Goal: Information Seeking & Learning: Learn about a topic

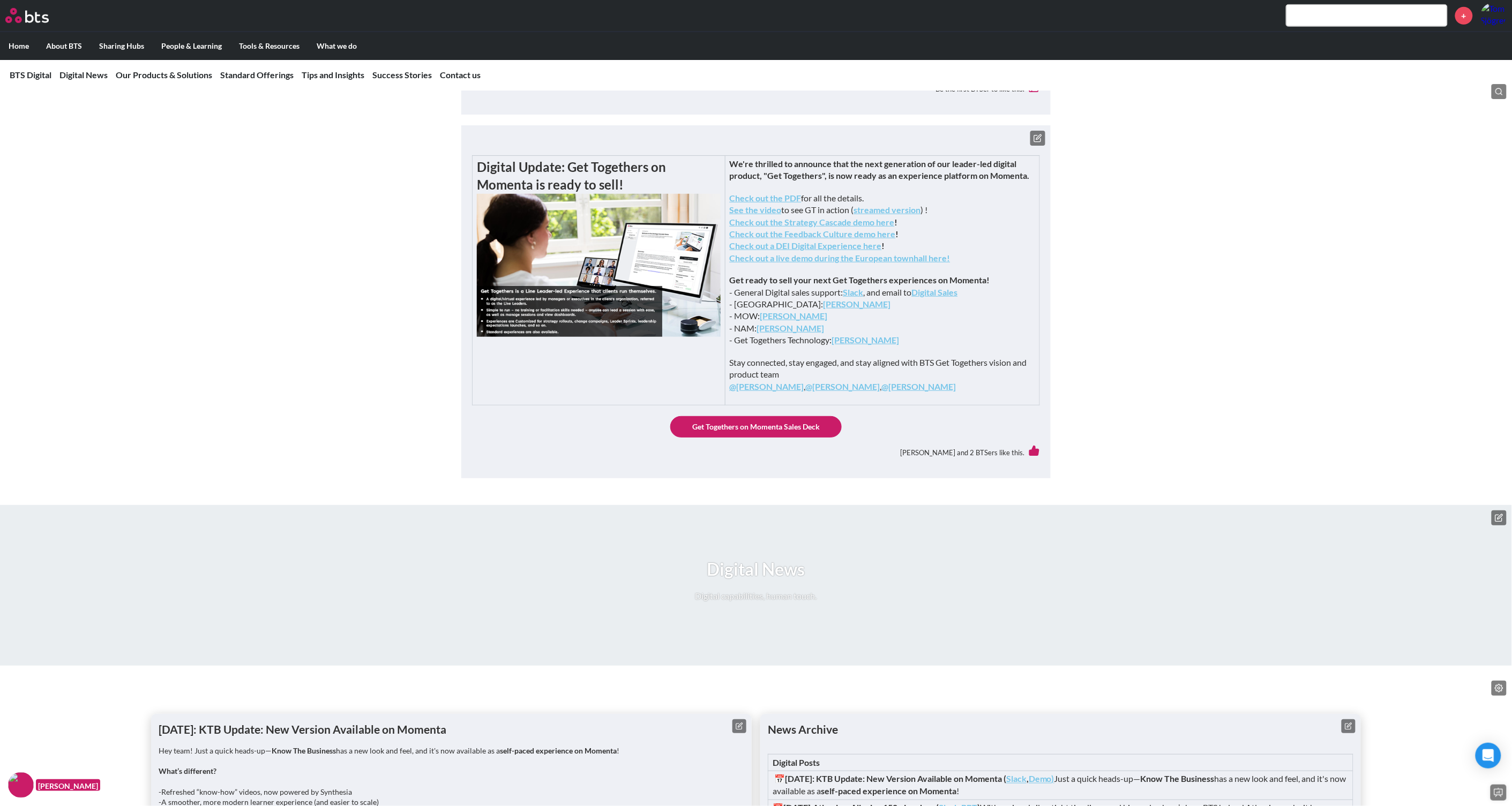
scroll to position [66, 0]
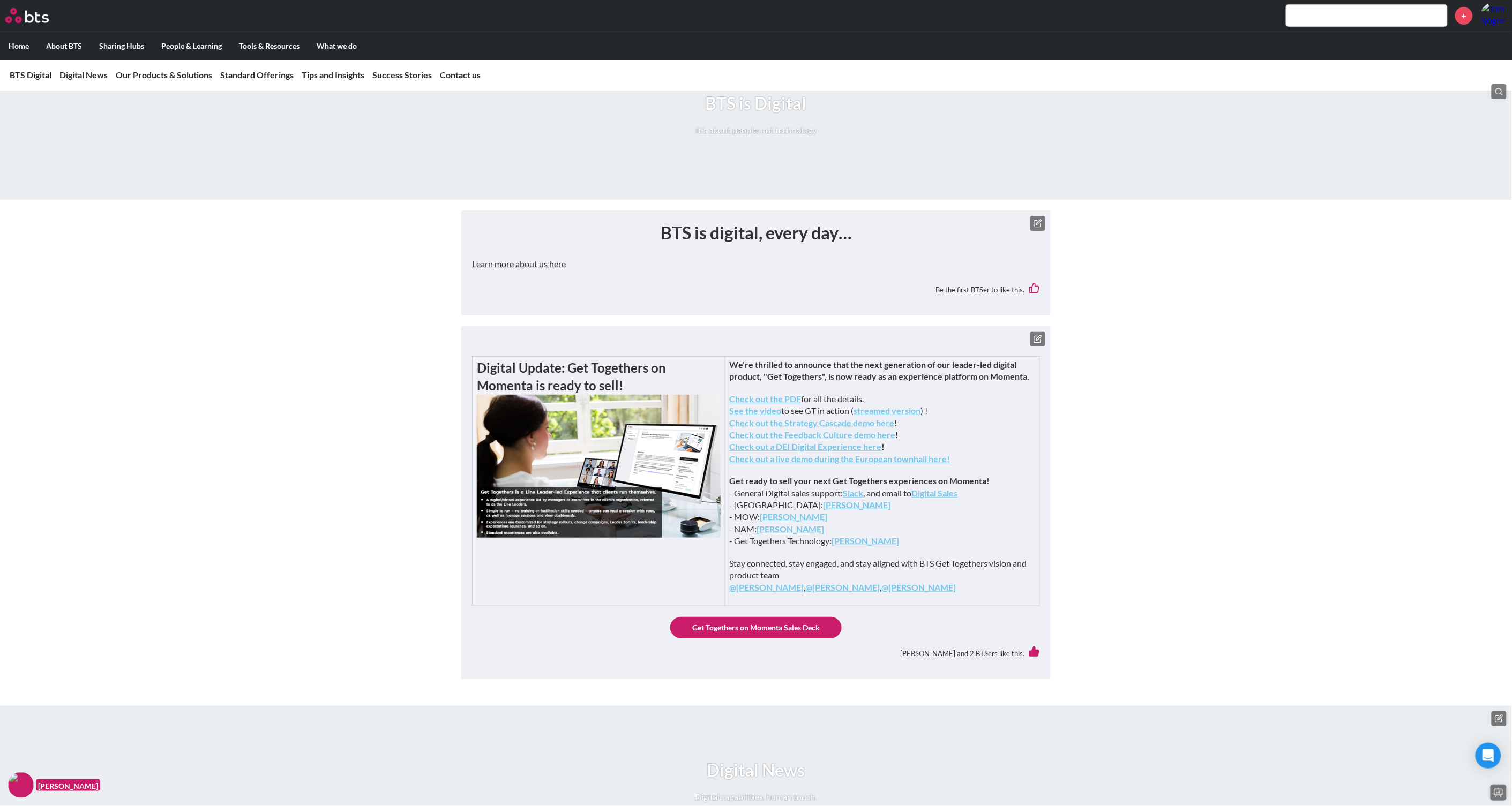
click at [533, 268] on button "Learn more about us here" at bounding box center [519, 264] width 94 height 21
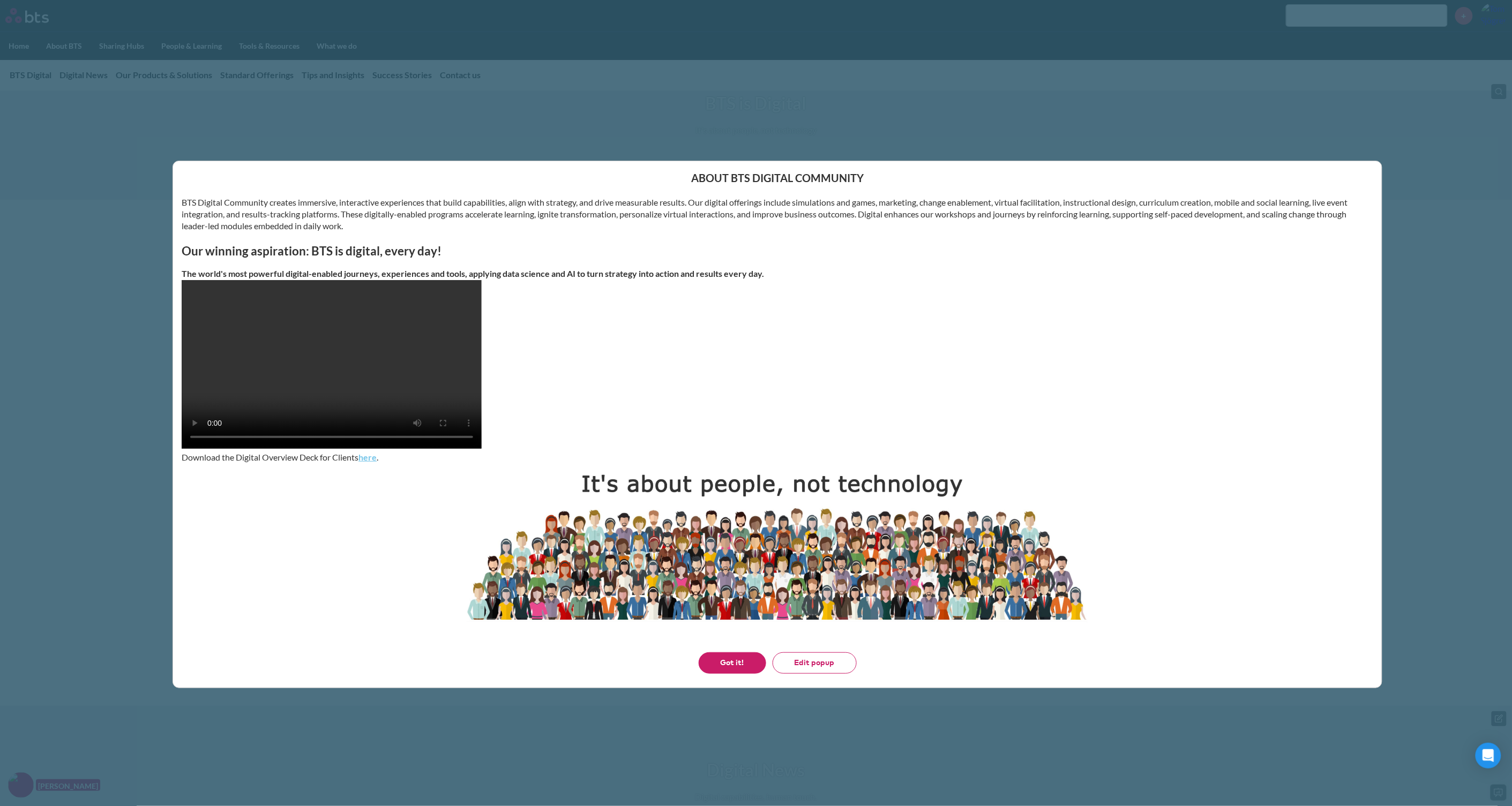
click at [1102, 249] on h3 "Our winning aspiration: BTS is digital, every day!" at bounding box center [777, 251] width 1192 height 17
click at [743, 645] on button "Got it!" at bounding box center [732, 663] width 67 height 21
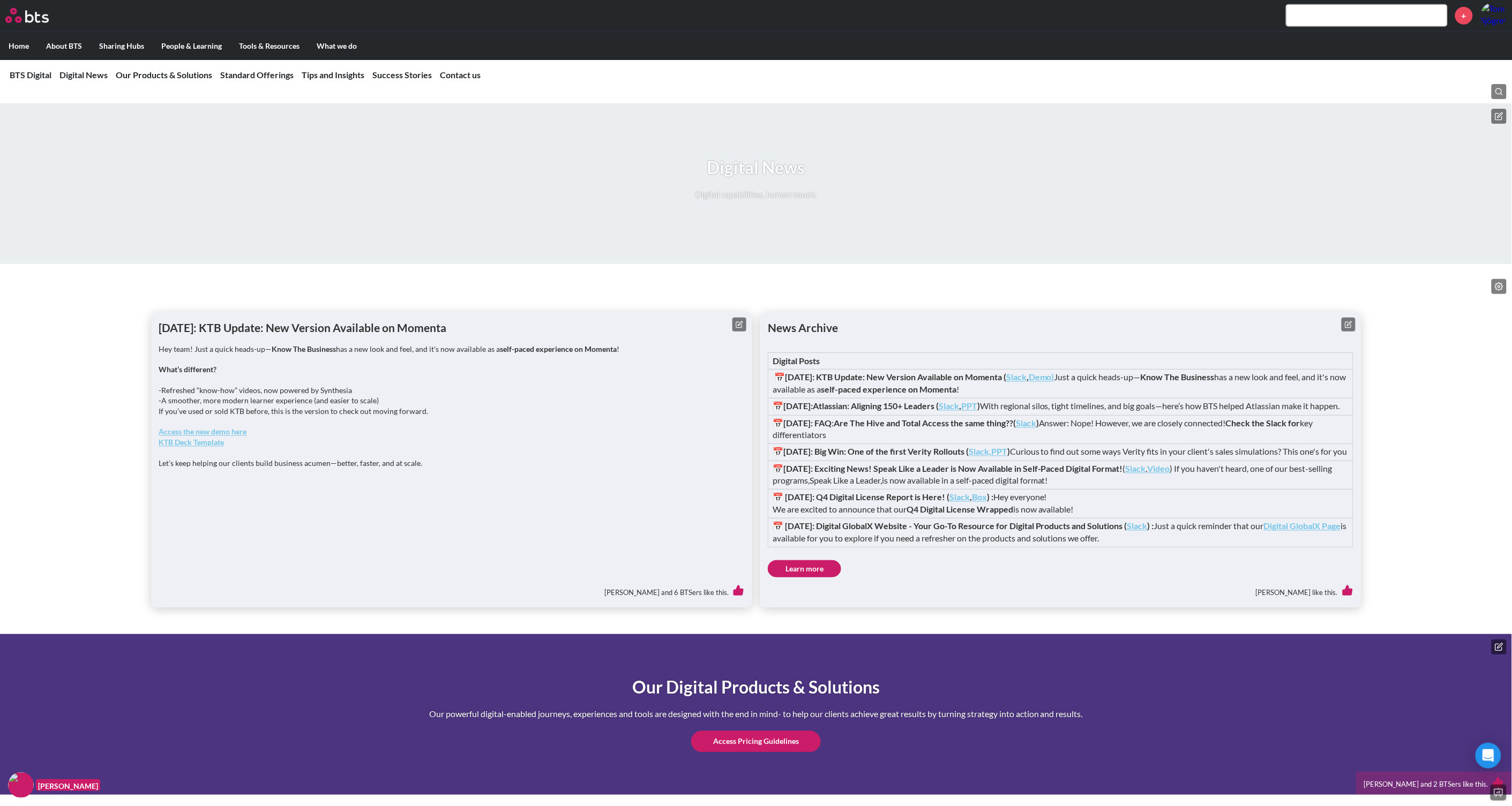
scroll to position [803, 0]
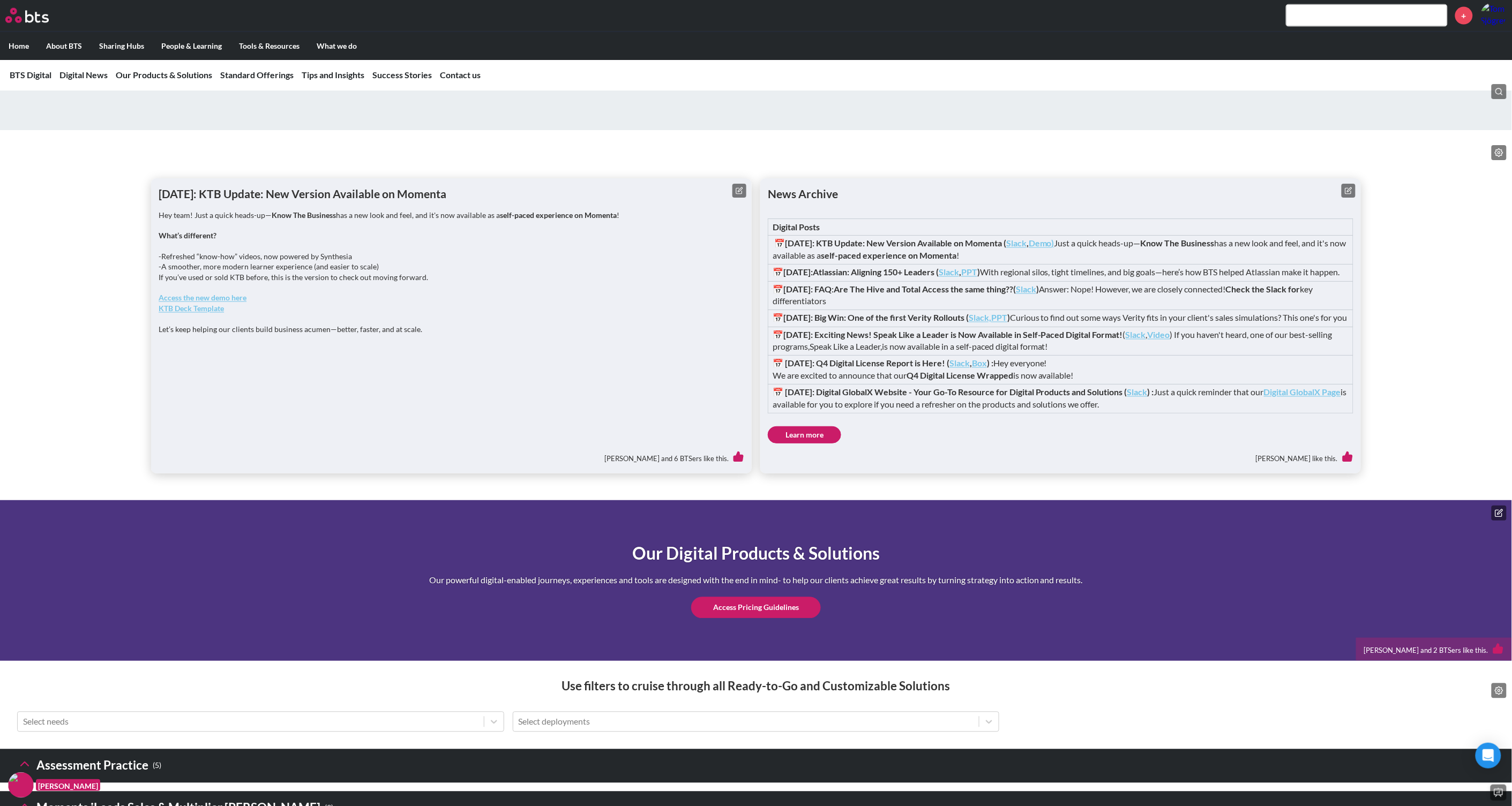
click at [812, 444] on link "Learn more" at bounding box center [804, 434] width 73 height 17
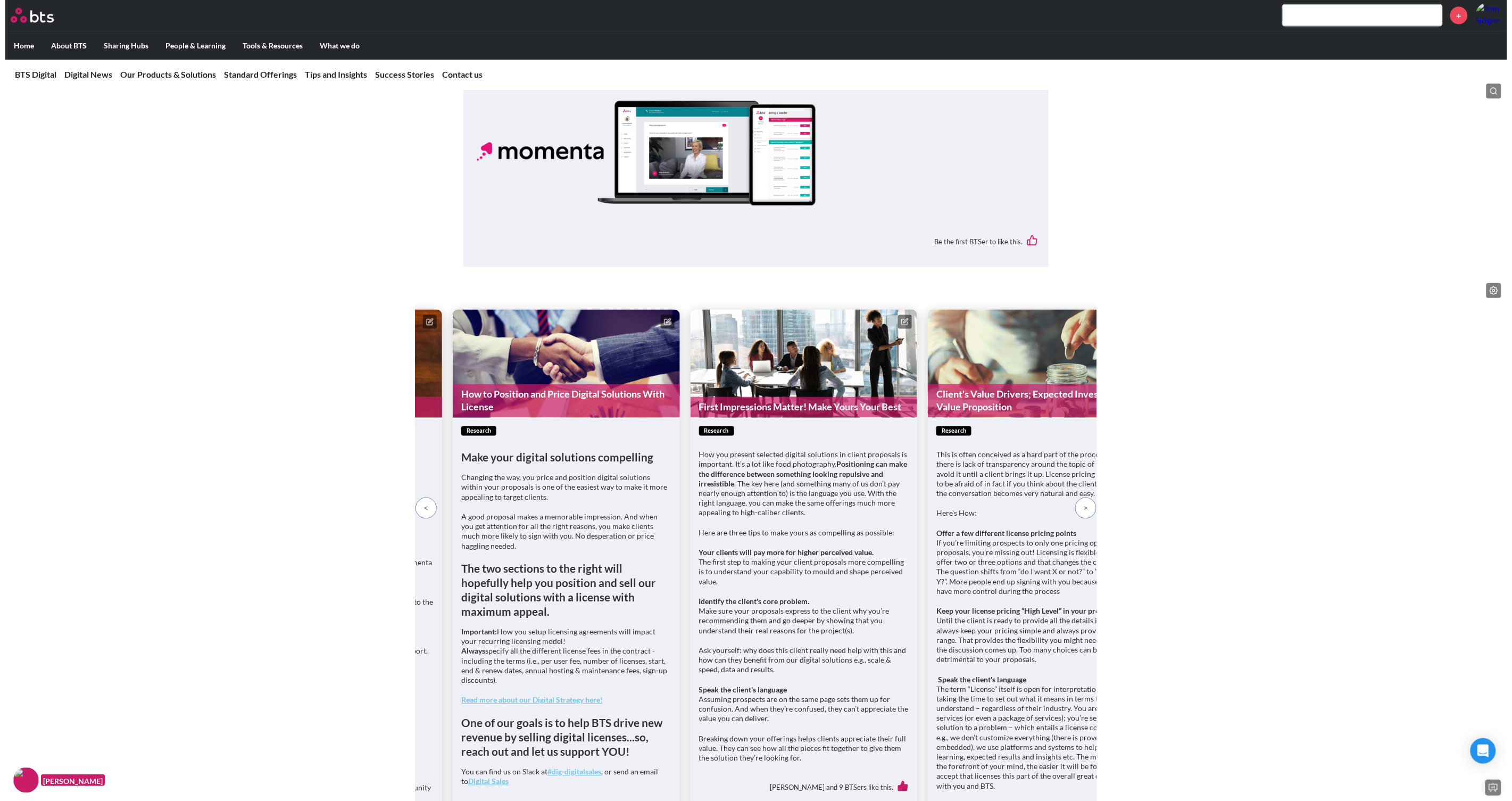
scroll to position [3060, 0]
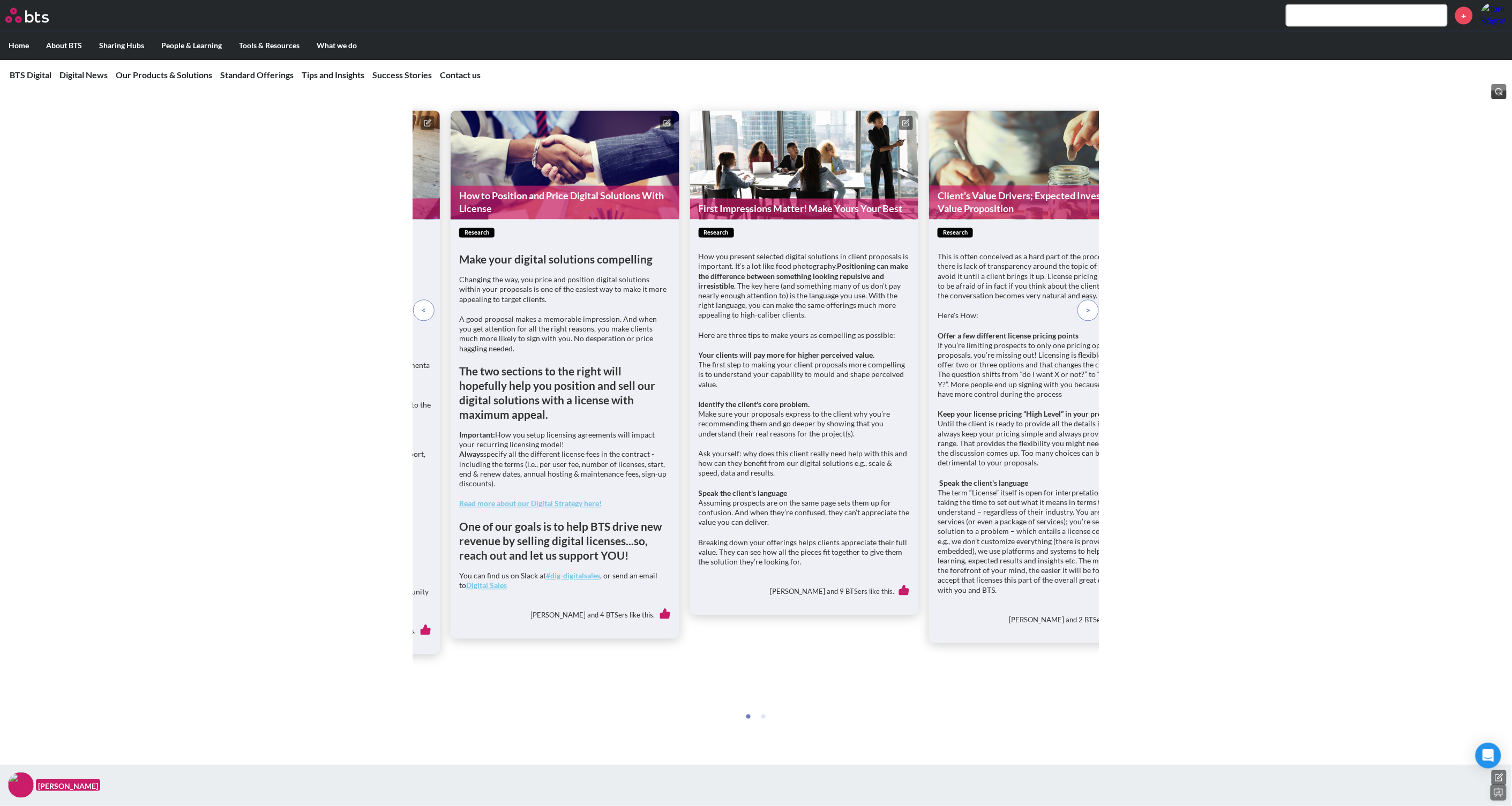
click at [606, 220] on figure "How to Position and Price Digital Solutions With License" at bounding box center [564, 165] width 229 height 109
click at [419, 321] on p at bounding box center [424, 311] width 21 height 21
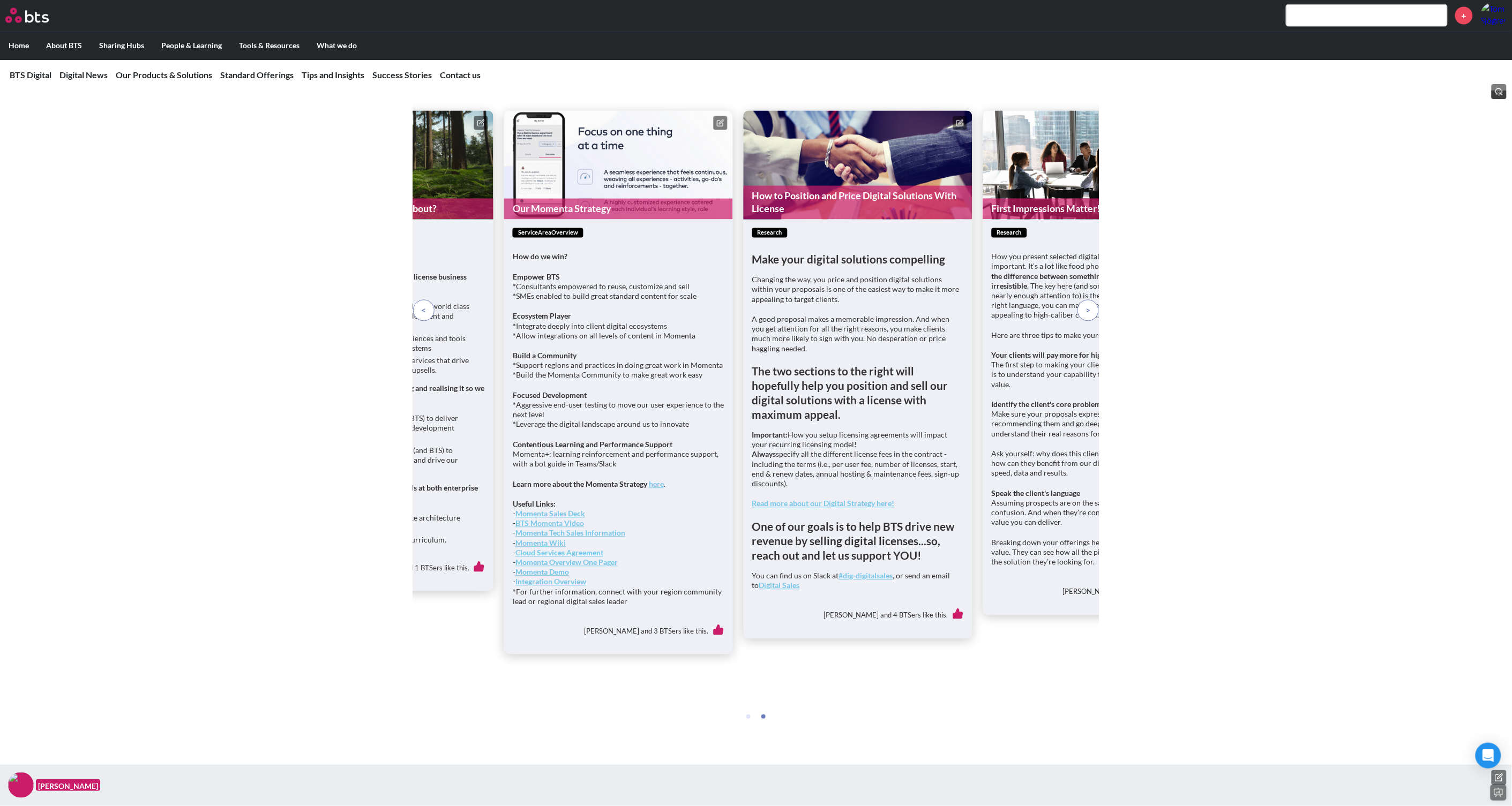
click at [425, 317] on span at bounding box center [424, 311] width 5 height 12
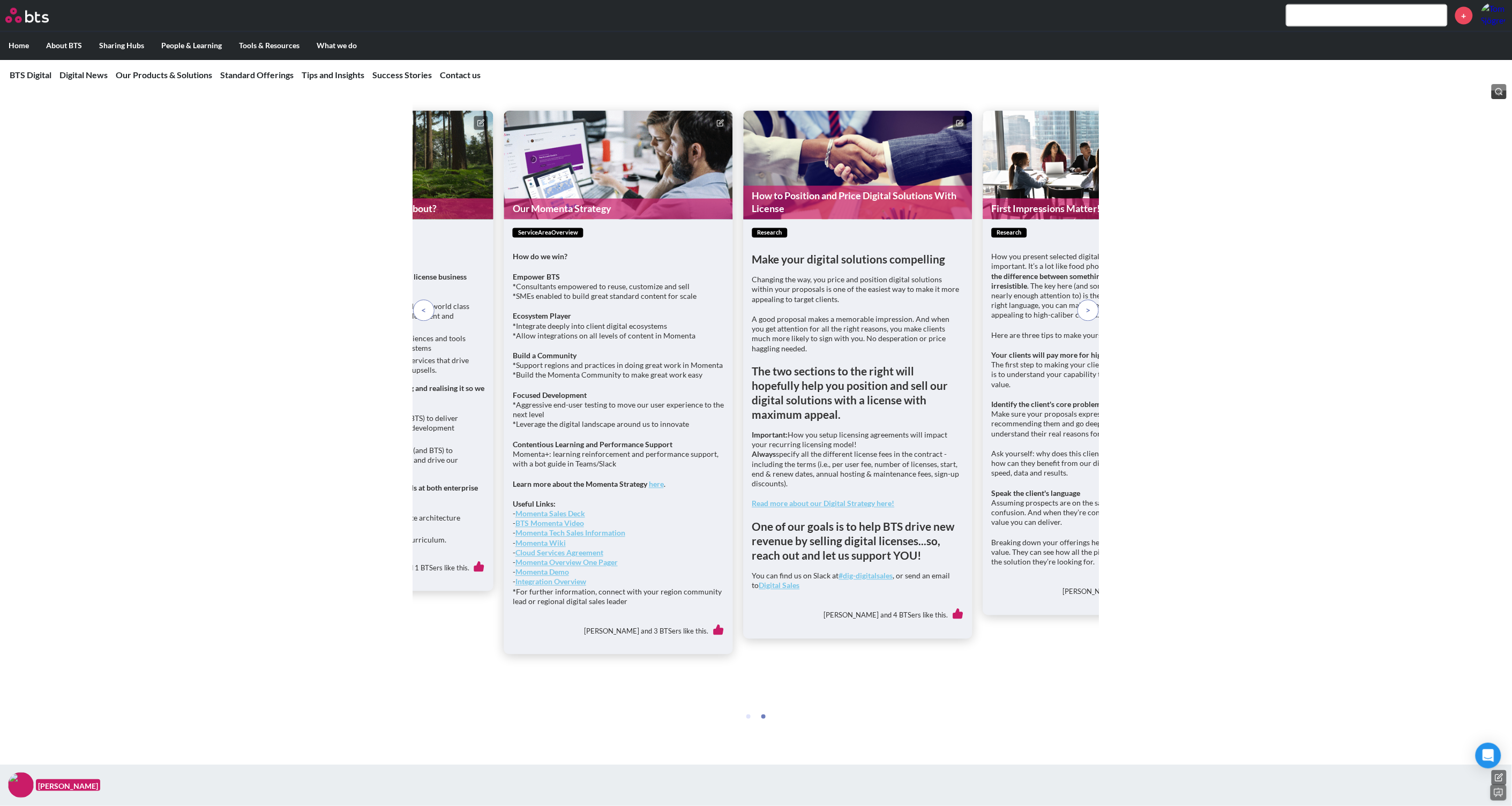
click at [425, 317] on span at bounding box center [424, 311] width 5 height 12
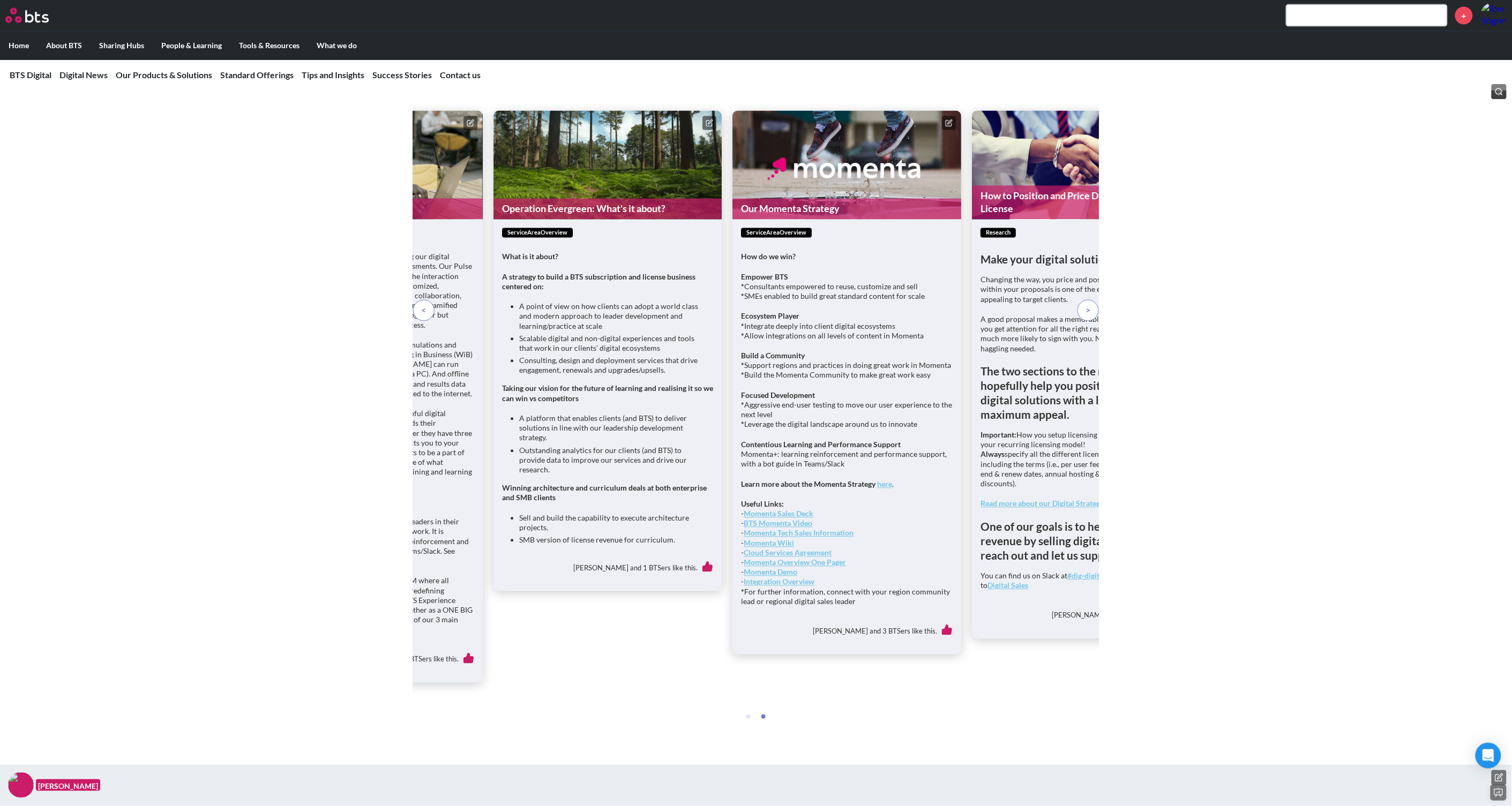
click at [425, 317] on span at bounding box center [424, 311] width 5 height 12
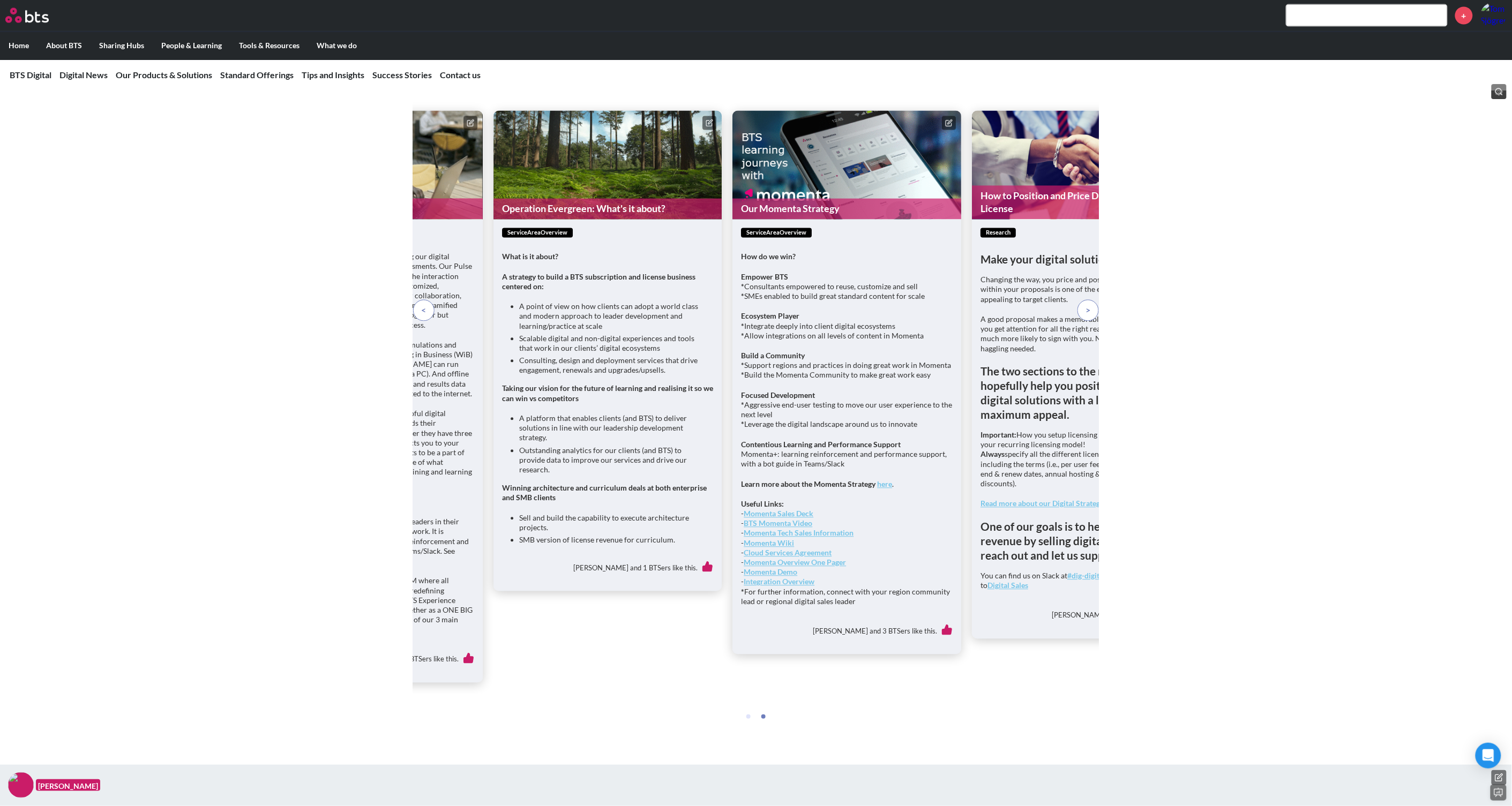
click at [425, 317] on span at bounding box center [424, 311] width 5 height 12
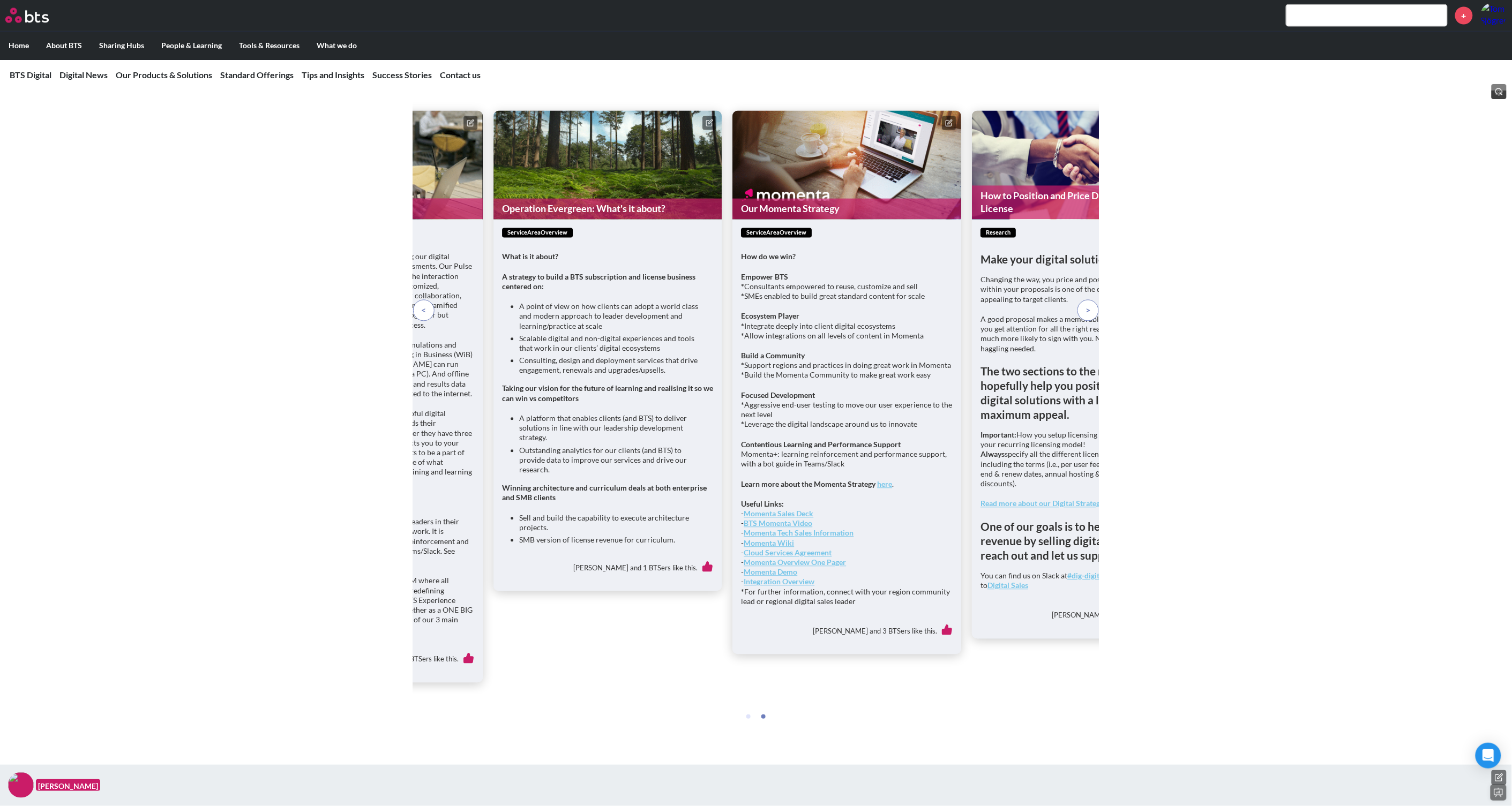
click at [425, 317] on span at bounding box center [424, 311] width 5 height 12
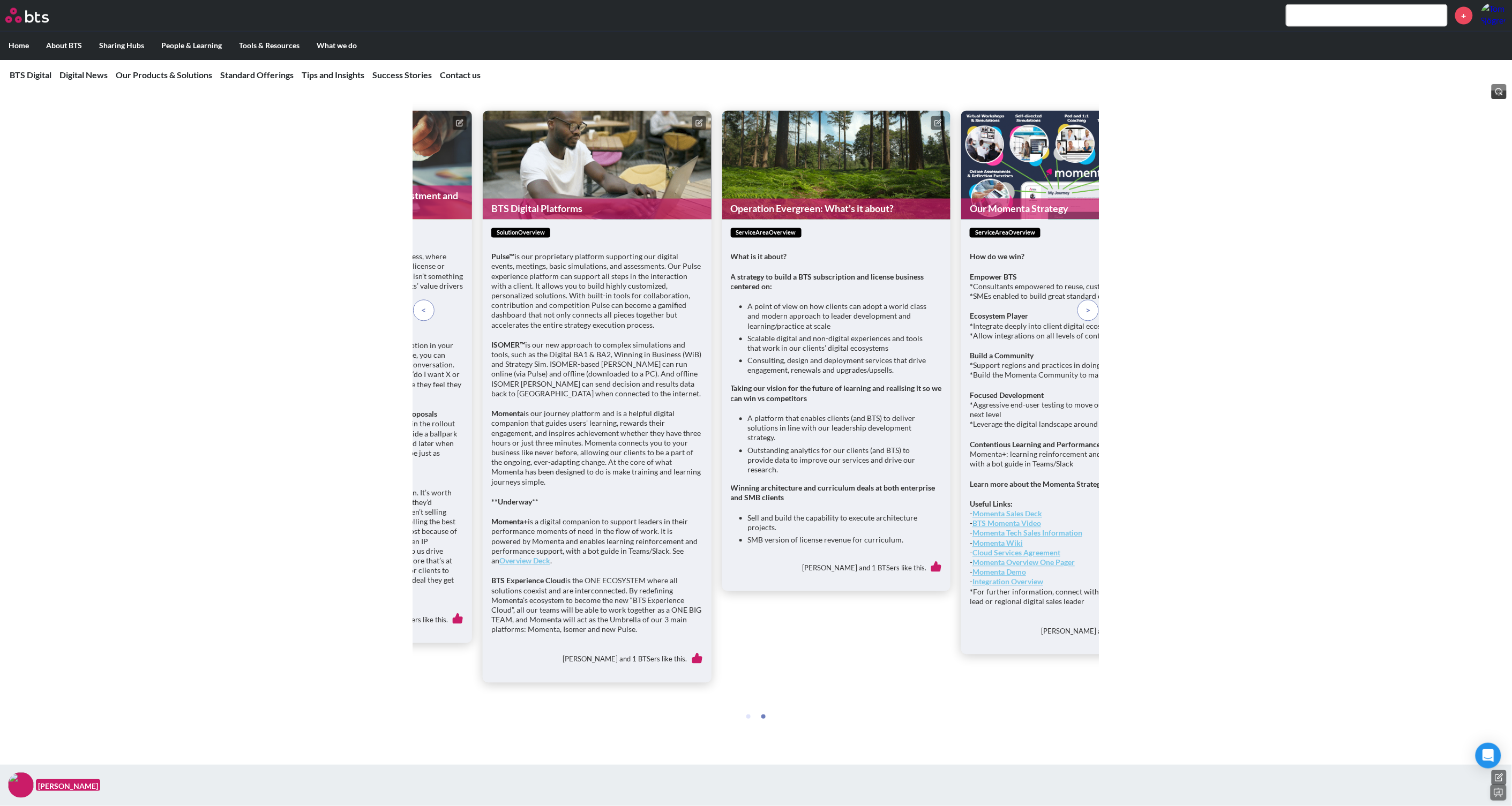
click at [425, 317] on span at bounding box center [424, 311] width 5 height 12
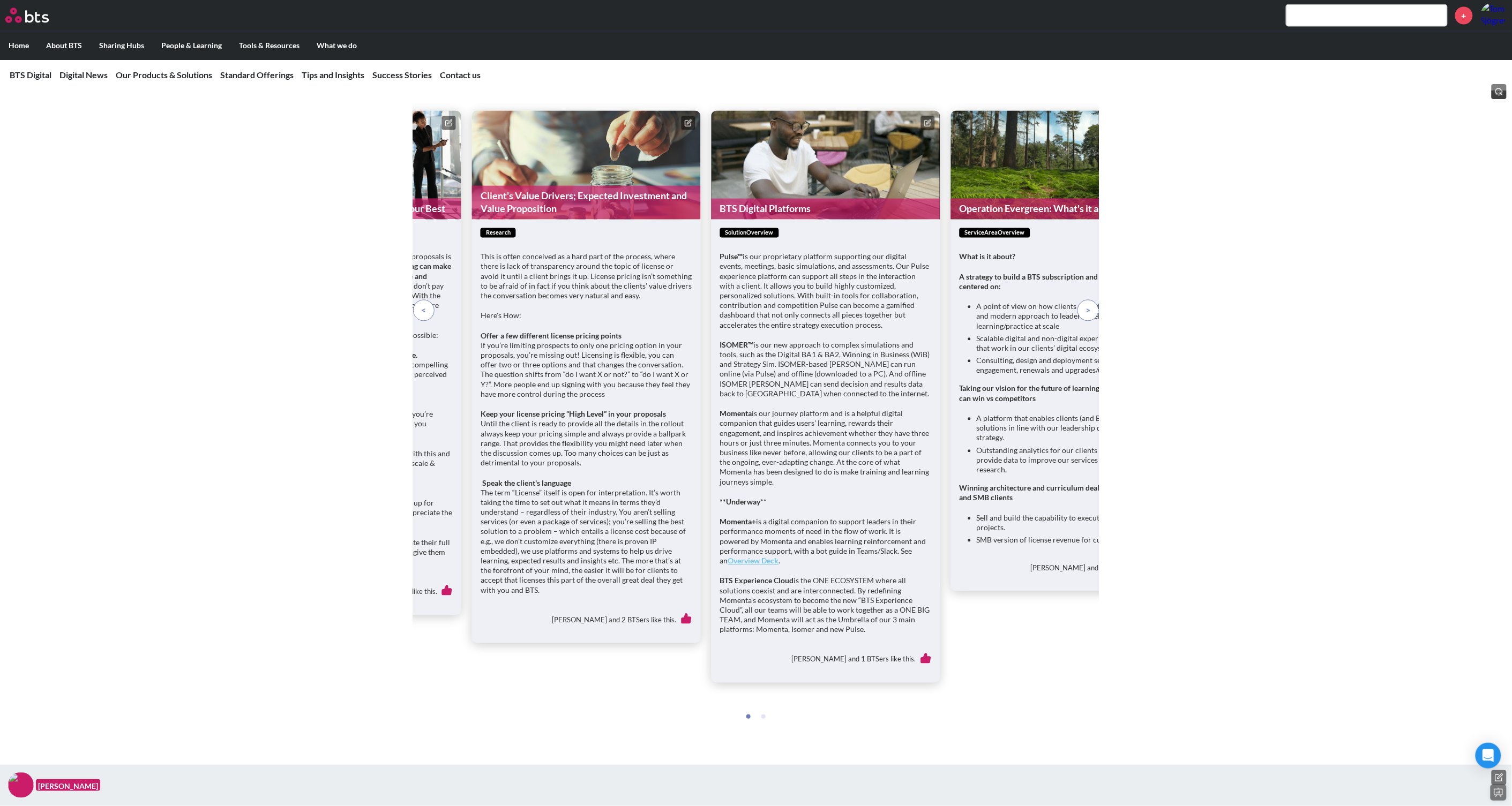
click at [426, 317] on span at bounding box center [424, 311] width 5 height 12
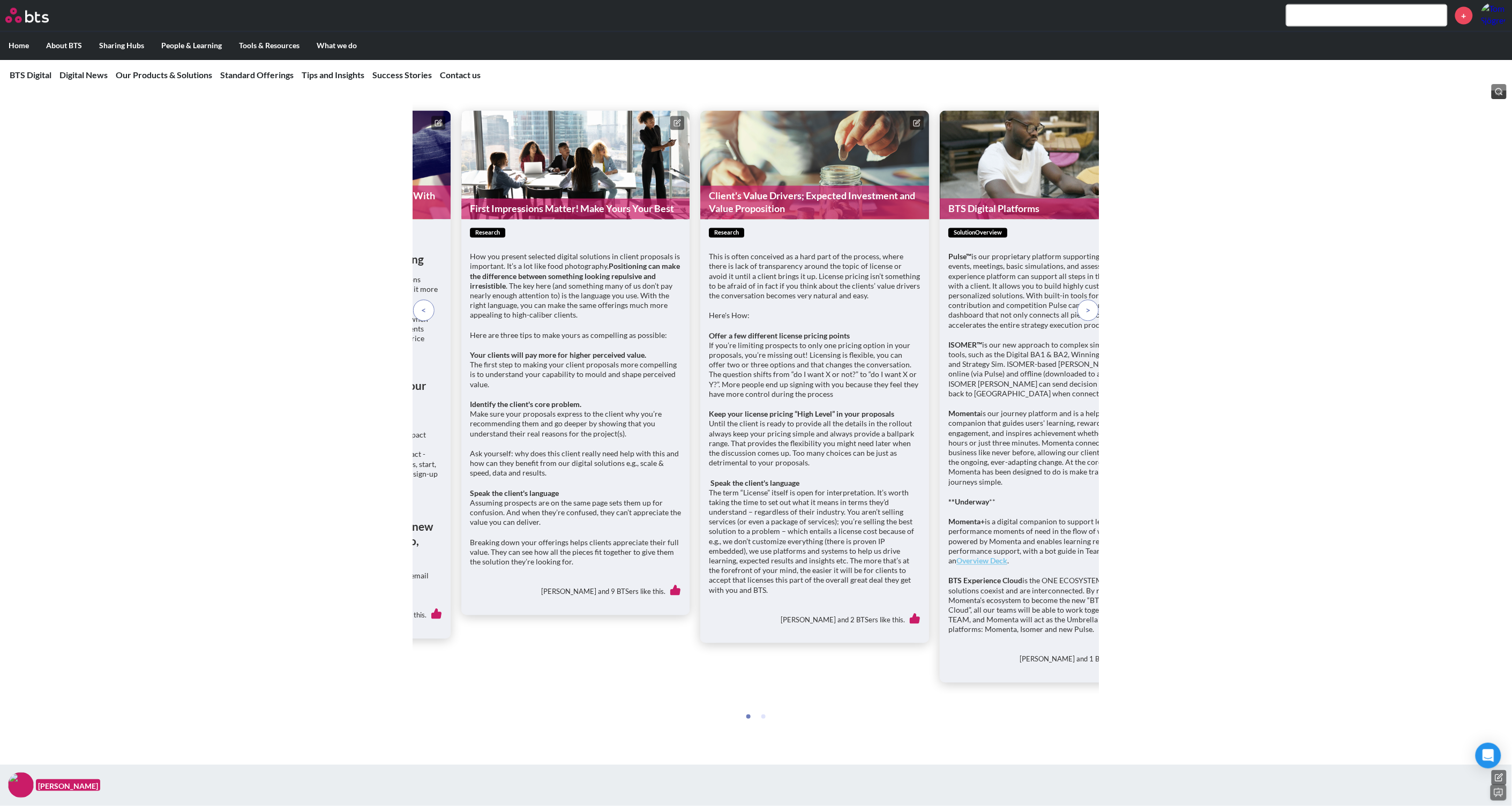
click at [426, 317] on span at bounding box center [424, 311] width 5 height 12
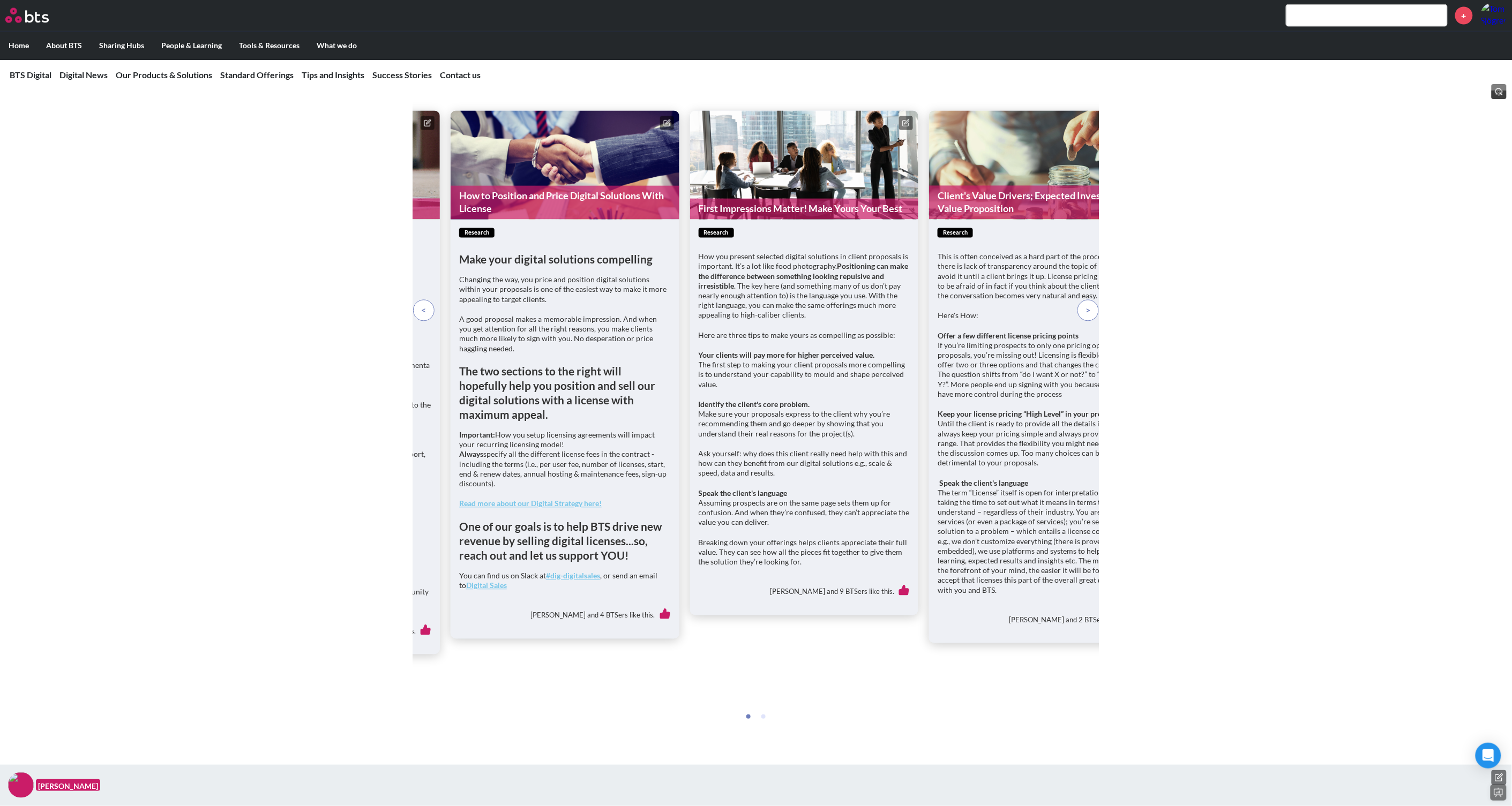
click at [426, 317] on span at bounding box center [424, 311] width 5 height 12
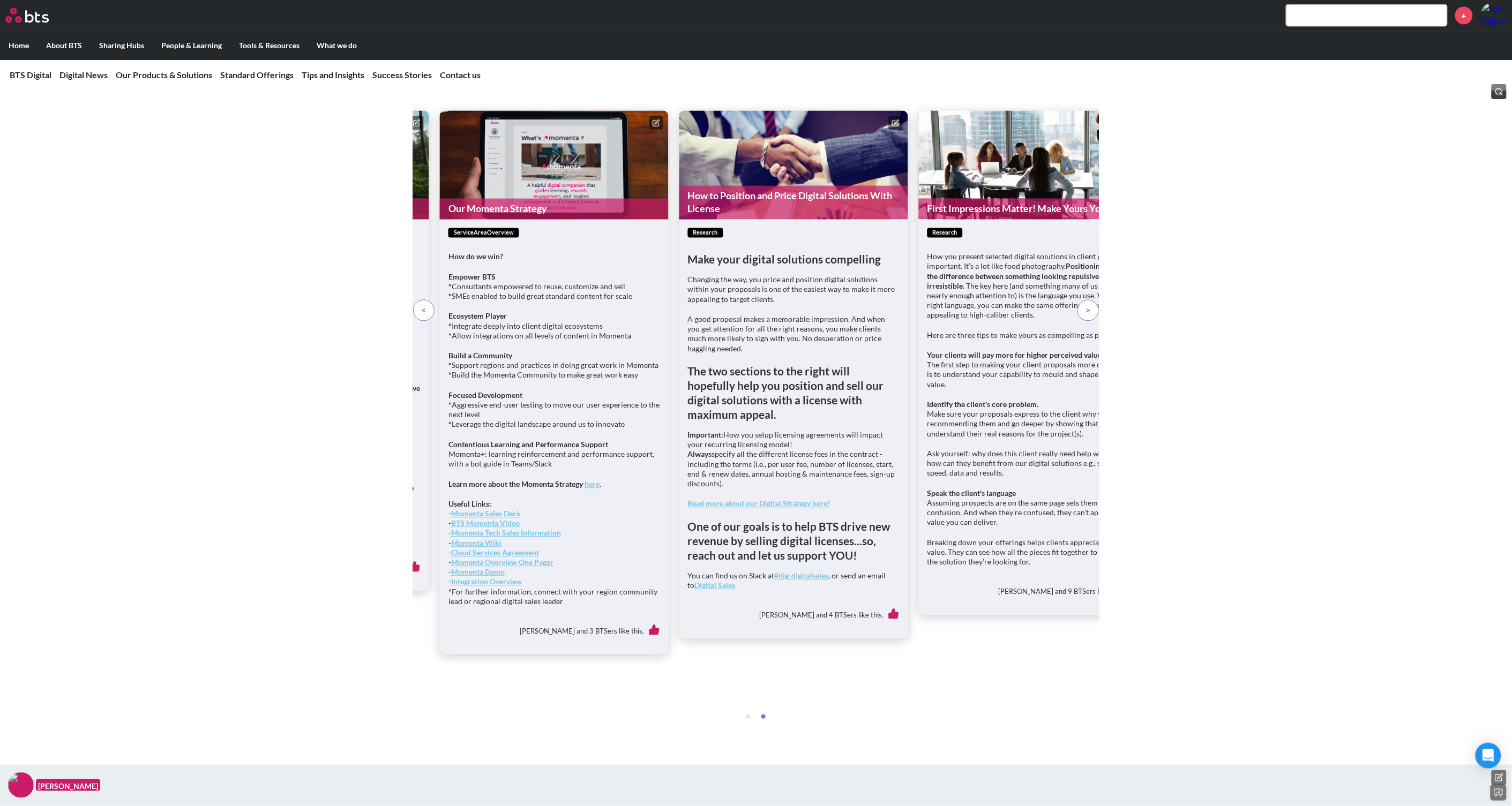
click at [426, 317] on span at bounding box center [424, 311] width 5 height 12
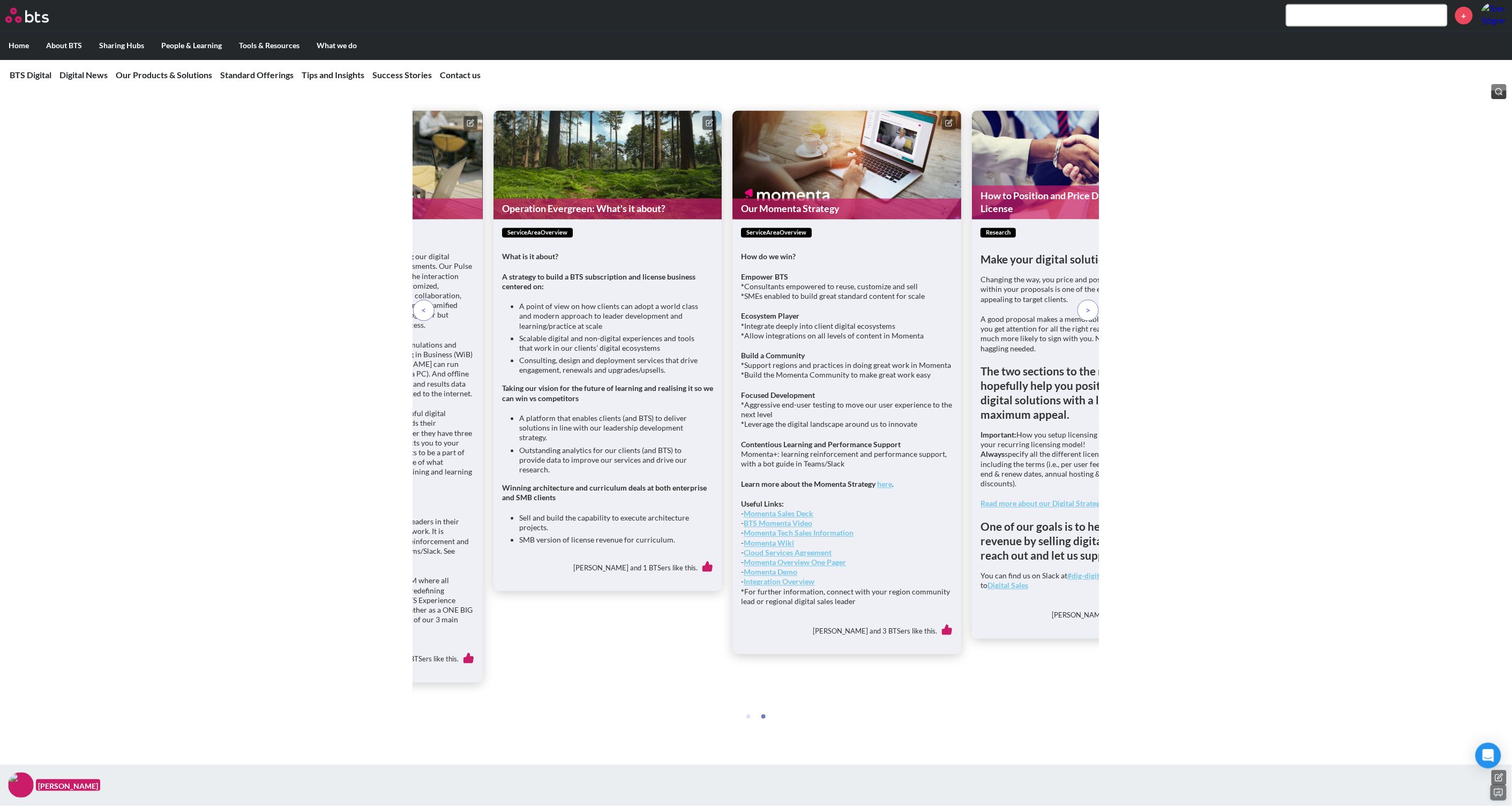
click at [426, 317] on span at bounding box center [424, 311] width 5 height 12
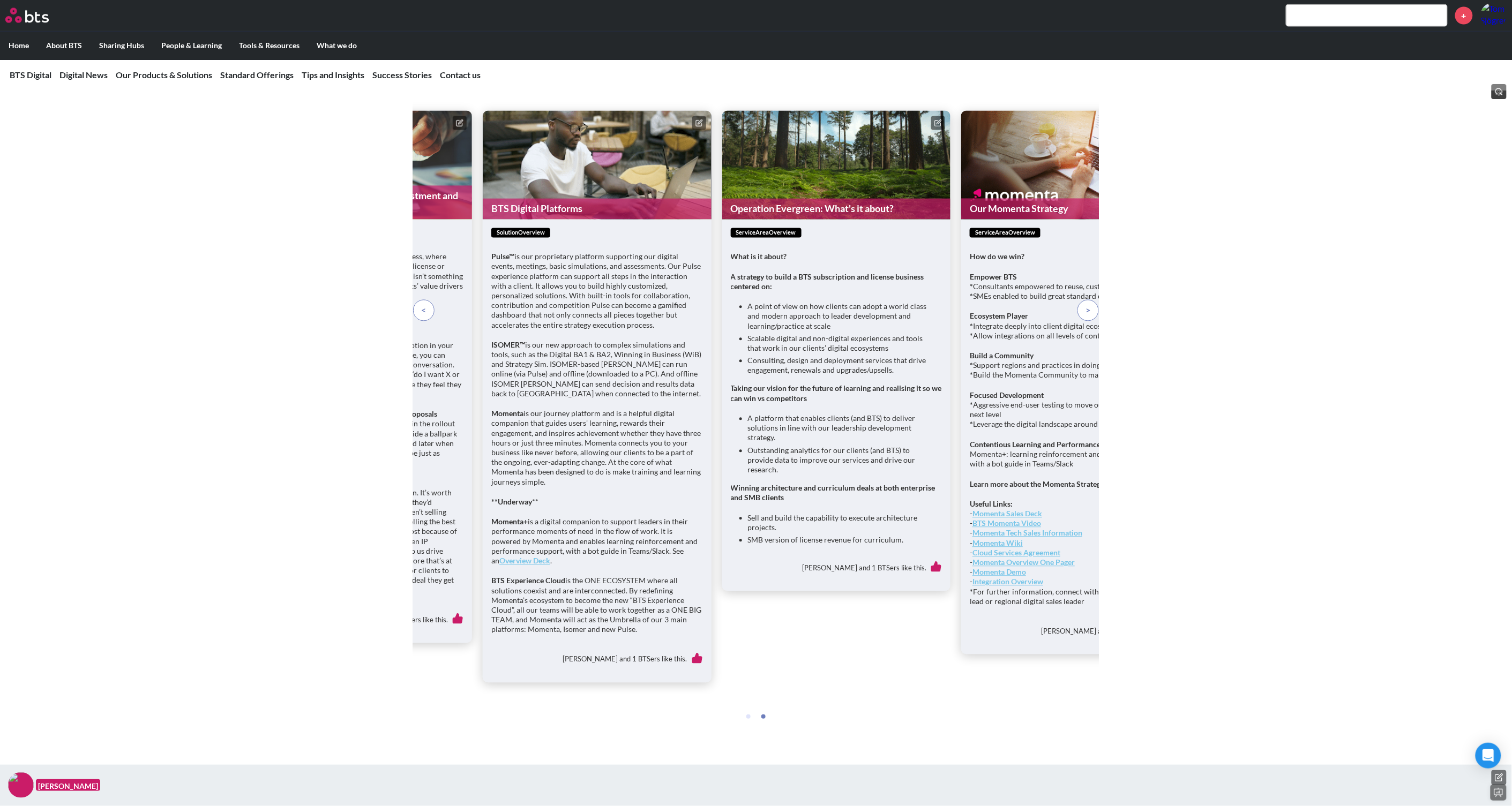
click at [426, 317] on span at bounding box center [424, 311] width 5 height 12
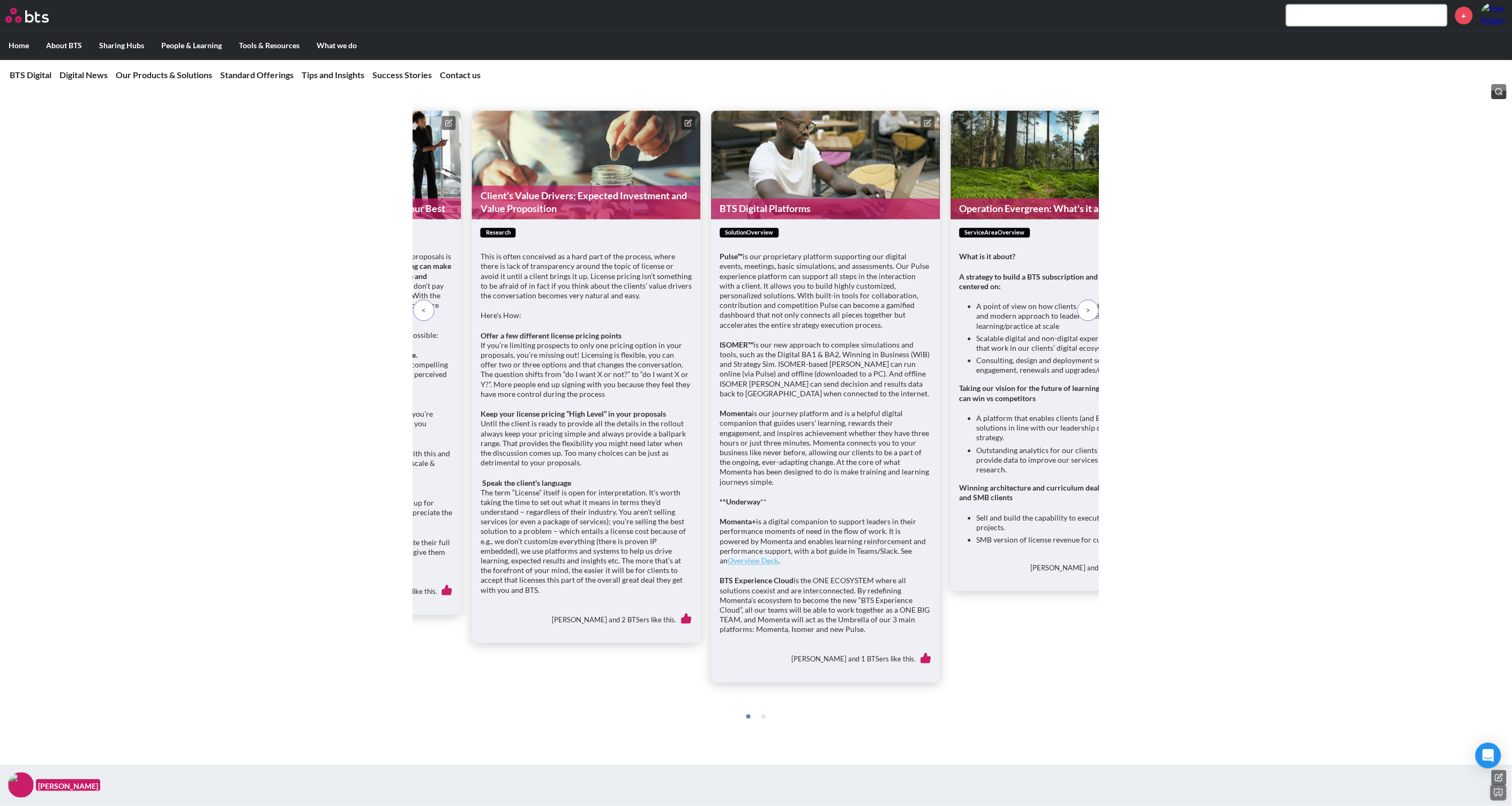
click at [426, 317] on span at bounding box center [424, 311] width 5 height 12
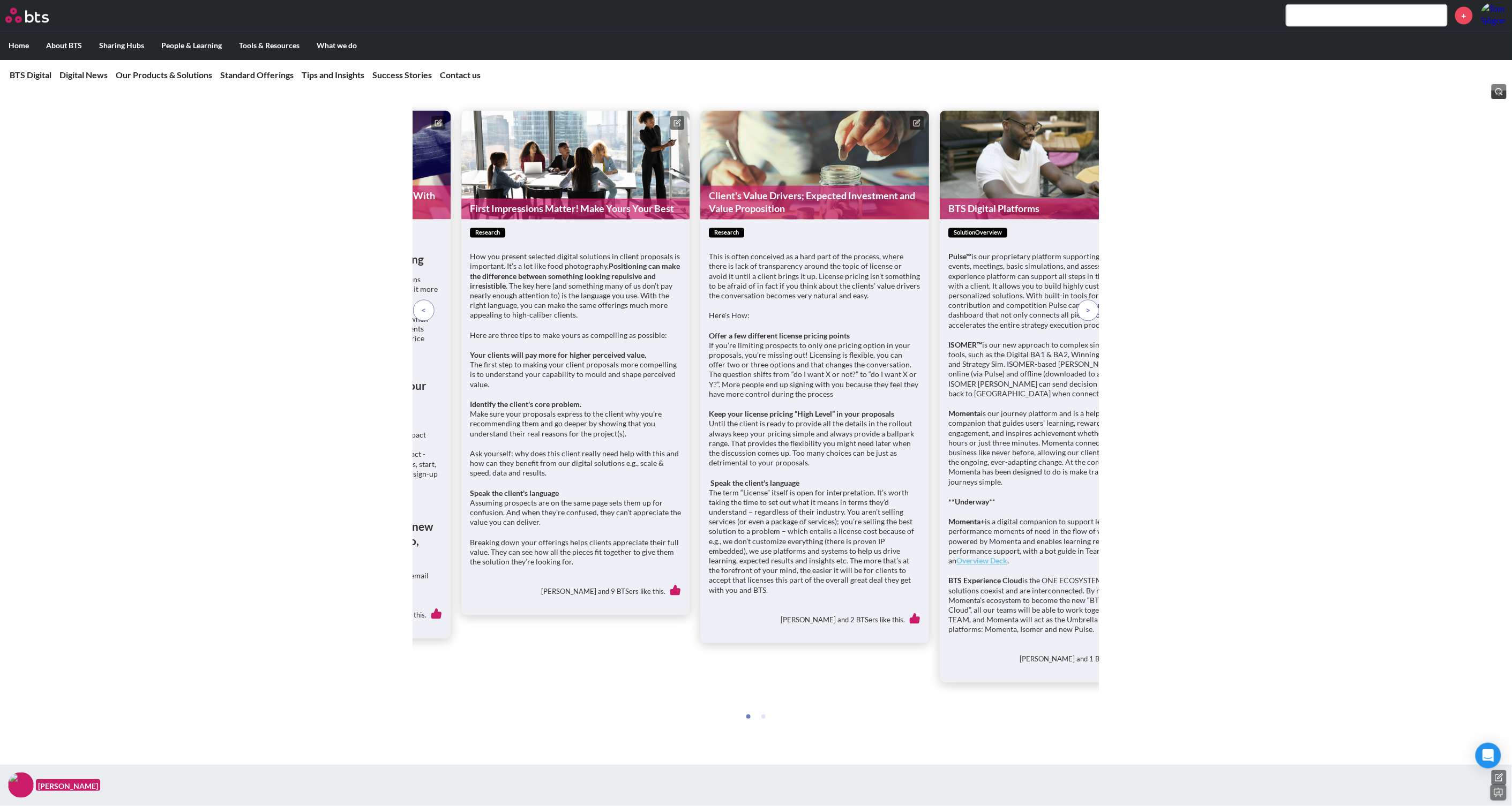
click at [426, 317] on span at bounding box center [424, 311] width 5 height 12
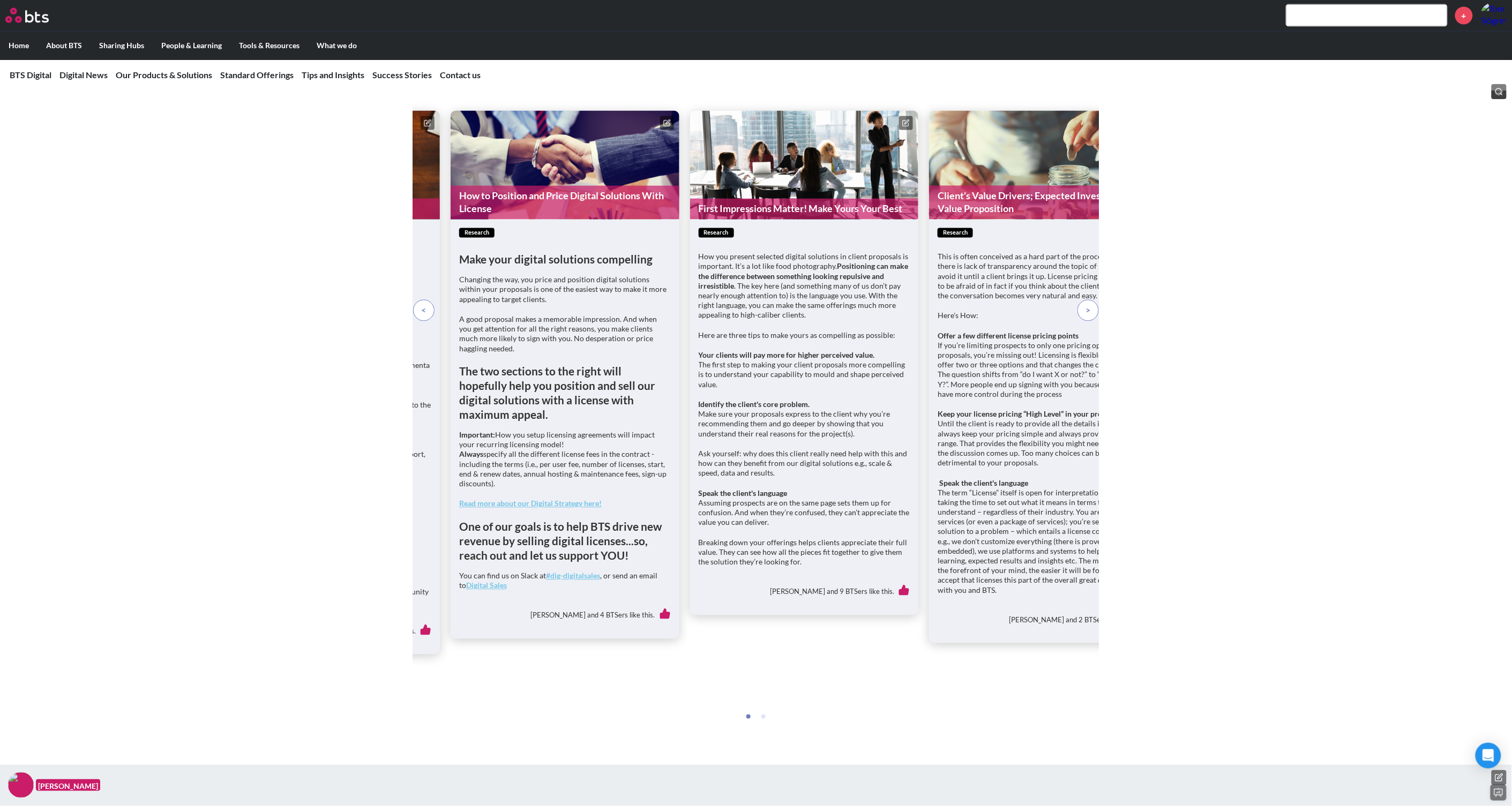
drag, startPoint x: 588, startPoint y: 214, endPoint x: 557, endPoint y: 222, distance: 32.0
click at [557, 220] on figure "How to Position and Price Digital Solutions With License" at bounding box center [564, 165] width 229 height 109
click at [561, 220] on figure "How to Position and Price Digital Solutions With License" at bounding box center [564, 165] width 229 height 109
click at [576, 220] on figure "How to Position and Price Digital Solutions With License" at bounding box center [564, 165] width 229 height 109
click at [793, 220] on figure "First Impressions Matter! Make Yours Your Best" at bounding box center [804, 165] width 229 height 109
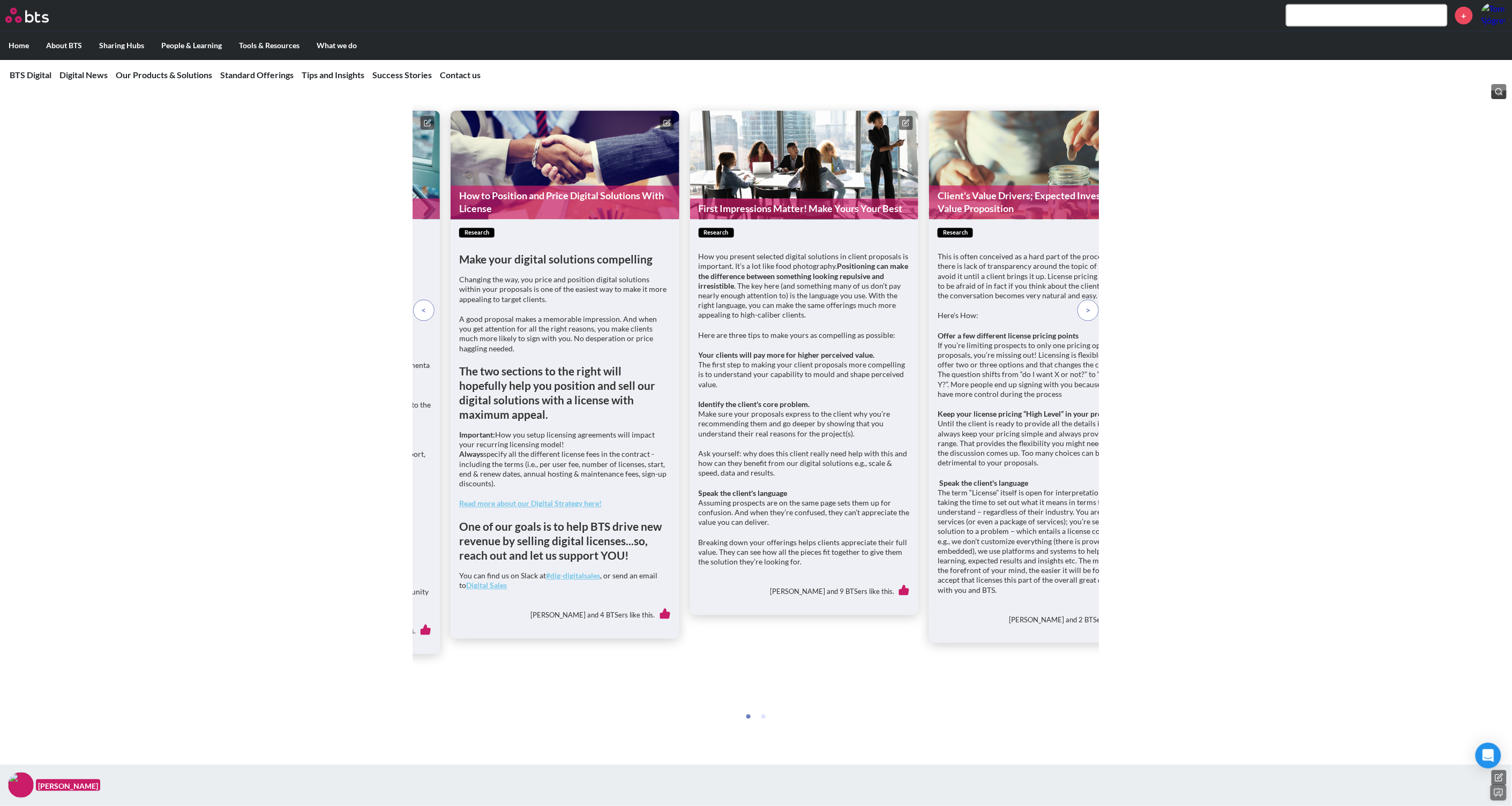
click at [905, 124] on icon at bounding box center [907, 122] width 4 height 4
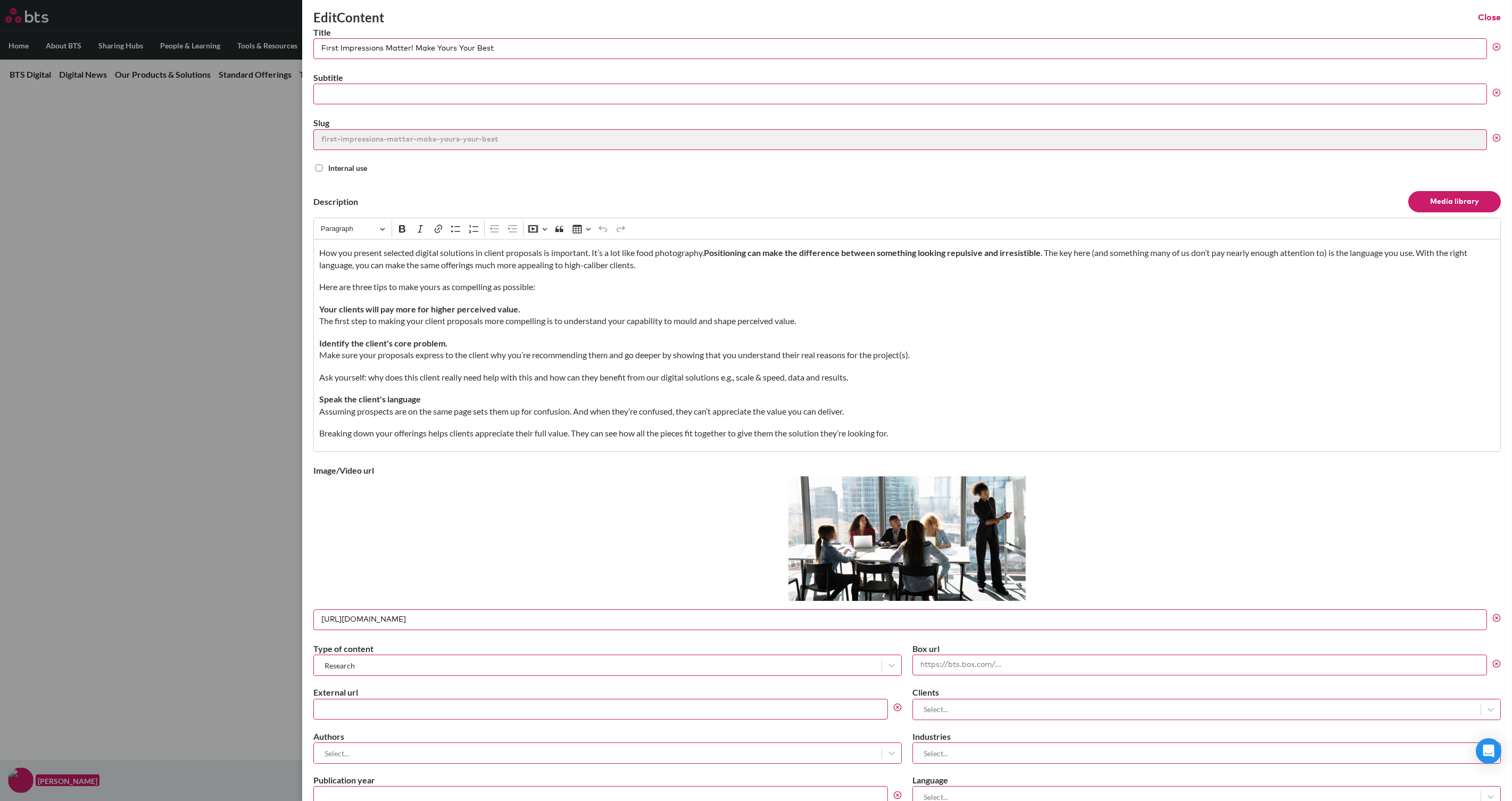
click at [870, 517] on img at bounding box center [907, 539] width 237 height 124
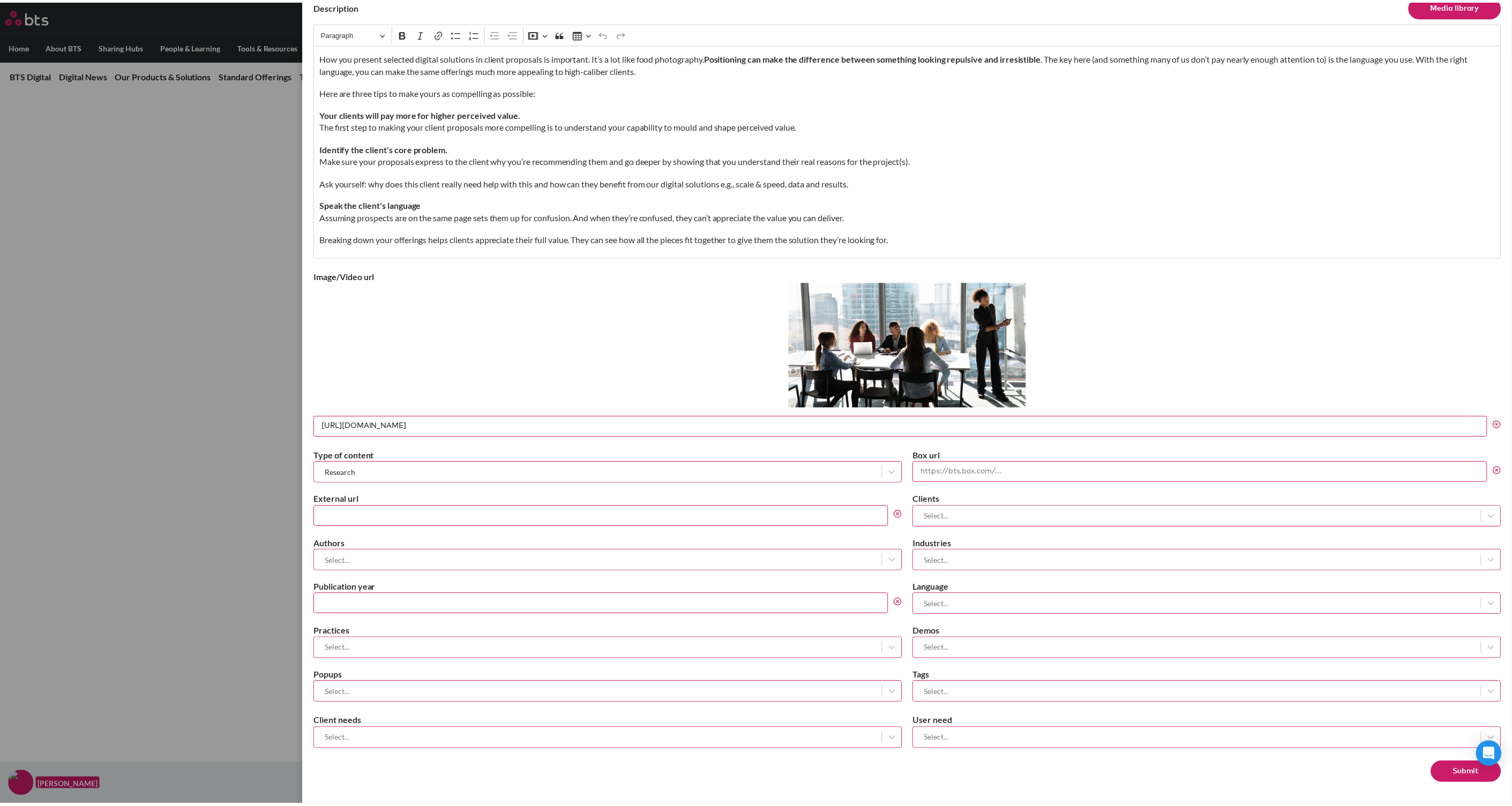
scroll to position [0, 0]
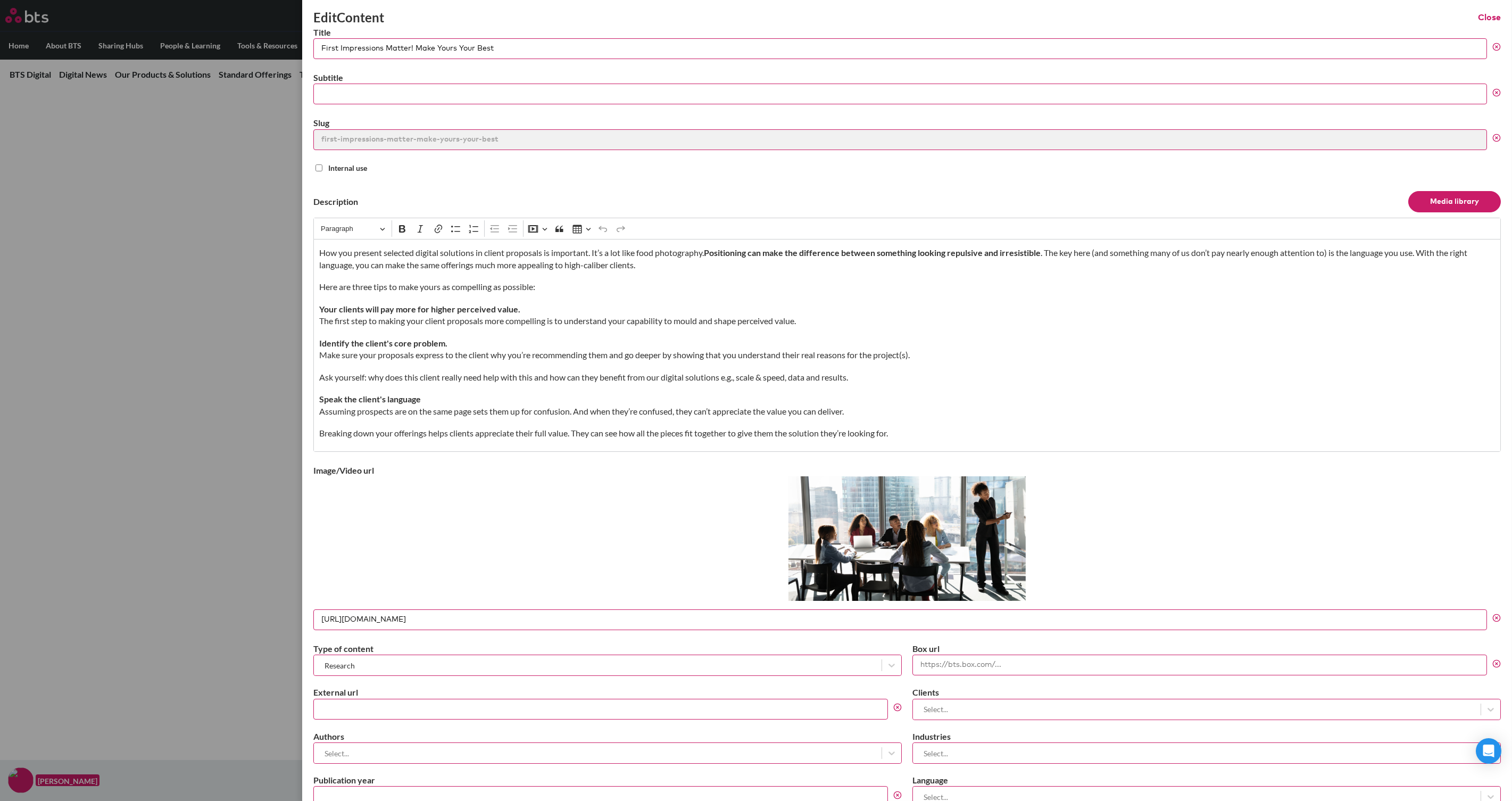
click at [1209, 15] on button "Close" at bounding box center [1489, 18] width 23 height 12
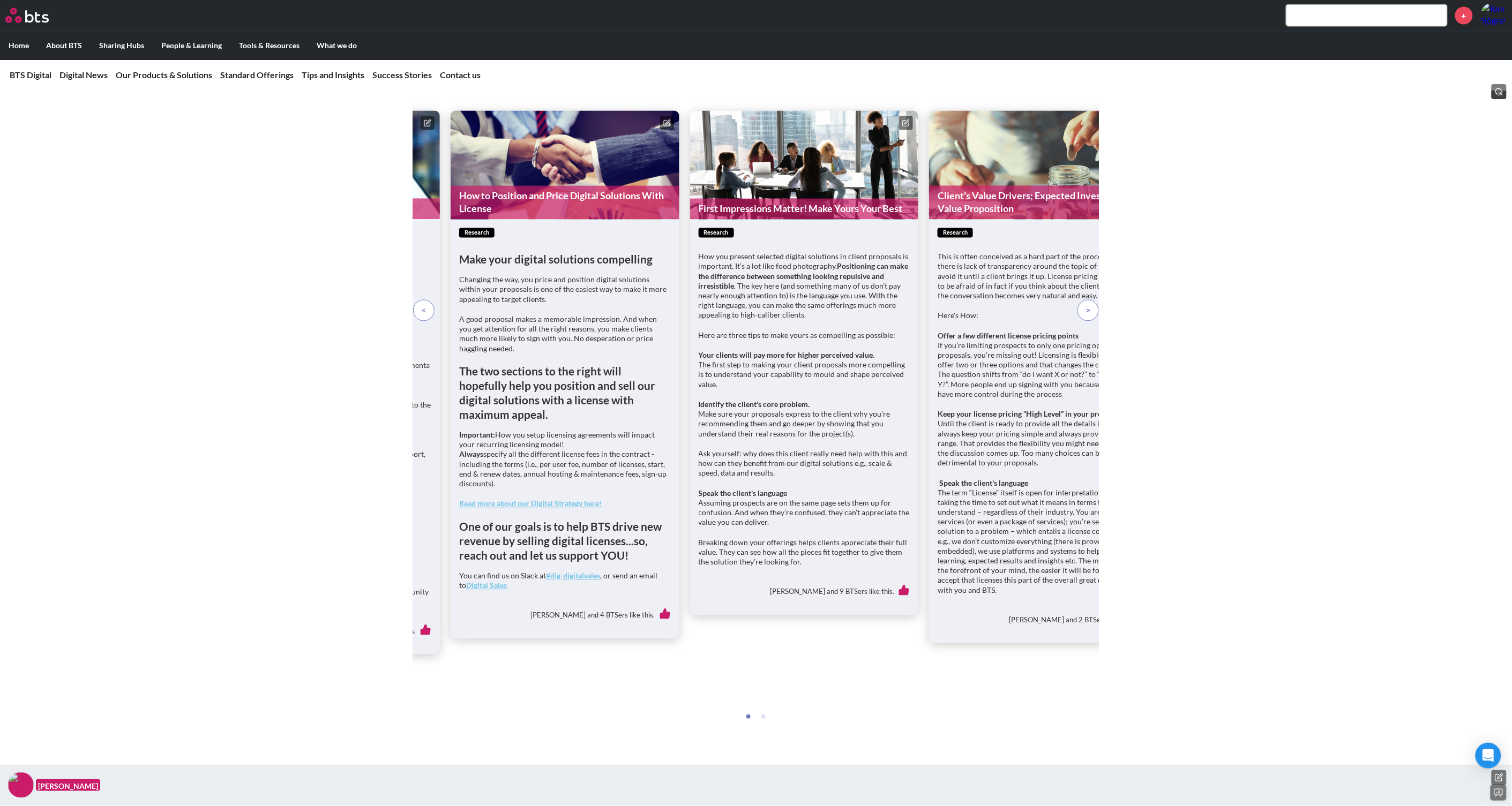
click at [1087, 317] on span at bounding box center [1088, 311] width 5 height 12
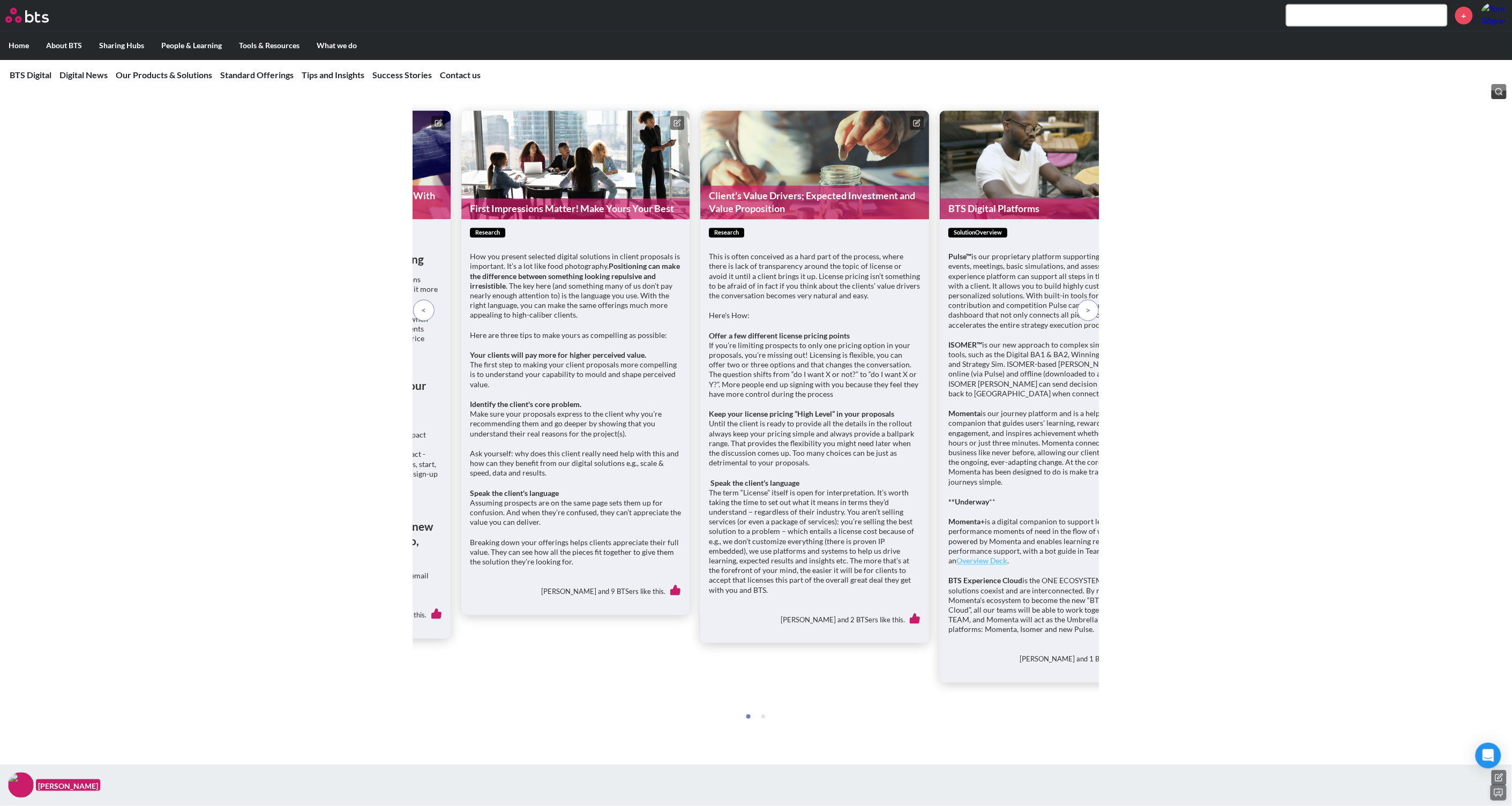
click at [1009, 220] on figure "BTS Digital Platforms" at bounding box center [1054, 165] width 229 height 109
drag, startPoint x: 1009, startPoint y: 231, endPoint x: 970, endPoint y: 243, distance: 40.8
click at [970, 220] on figure "BTS Digital Platforms" at bounding box center [1054, 165] width 229 height 109
click at [1091, 321] on p at bounding box center [1088, 311] width 21 height 21
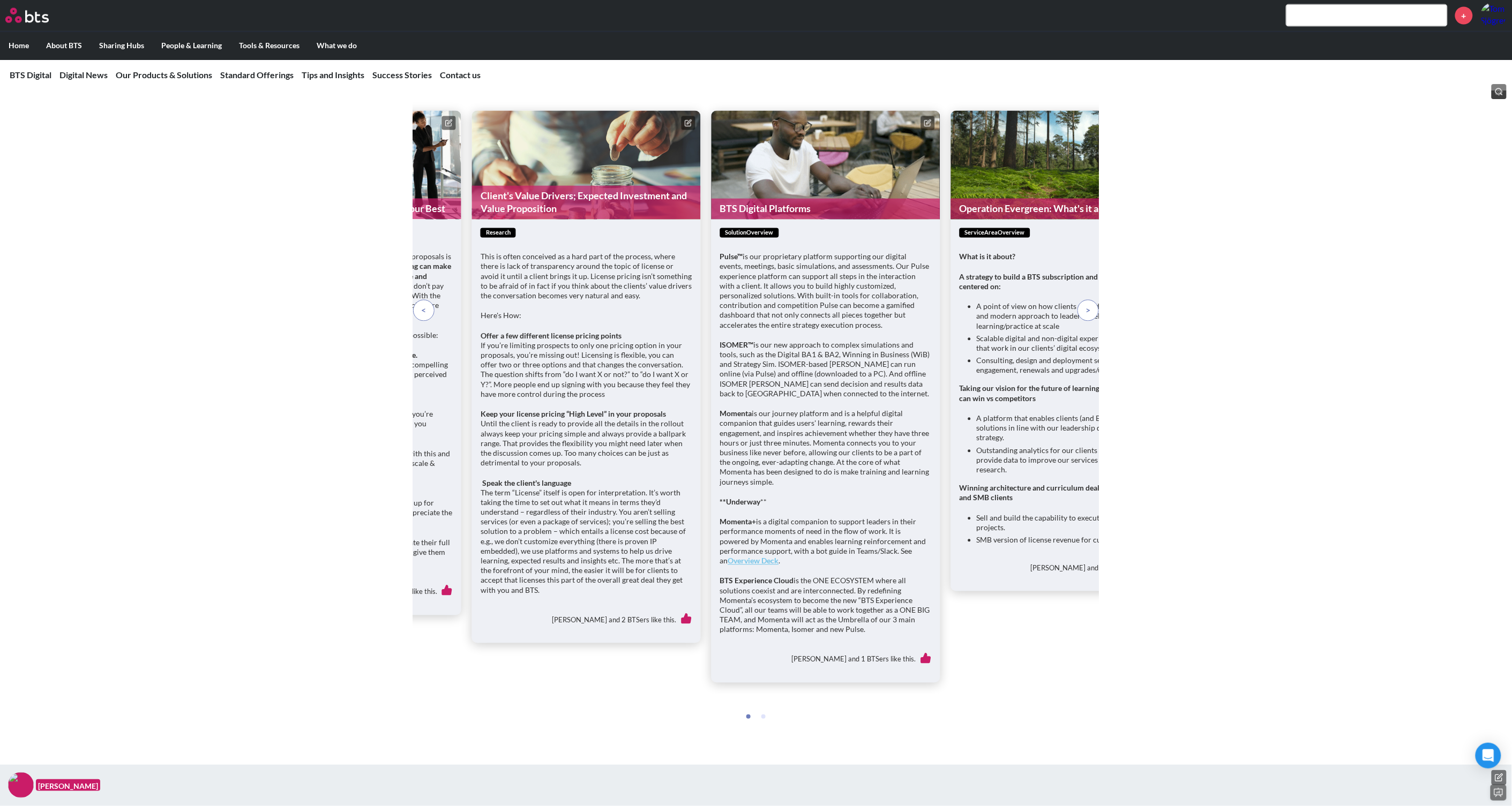
click at [927, 127] on icon at bounding box center [927, 123] width 8 height 8
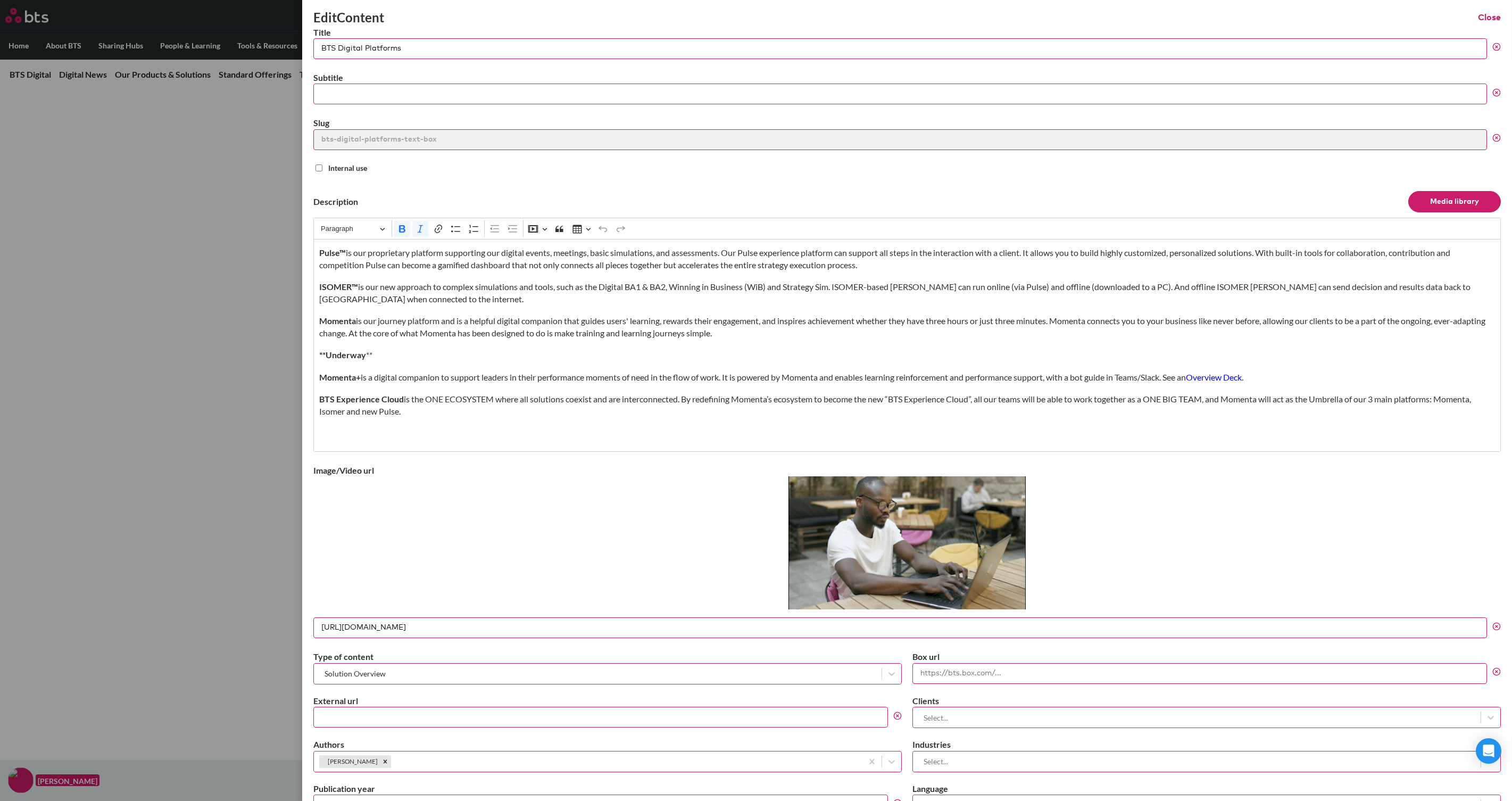
click at [1209, 22] on div "Edit Content Close" at bounding box center [907, 18] width 1187 height 18
click at [1209, 19] on button "Close" at bounding box center [1489, 18] width 23 height 12
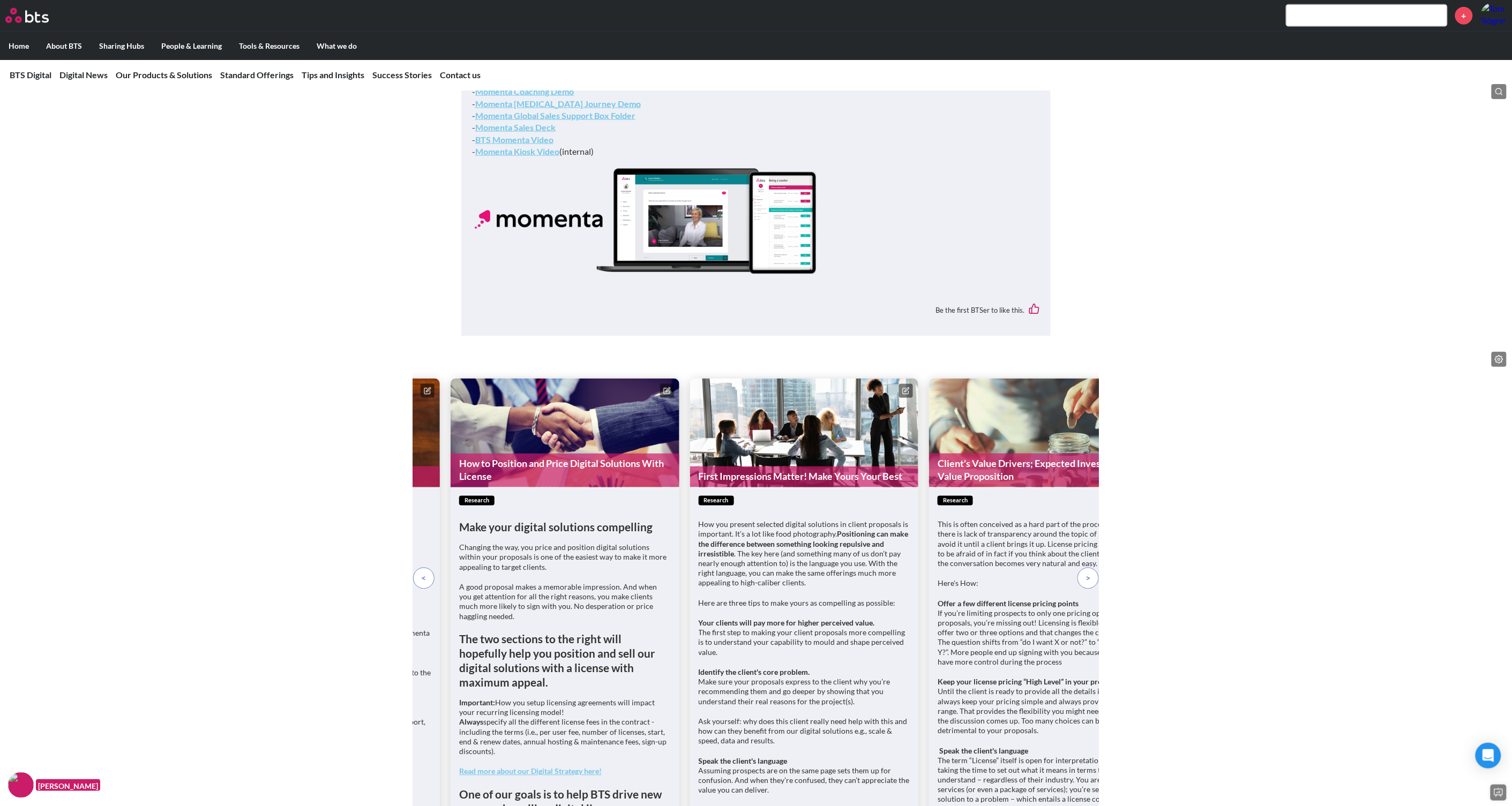
scroll to position [2878, 0]
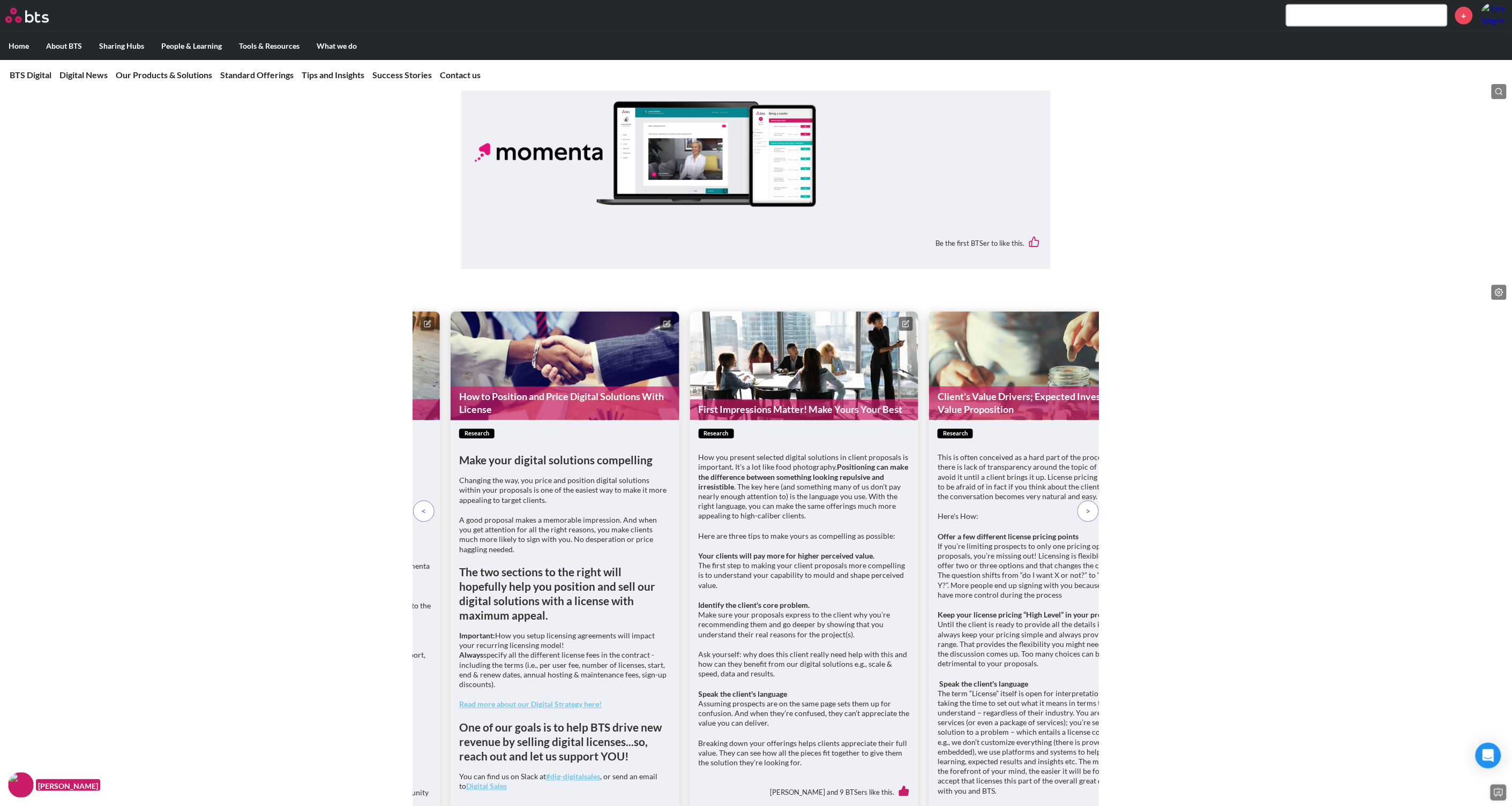
click at [1024, 421] on figure "Client's Value Drivers; Expected Investment and Value Proposition" at bounding box center [1043, 366] width 229 height 109
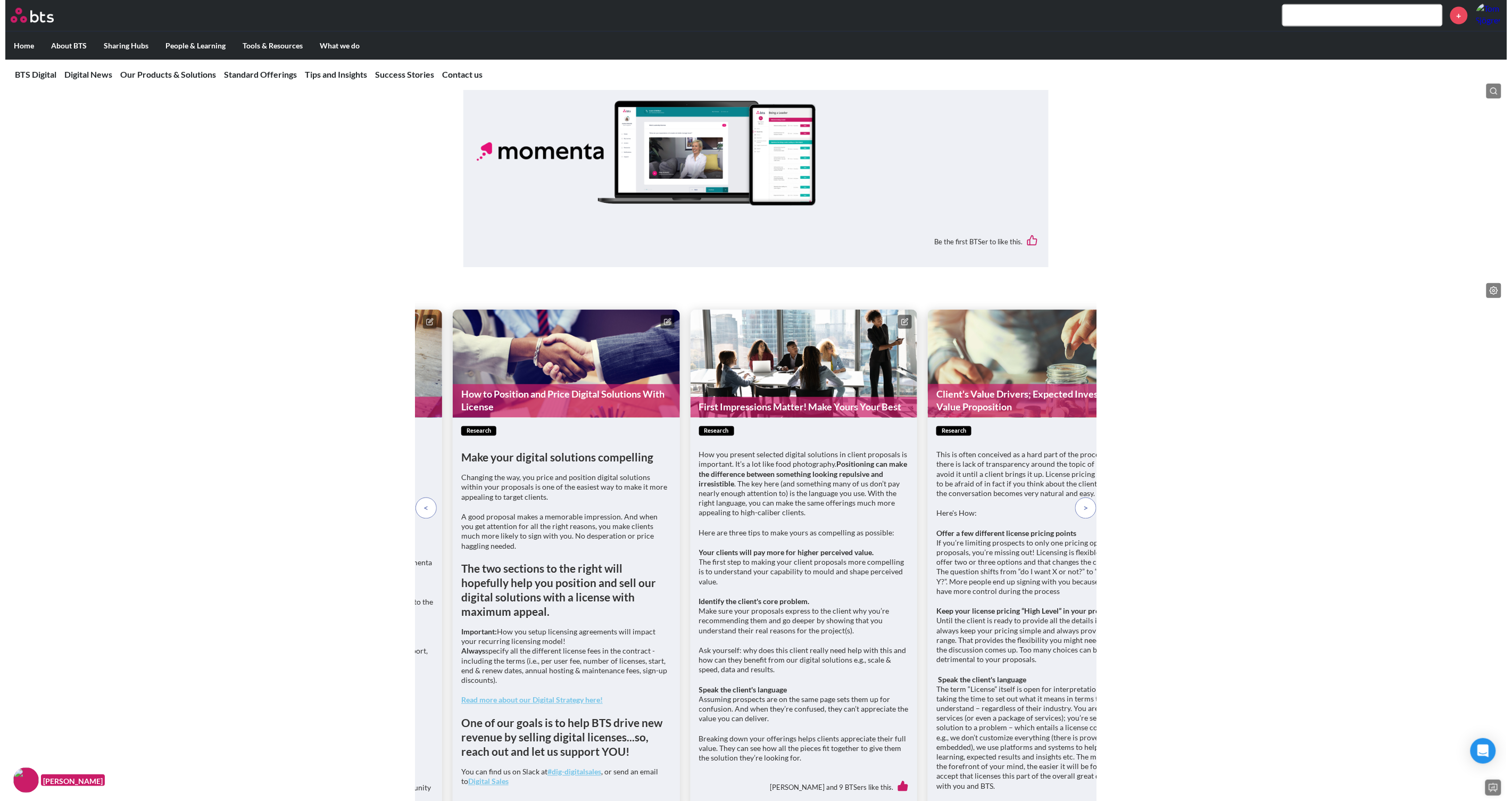
scroll to position [2994, 0]
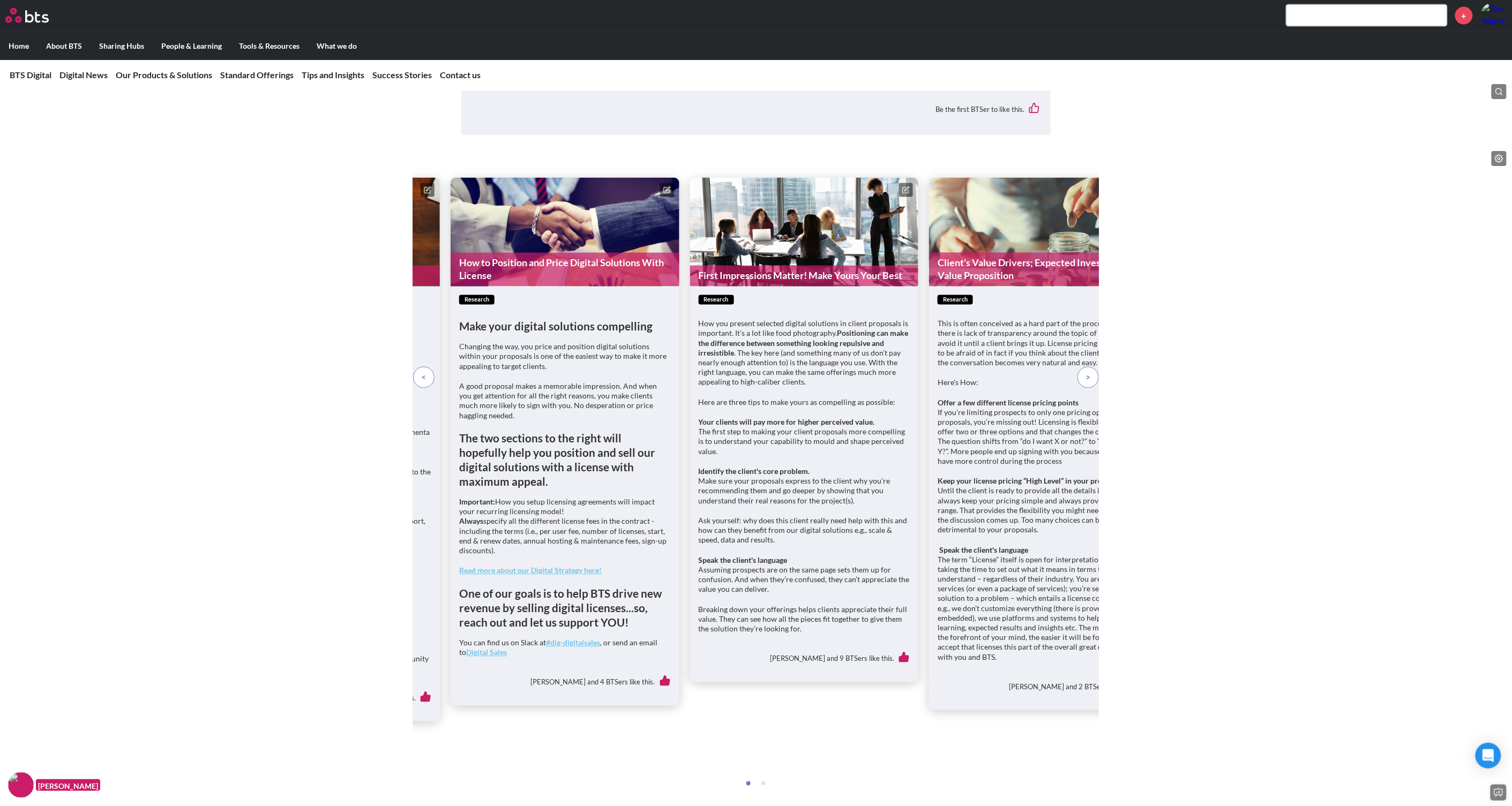
click at [1088, 384] on span at bounding box center [1088, 378] width 5 height 12
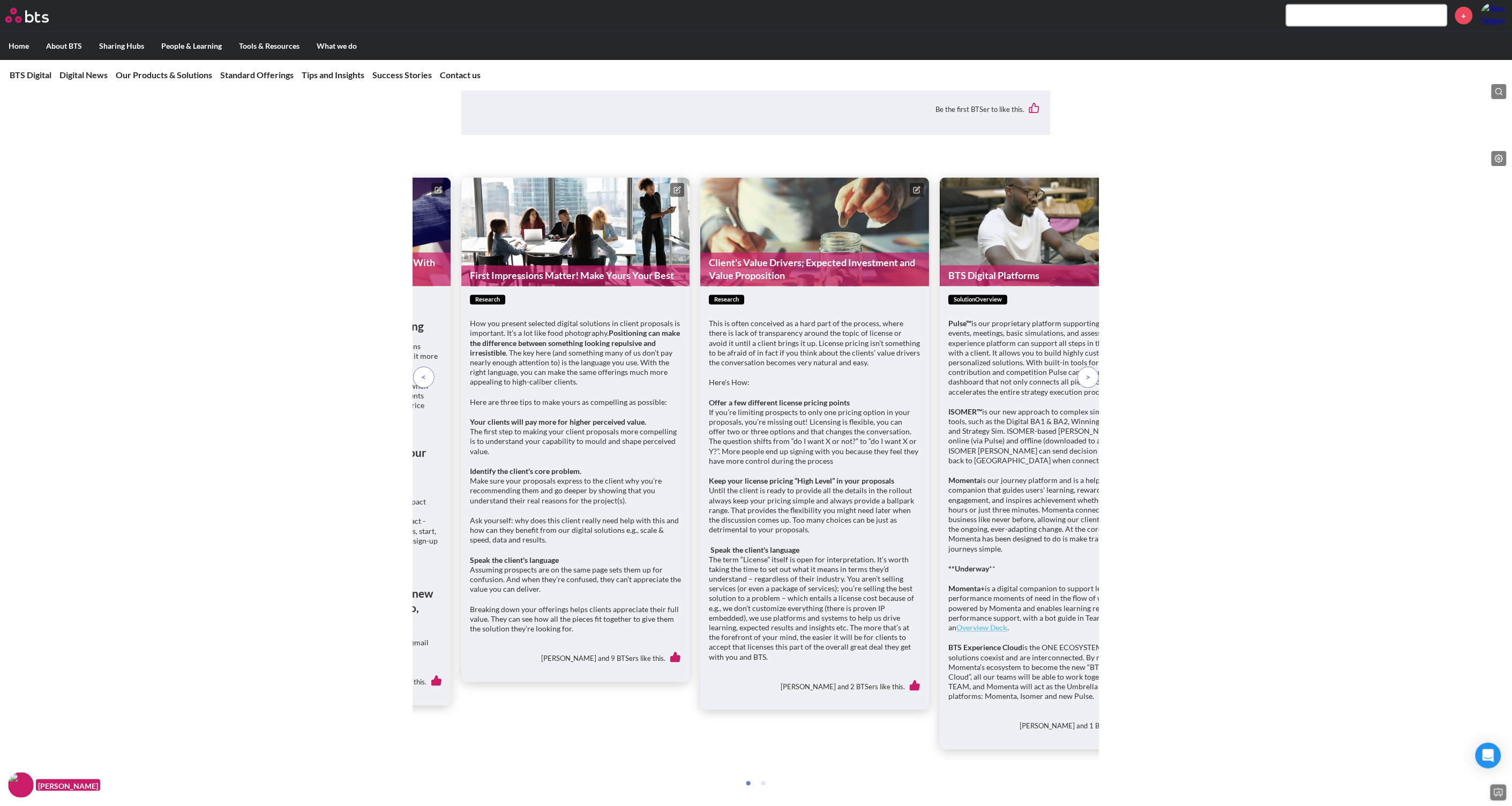
click at [1089, 384] on span at bounding box center [1088, 378] width 5 height 12
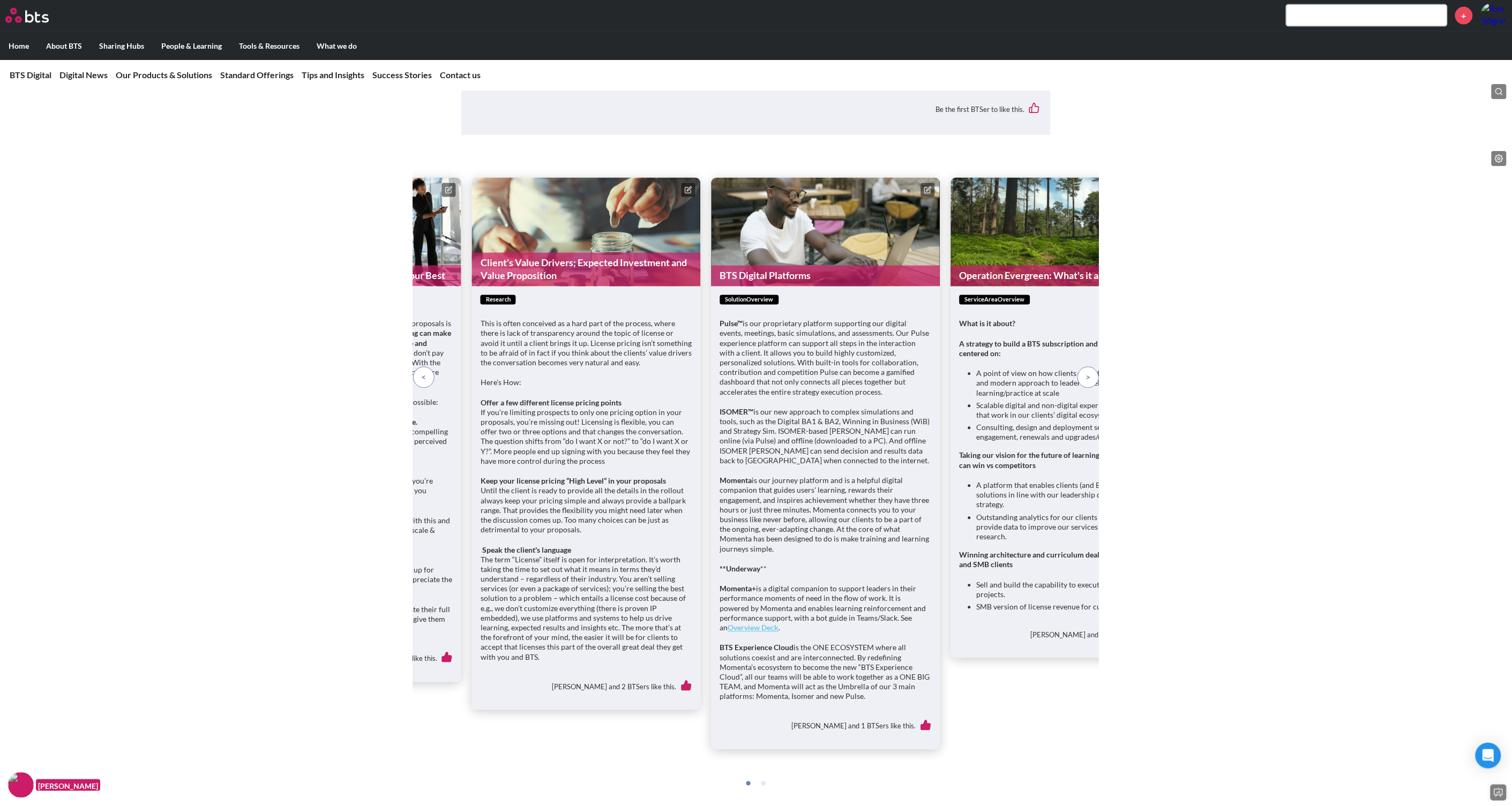
click at [1089, 384] on span at bounding box center [1088, 378] width 5 height 12
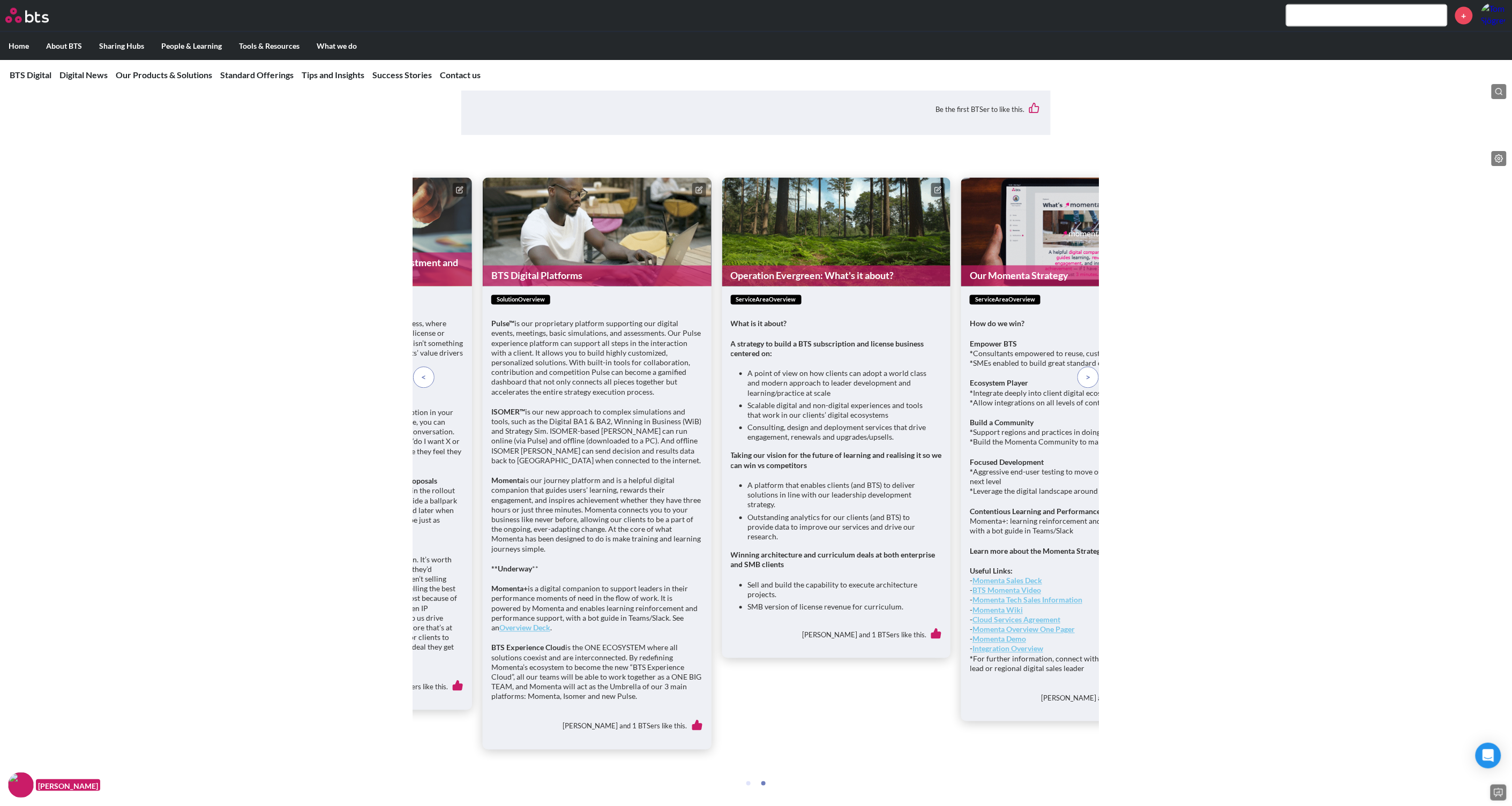
click at [851, 287] on figure "Operation Evergreen: What's it about?" at bounding box center [836, 232] width 229 height 109
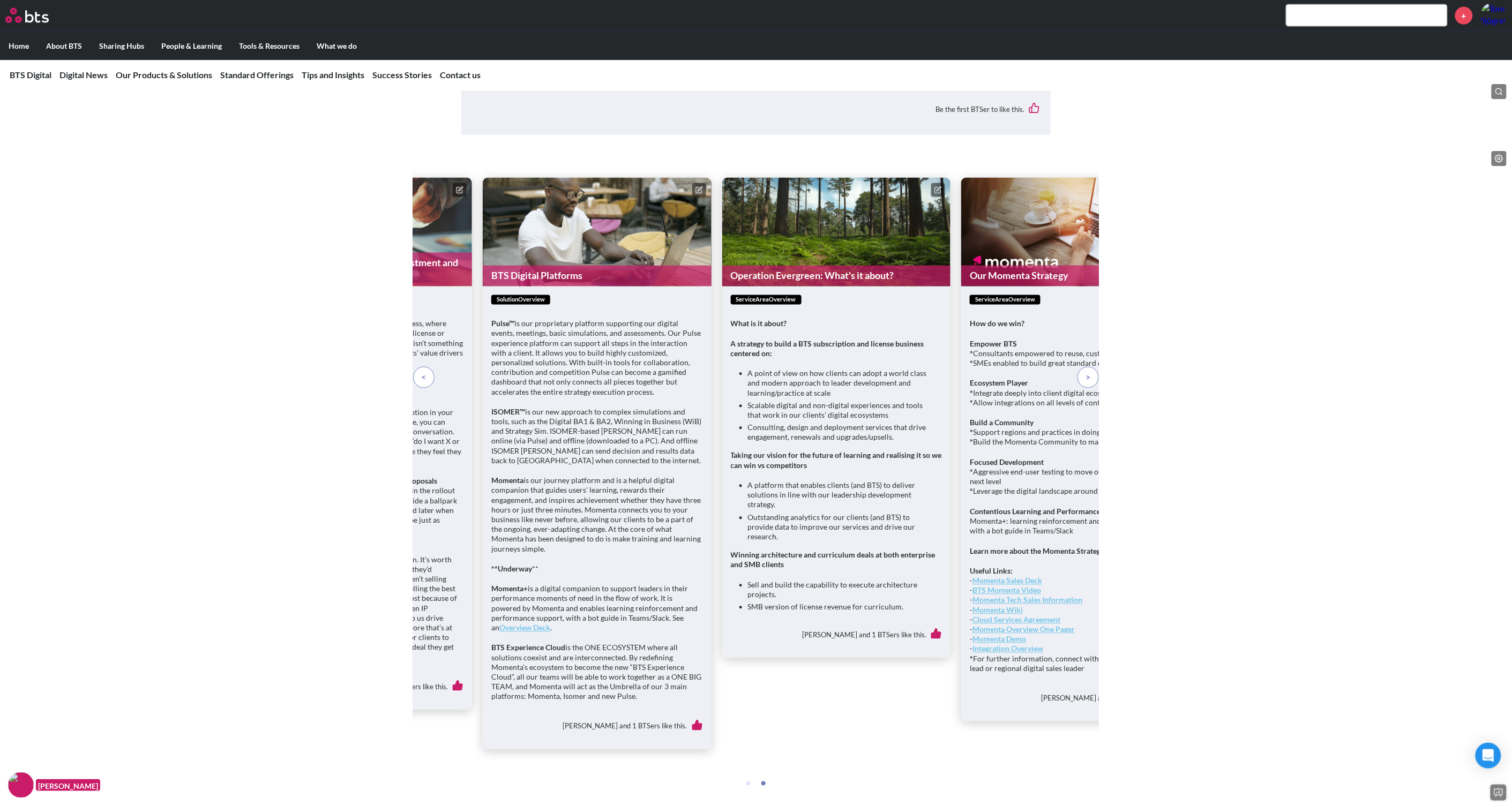
click at [939, 194] on icon at bounding box center [938, 190] width 8 height 8
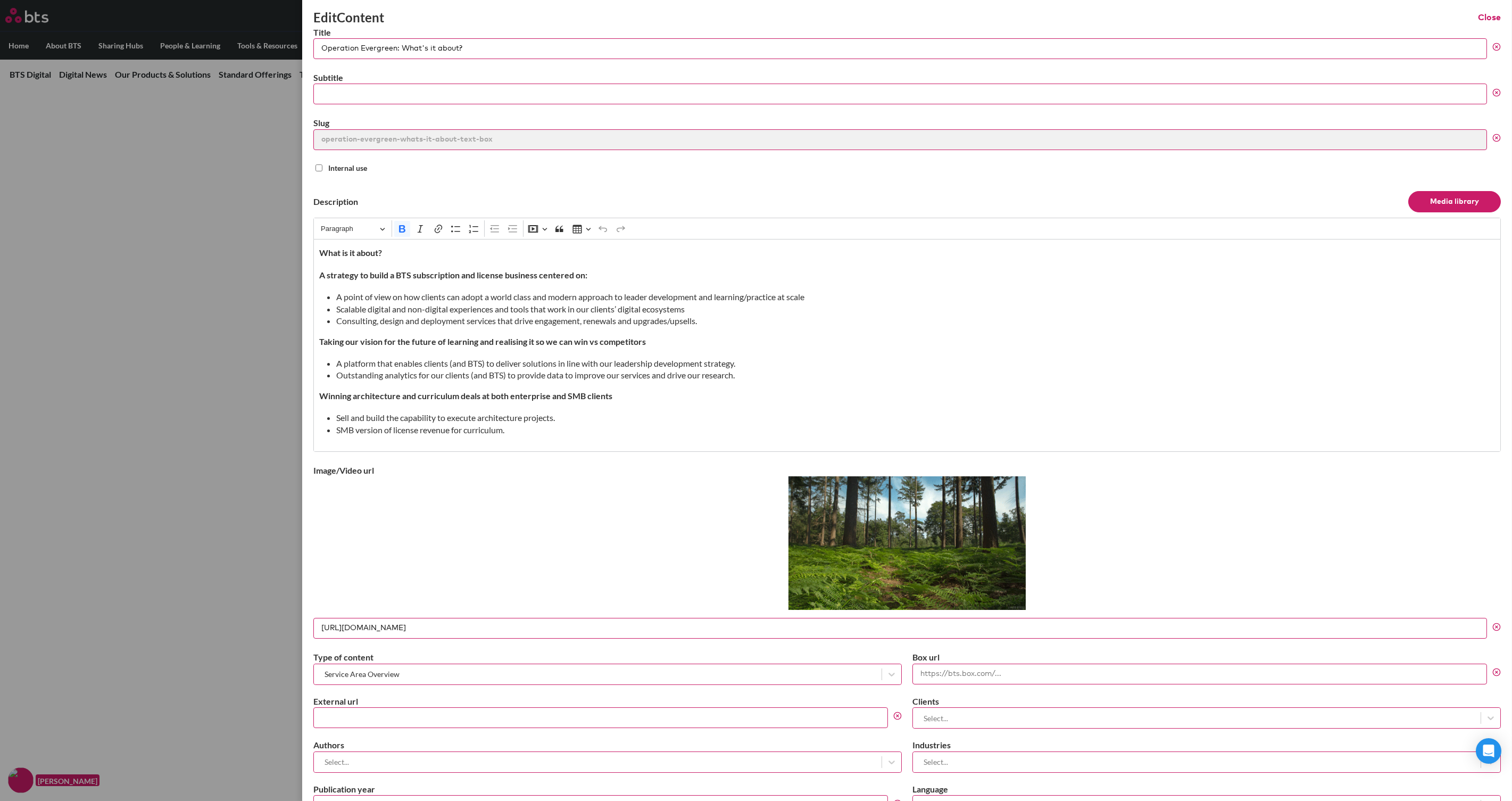
click at [1173, 558] on div at bounding box center [907, 544] width 1187 height 136
drag, startPoint x: 1481, startPoint y: 15, endPoint x: 1476, endPoint y: 31, distance: 16.8
click at [1209, 15] on button "Close" at bounding box center [1489, 18] width 23 height 12
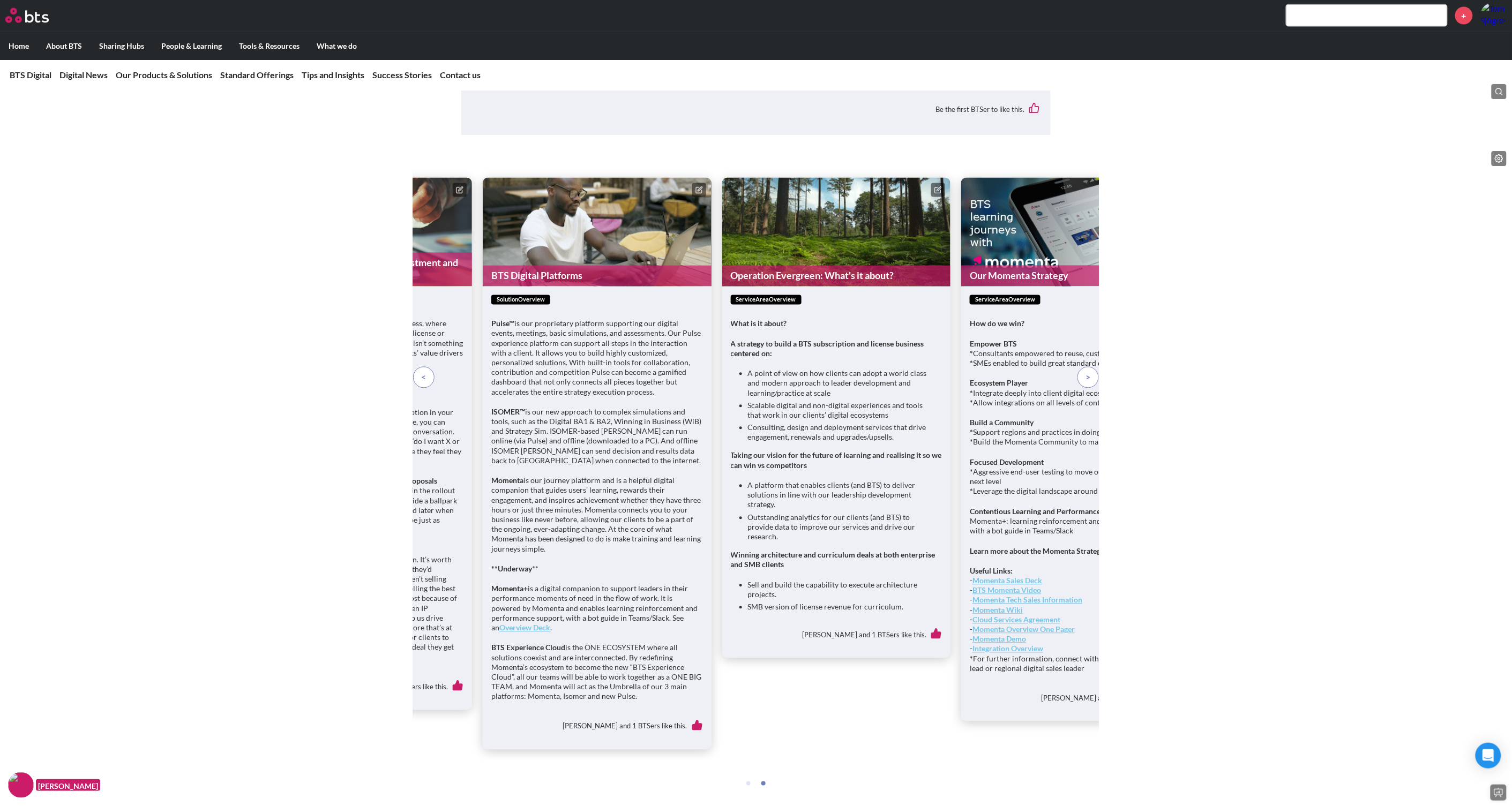
click at [1084, 388] on p at bounding box center [1088, 378] width 21 height 21
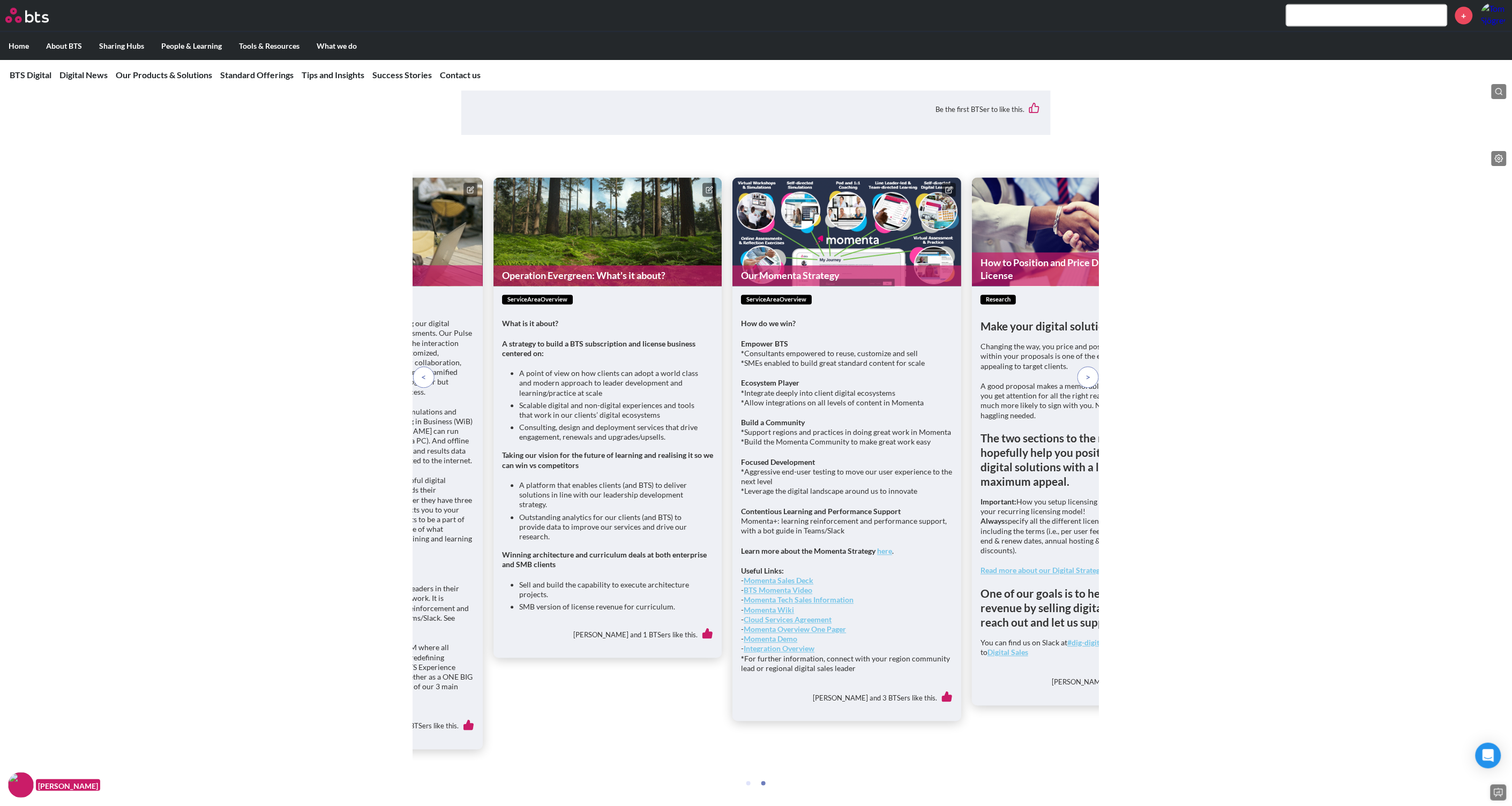
click at [850, 287] on figure "Our Momenta Strategy" at bounding box center [847, 232] width 229 height 109
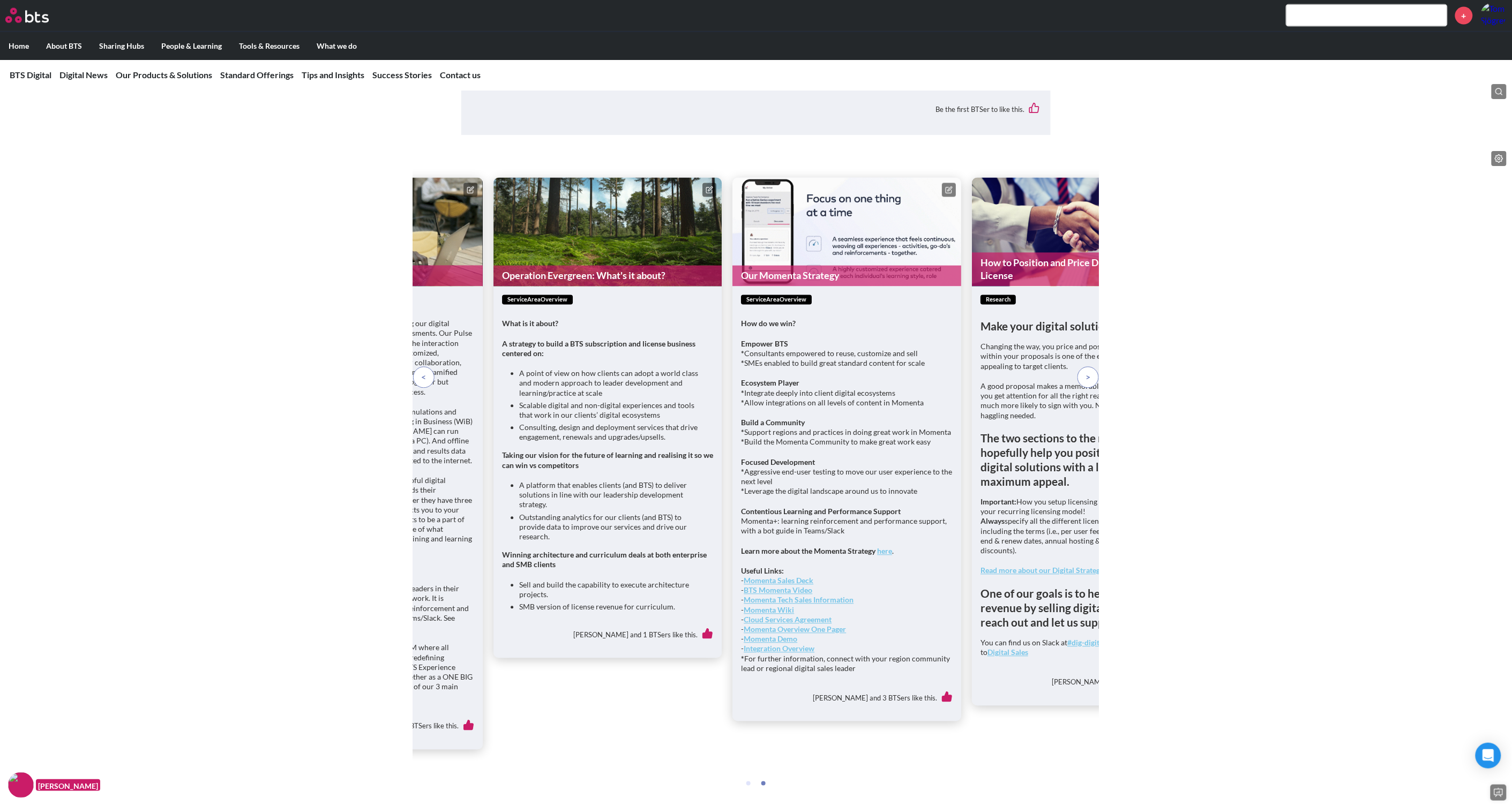
drag, startPoint x: 850, startPoint y: 295, endPoint x: 948, endPoint y: 262, distance: 103.4
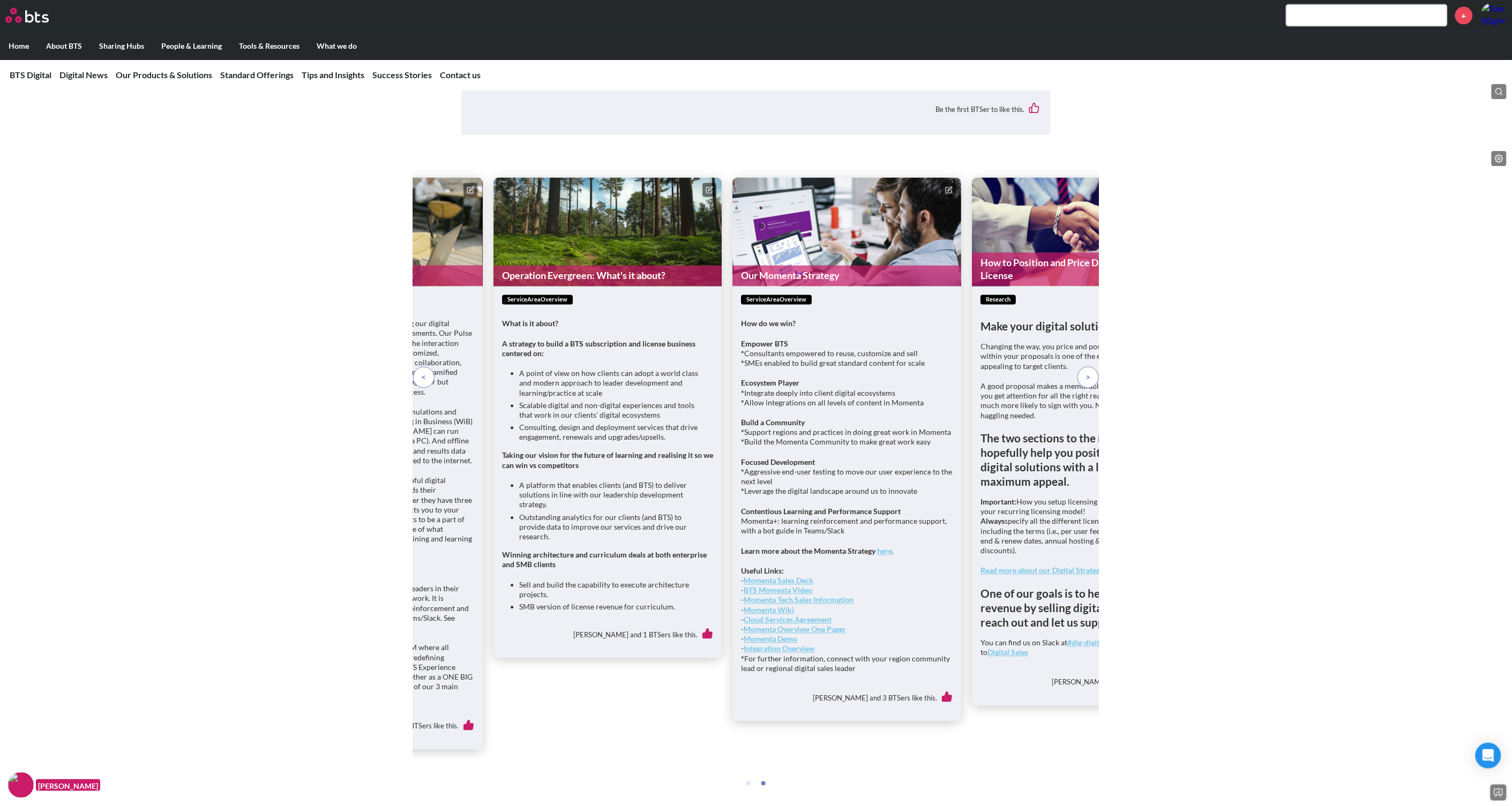
click at [948, 194] on icon at bounding box center [949, 190] width 8 height 8
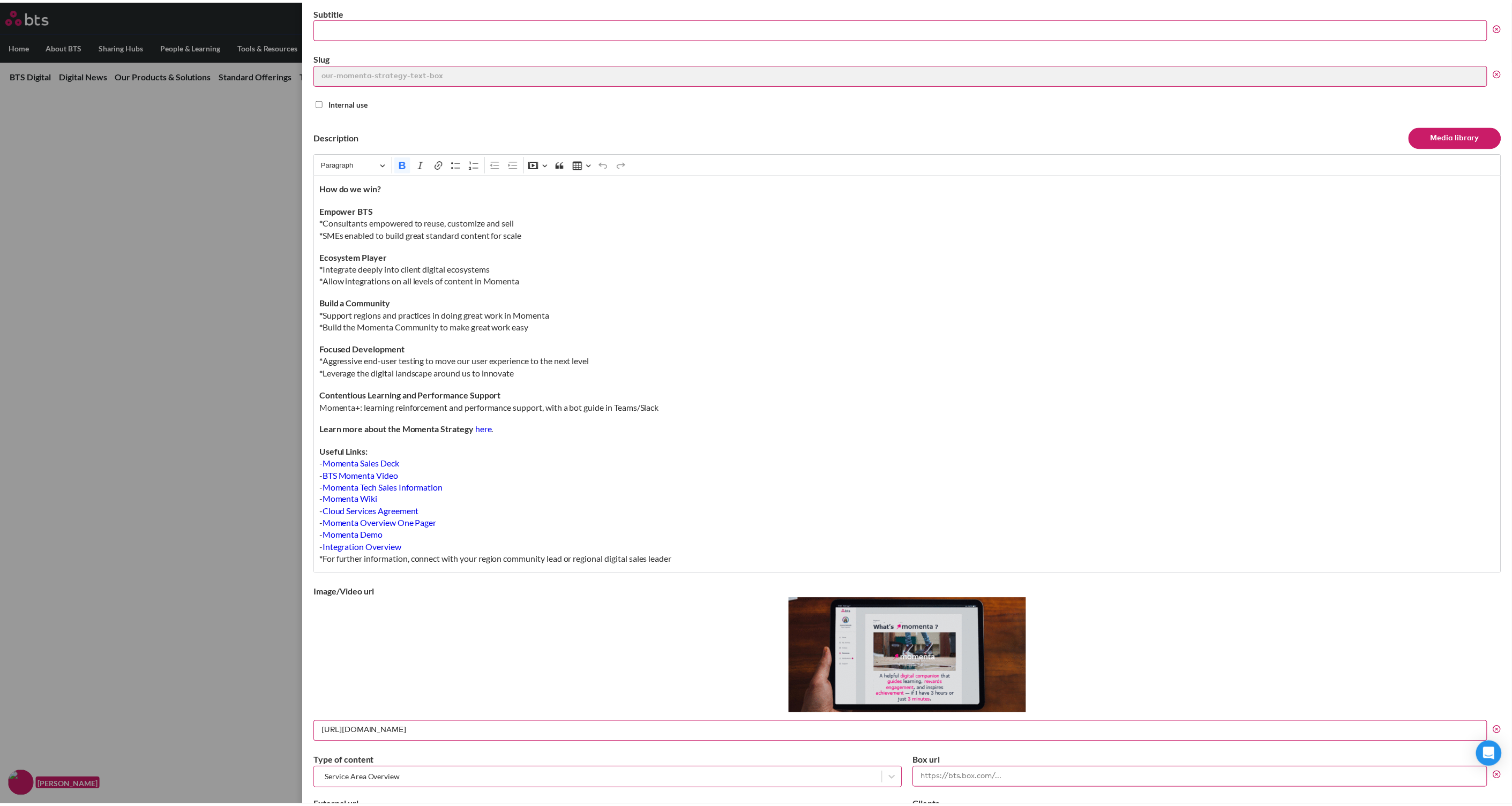
scroll to position [0, 0]
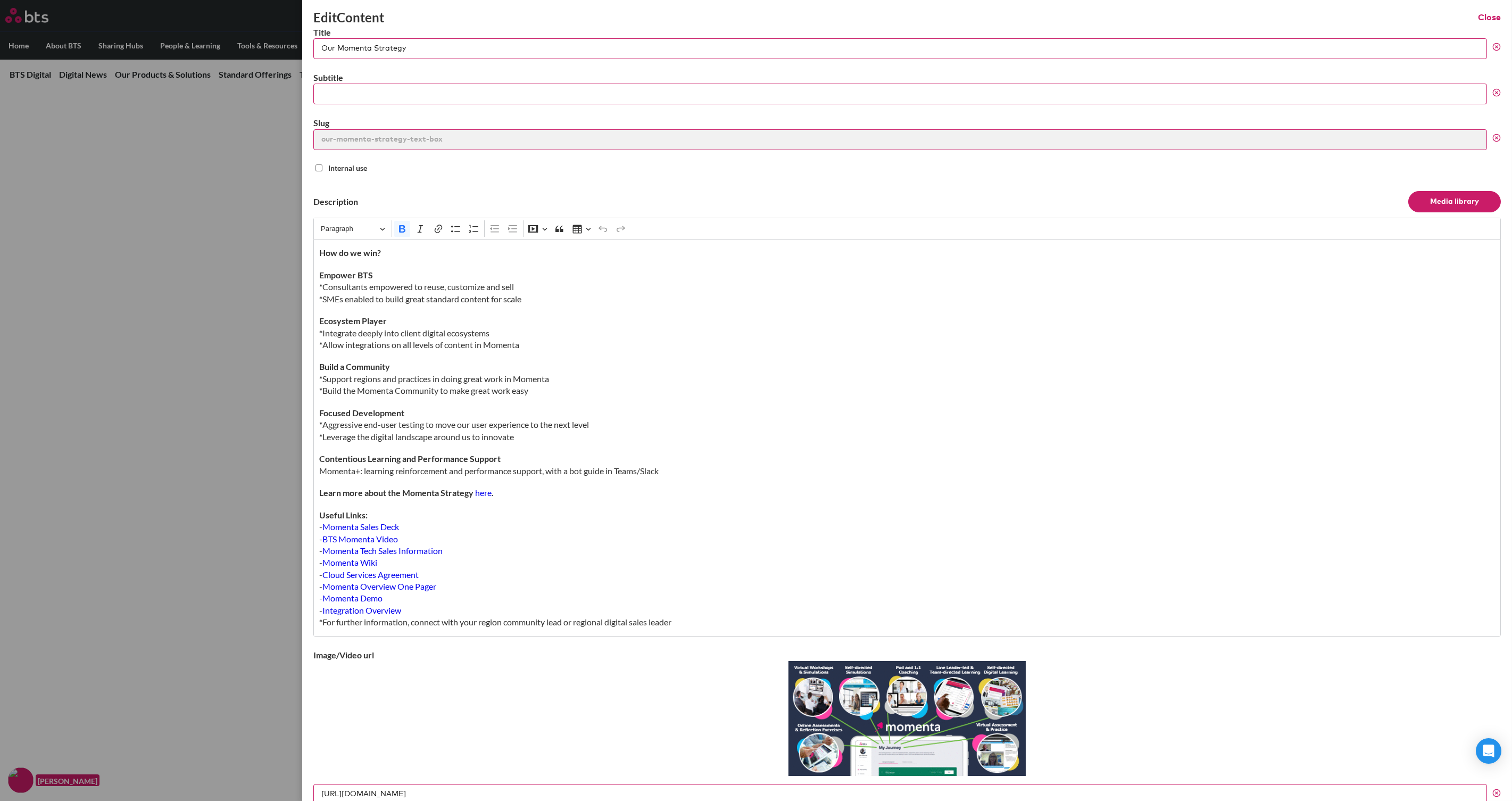
click at [1209, 14] on button "Close" at bounding box center [1489, 18] width 23 height 12
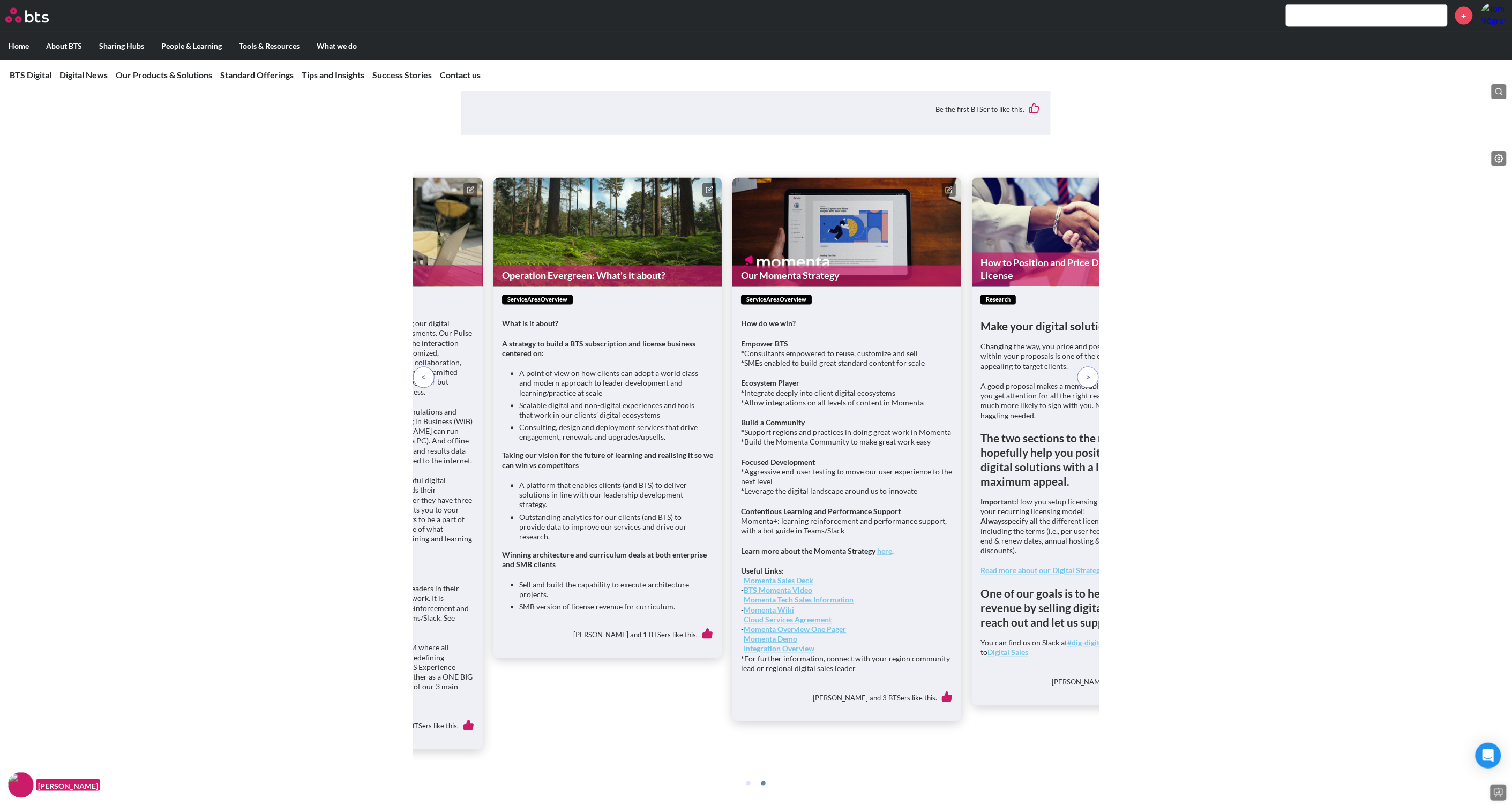
click at [1086, 384] on span at bounding box center [1088, 378] width 5 height 12
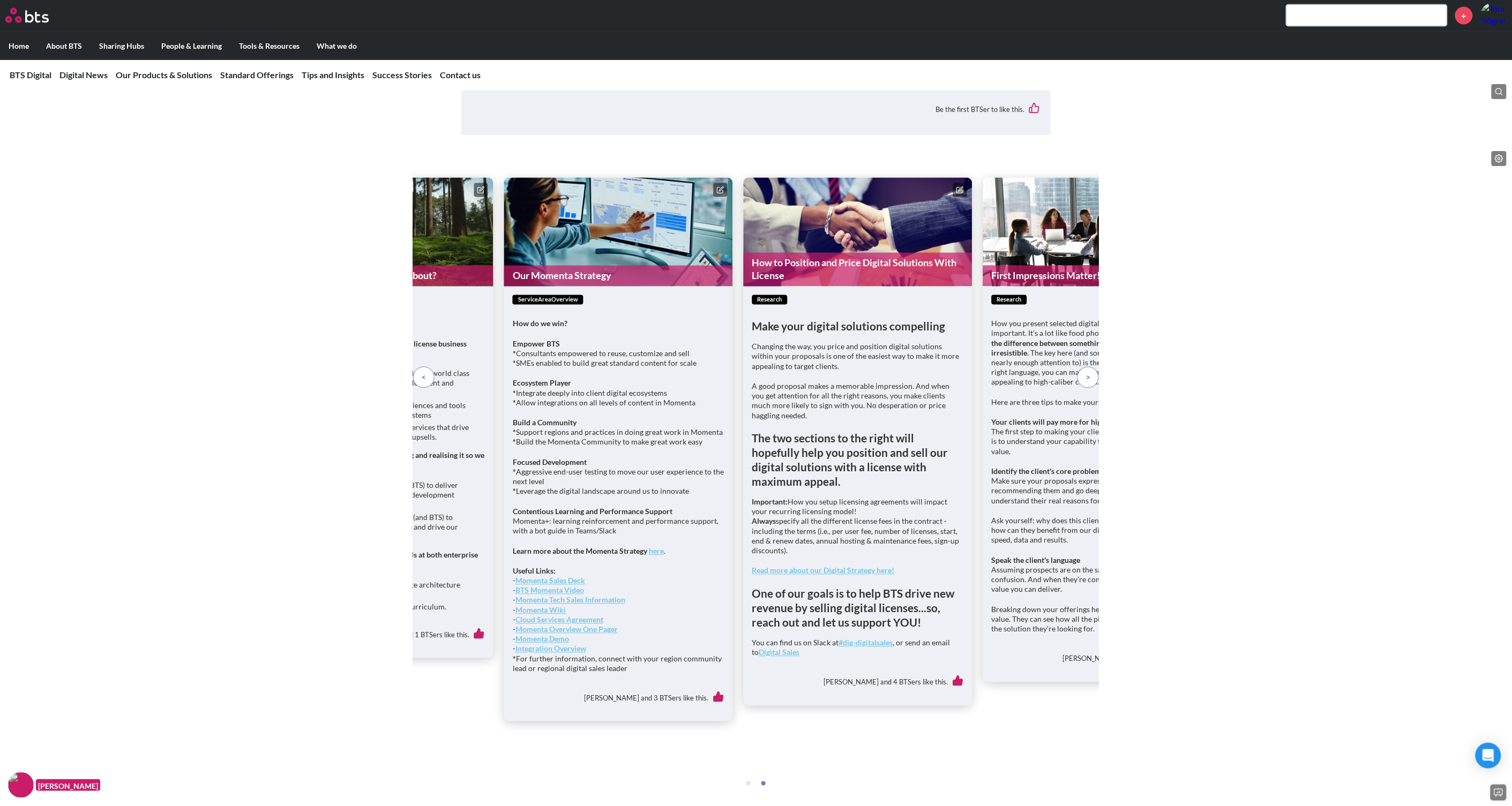
drag, startPoint x: 881, startPoint y: 302, endPoint x: 961, endPoint y: 259, distance: 90.8
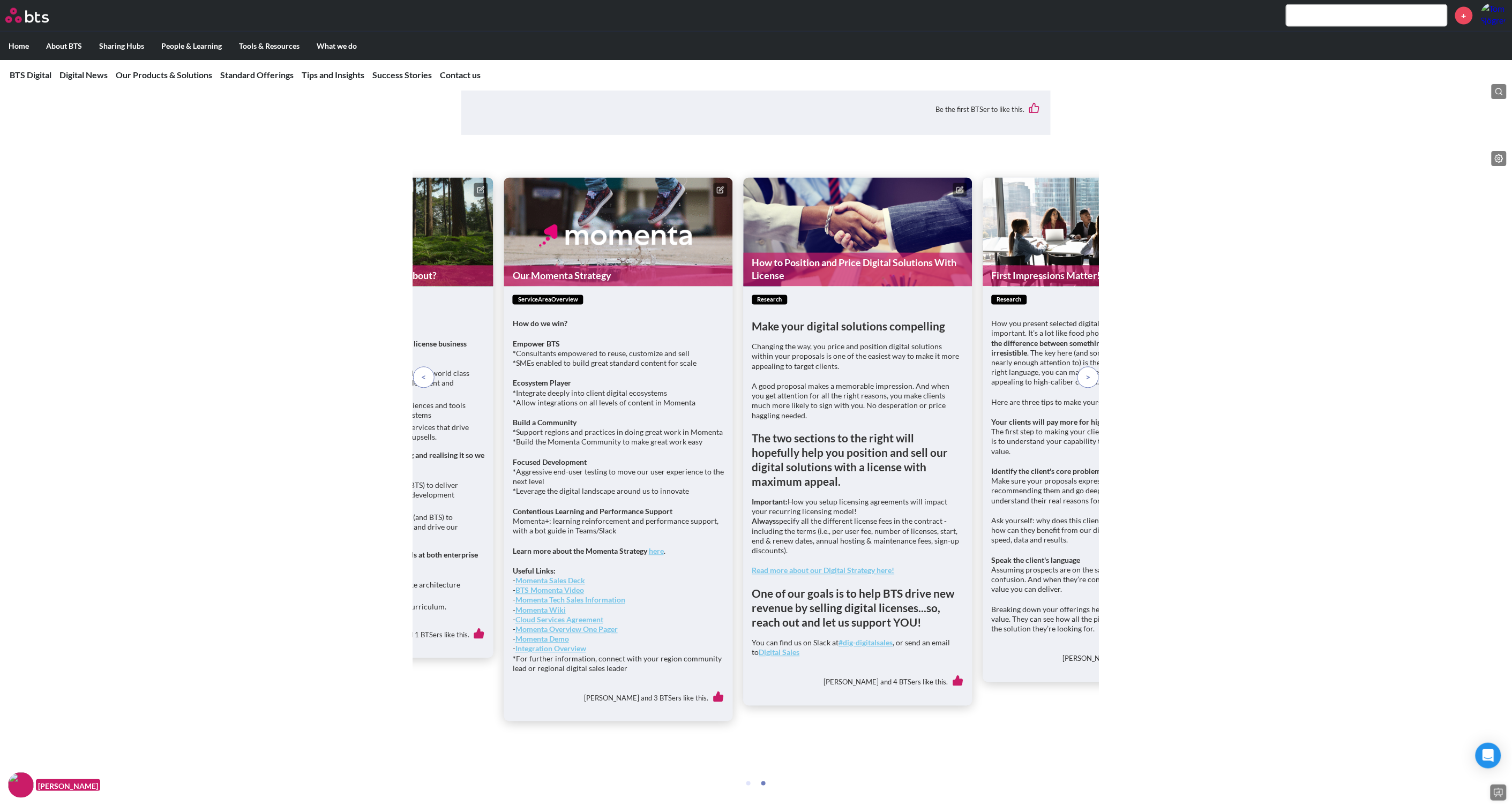
click at [961, 197] on button at bounding box center [960, 190] width 14 height 14
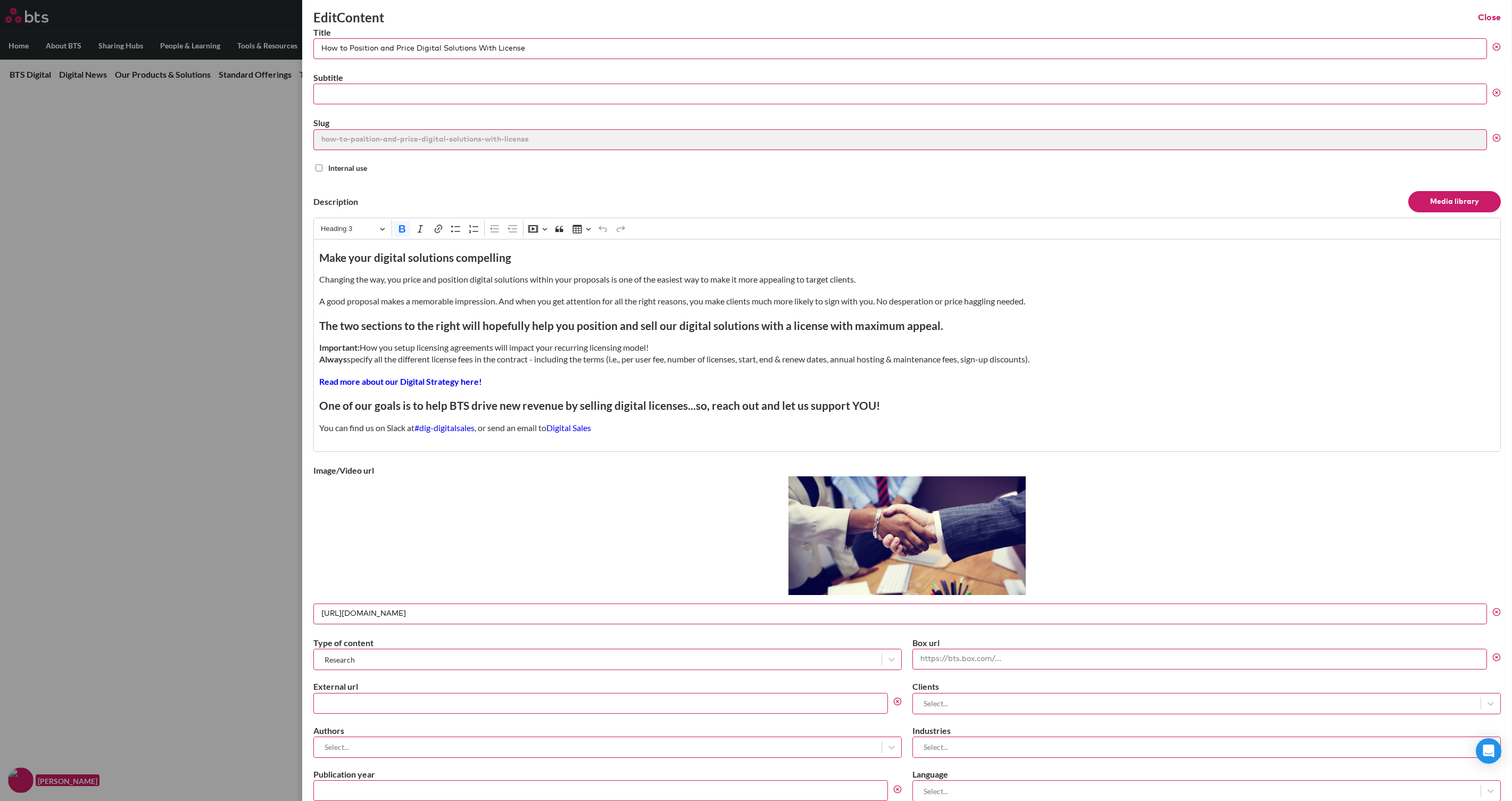
drag, startPoint x: 499, startPoint y: 46, endPoint x: 549, endPoint y: 47, distance: 50.0
click at [549, 47] on input "How to Position and Price Digital Solutions With License" at bounding box center [900, 48] width 1174 height 21
click at [867, 516] on img at bounding box center [907, 536] width 237 height 119
click at [1209, 527] on div at bounding box center [907, 537] width 1187 height 122
click at [1209, 14] on button "Close" at bounding box center [1489, 18] width 23 height 12
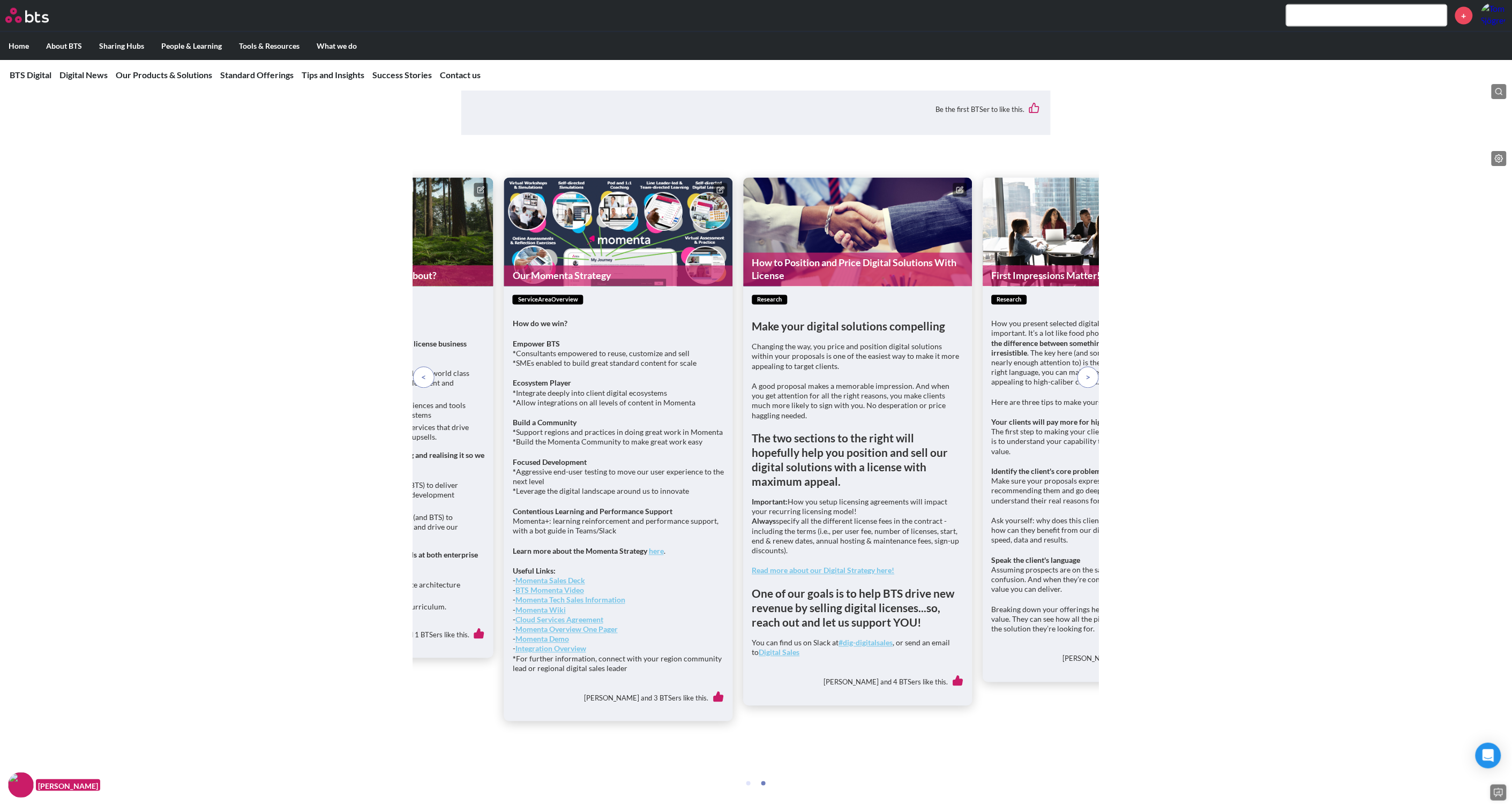
click at [1091, 384] on span at bounding box center [1088, 378] width 5 height 12
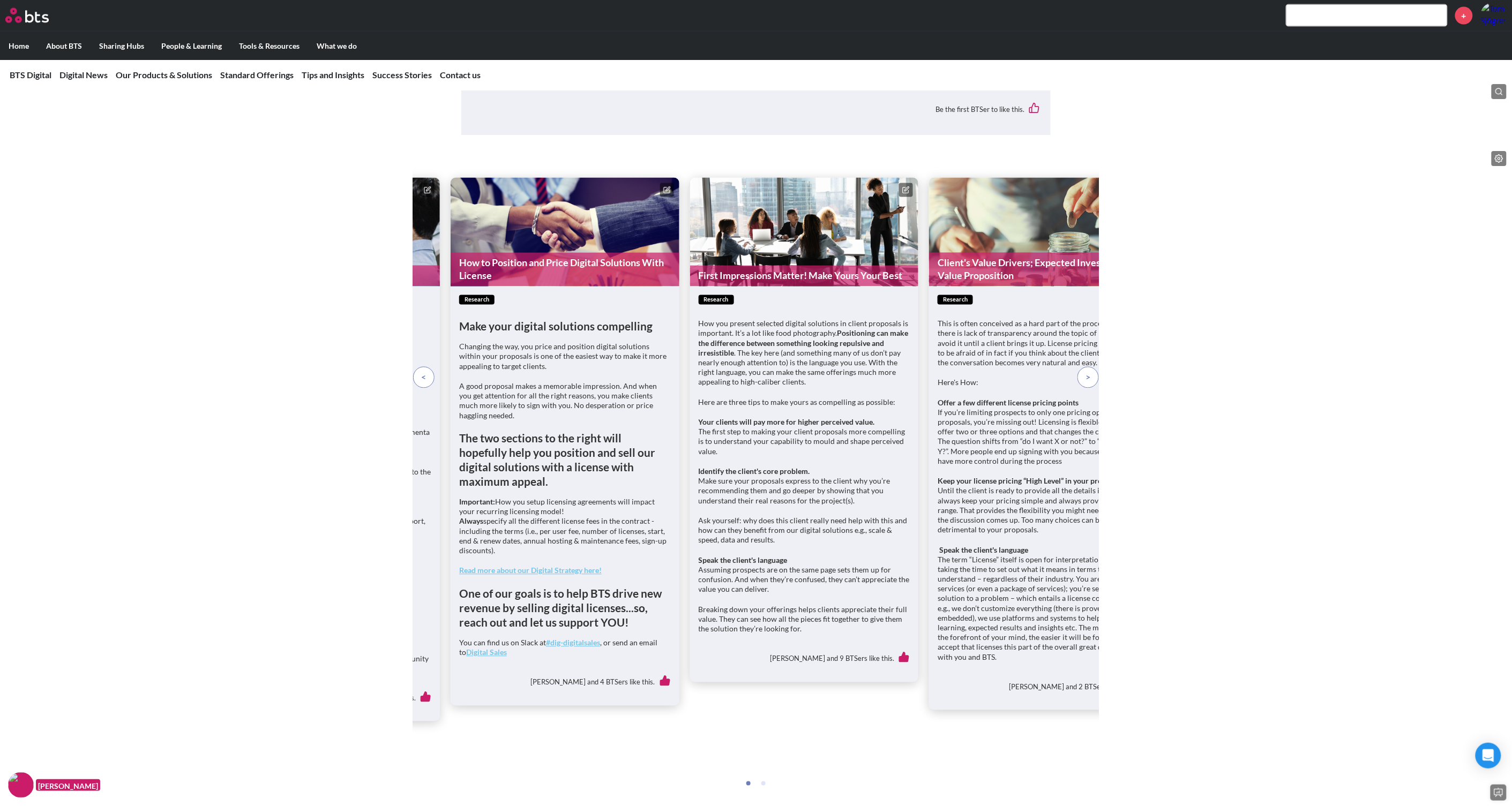
drag, startPoint x: 799, startPoint y: 298, endPoint x: 906, endPoint y: 261, distance: 113.2
click at [906, 197] on button at bounding box center [906, 190] width 14 height 14
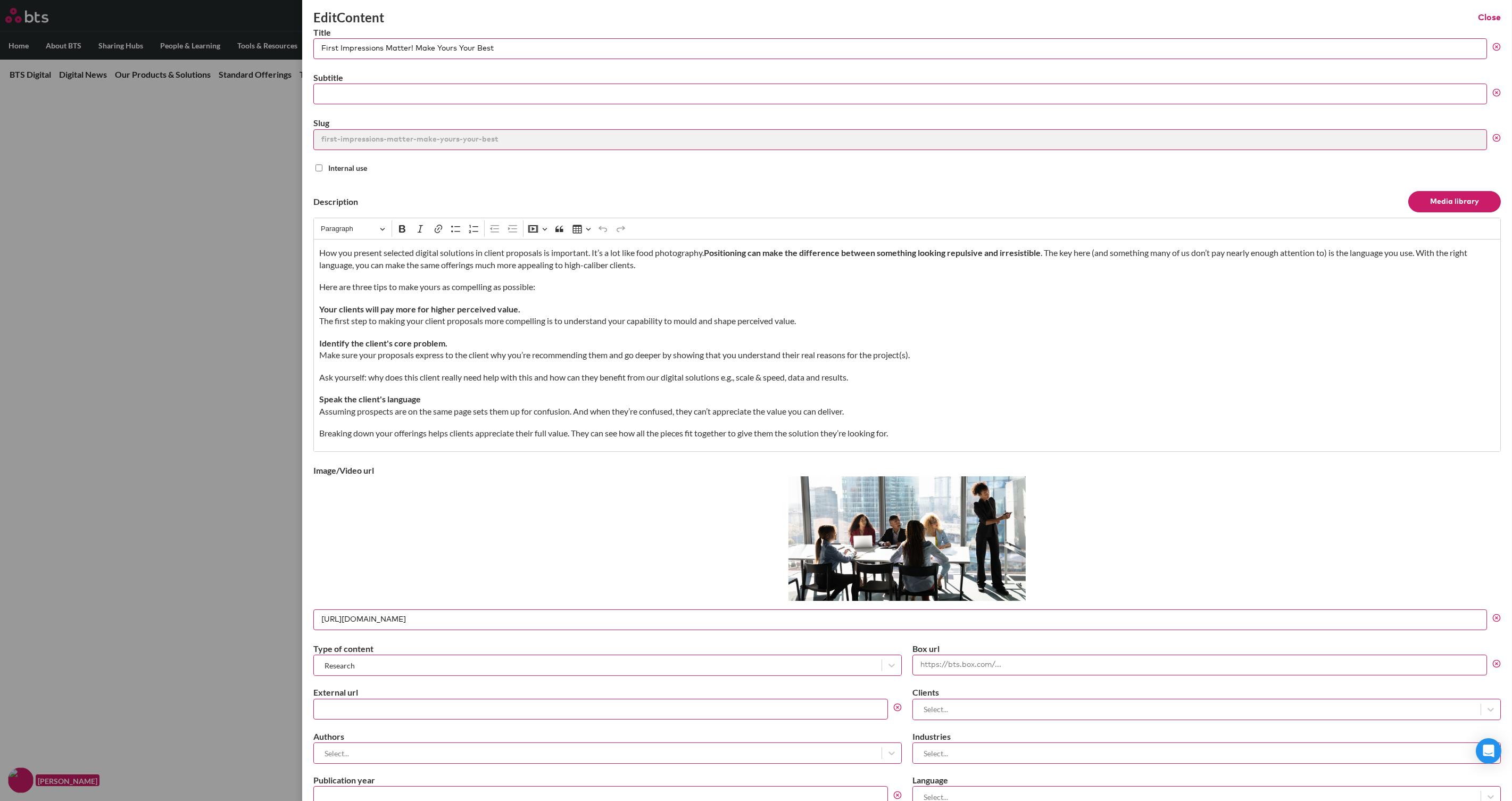
click at [1209, 16] on button "Close" at bounding box center [1489, 18] width 23 height 12
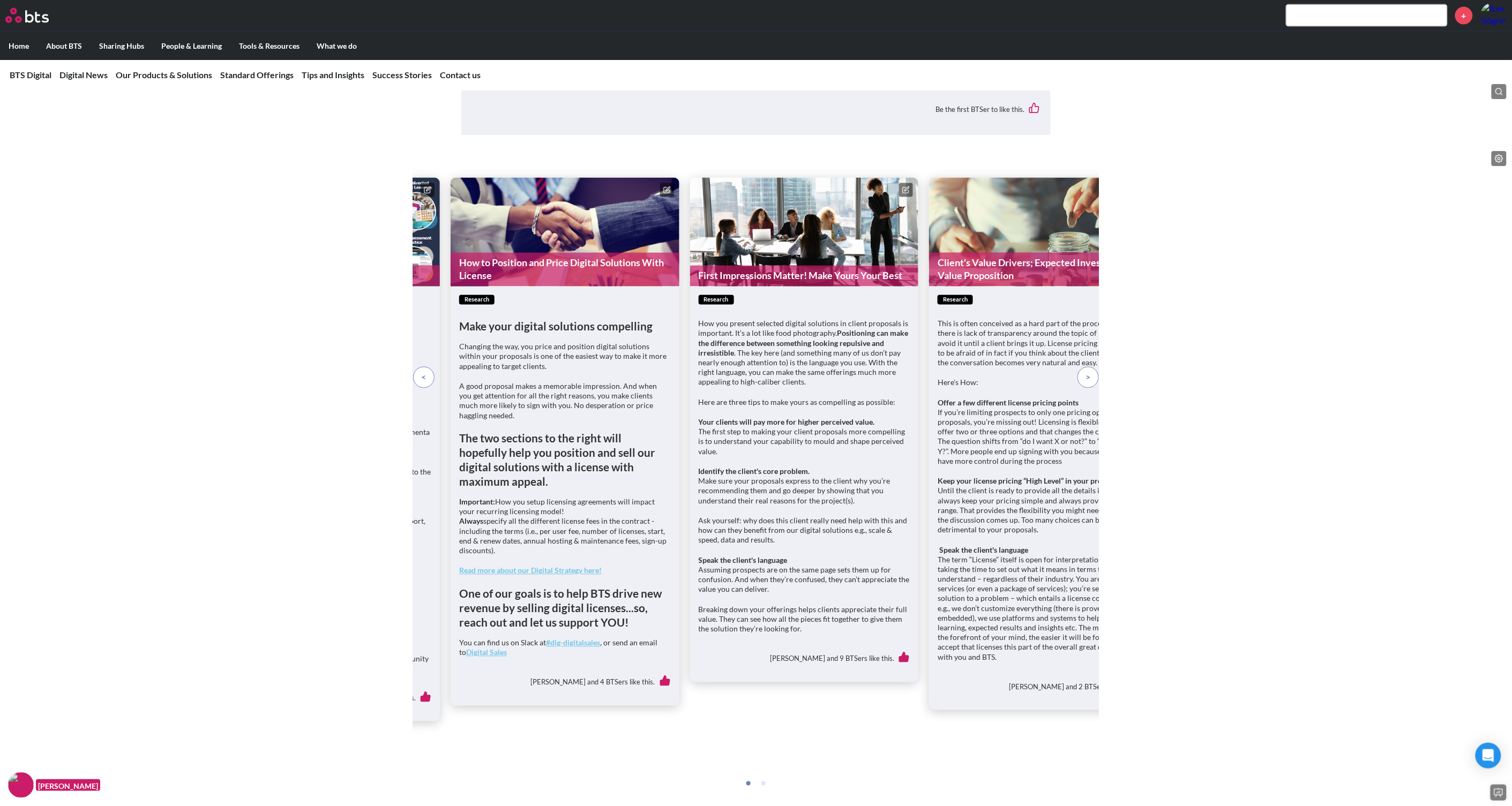
click at [1092, 388] on p at bounding box center [1088, 378] width 21 height 21
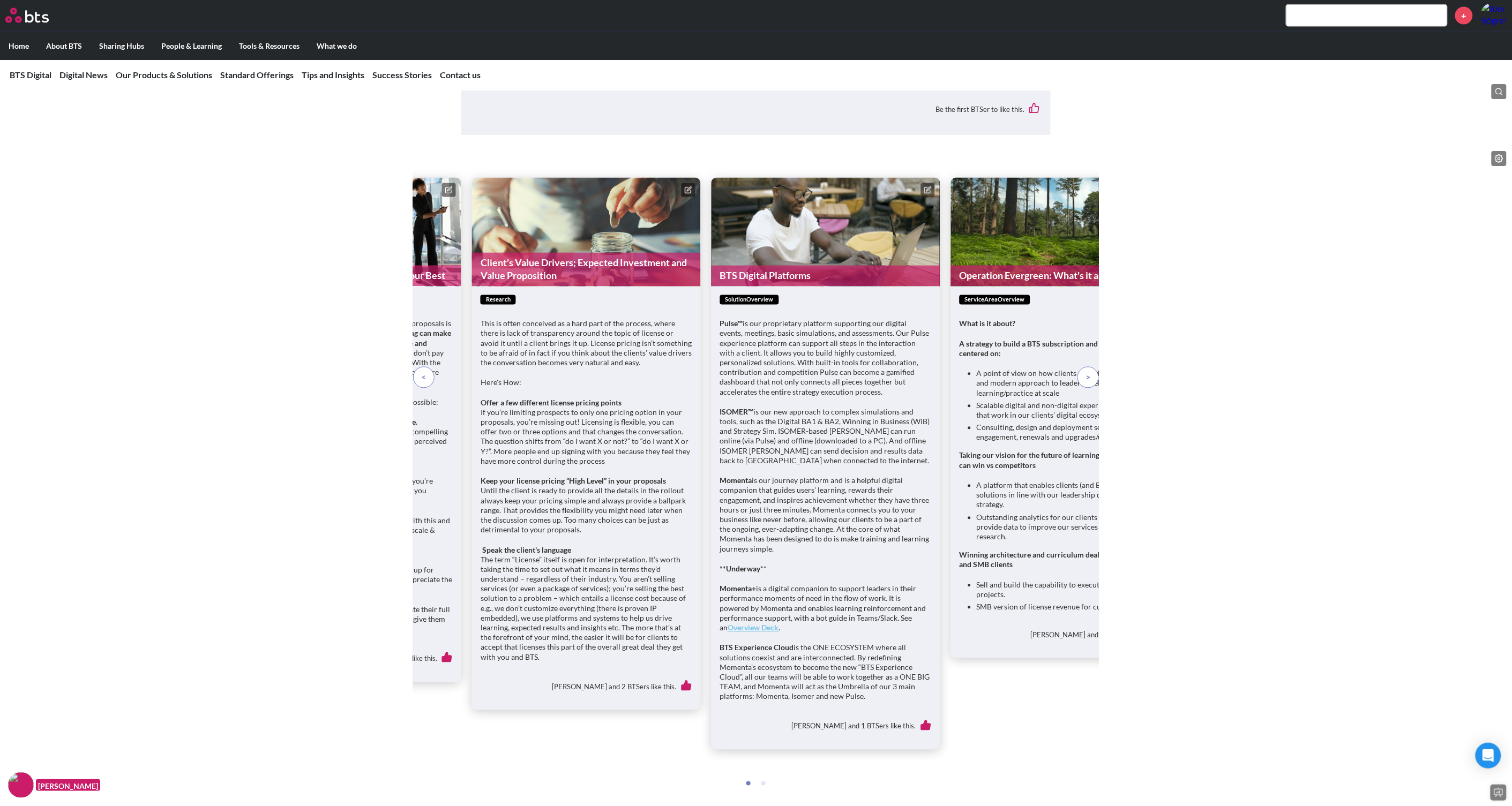
click at [1092, 388] on p at bounding box center [1088, 378] width 21 height 21
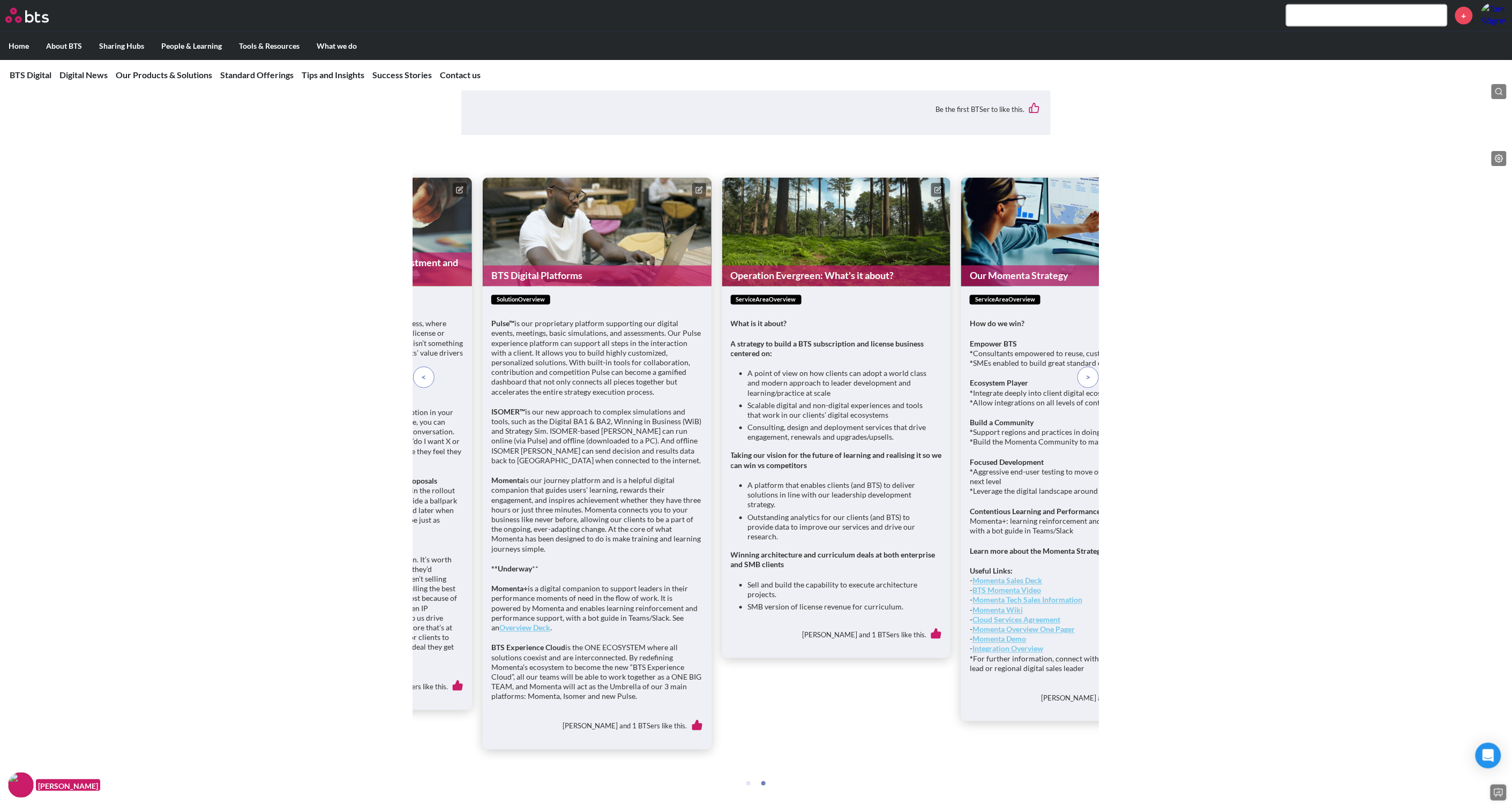
click at [1092, 388] on p at bounding box center [1088, 378] width 21 height 21
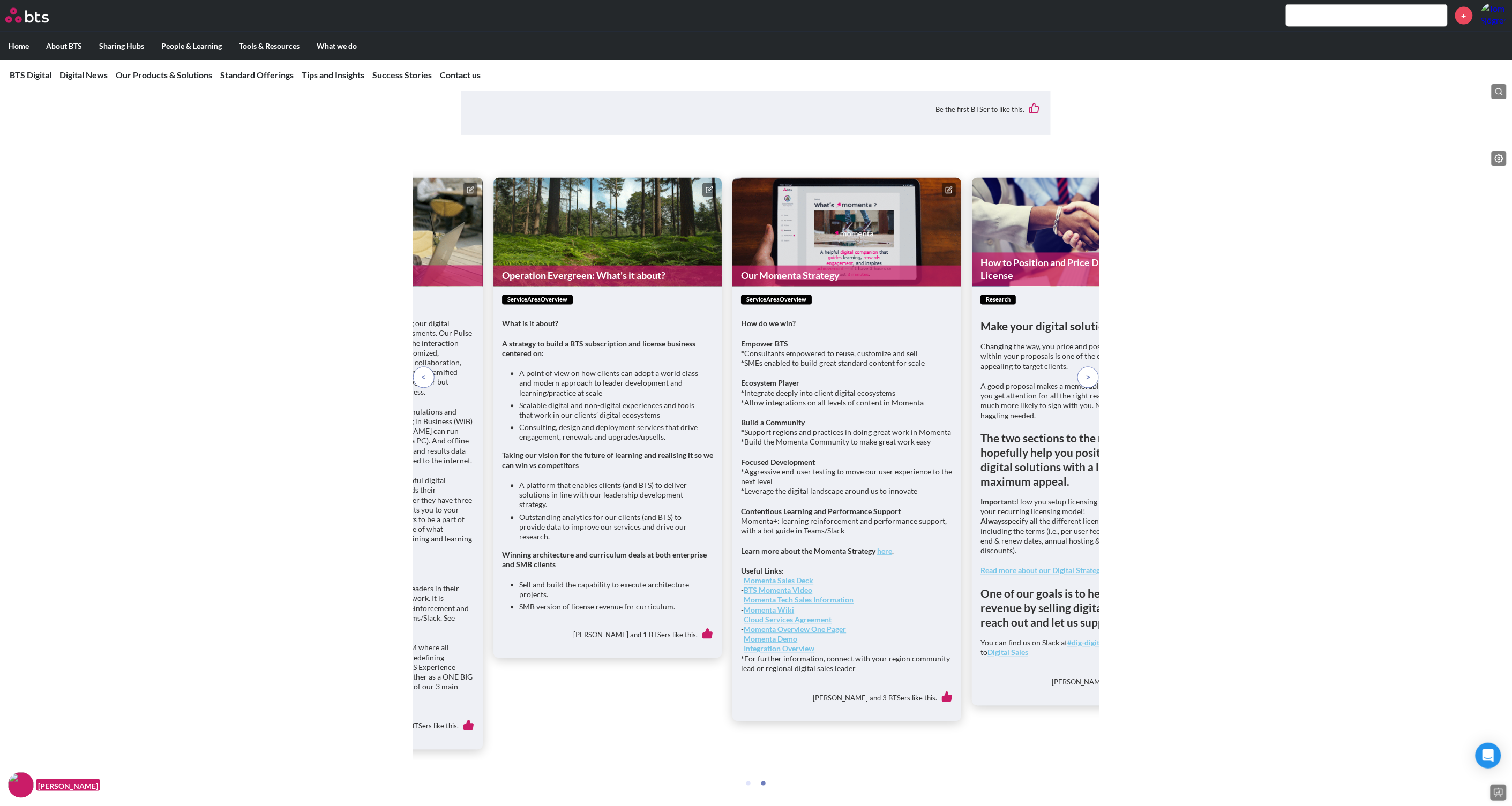
click at [1092, 388] on p at bounding box center [1088, 378] width 21 height 21
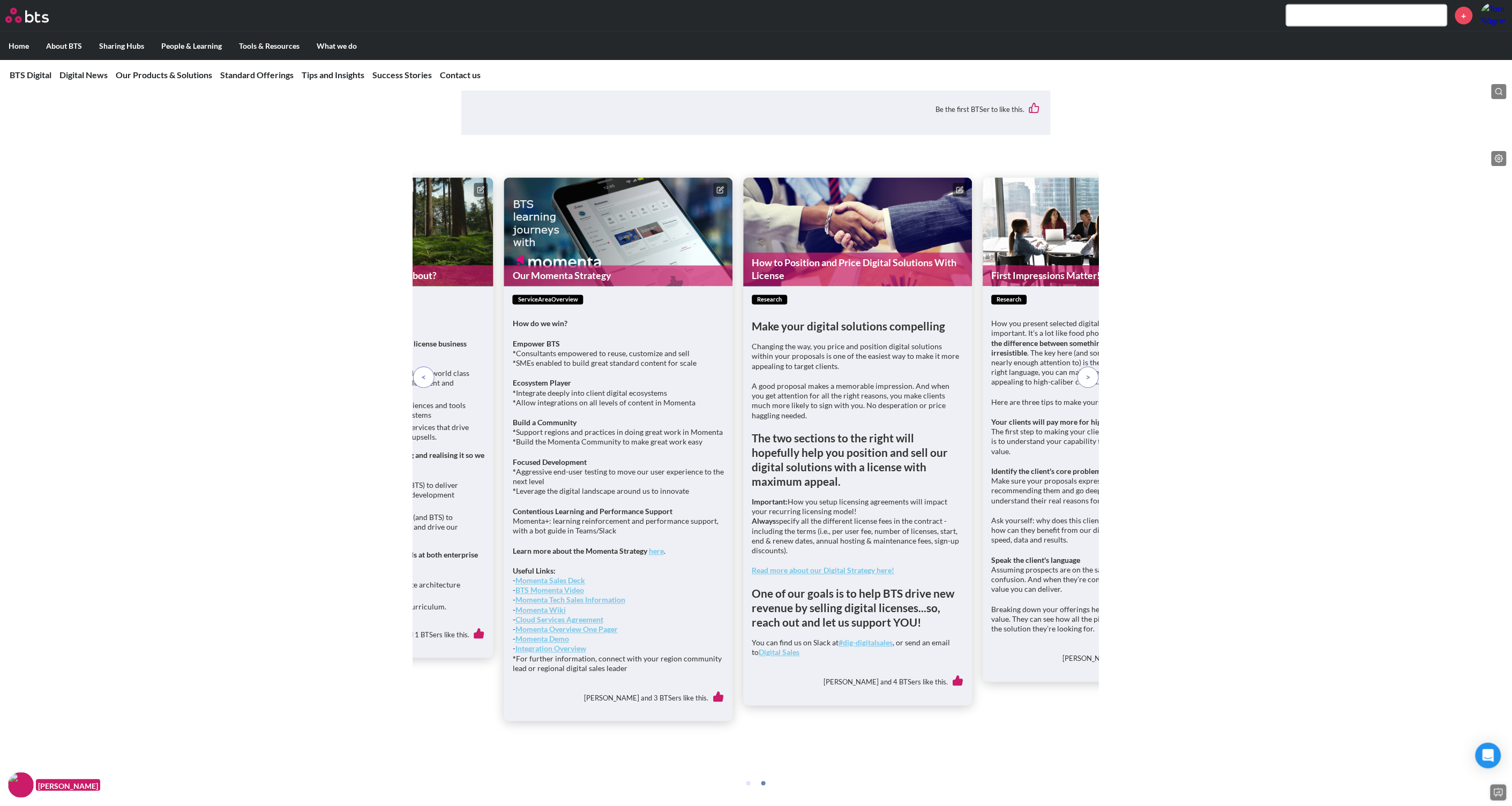
click at [1092, 388] on p at bounding box center [1088, 378] width 21 height 21
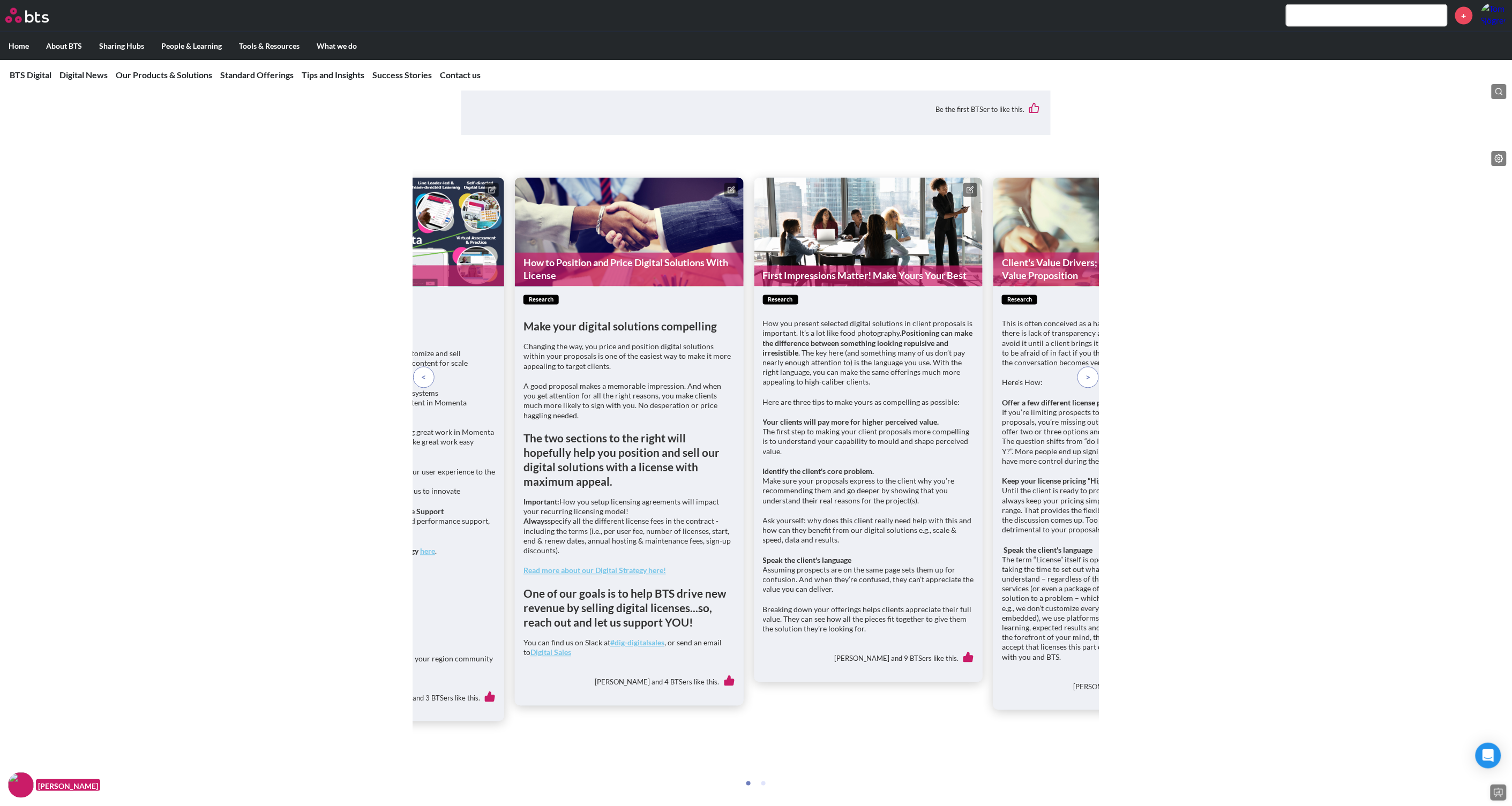
click at [1092, 388] on p at bounding box center [1088, 378] width 21 height 21
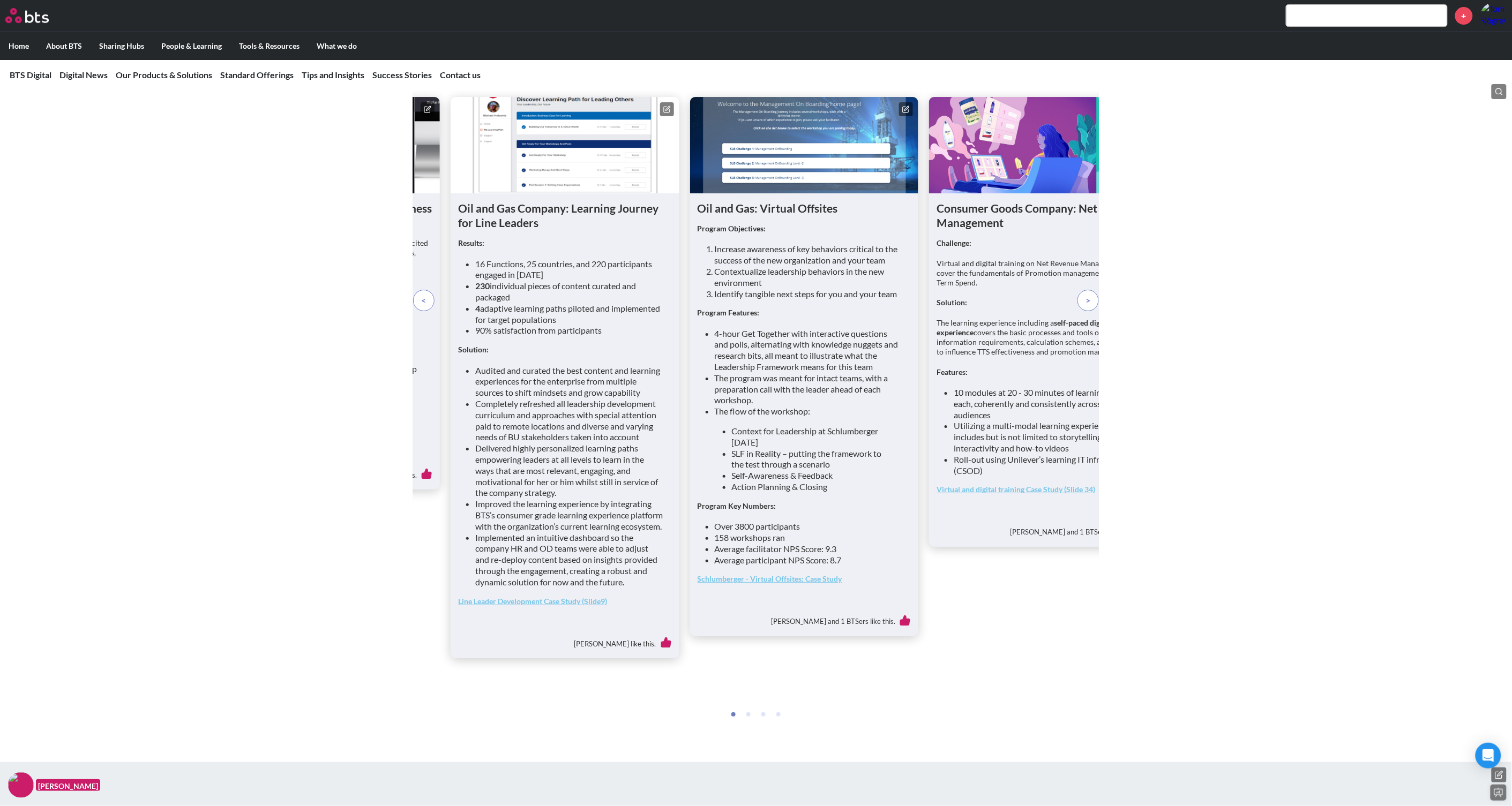
scroll to position [3816, 0]
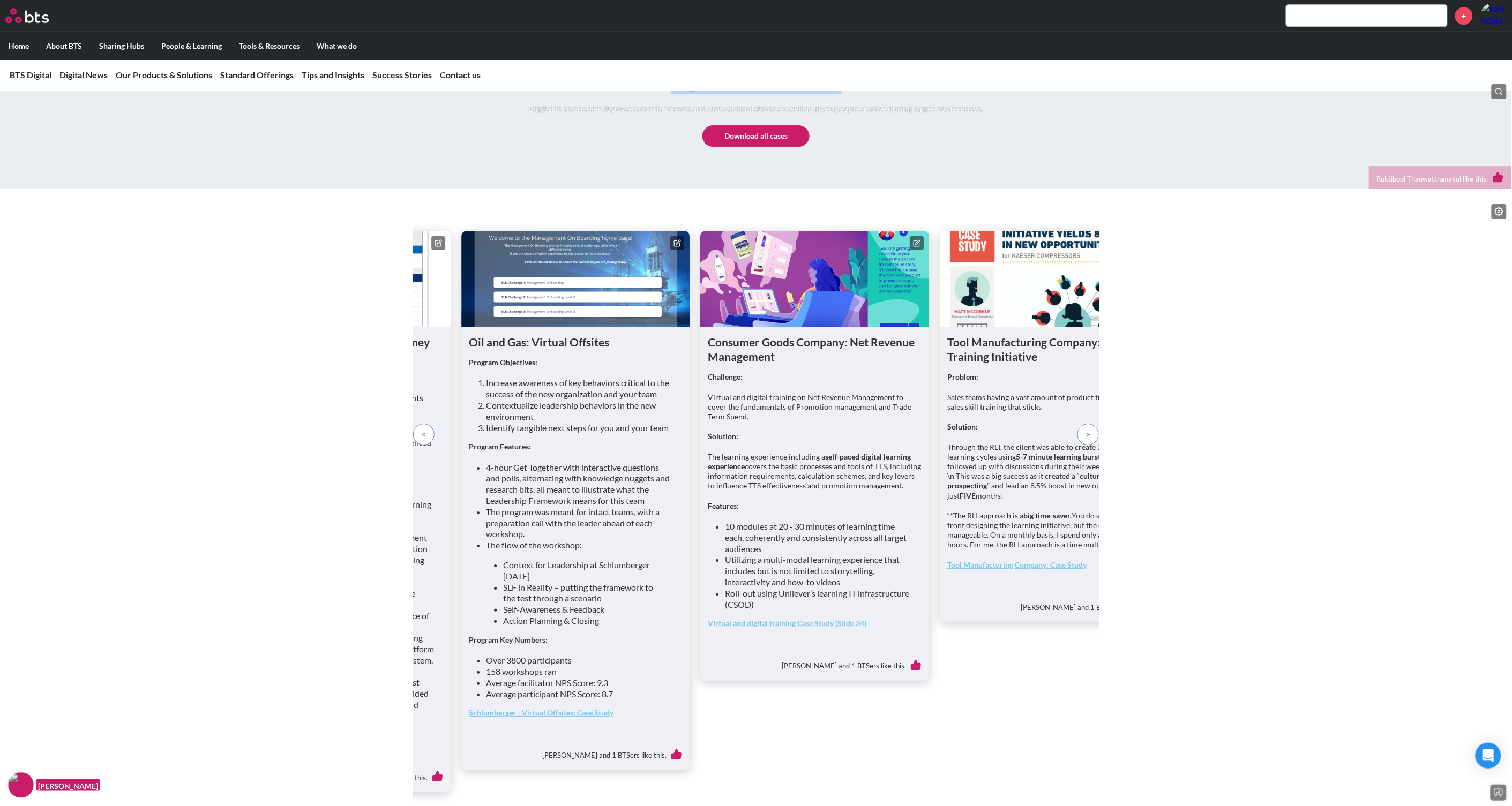
drag, startPoint x: 839, startPoint y: 157, endPoint x: 673, endPoint y: 157, distance: 166.0
click at [673, 95] on h1 "Digital Success Stories" at bounding box center [757, 82] width 454 height 24
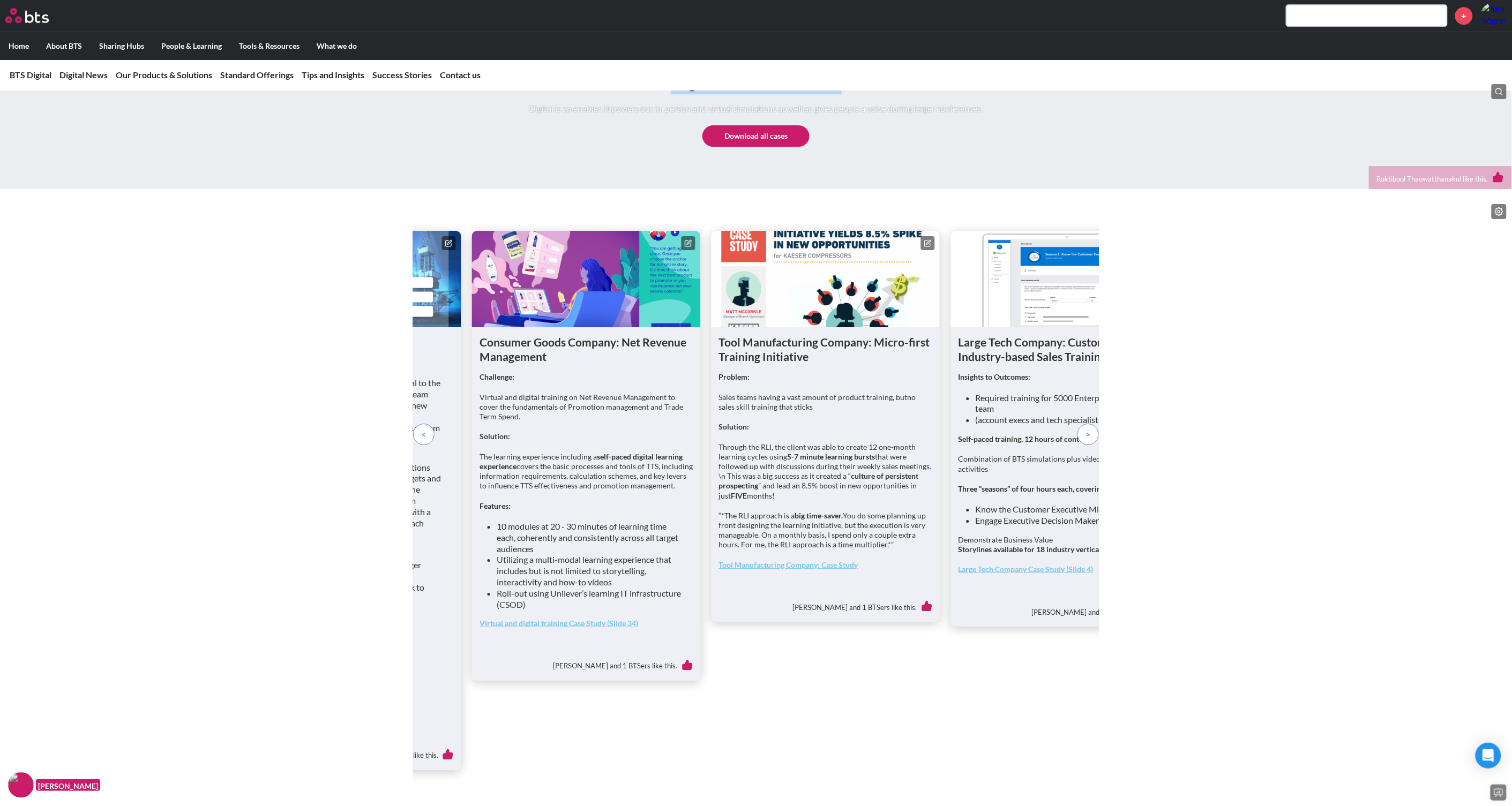
copy h1 "Digital Success Stories"
click at [577, 327] on figure at bounding box center [586, 279] width 229 height 96
click at [684, 250] on button at bounding box center [689, 243] width 14 height 14
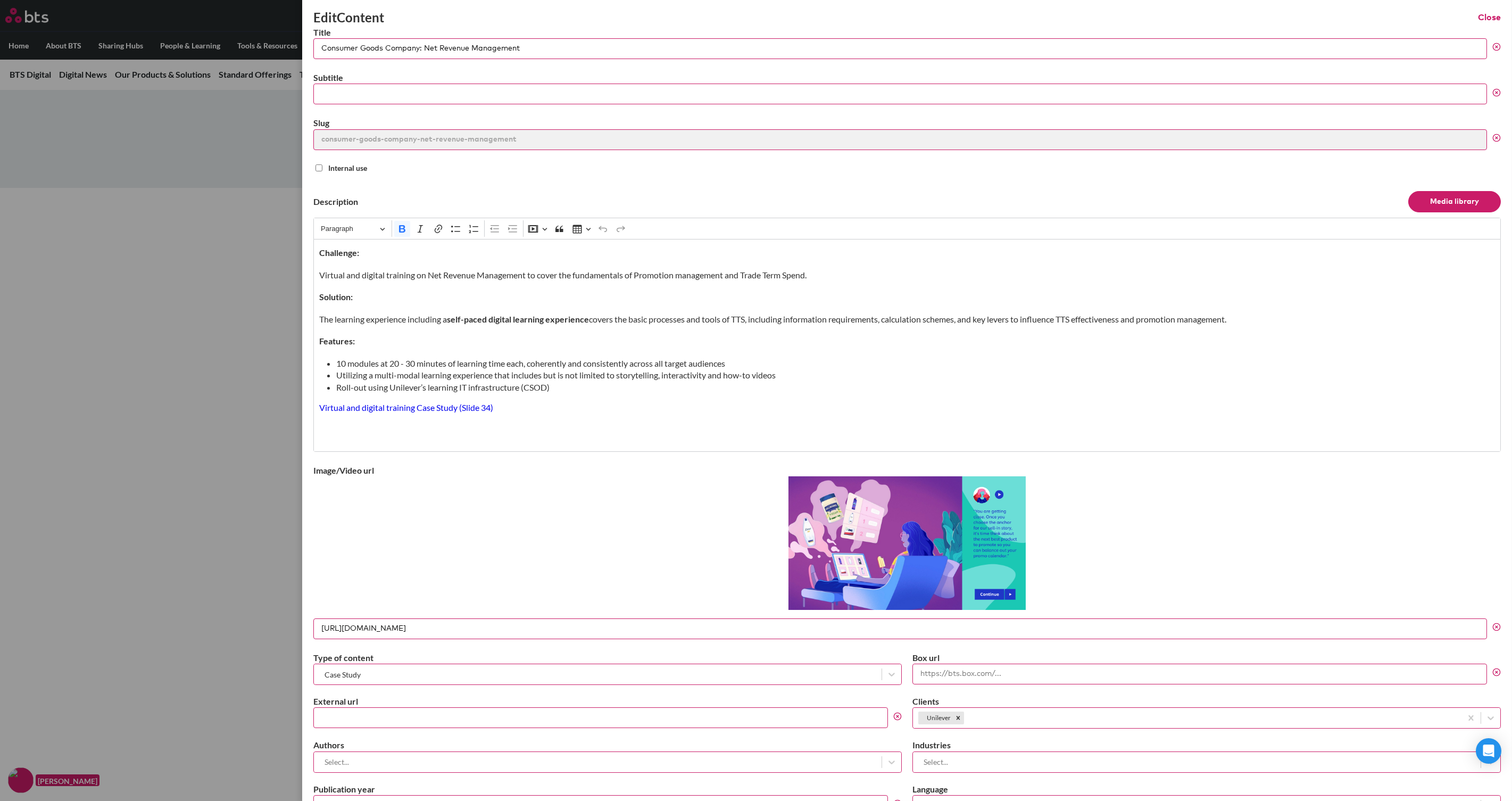
click at [1209, 13] on button "Close" at bounding box center [1489, 18] width 23 height 12
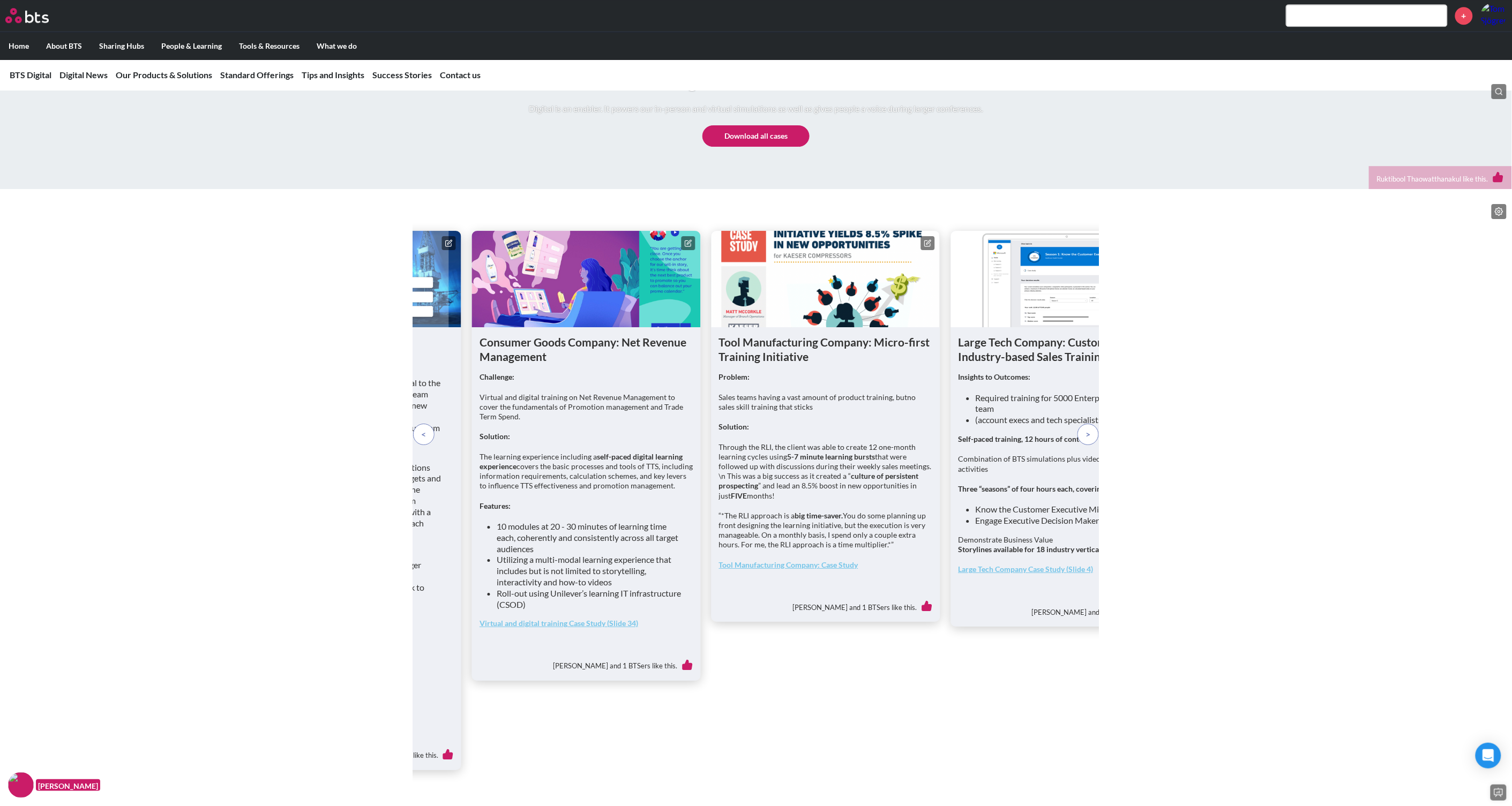
drag, startPoint x: 830, startPoint y: 340, endPoint x: 935, endPoint y: 311, distance: 108.9
click at [935, 311] on figure at bounding box center [826, 279] width 229 height 96
click at [929, 247] on icon at bounding box center [927, 243] width 8 height 8
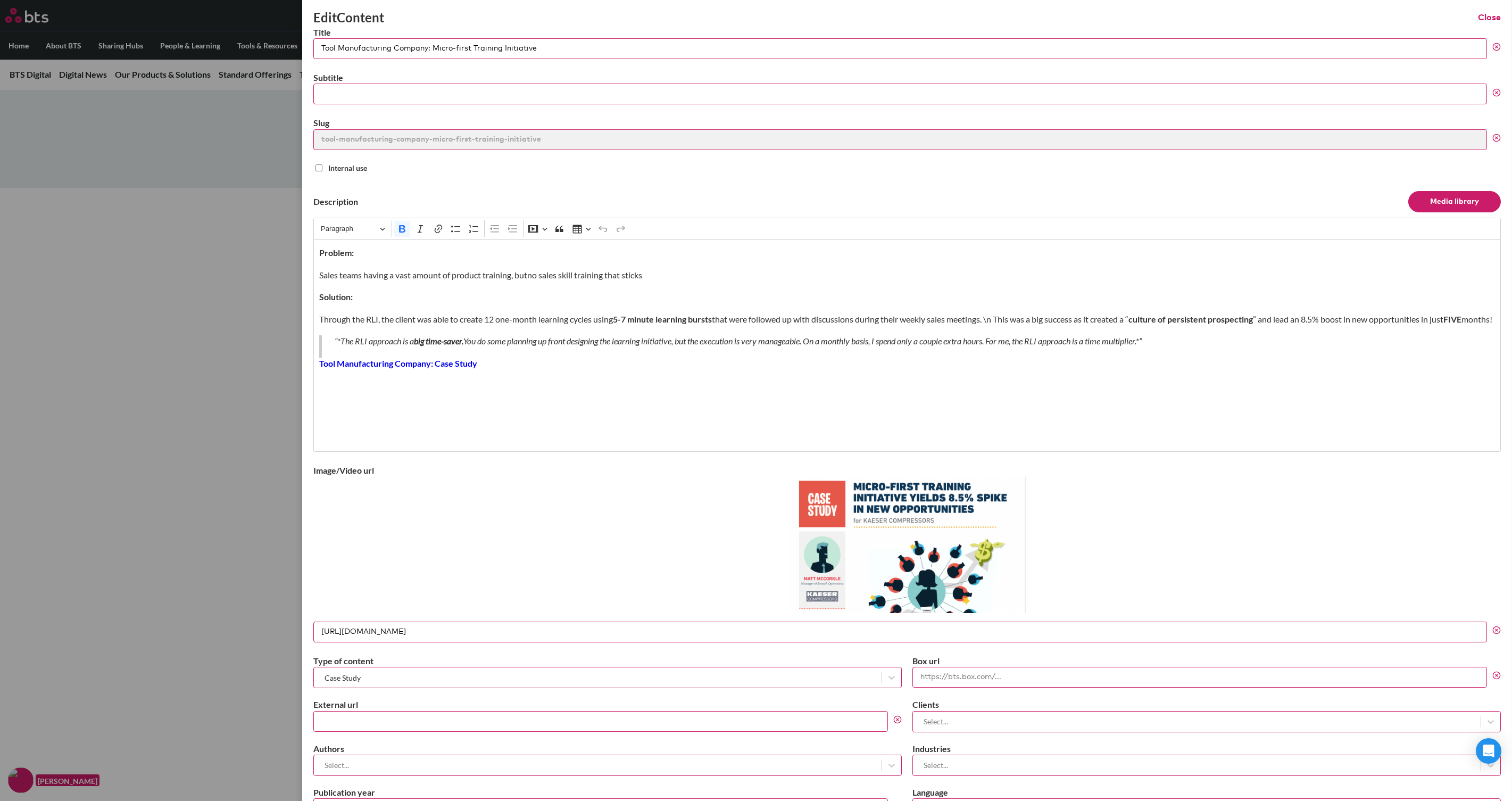
drag, startPoint x: 855, startPoint y: 509, endPoint x: 1002, endPoint y: 487, distance: 148.6
click at [1002, 486] on img at bounding box center [907, 544] width 237 height 137
drag, startPoint x: 1474, startPoint y: 16, endPoint x: 1473, endPoint y: 25, distance: 9.1
click at [1209, 16] on button "Close" at bounding box center [1489, 18] width 23 height 12
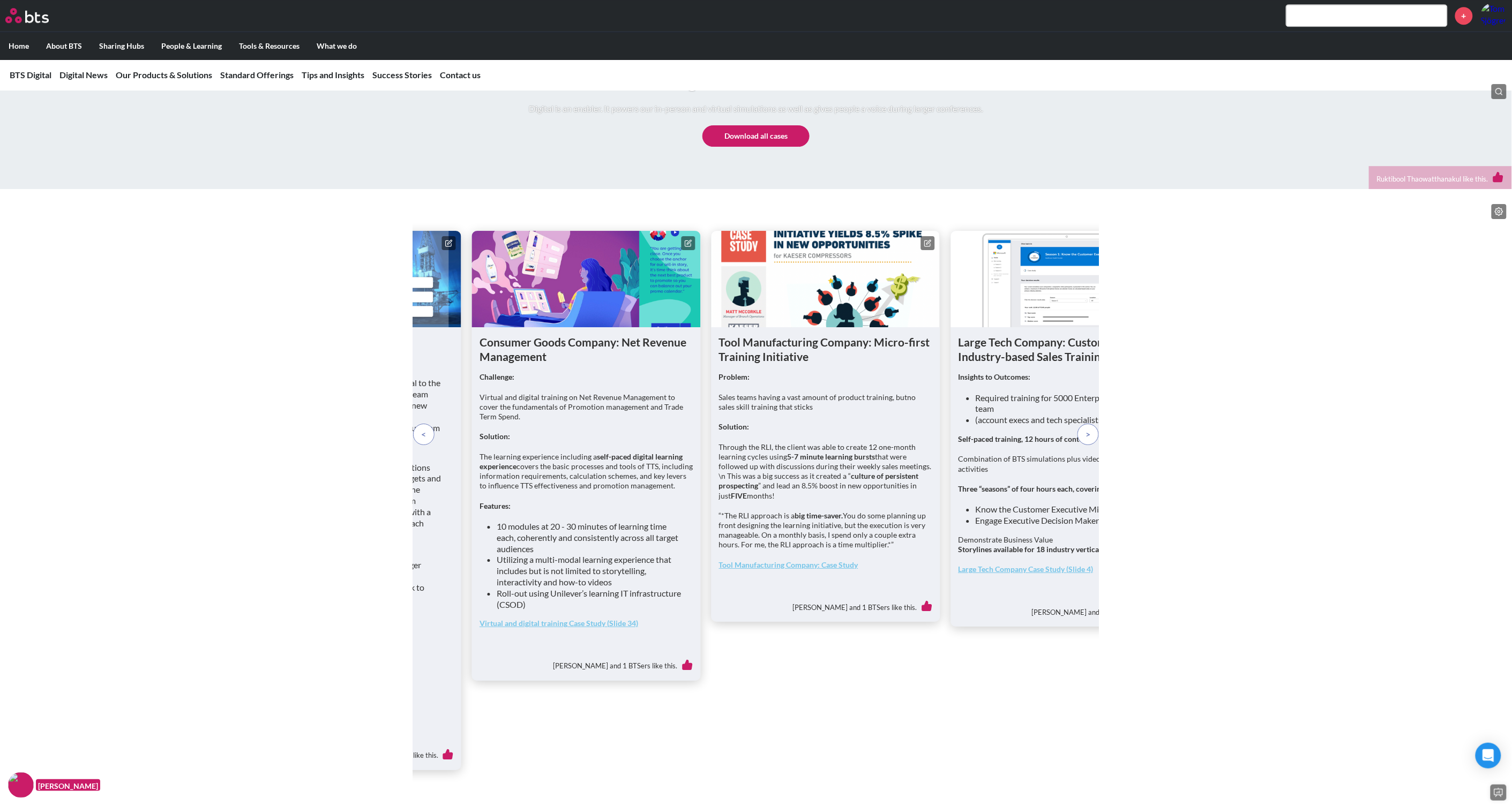
click at [1095, 445] on p at bounding box center [1088, 434] width 21 height 21
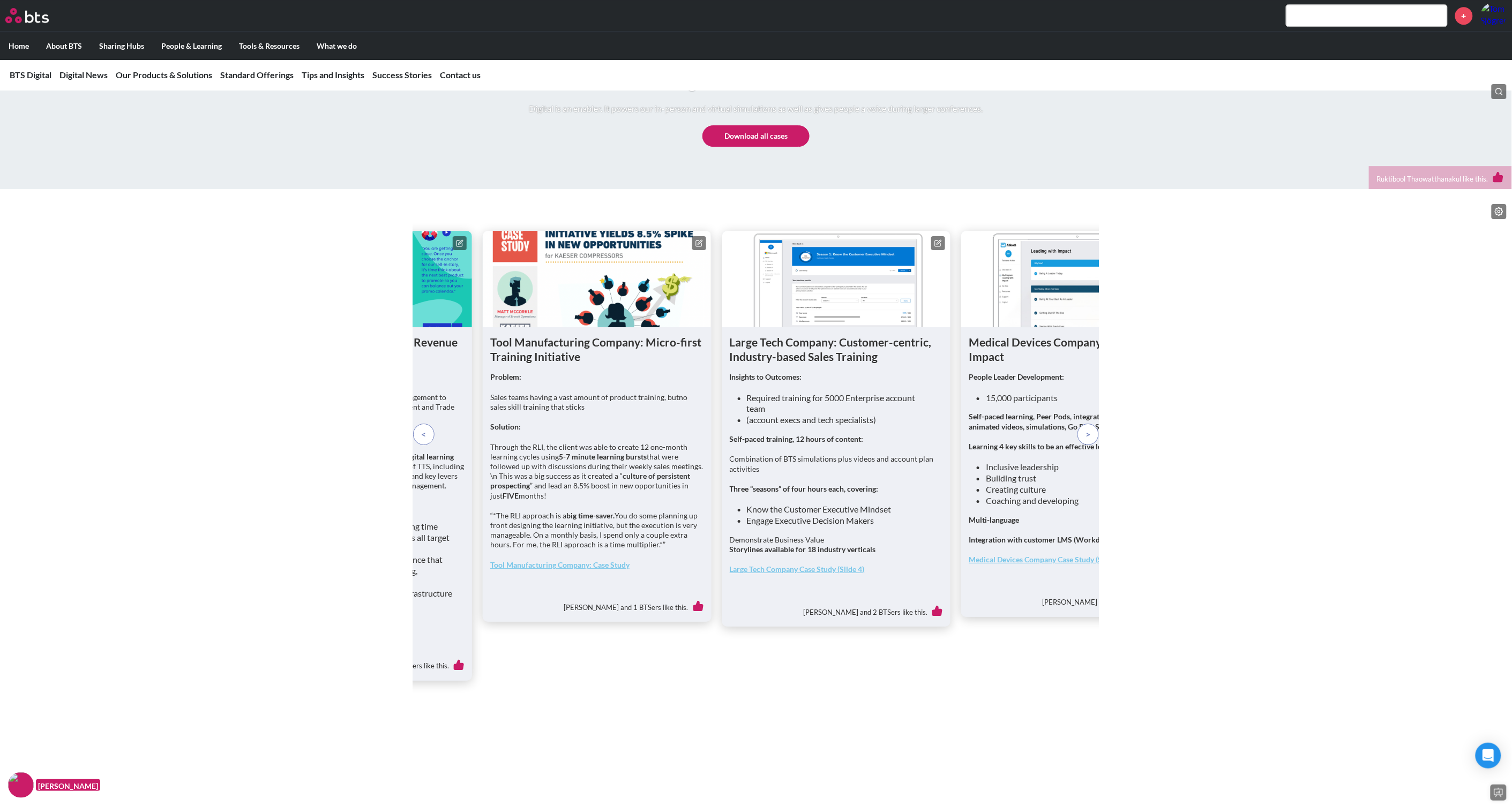
click at [936, 246] on icon at bounding box center [938, 243] width 6 height 6
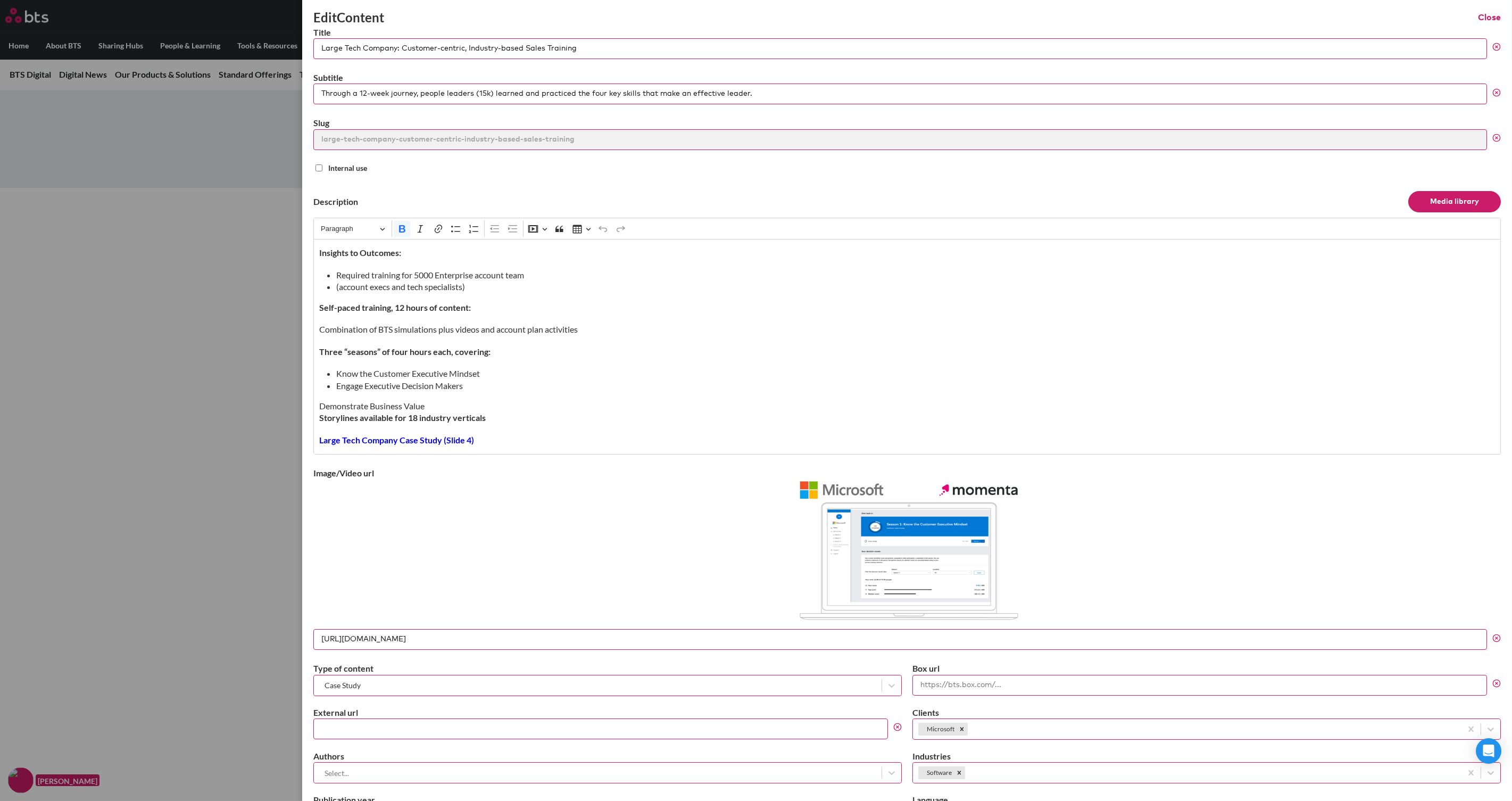
click at [1209, 15] on button "Close" at bounding box center [1489, 18] width 23 height 12
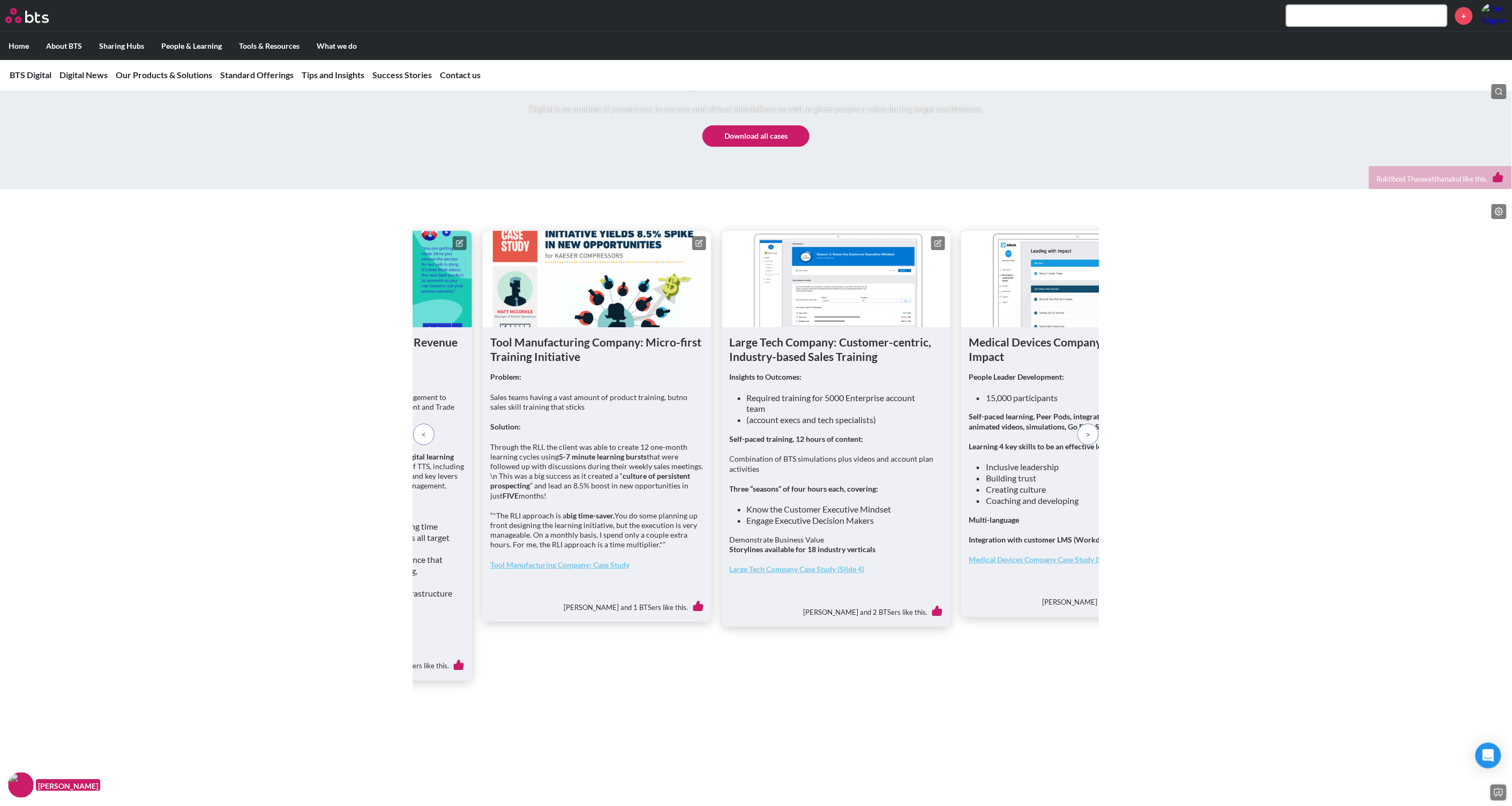
click at [1091, 440] on span at bounding box center [1088, 434] width 5 height 12
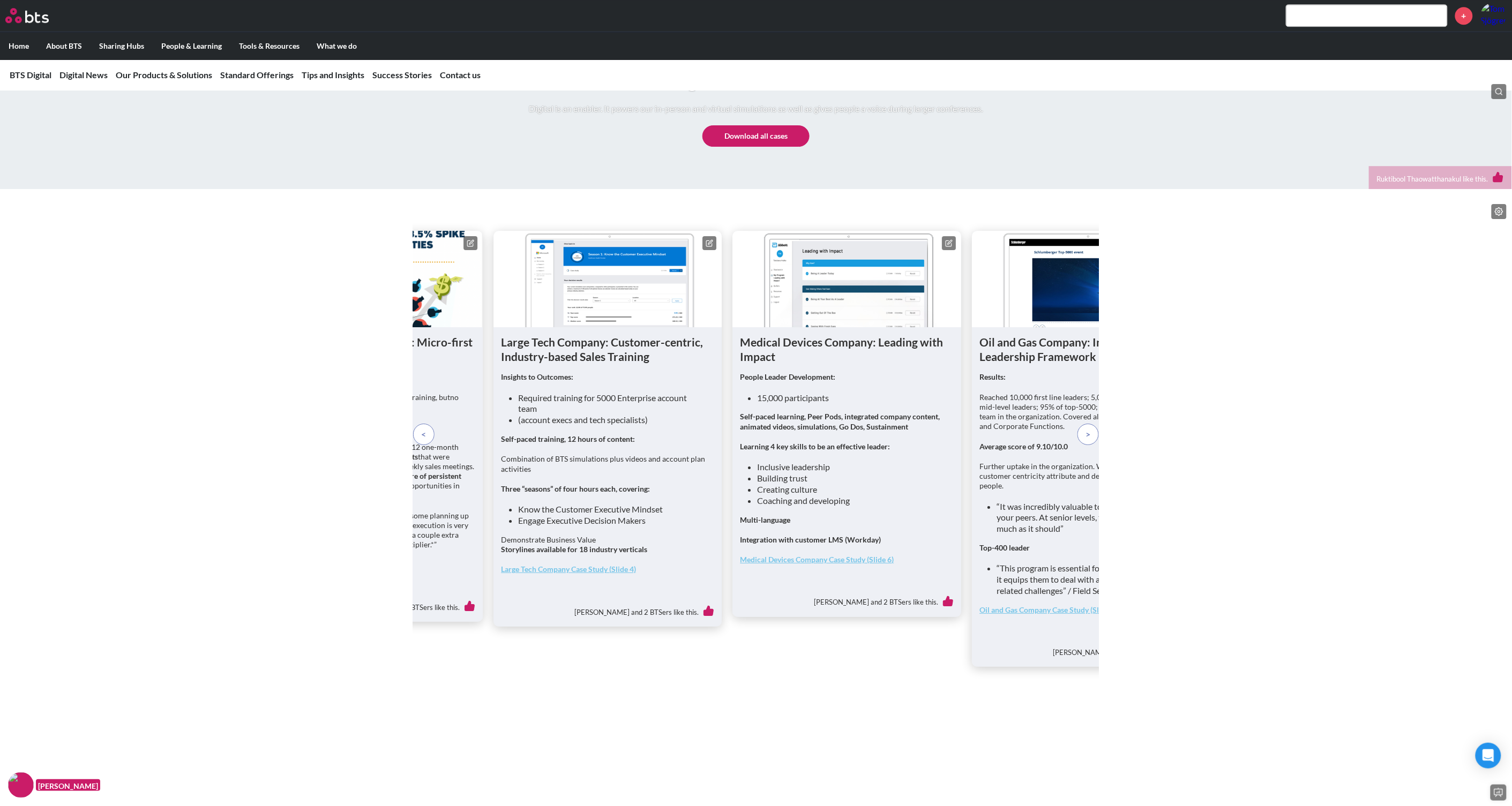
click at [823, 327] on figure at bounding box center [847, 279] width 229 height 96
click at [950, 244] on icon at bounding box center [949, 242] width 4 height 4
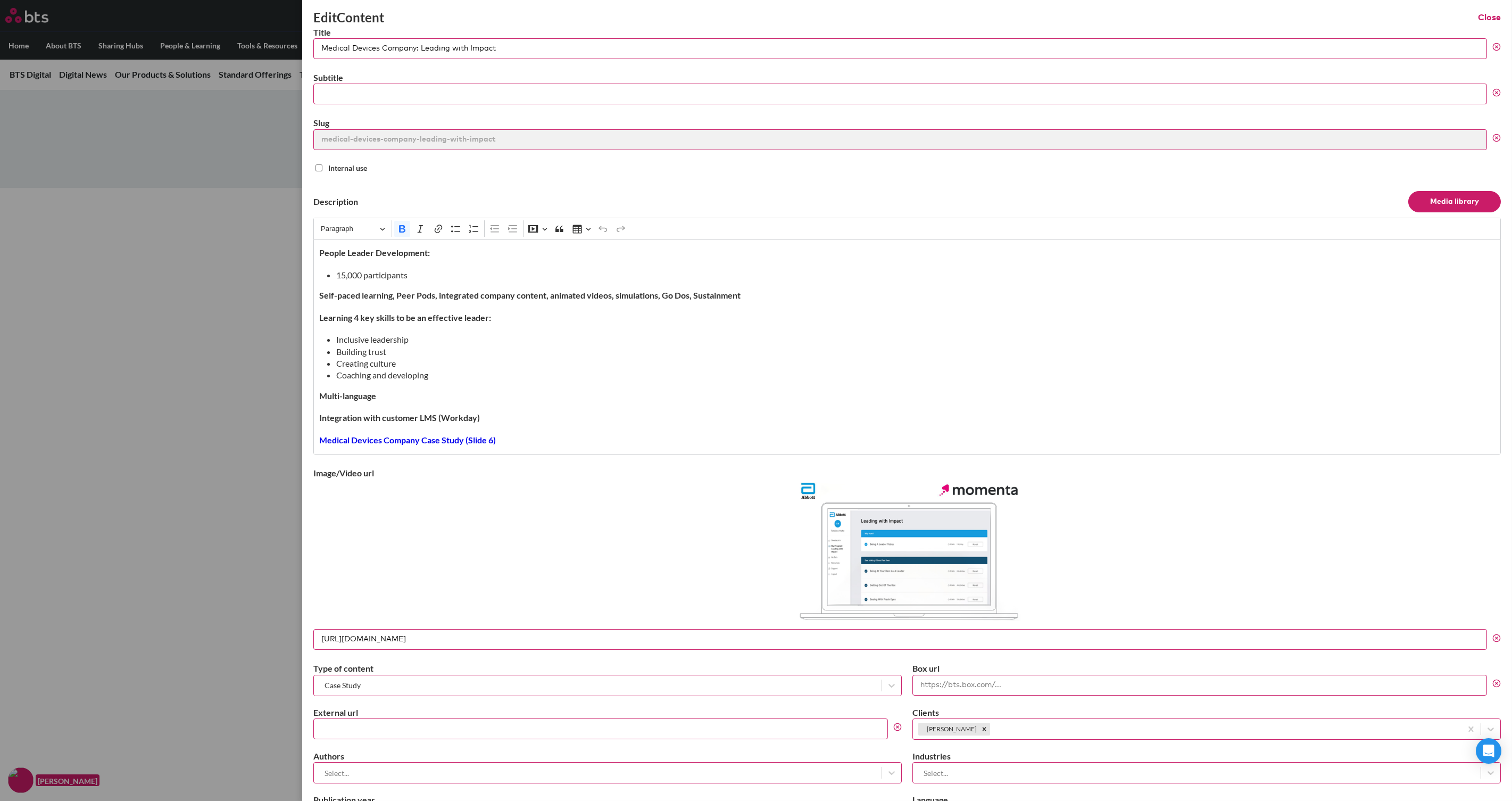
click at [1209, 18] on button "Close" at bounding box center [1489, 18] width 23 height 12
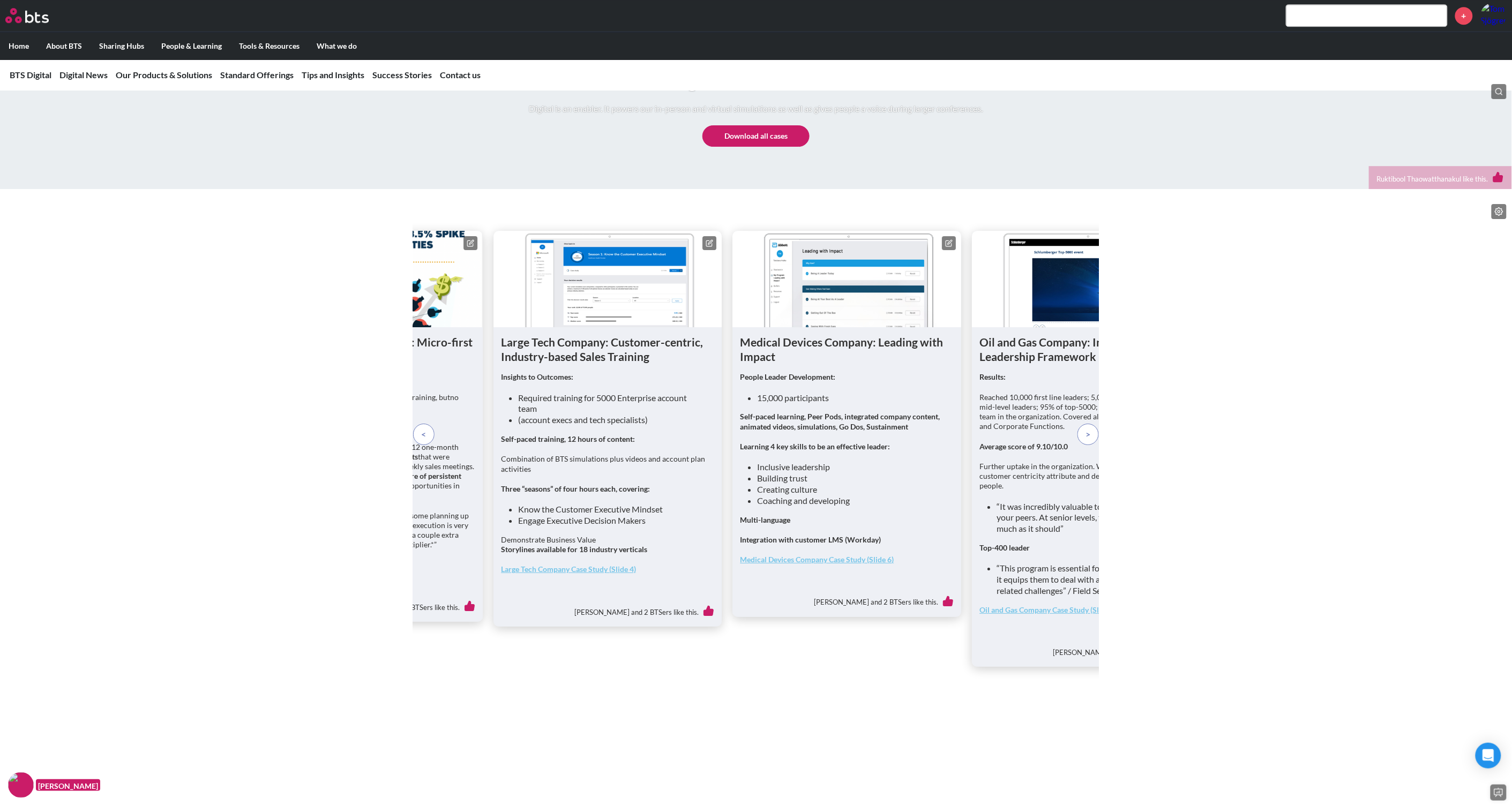
click at [1092, 445] on p at bounding box center [1088, 434] width 21 height 21
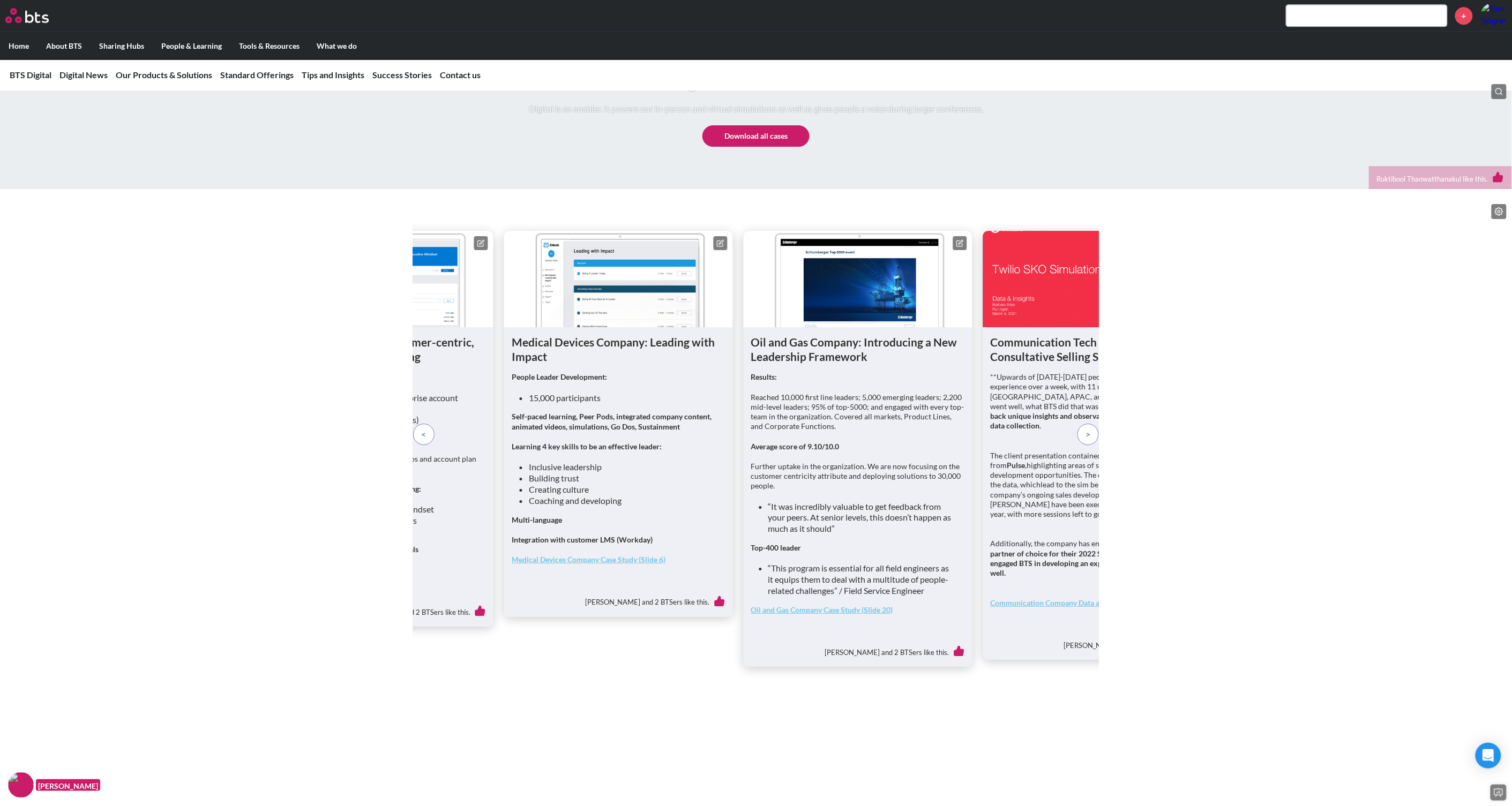
click at [879, 327] on figure at bounding box center [858, 279] width 229 height 96
click at [958, 247] on icon at bounding box center [959, 243] width 8 height 8
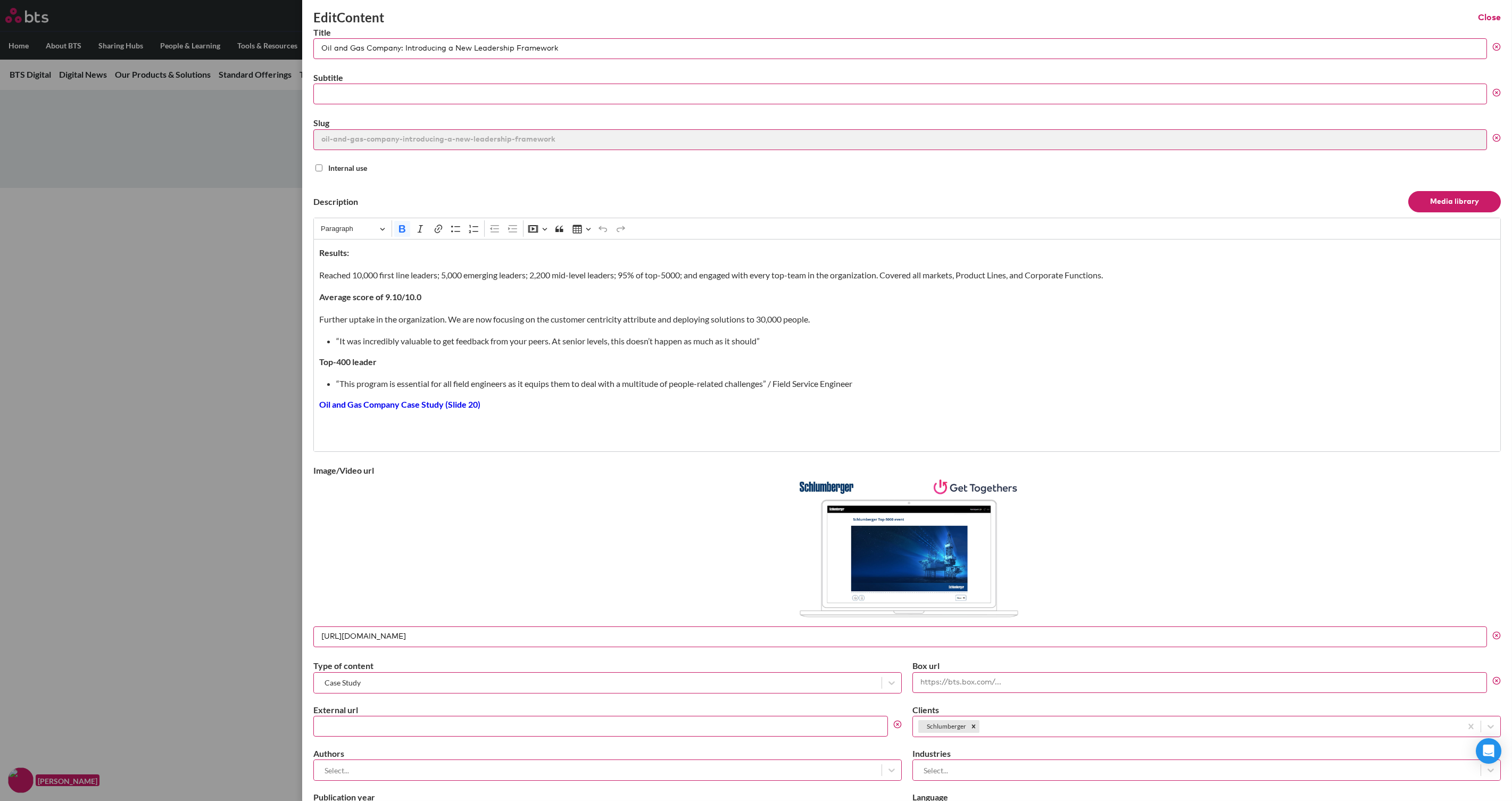
click at [1209, 15] on button "Close" at bounding box center [1489, 18] width 23 height 12
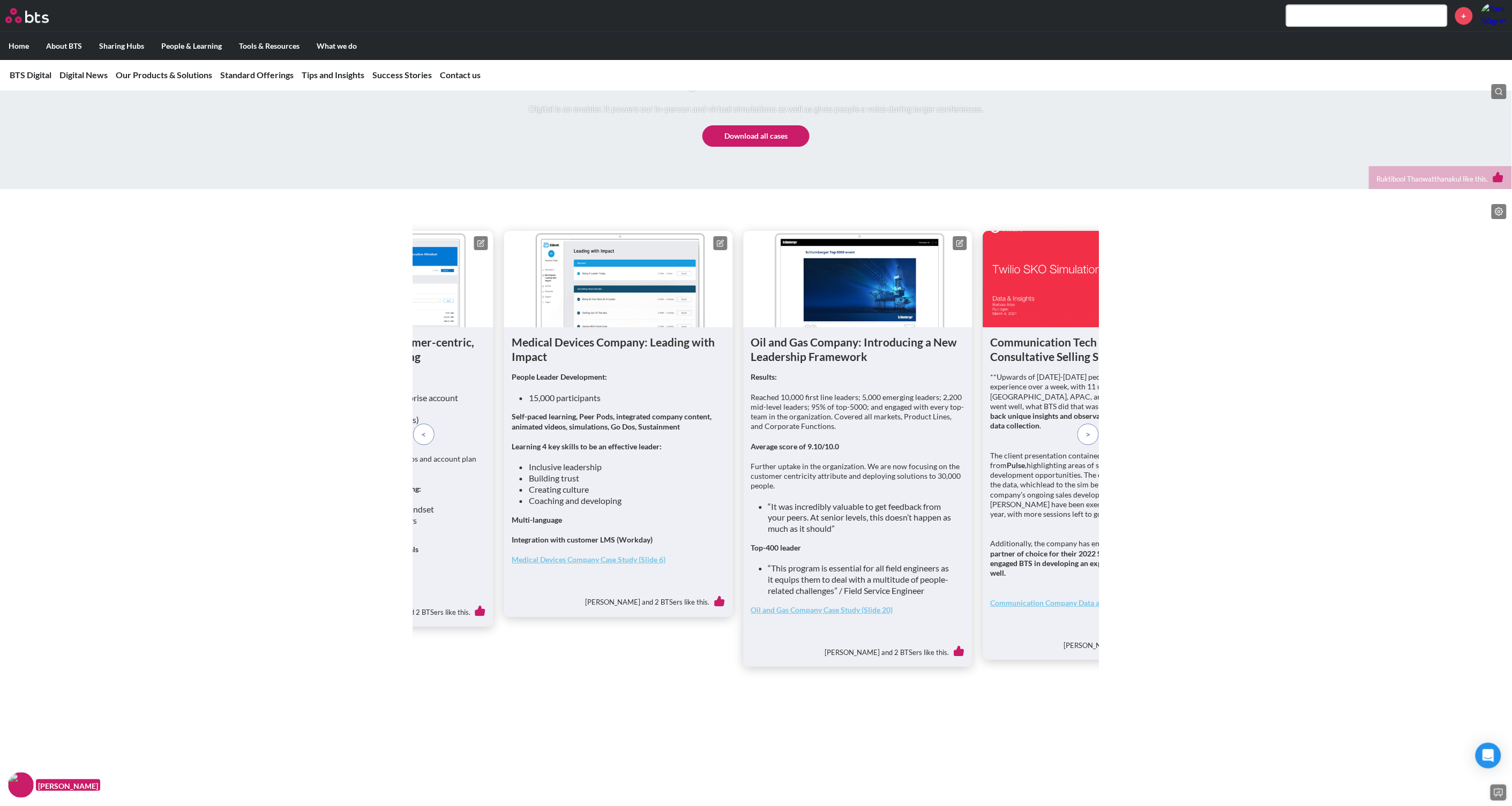
click at [1092, 445] on p at bounding box center [1088, 434] width 21 height 21
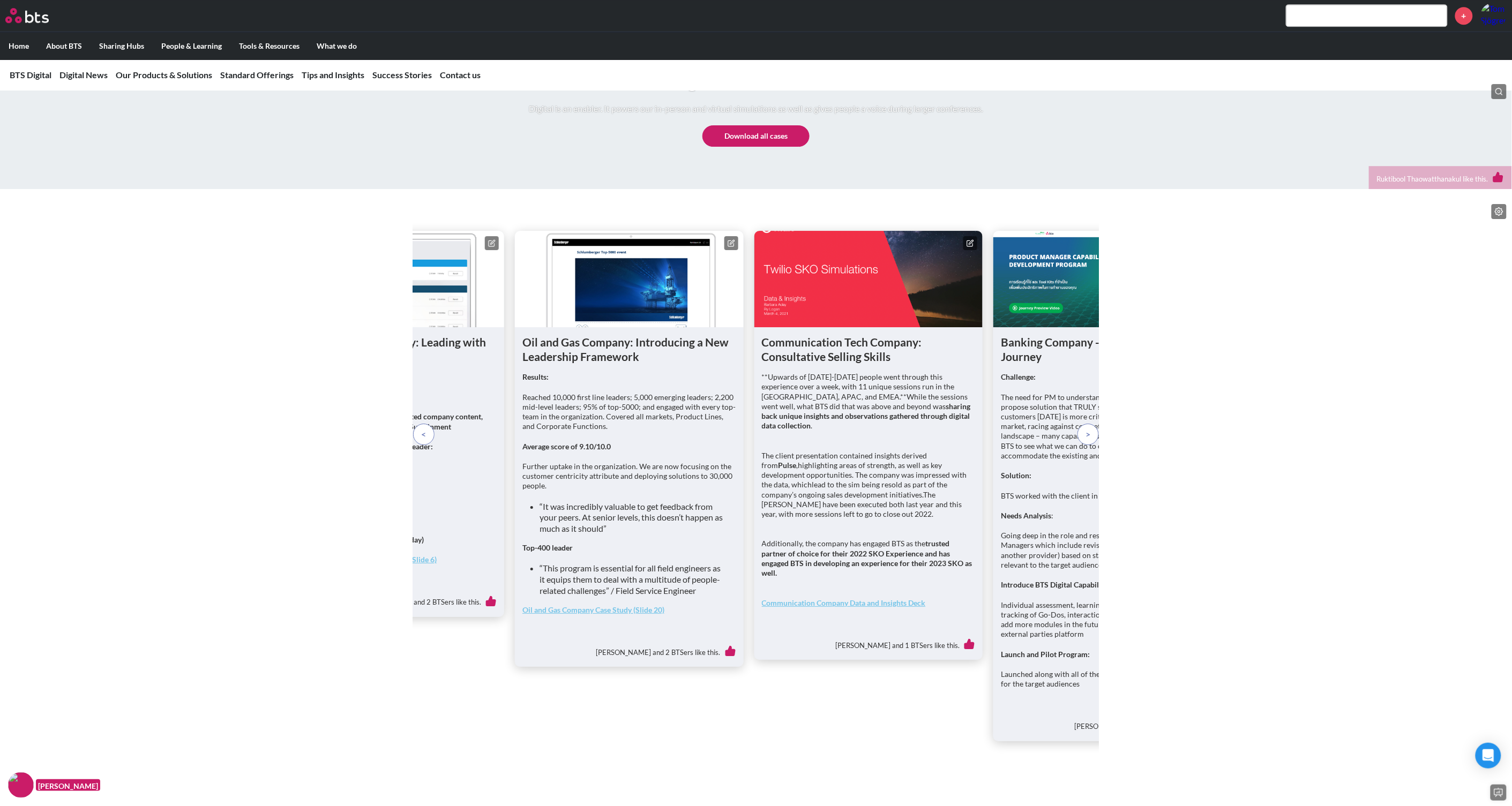
drag, startPoint x: 891, startPoint y: 340, endPoint x: 971, endPoint y: 315, distance: 83.8
click at [971, 247] on icon at bounding box center [970, 243] width 8 height 8
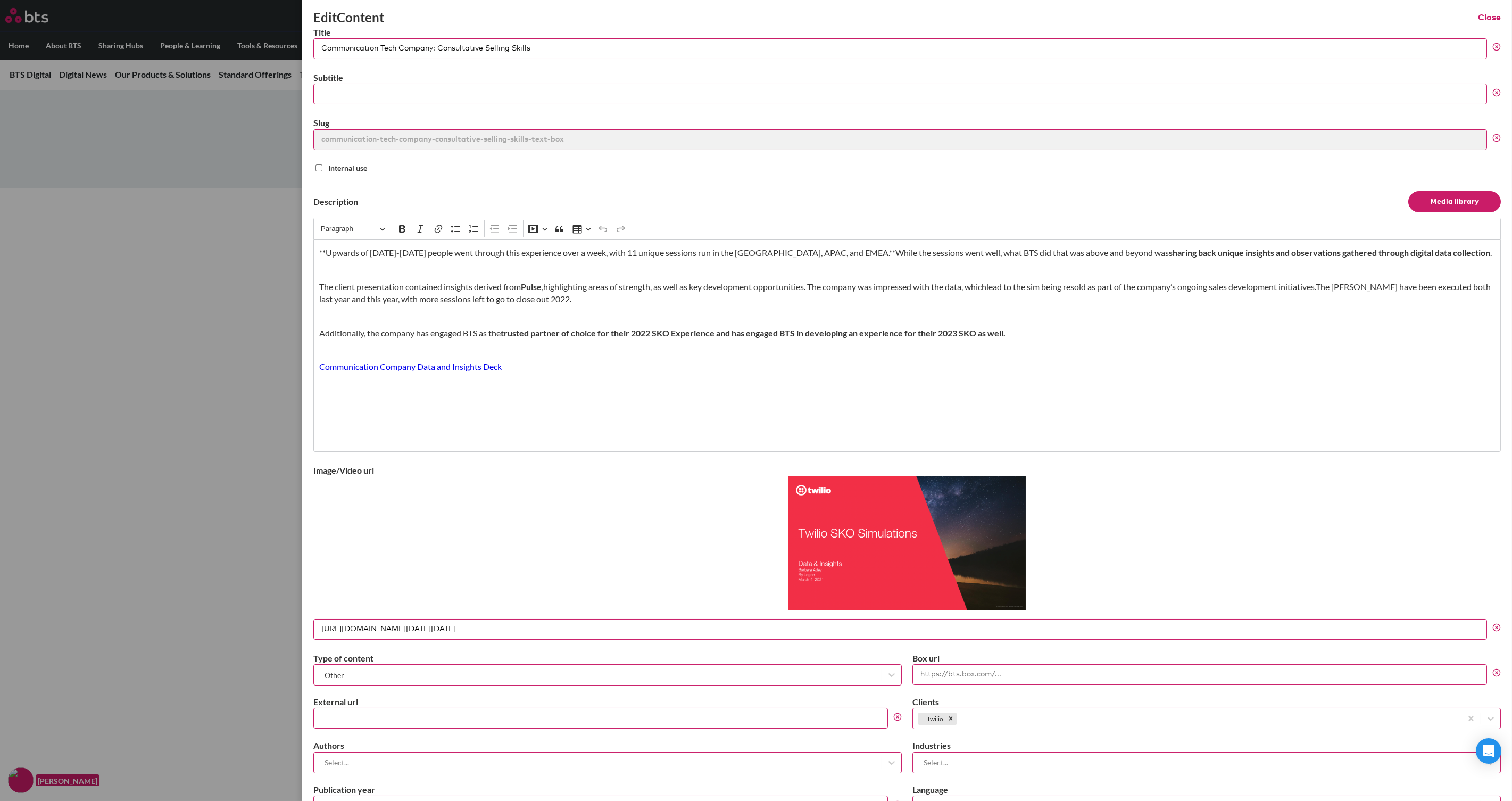
click at [1209, 16] on button "Close" at bounding box center [1489, 18] width 23 height 12
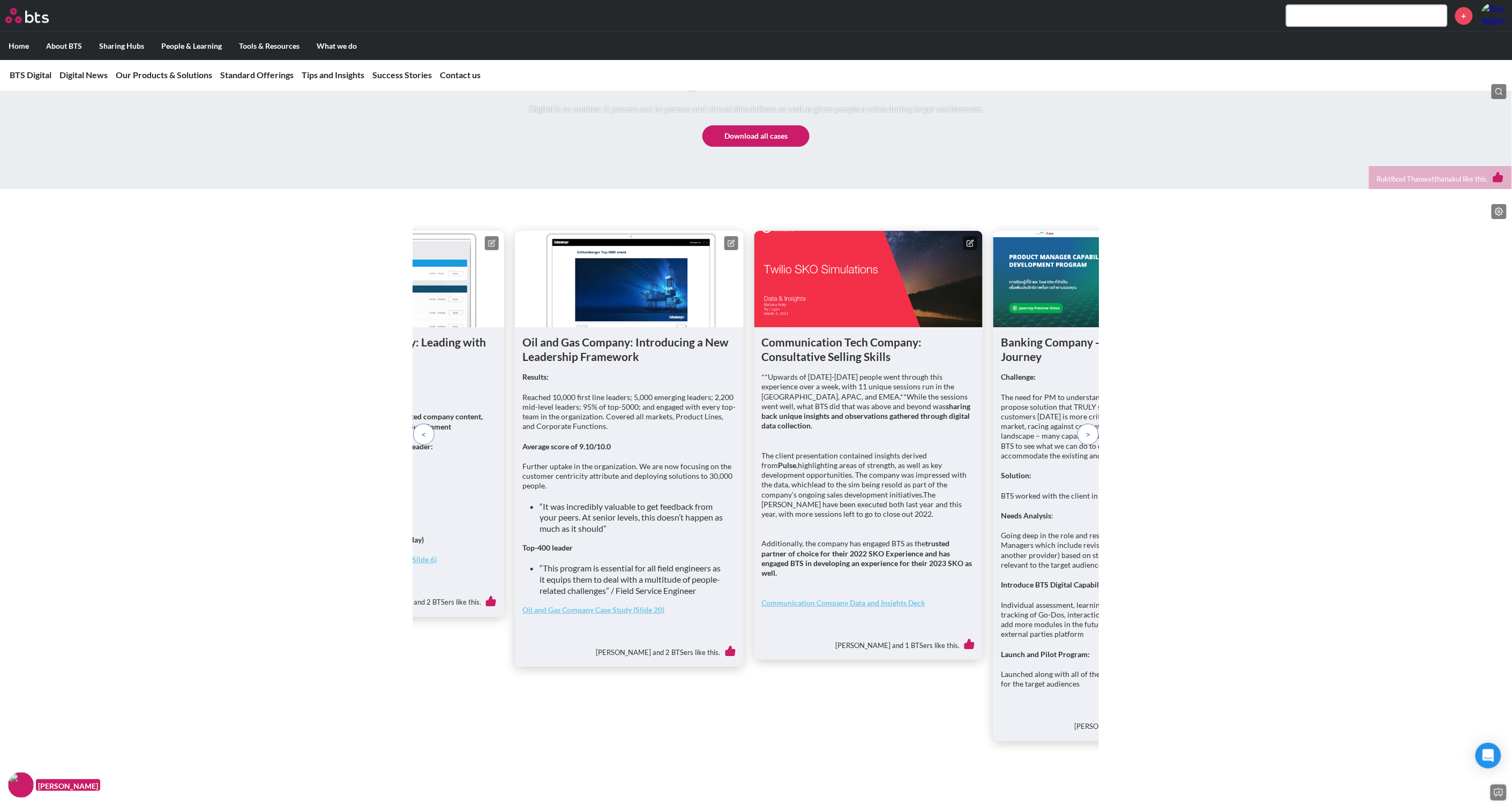
click at [1092, 445] on p at bounding box center [1088, 434] width 21 height 21
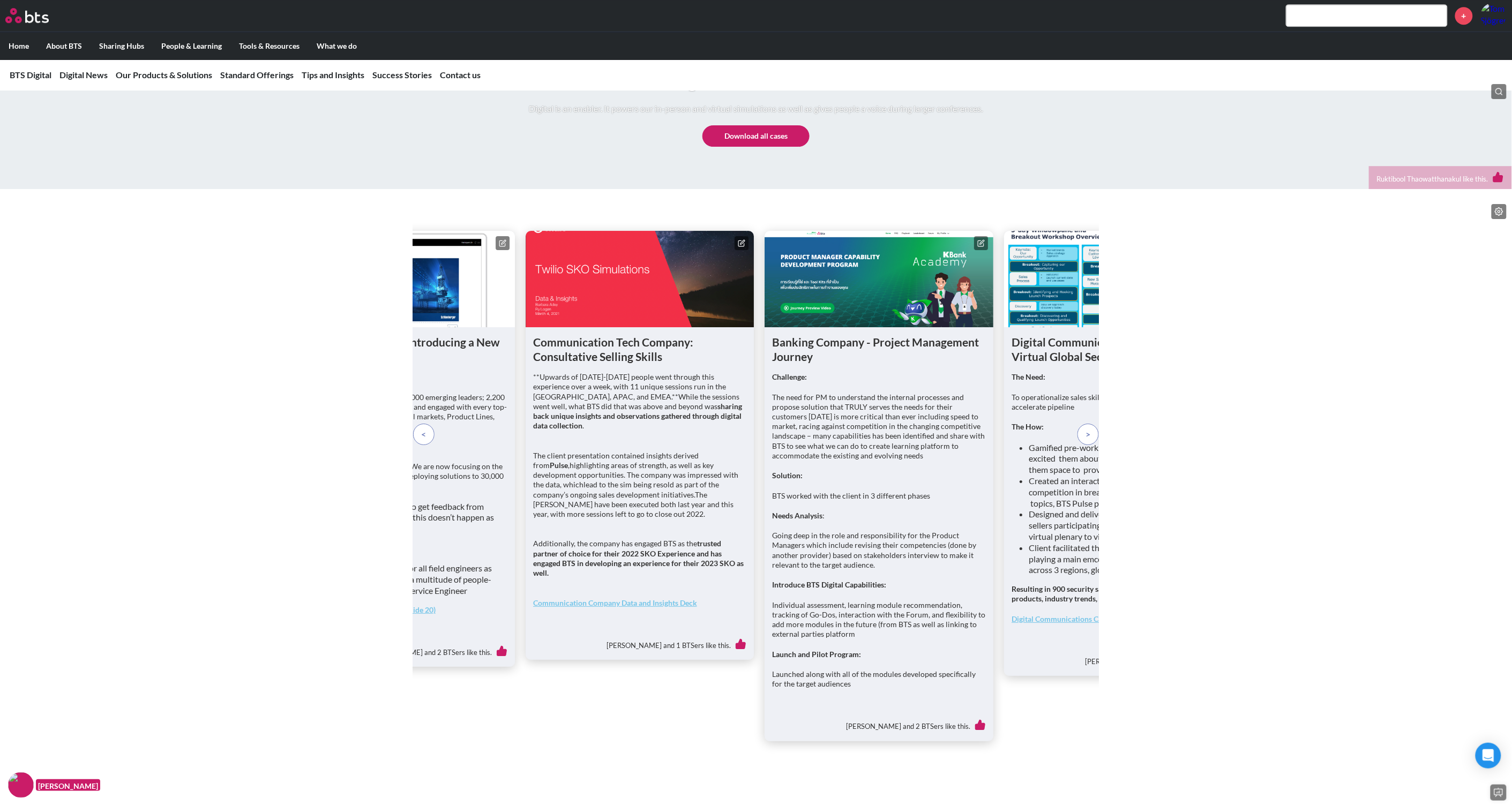
click at [981, 246] on icon at bounding box center [981, 243] width 6 height 6
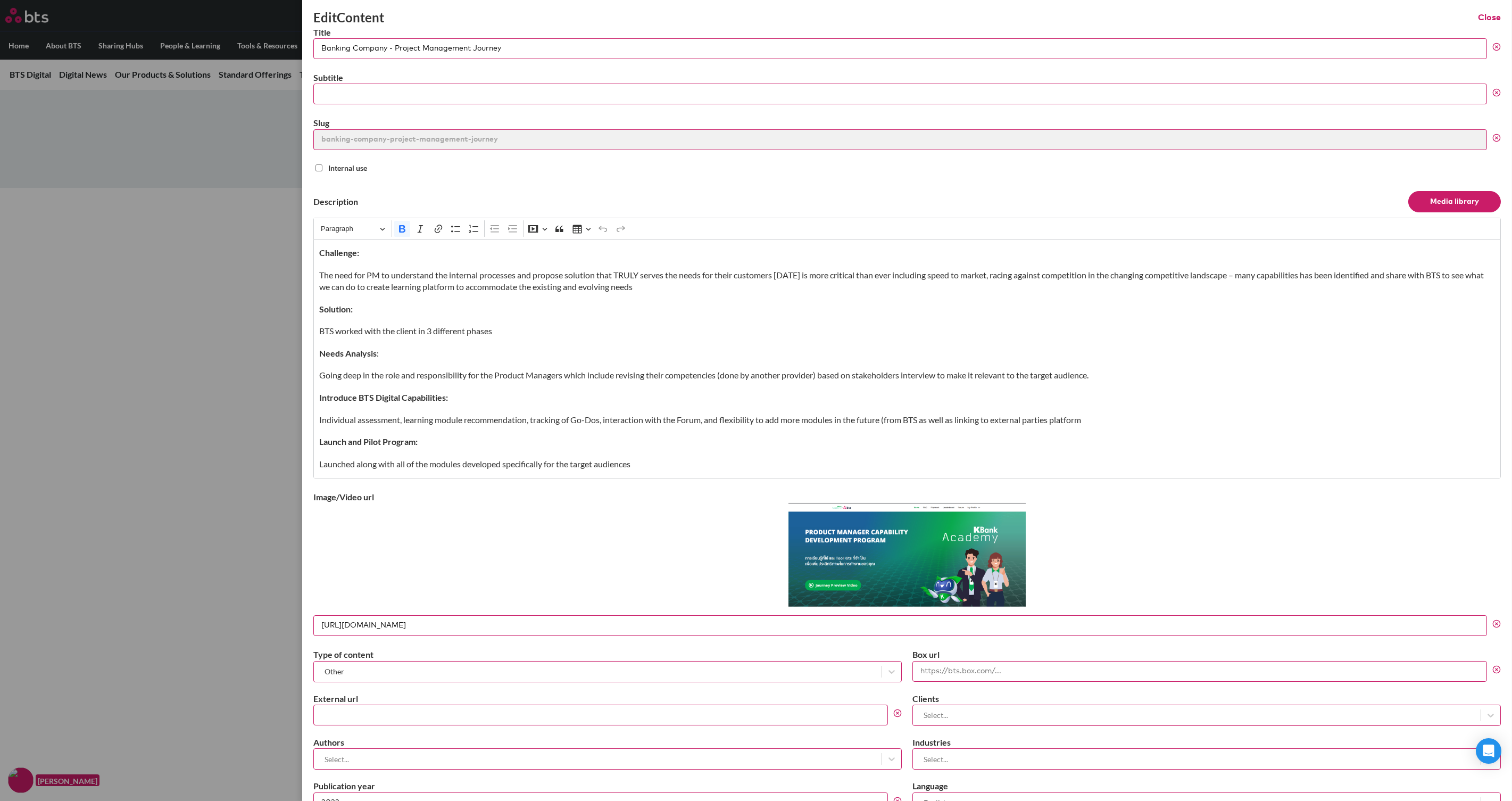
drag, startPoint x: 1480, startPoint y: 15, endPoint x: 1478, endPoint y: 23, distance: 8.2
click at [1209, 16] on button "Close" at bounding box center [1489, 18] width 23 height 12
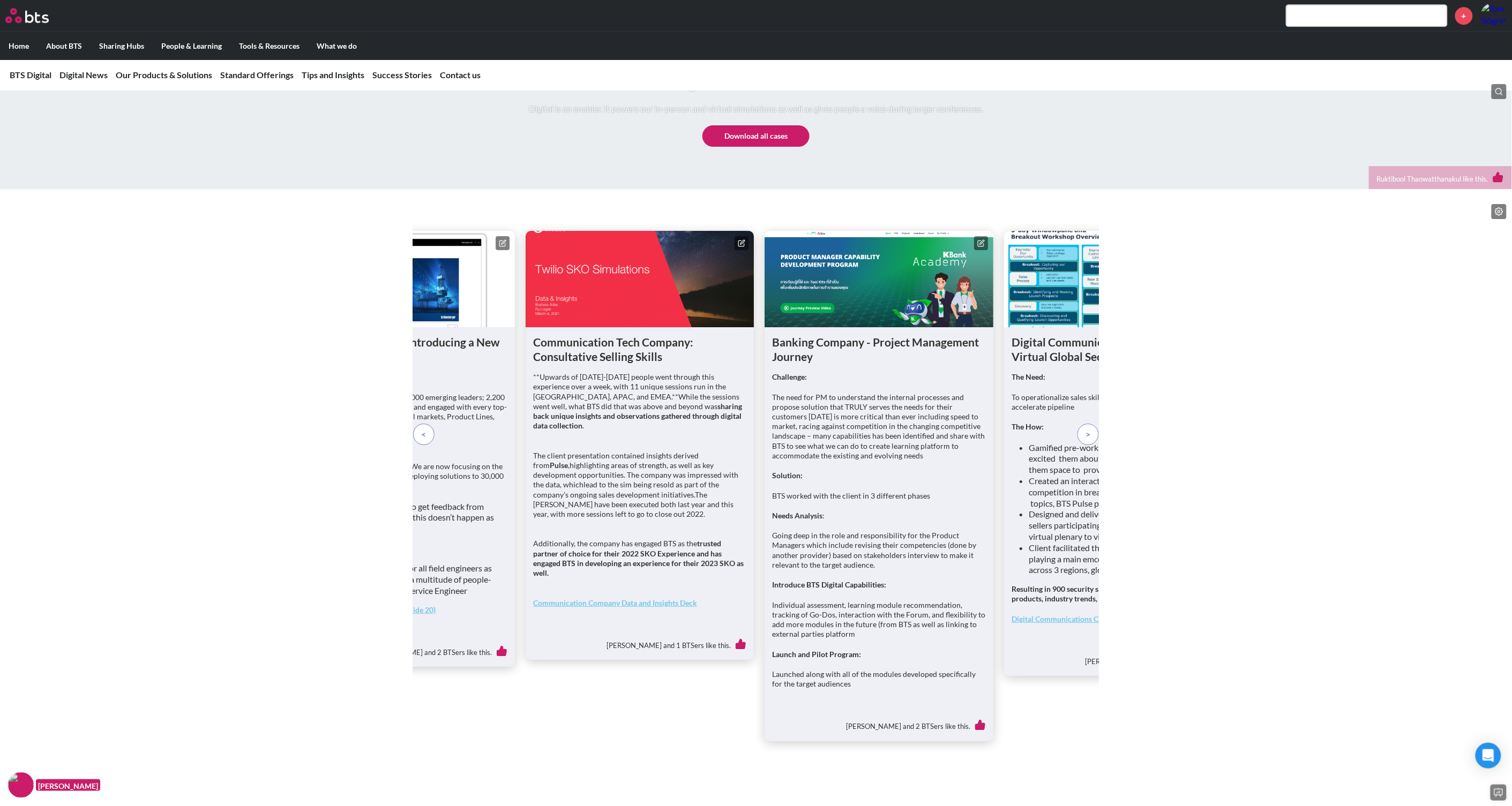
click at [1087, 445] on p at bounding box center [1088, 434] width 21 height 21
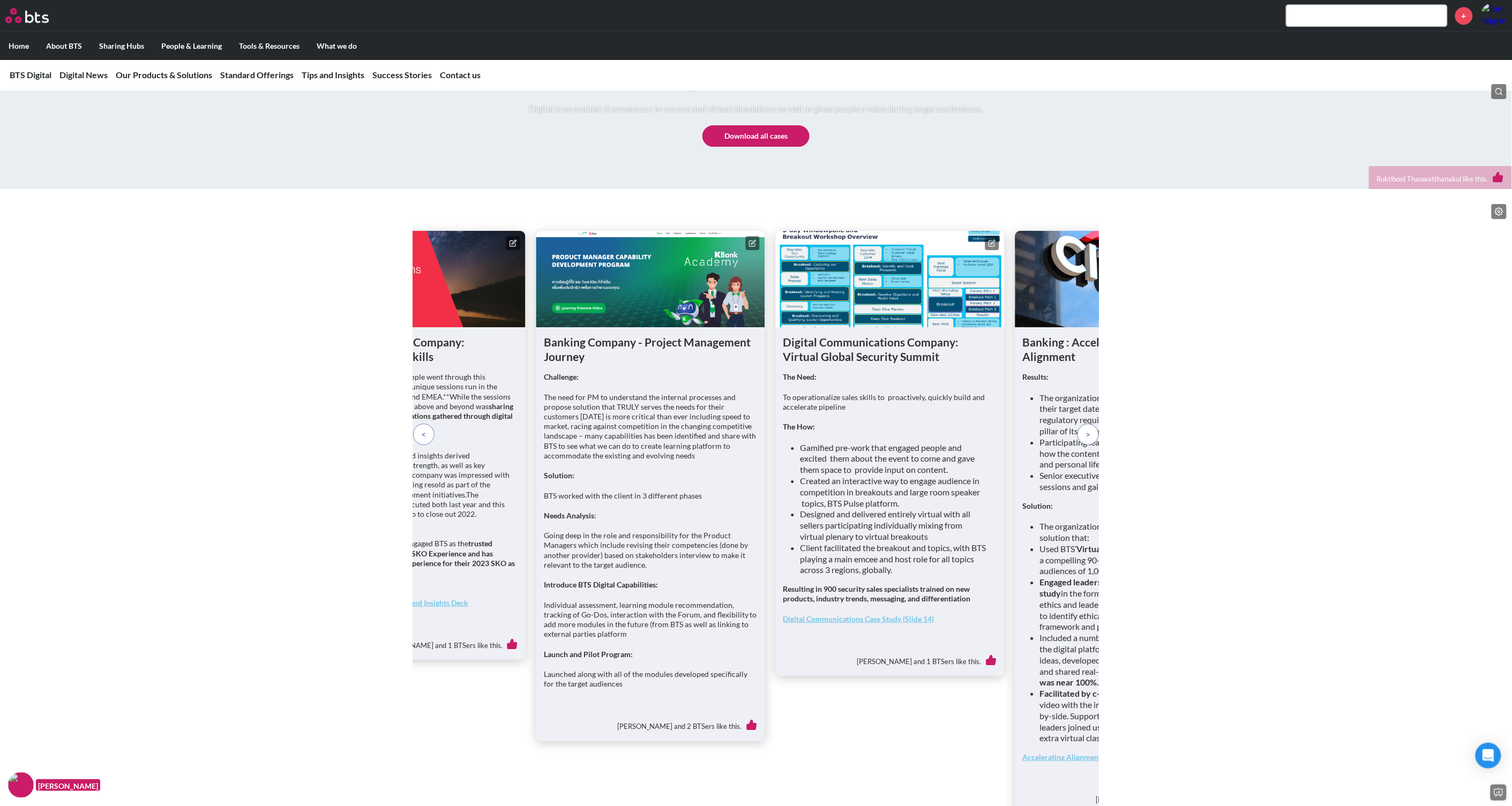
click at [906, 327] on figure at bounding box center [890, 279] width 229 height 96
drag, startPoint x: 906, startPoint y: 348, endPoint x: 989, endPoint y: 317, distance: 88.6
click at [989, 247] on icon at bounding box center [991, 243] width 8 height 8
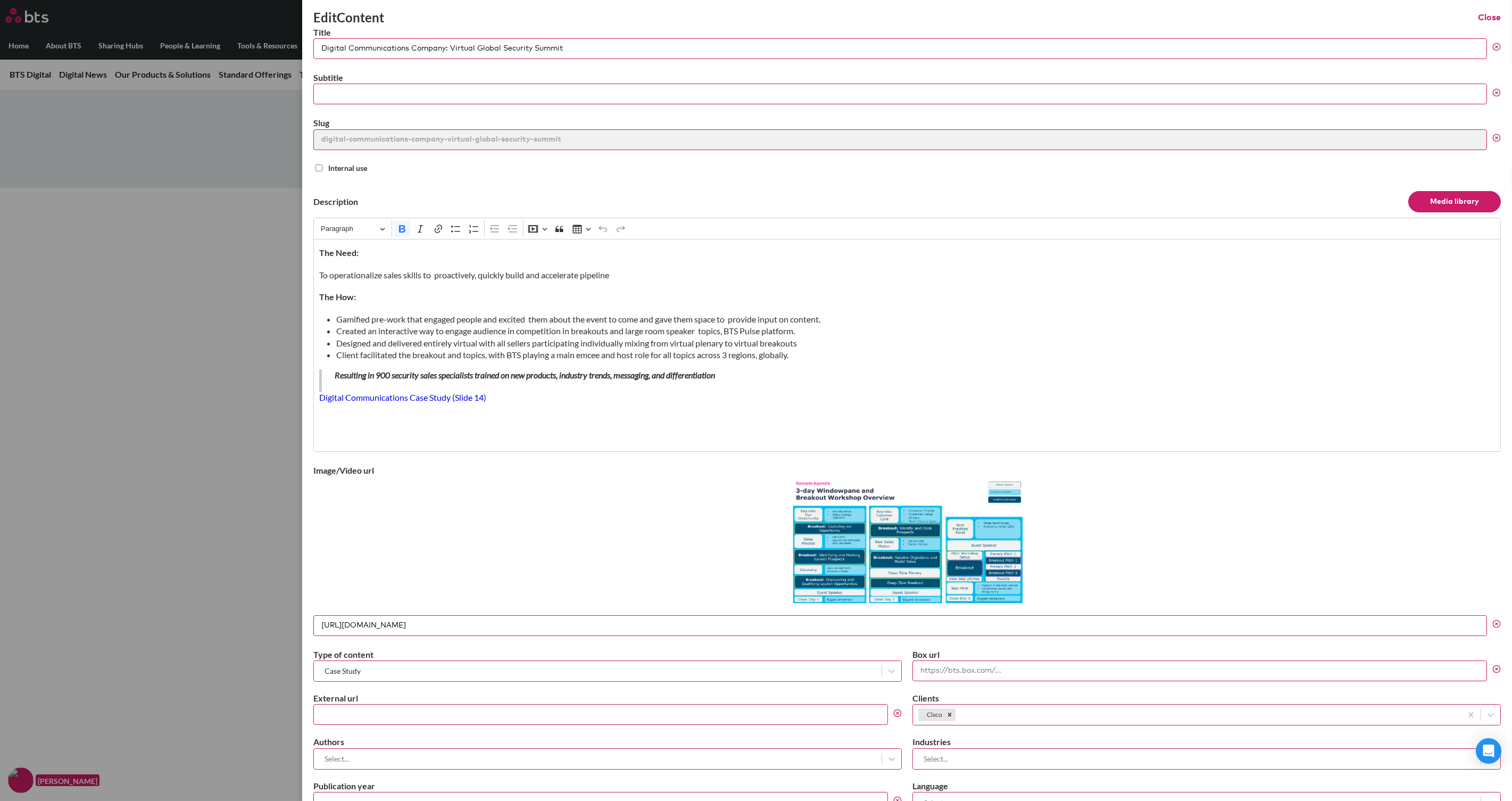
click at [1209, 547] on div at bounding box center [907, 543] width 1187 height 133
drag, startPoint x: 1482, startPoint y: 10, endPoint x: 1480, endPoint y: 16, distance: 6.3
click at [1209, 11] on div "Edit Content Close" at bounding box center [907, 18] width 1187 height 18
click at [1209, 20] on button "Close" at bounding box center [1489, 18] width 23 height 12
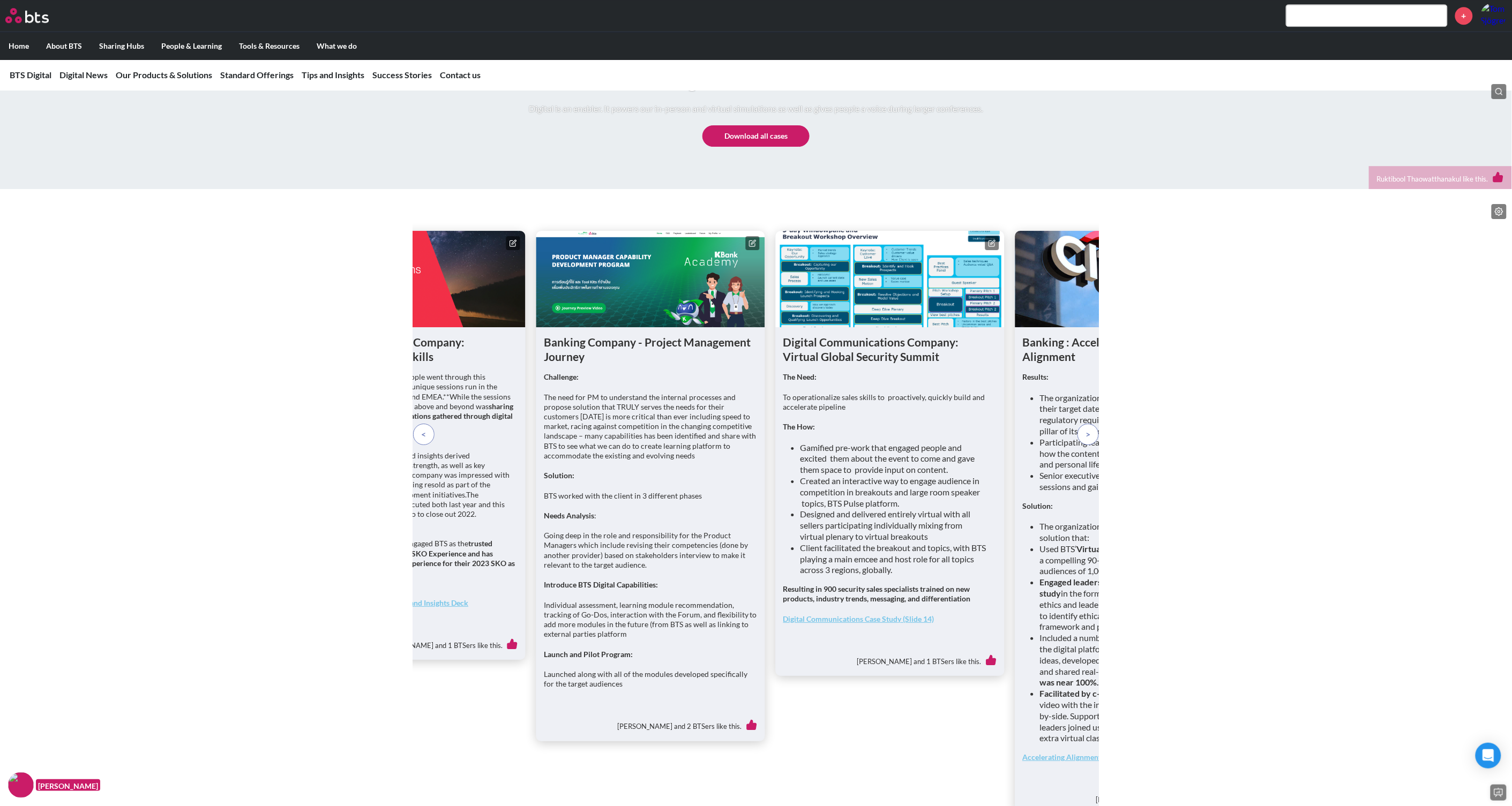
click at [1089, 440] on span at bounding box center [1088, 434] width 5 height 12
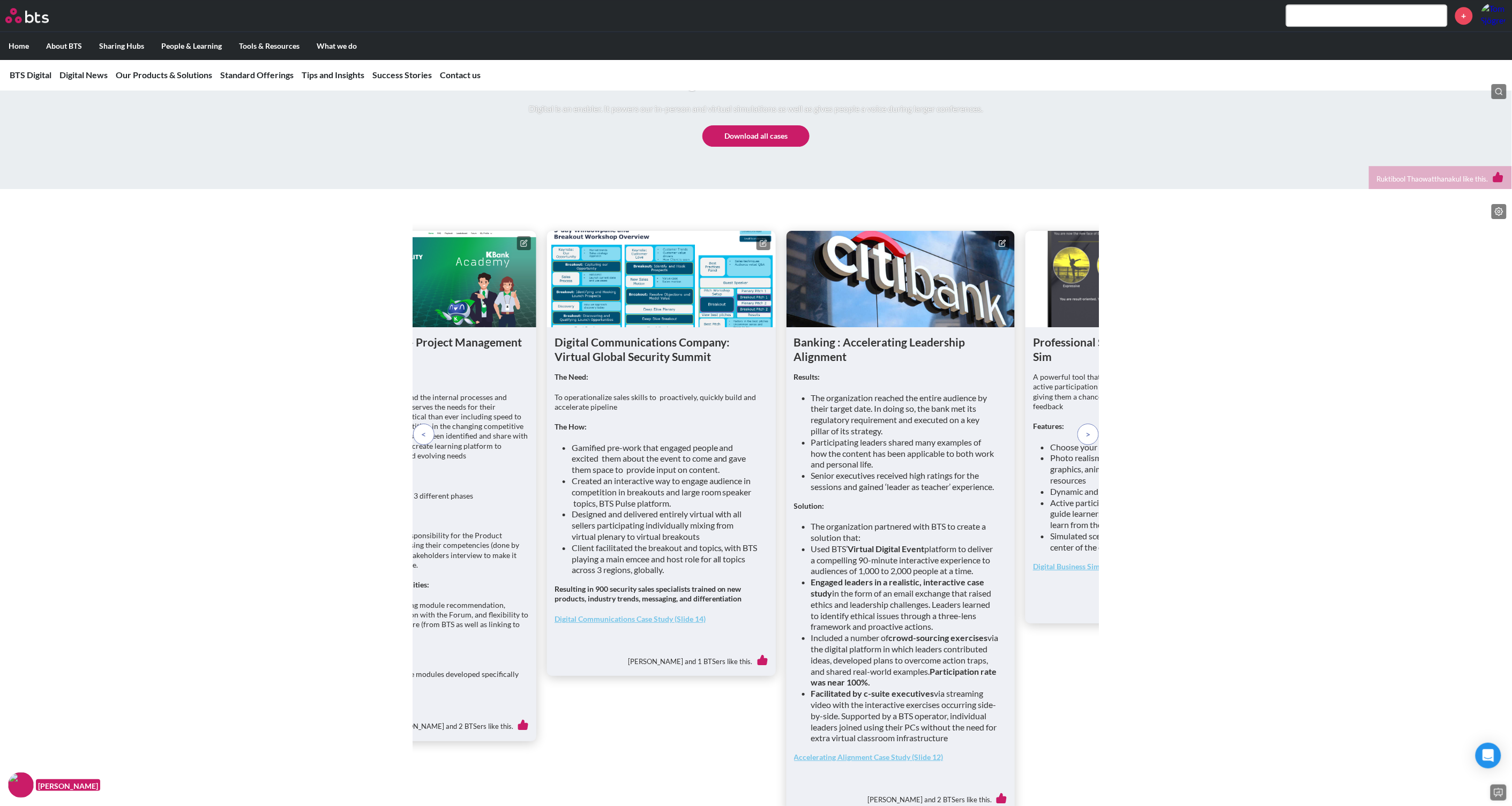
click at [924, 327] on figure at bounding box center [901, 279] width 229 height 96
drag, startPoint x: 924, startPoint y: 366, endPoint x: 1001, endPoint y: 316, distance: 91.8
click at [1001, 247] on icon at bounding box center [1002, 243] width 8 height 8
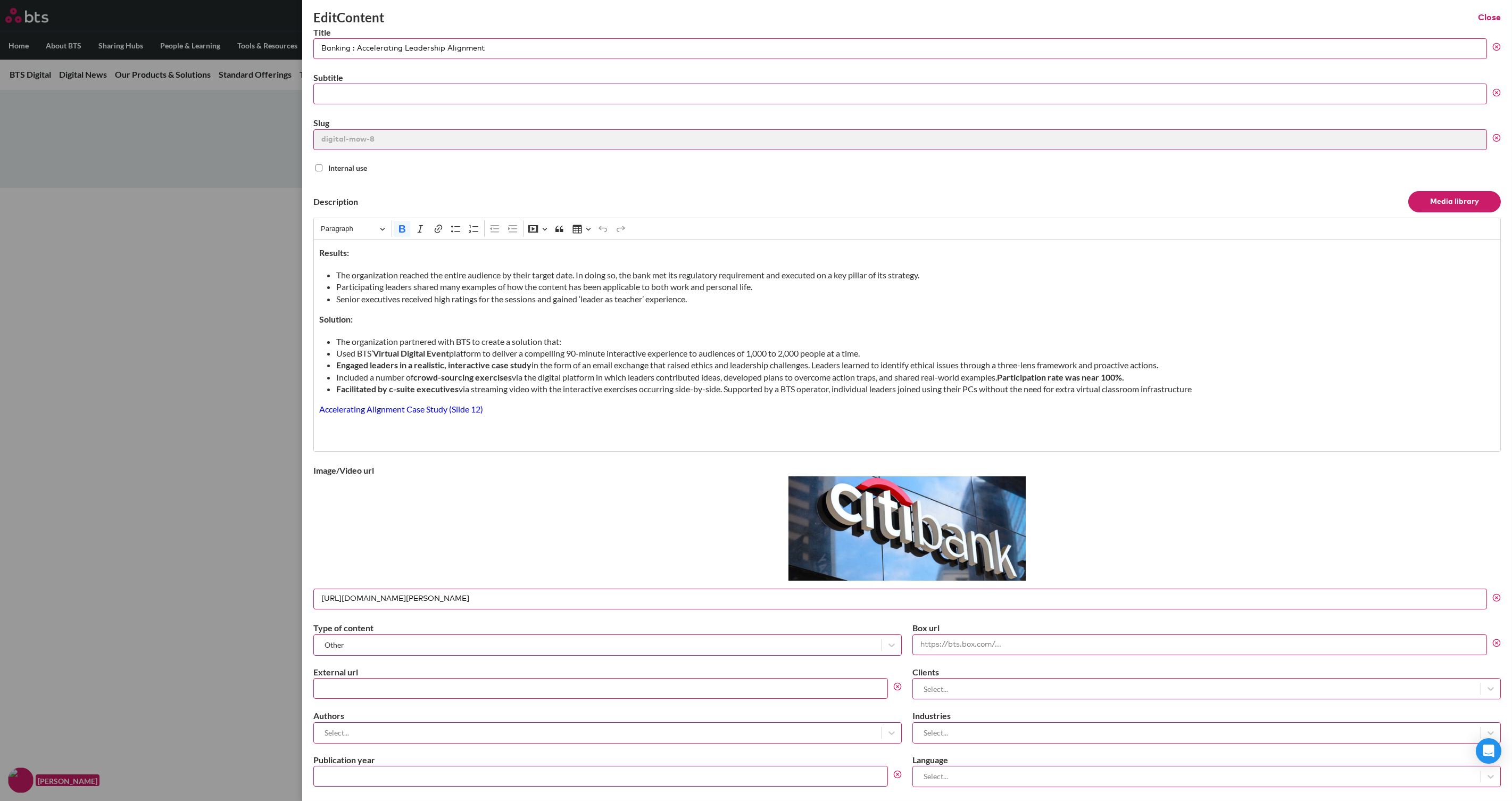
click at [1209, 16] on button "Close" at bounding box center [1489, 18] width 23 height 12
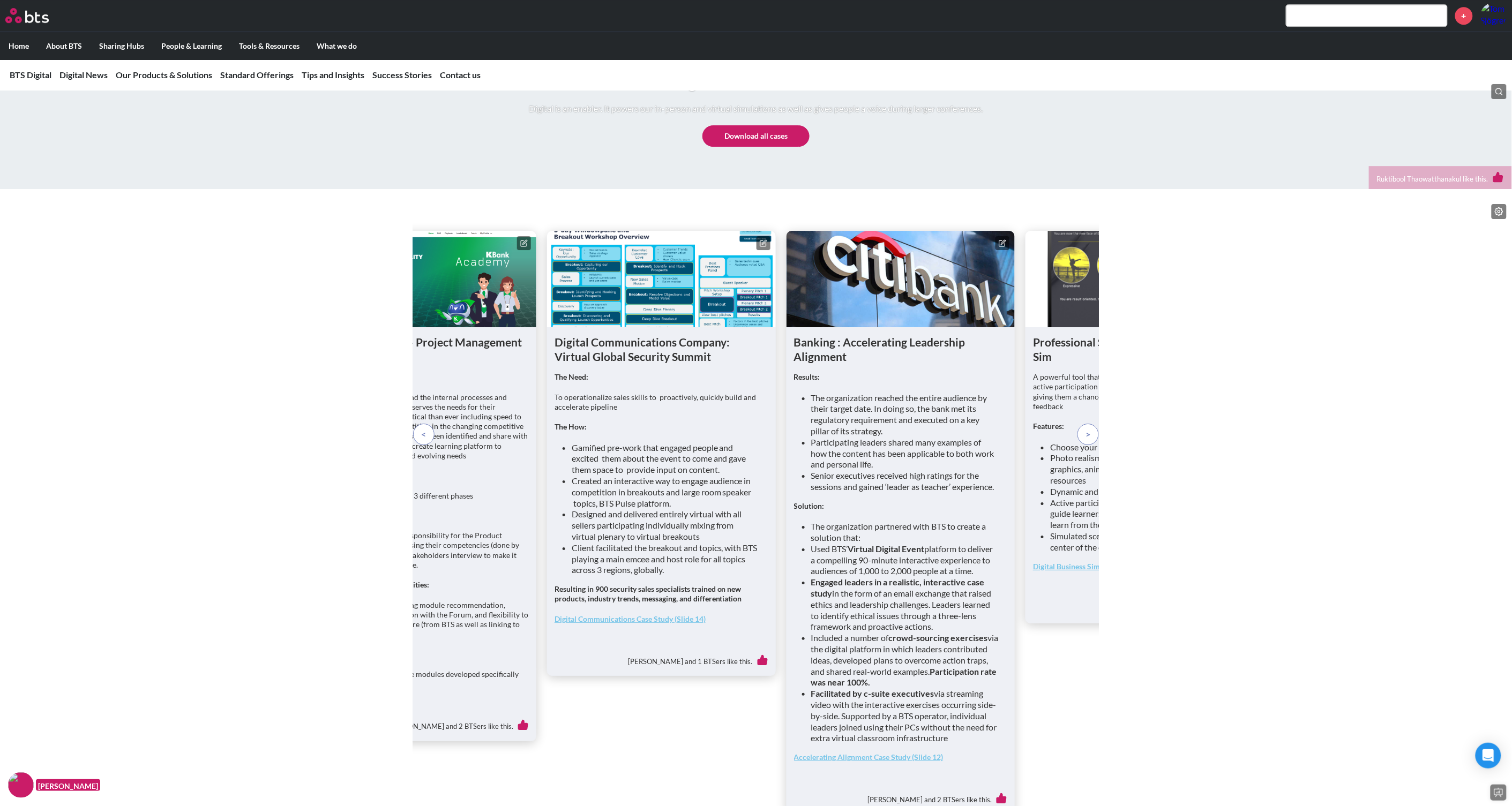
click at [1088, 440] on span at bounding box center [1088, 434] width 5 height 12
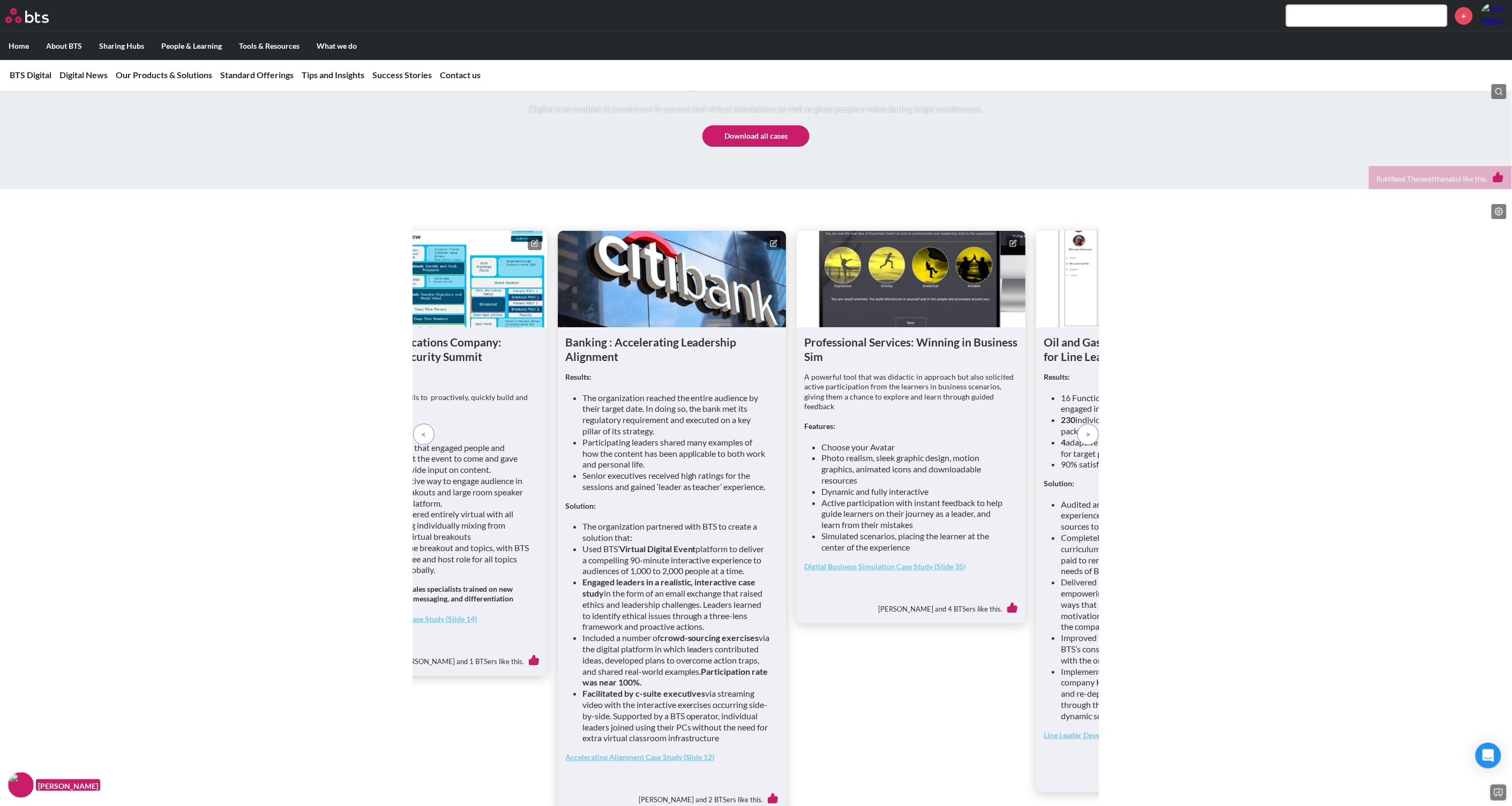
click at [1010, 247] on icon at bounding box center [1013, 243] width 8 height 8
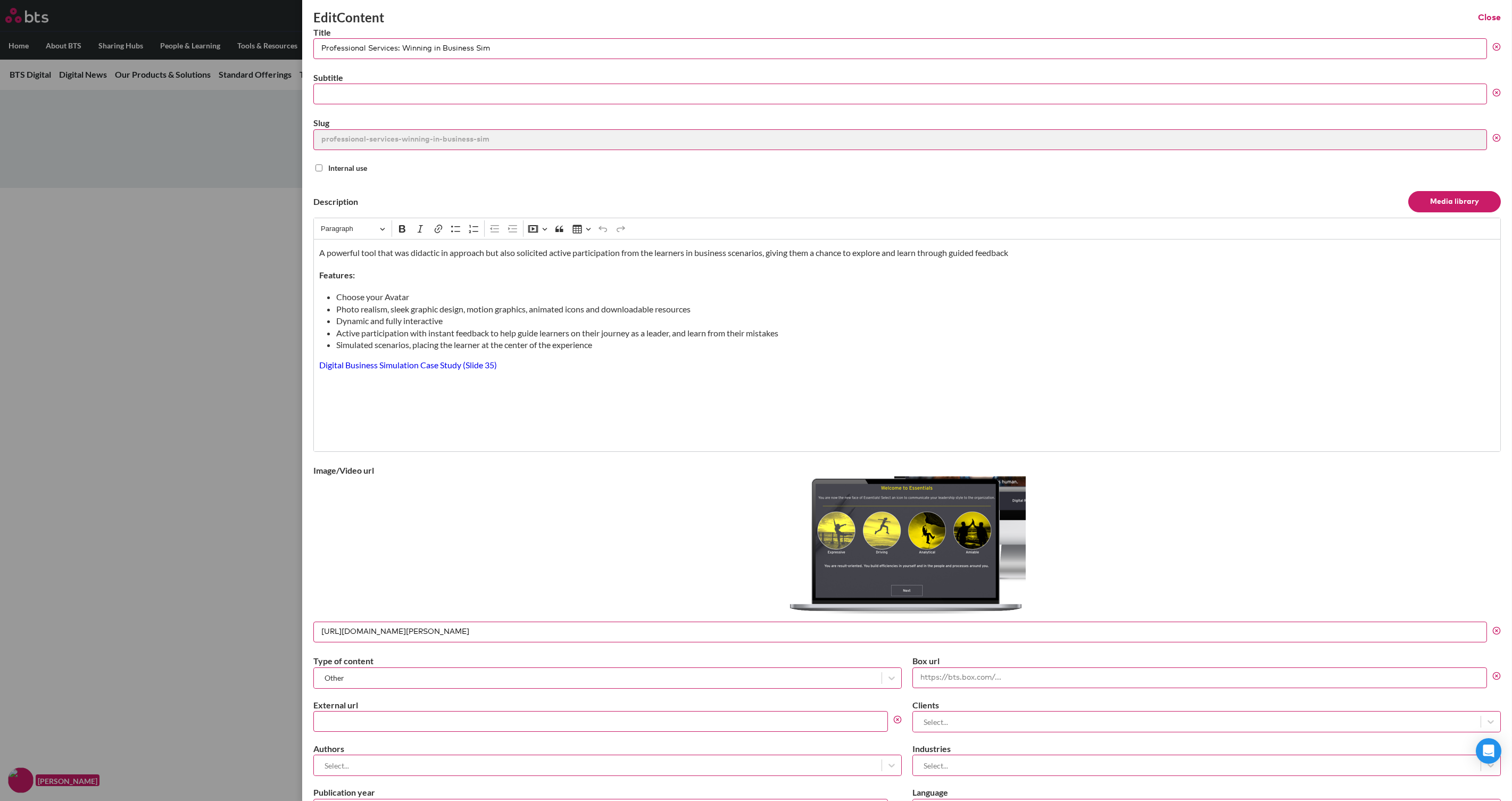
click at [1209, 16] on button "Close" at bounding box center [1489, 18] width 23 height 12
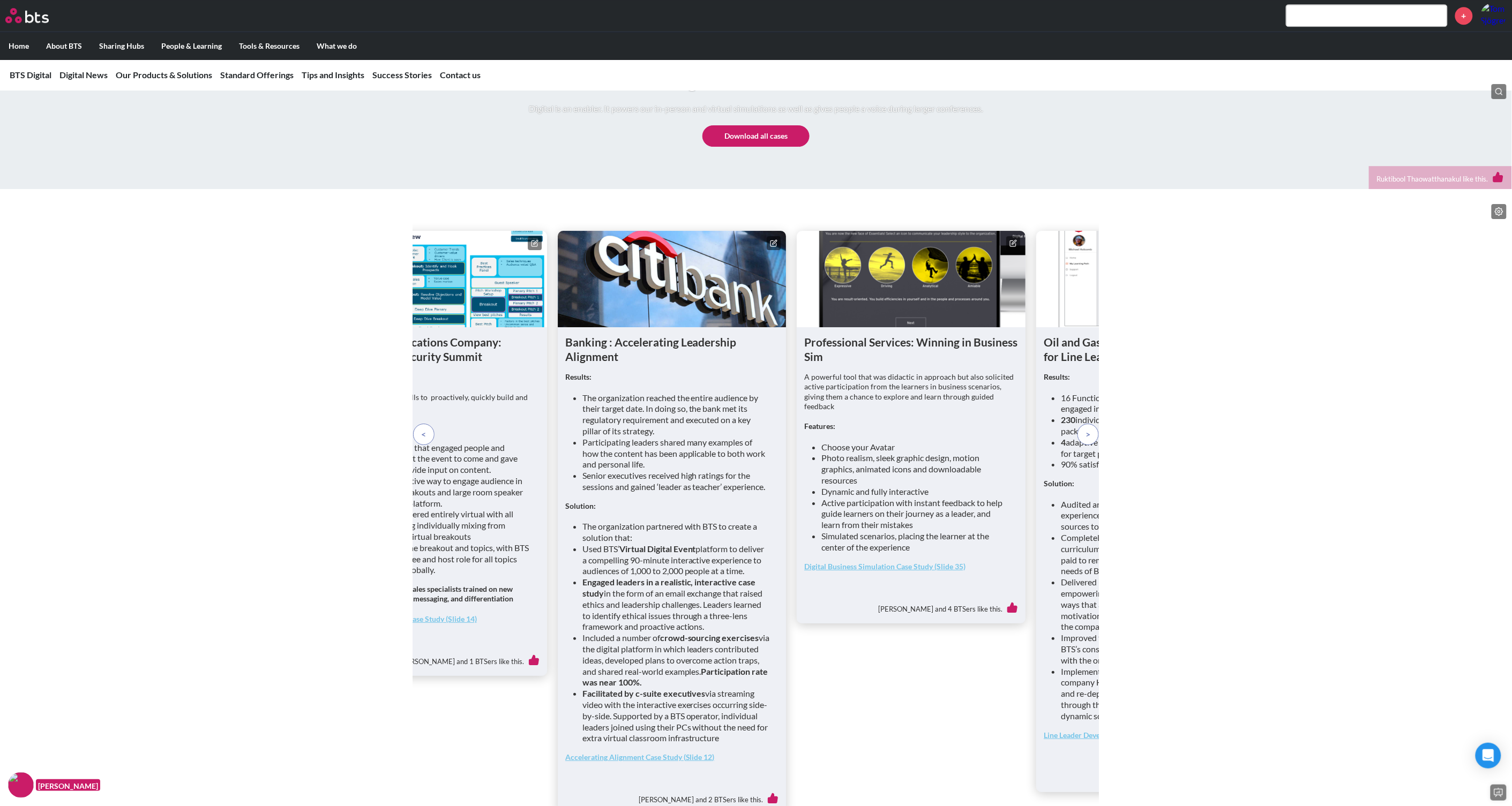
drag, startPoint x: 1092, startPoint y: 522, endPoint x: 1087, endPoint y: 518, distance: 6.4
click at [1092, 521] on div "Digital Communications Company: Virtual Global Security Summit The Need: To ope…" at bounding box center [756, 545] width 686 height 649
click at [1087, 440] on span at bounding box center [1088, 434] width 5 height 12
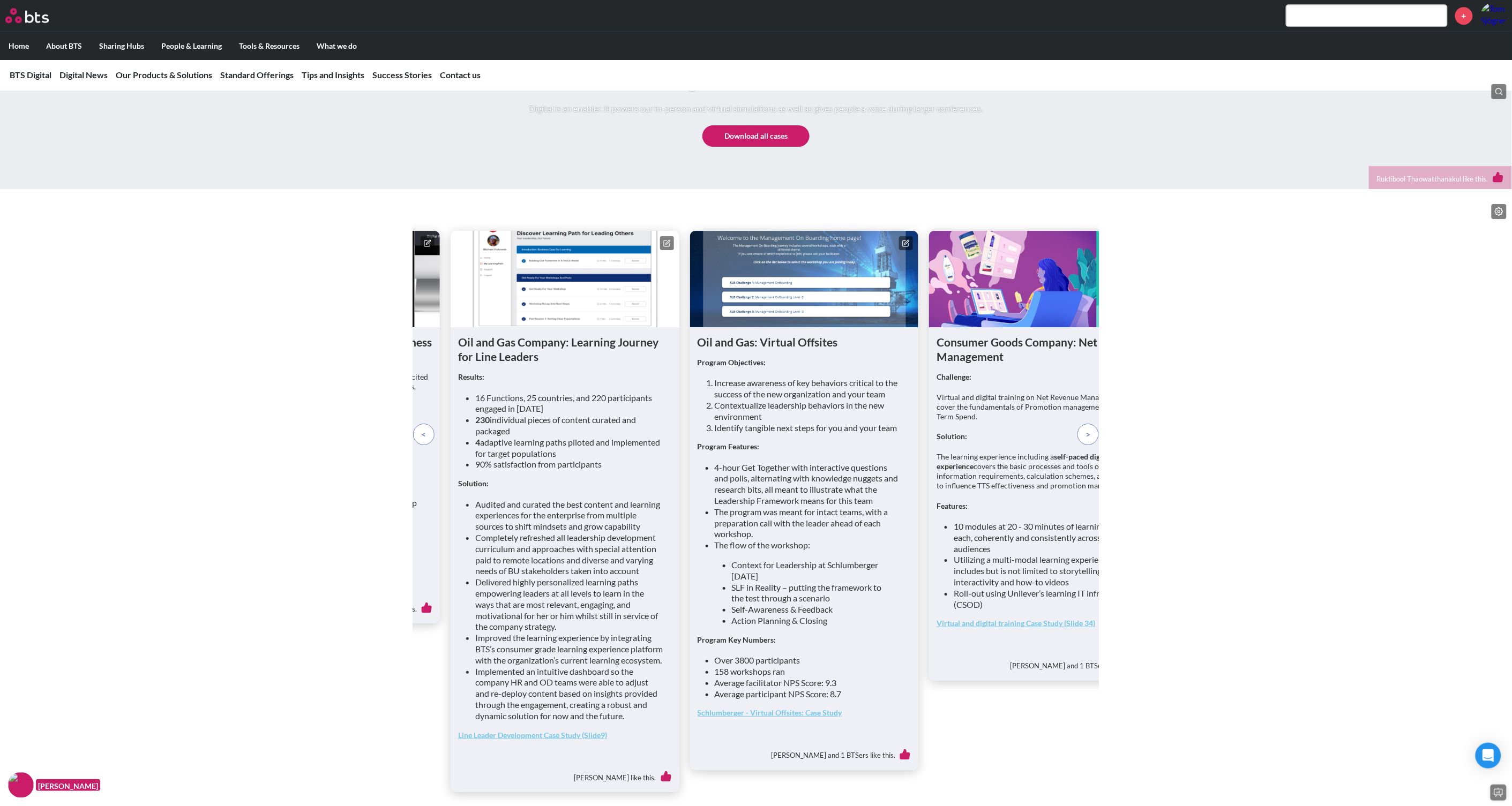
click at [426, 440] on span at bounding box center [424, 434] width 5 height 12
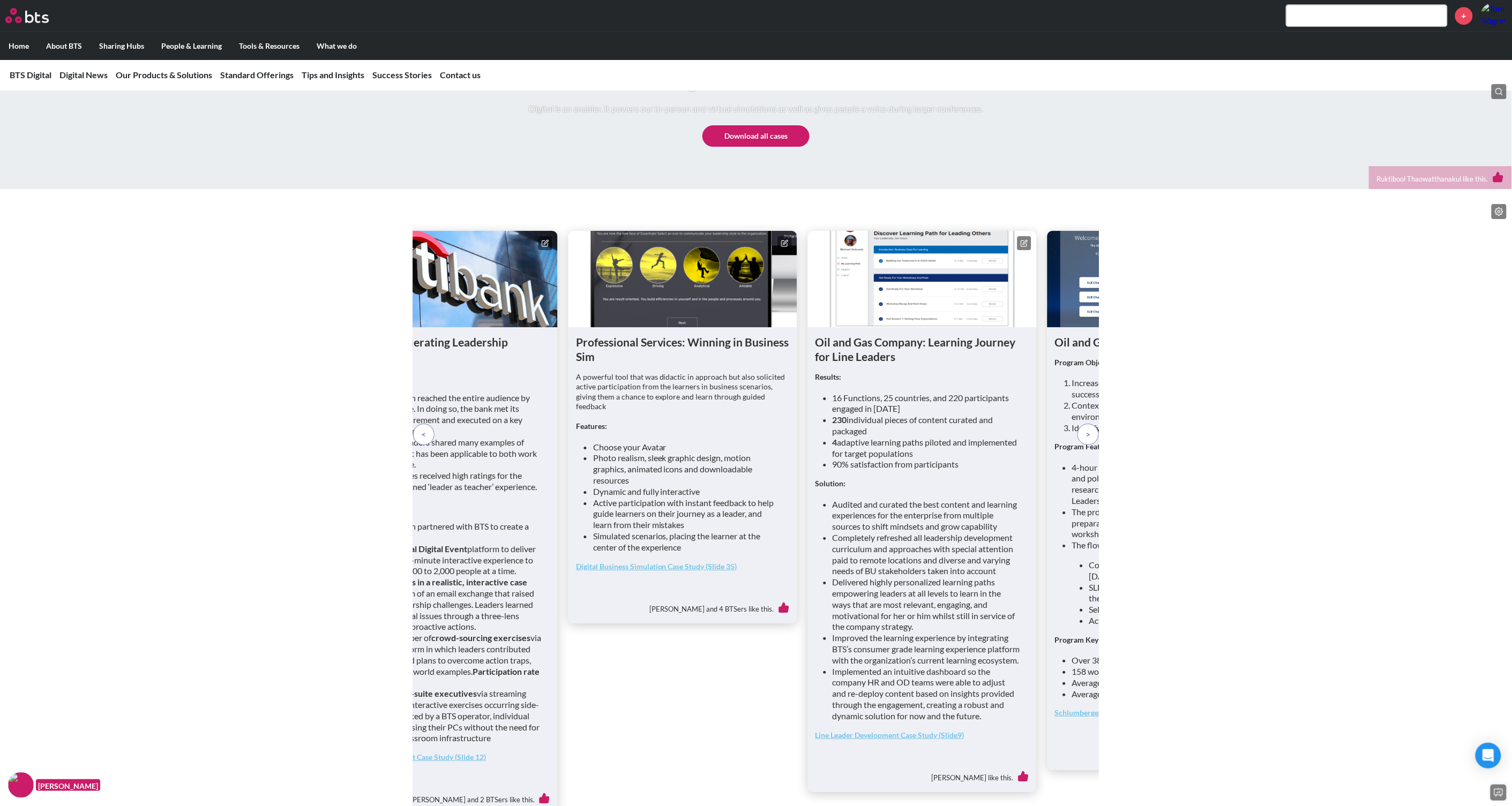
click at [1026, 247] on icon at bounding box center [1024, 243] width 8 height 8
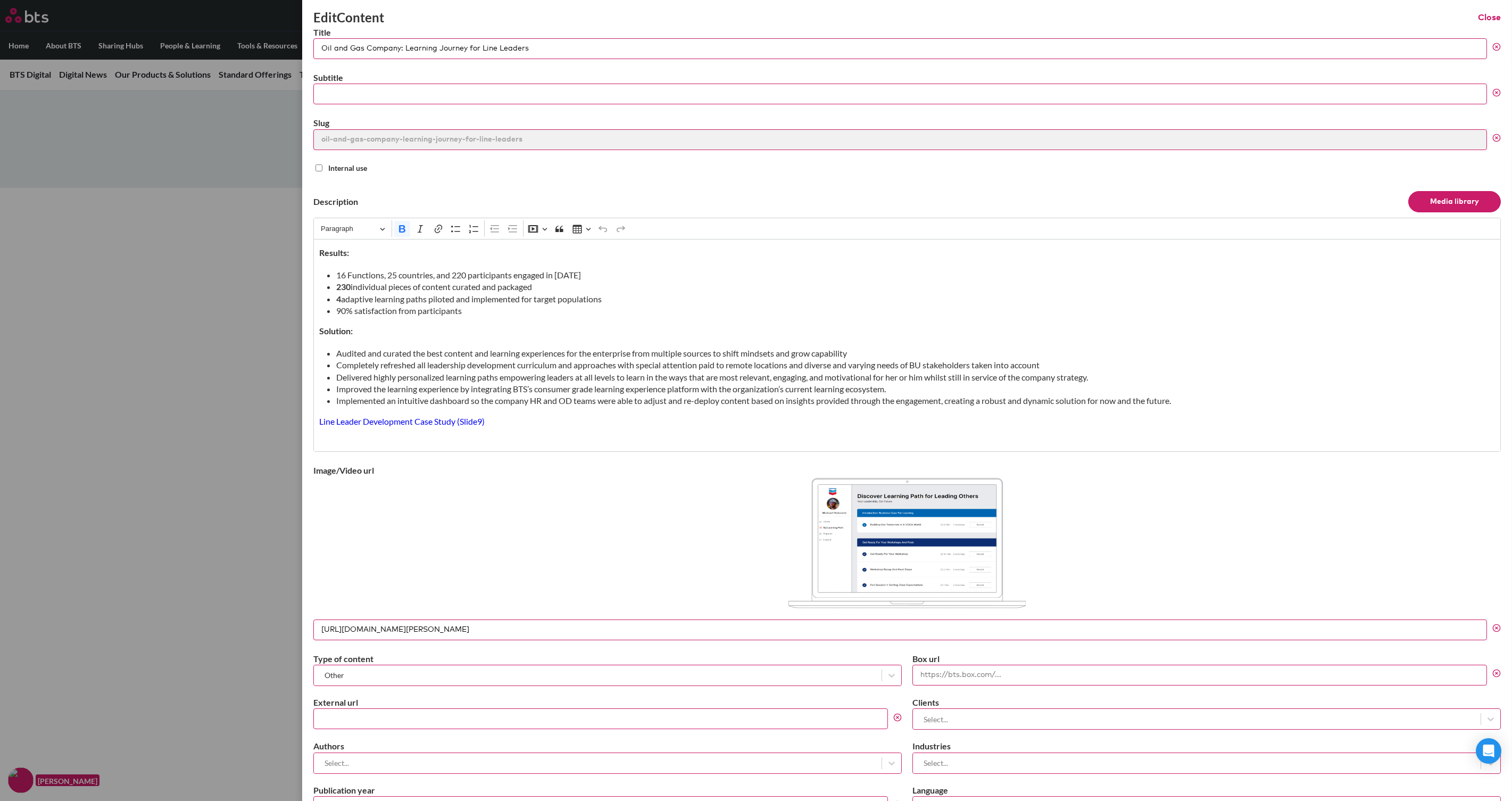
click at [1209, 567] on div at bounding box center [907, 545] width 1187 height 137
click at [1209, 14] on button "Close" at bounding box center [1489, 18] width 23 height 12
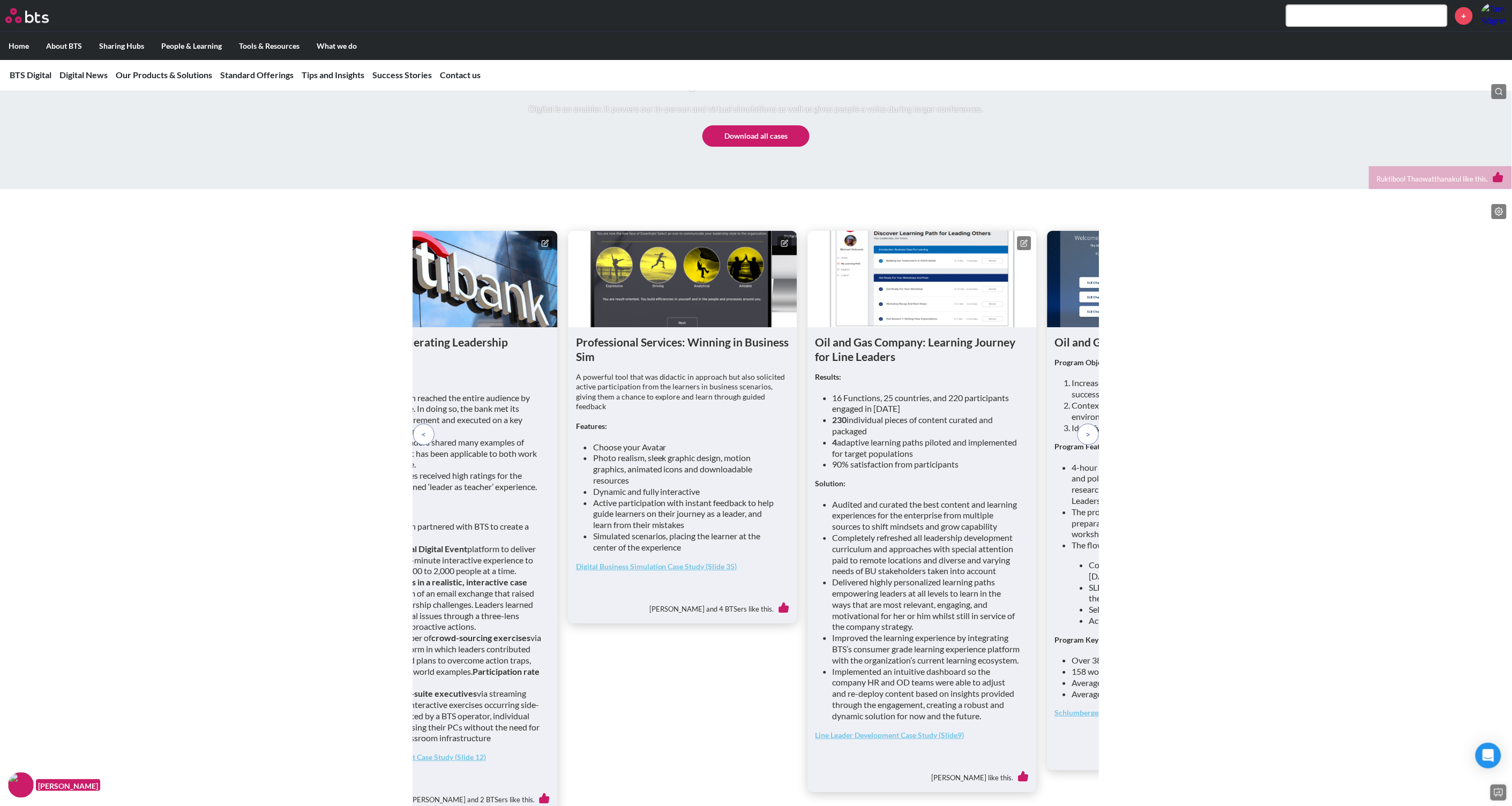
click at [1091, 440] on span at bounding box center [1088, 434] width 5 height 12
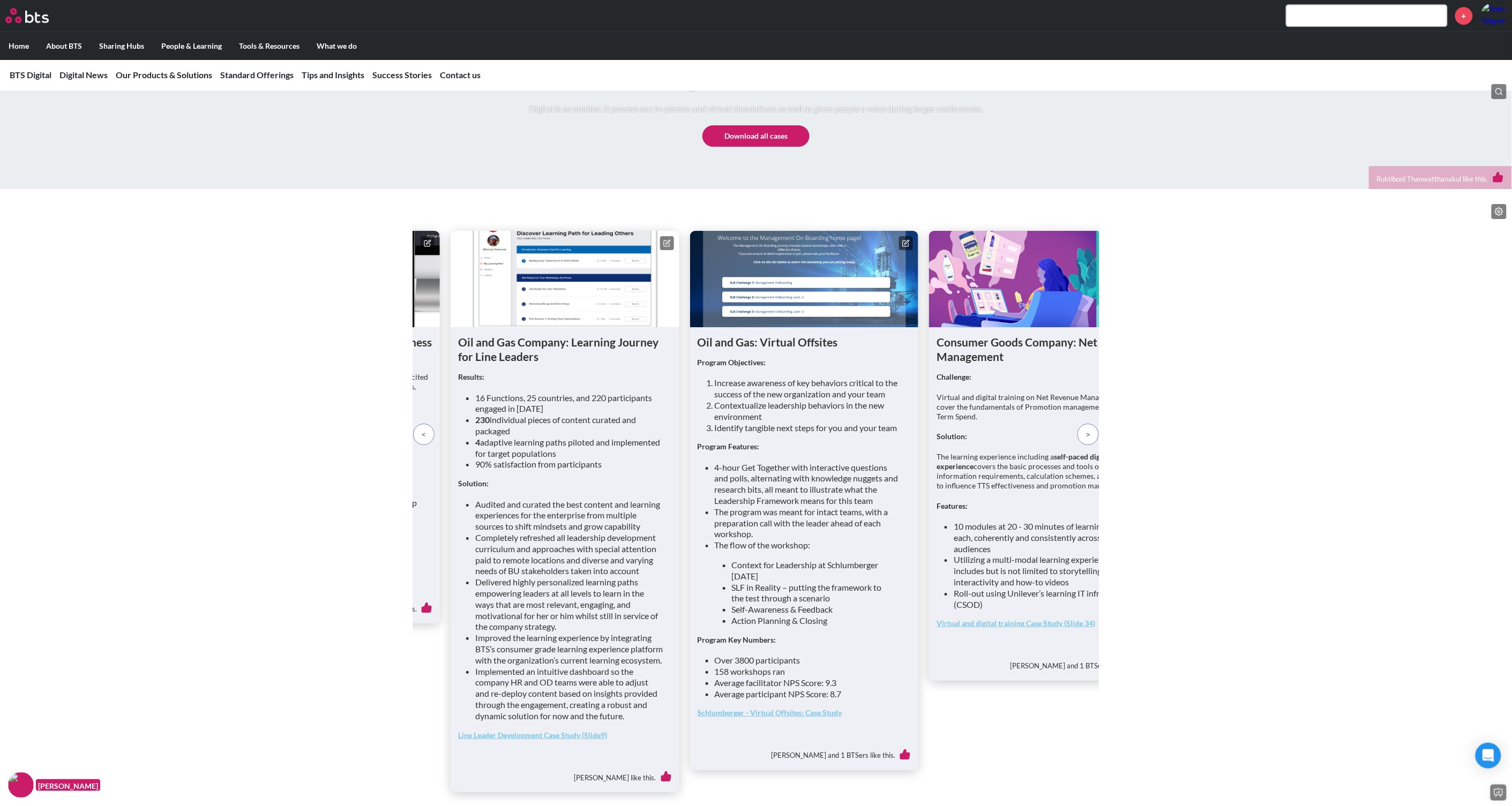
drag, startPoint x: 827, startPoint y: 351, endPoint x: 907, endPoint y: 317, distance: 86.9
click at [907, 244] on icon at bounding box center [907, 242] width 4 height 4
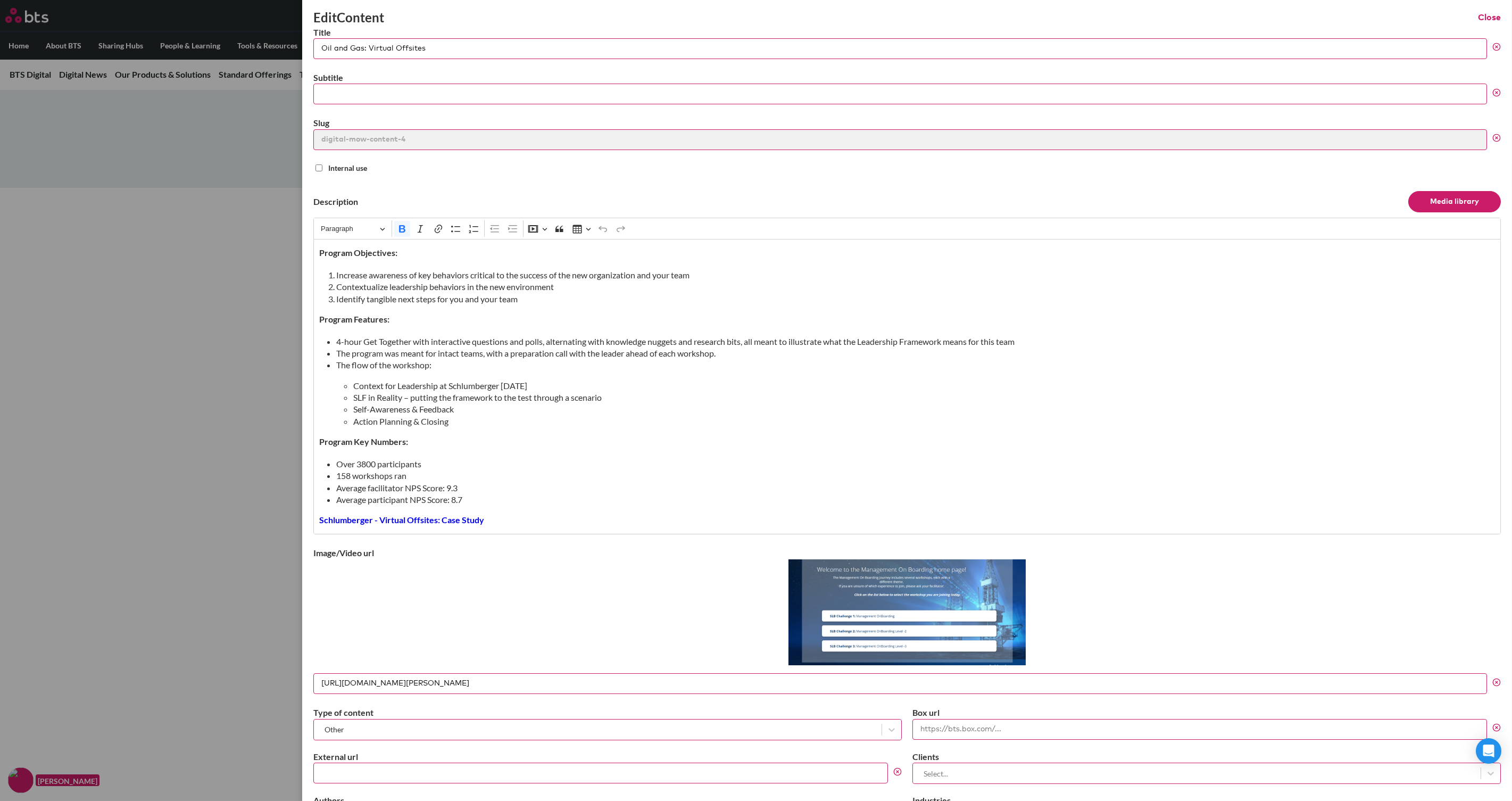
click at [1209, 15] on button "Close" at bounding box center [1489, 18] width 23 height 12
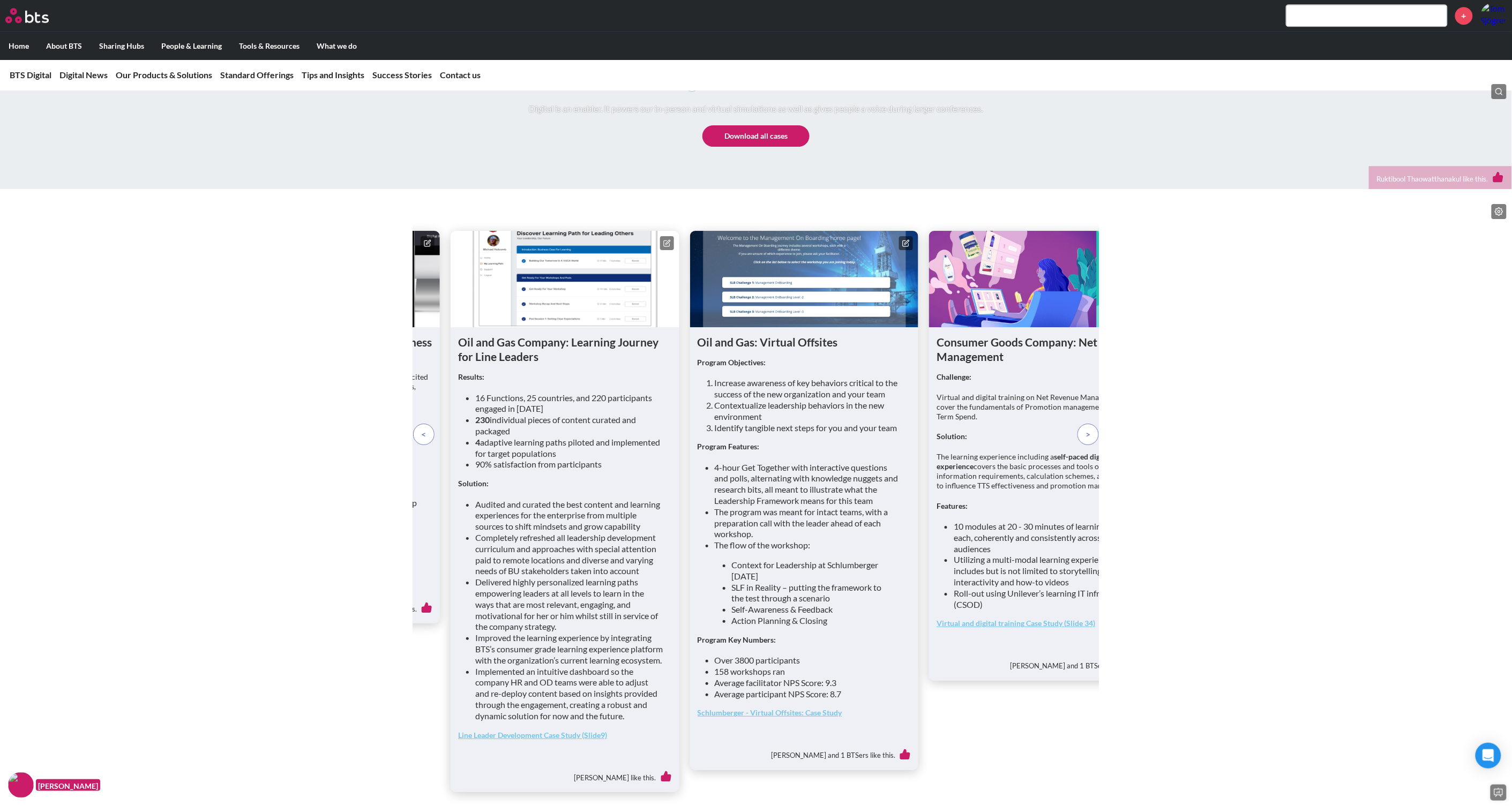
click at [1092, 445] on p at bounding box center [1088, 434] width 21 height 21
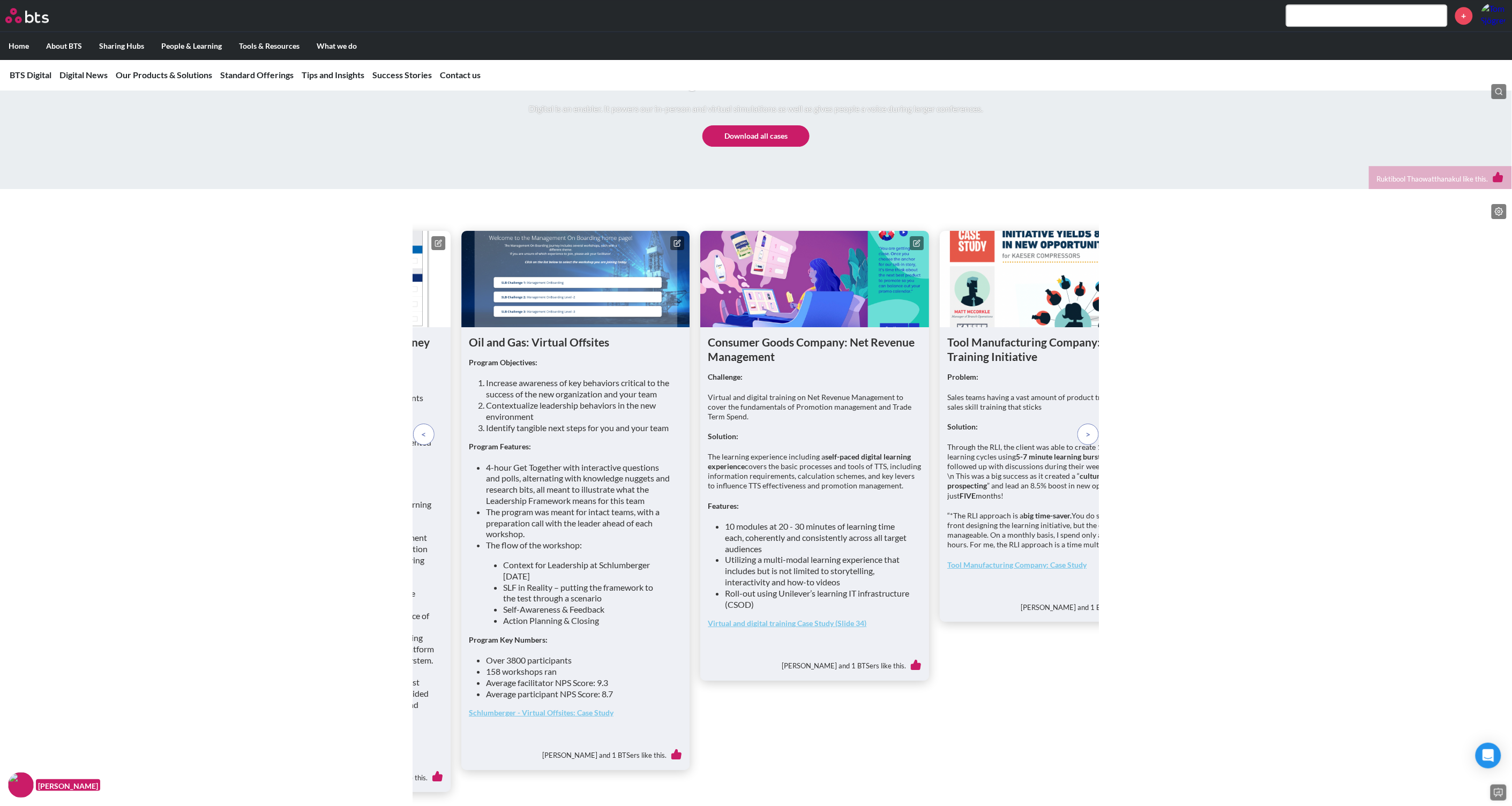
click at [918, 244] on icon at bounding box center [917, 242] width 4 height 4
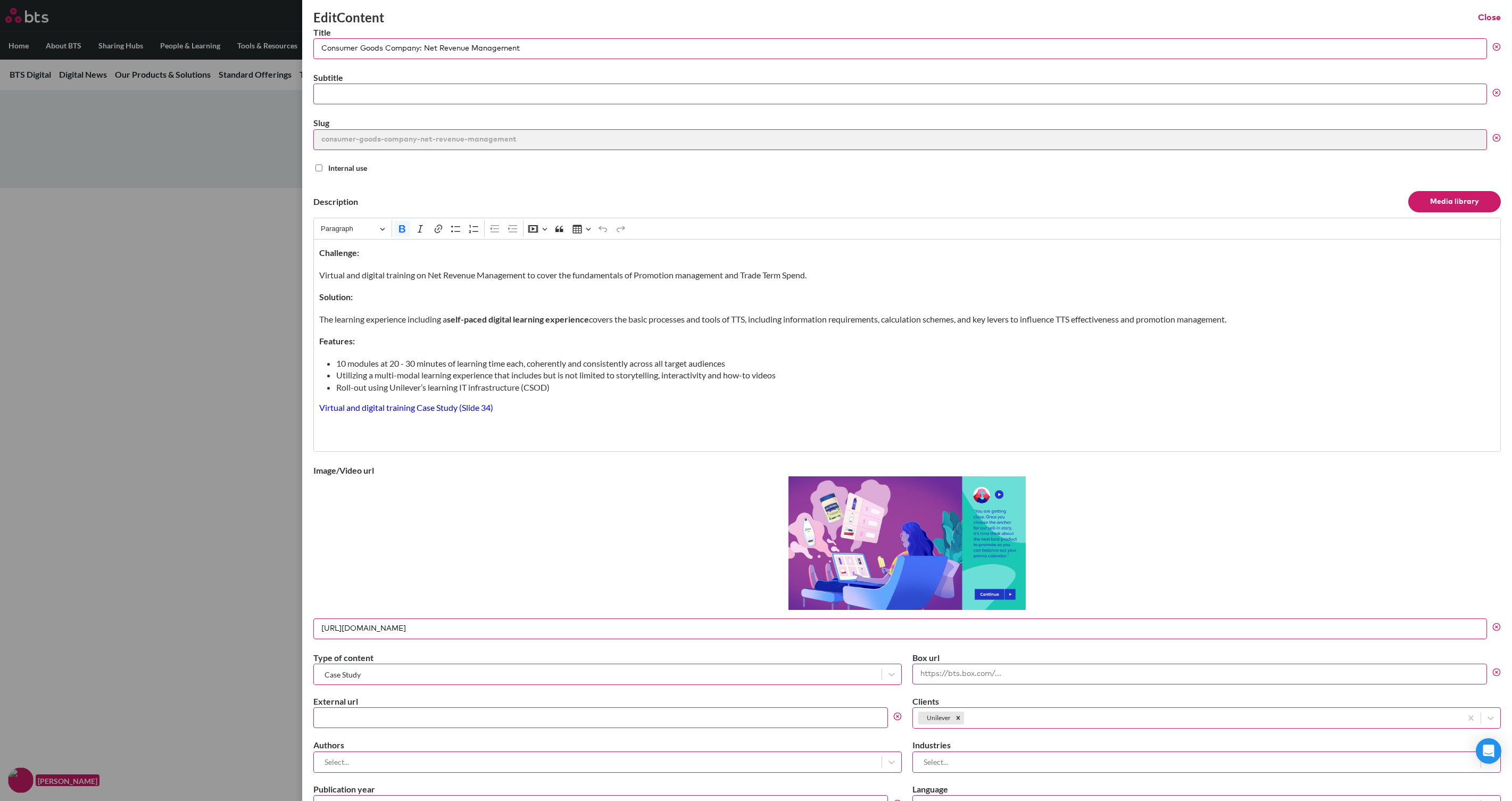
click at [1209, 18] on button "Close" at bounding box center [1489, 18] width 23 height 12
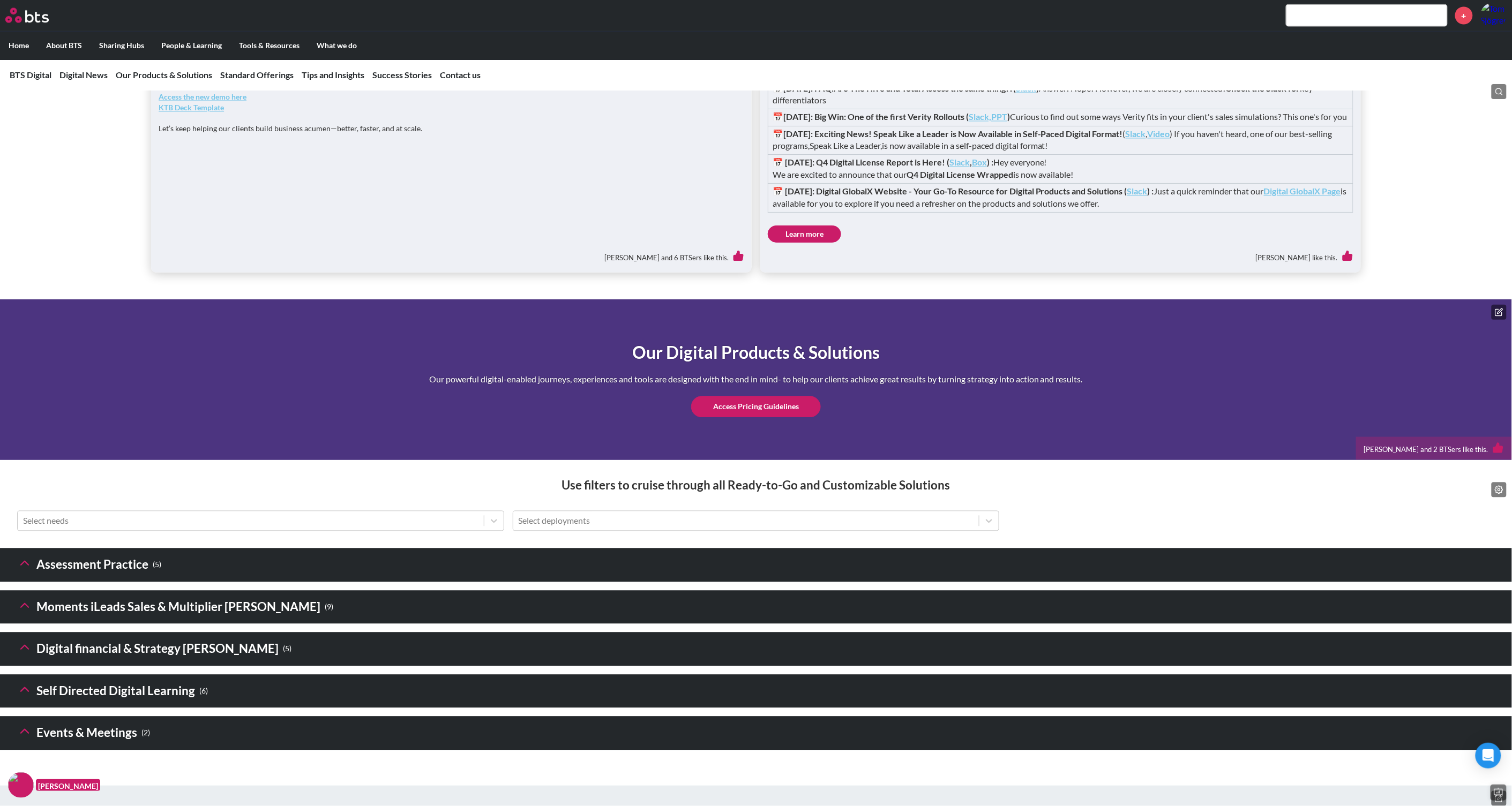
scroll to position [1272, 0]
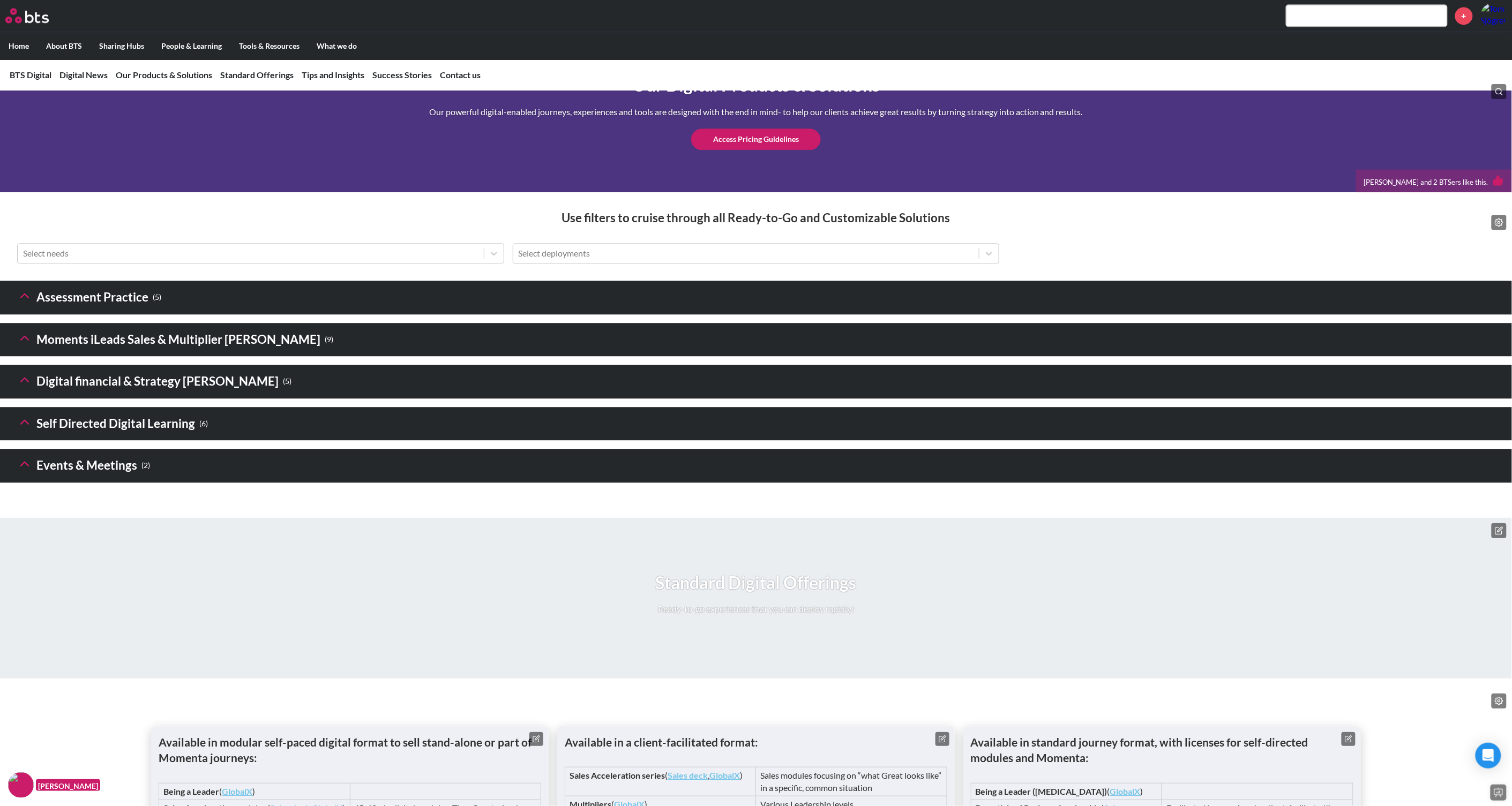
click at [23, 303] on icon at bounding box center [24, 295] width 15 height 15
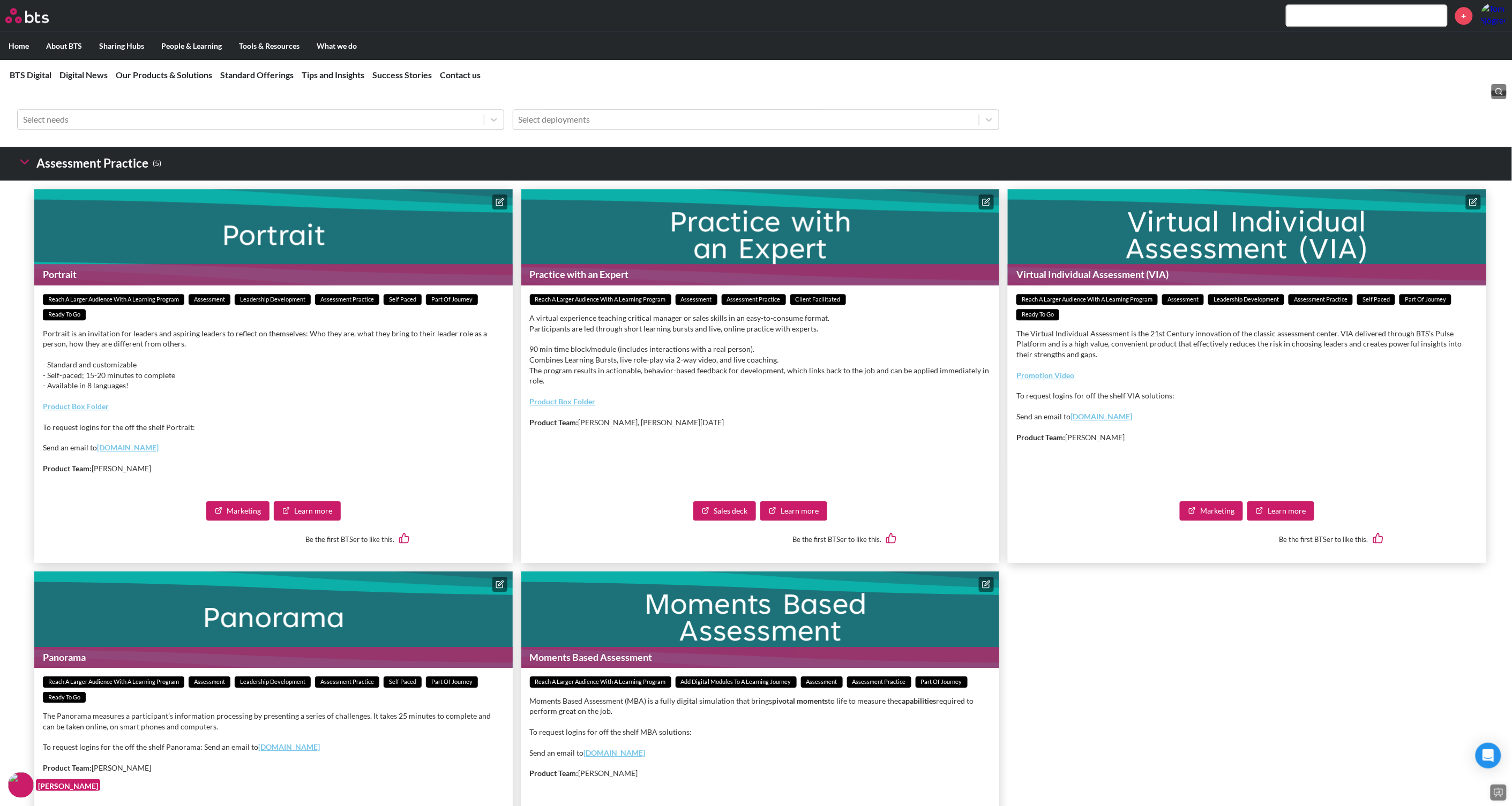
scroll to position [1473, 0]
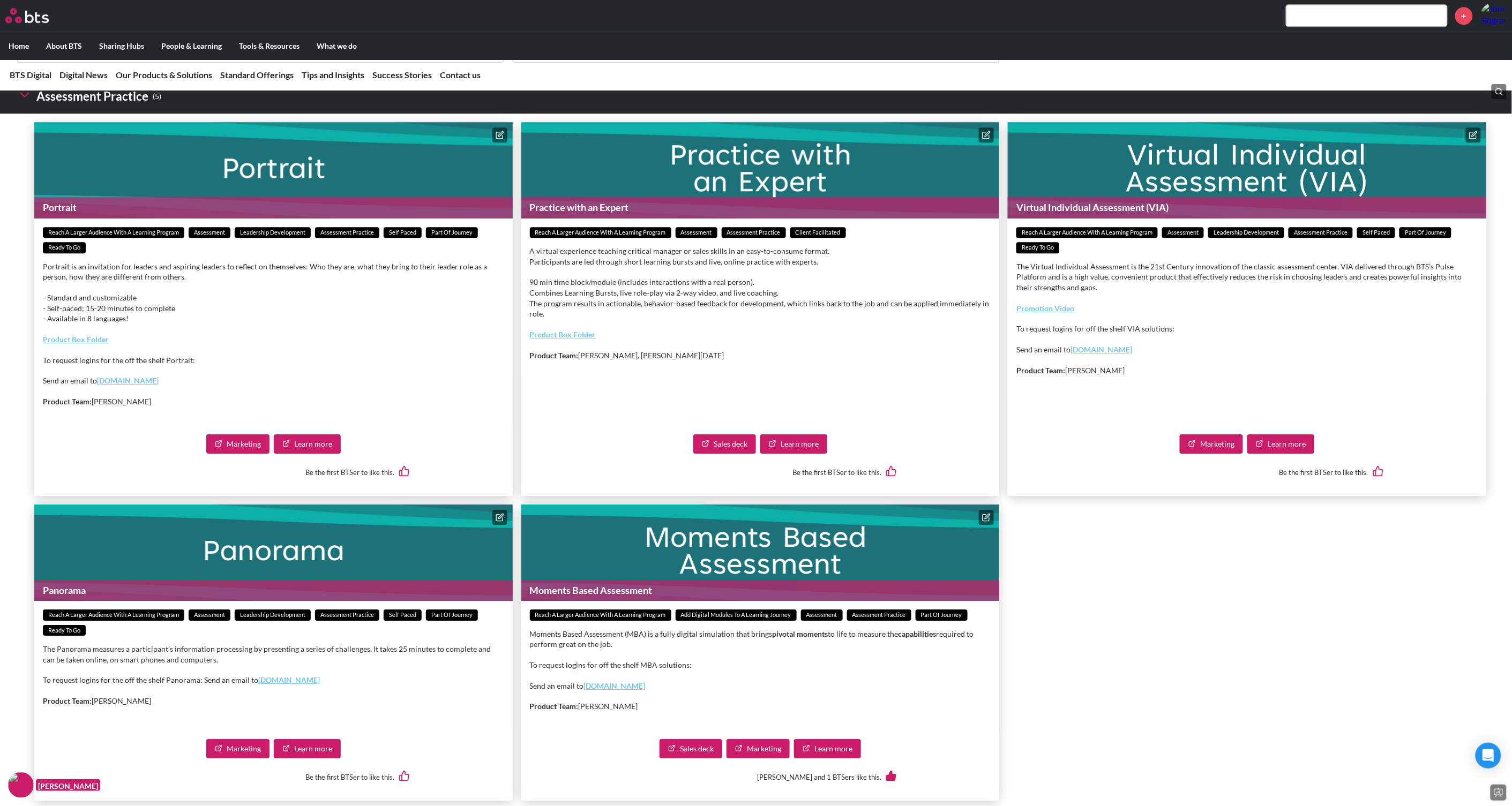
click at [316, 454] on link "Learn more" at bounding box center [307, 444] width 67 height 20
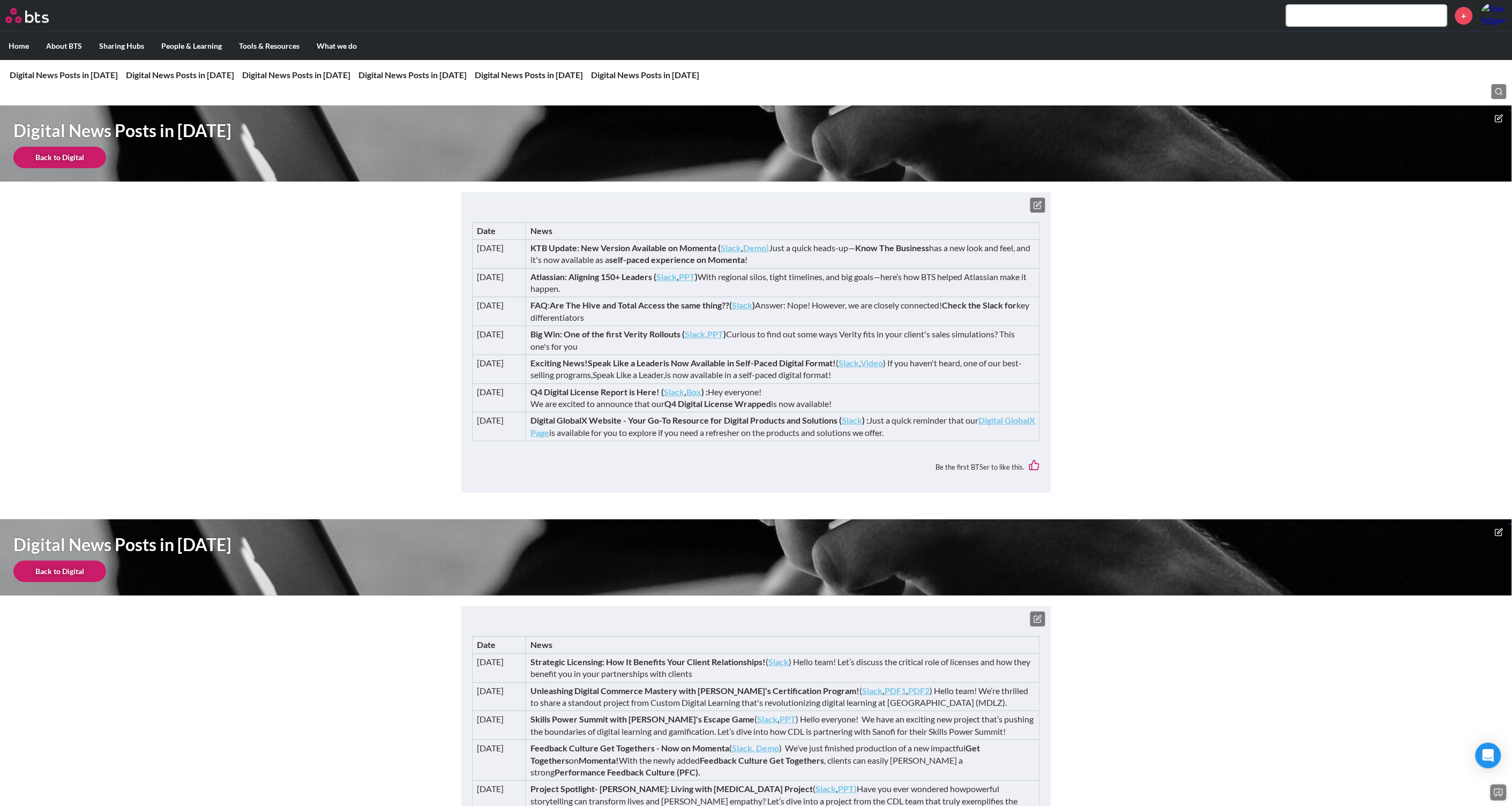
drag, startPoint x: 632, startPoint y: 135, endPoint x: 426, endPoint y: 281, distance: 252.5
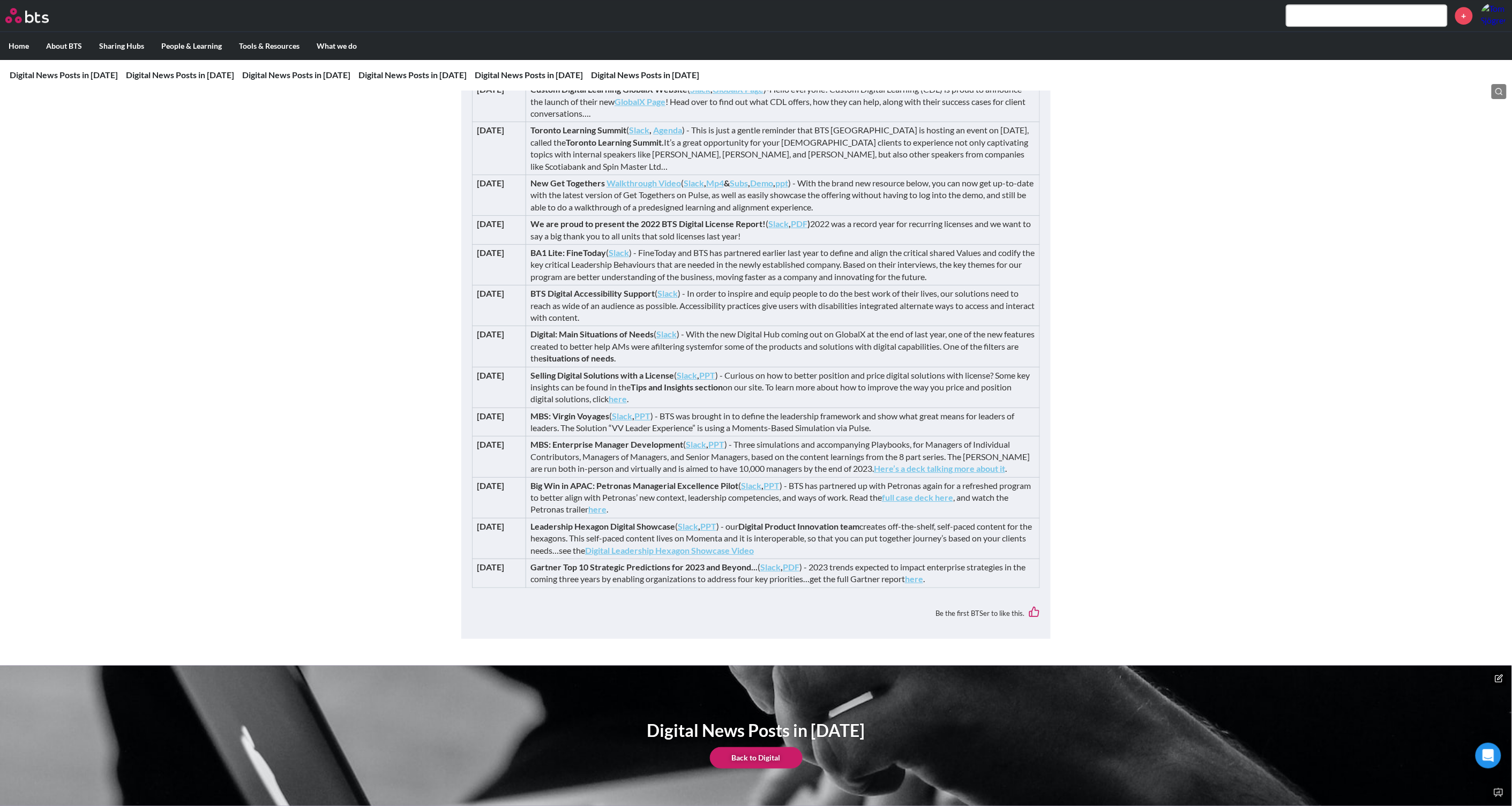
scroll to position [2209, 0]
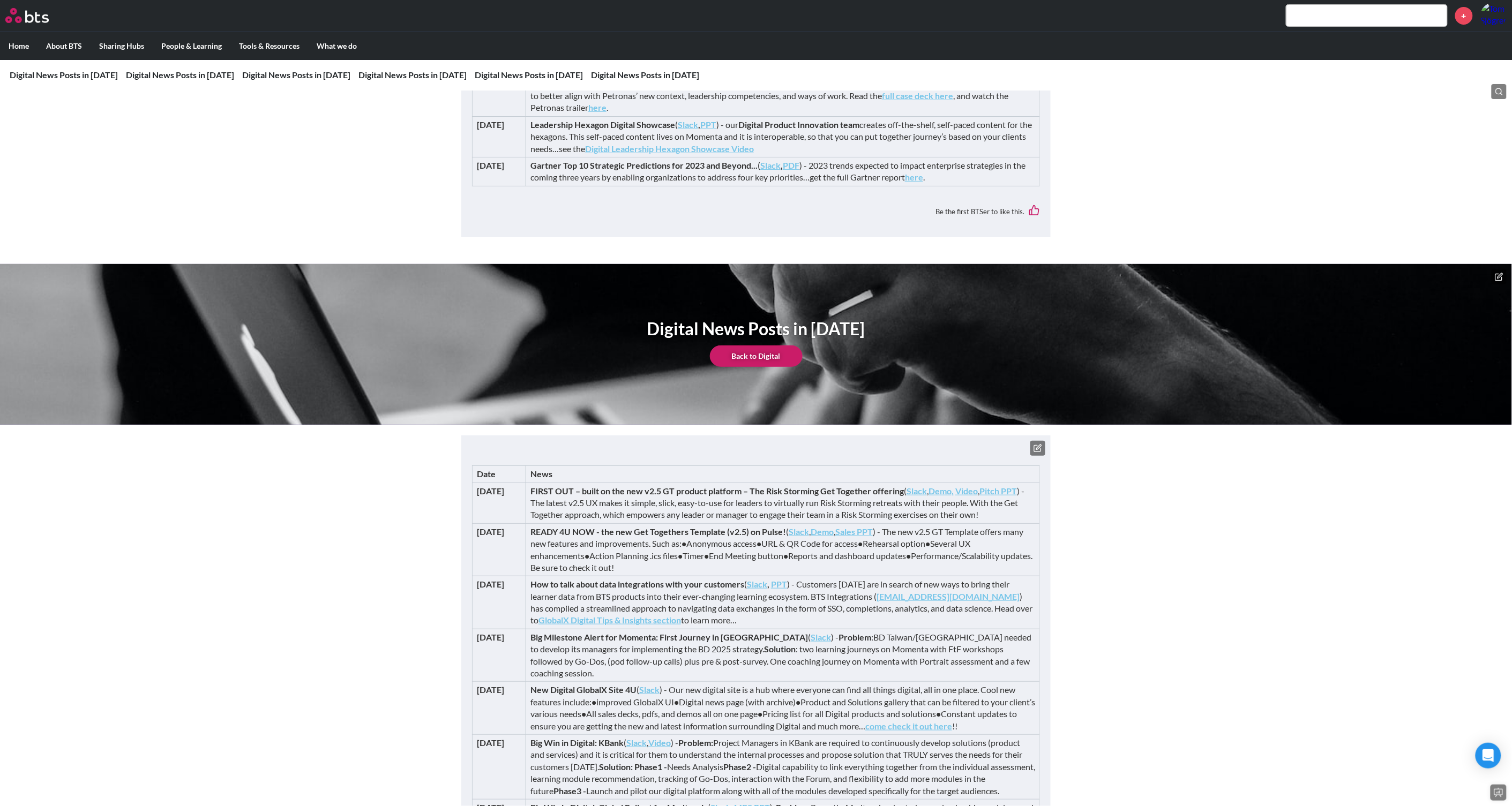
click at [472, 307] on div "Digital News Posts in 2022 Back to Digital" at bounding box center [756, 344] width 1512 height 161
drag, startPoint x: 472, startPoint y: 308, endPoint x: 914, endPoint y: 339, distance: 443.1
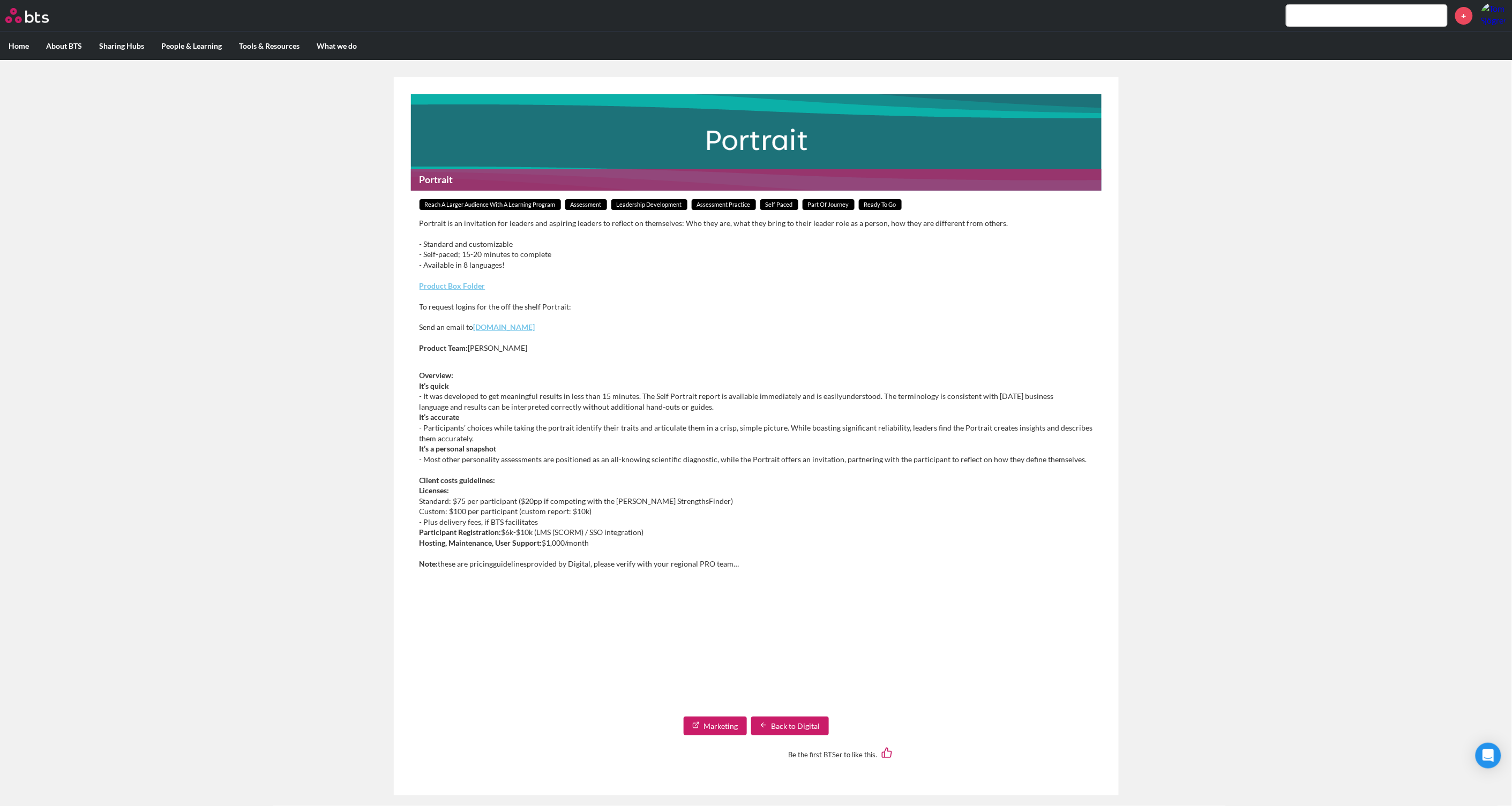
click at [804, 727] on link "Back to Digital" at bounding box center [790, 726] width 77 height 20
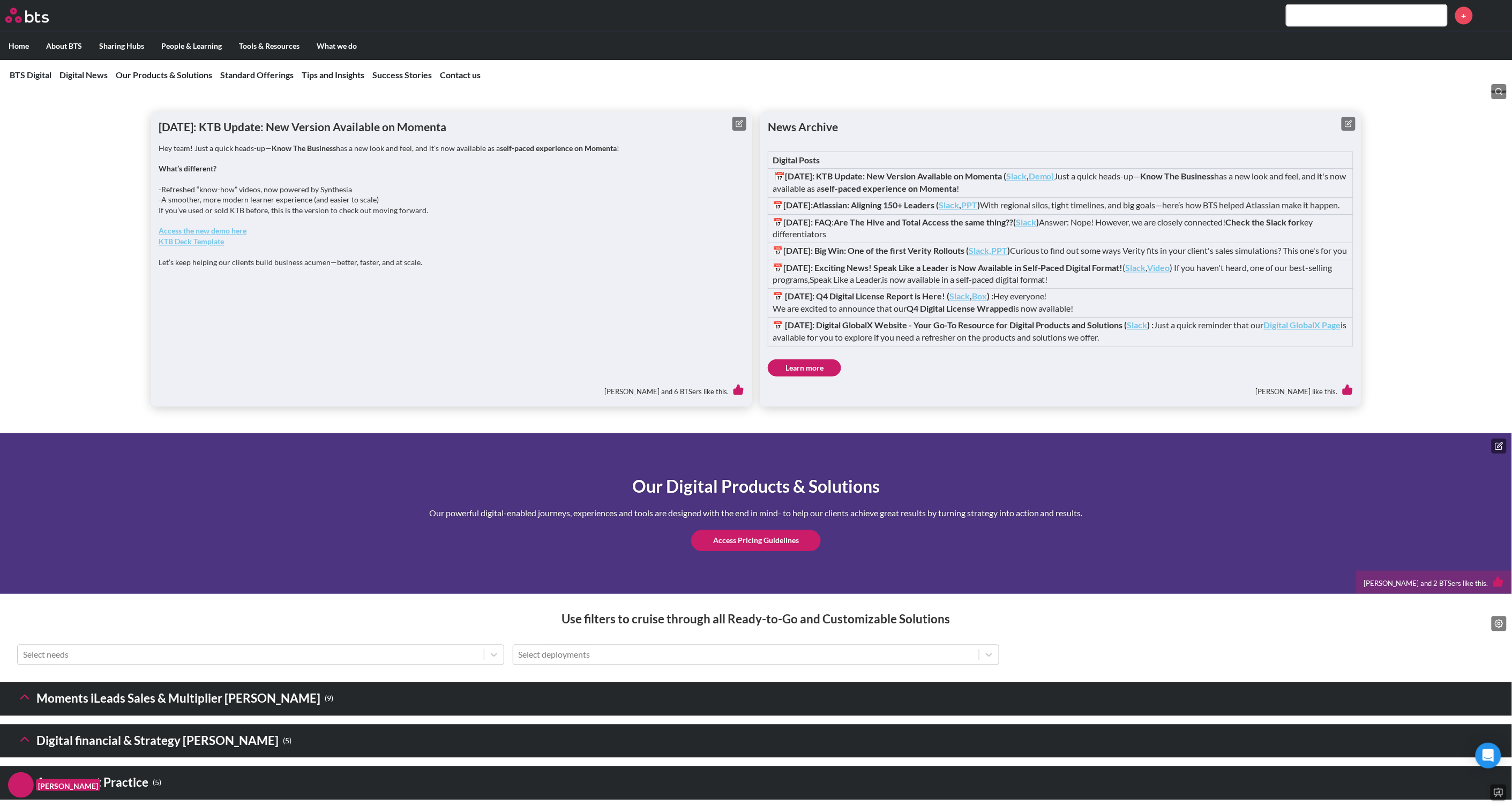
scroll to position [1205, 0]
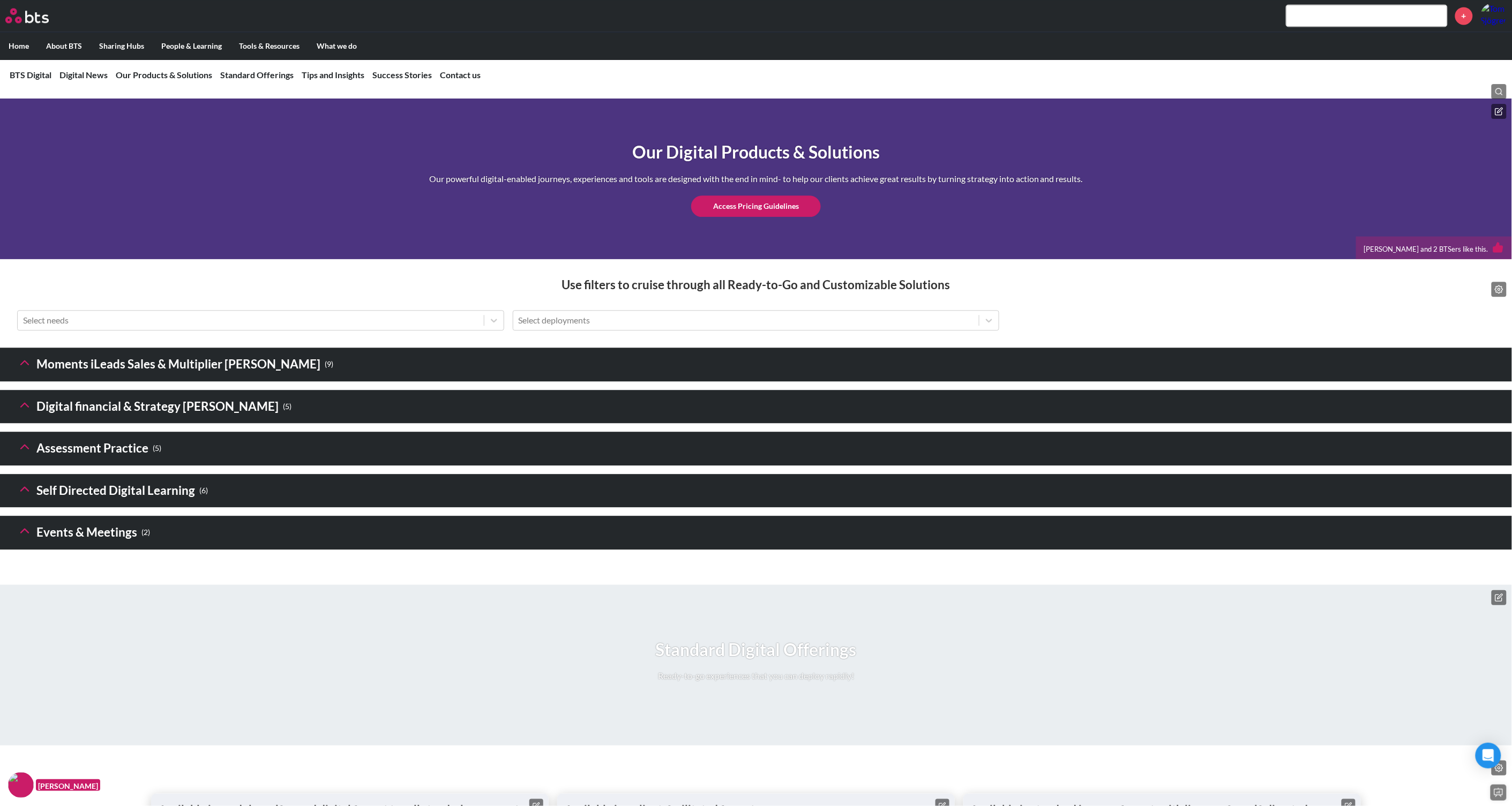
click at [20, 370] on icon at bounding box center [24, 362] width 15 height 15
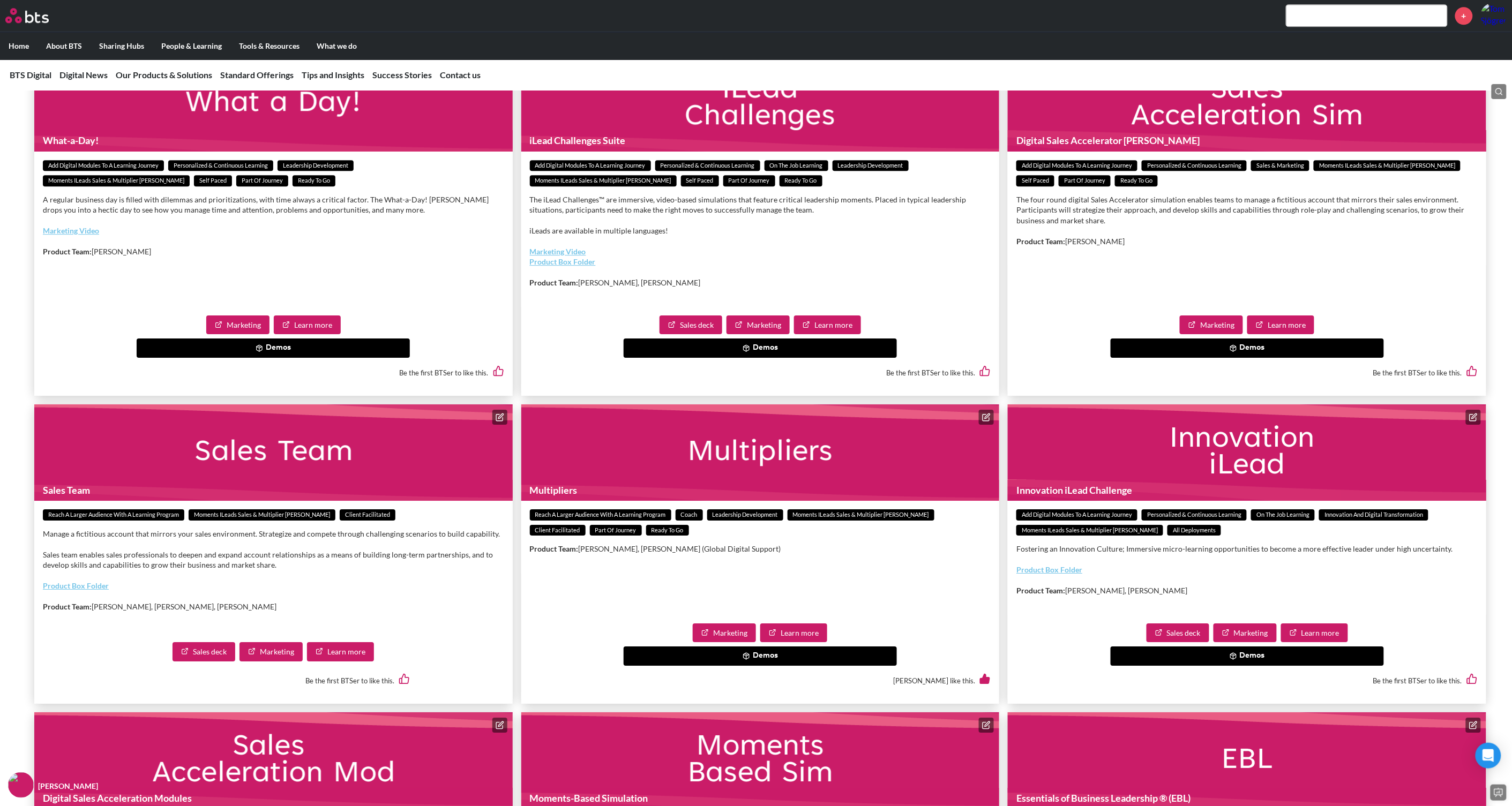
scroll to position [1405, 0]
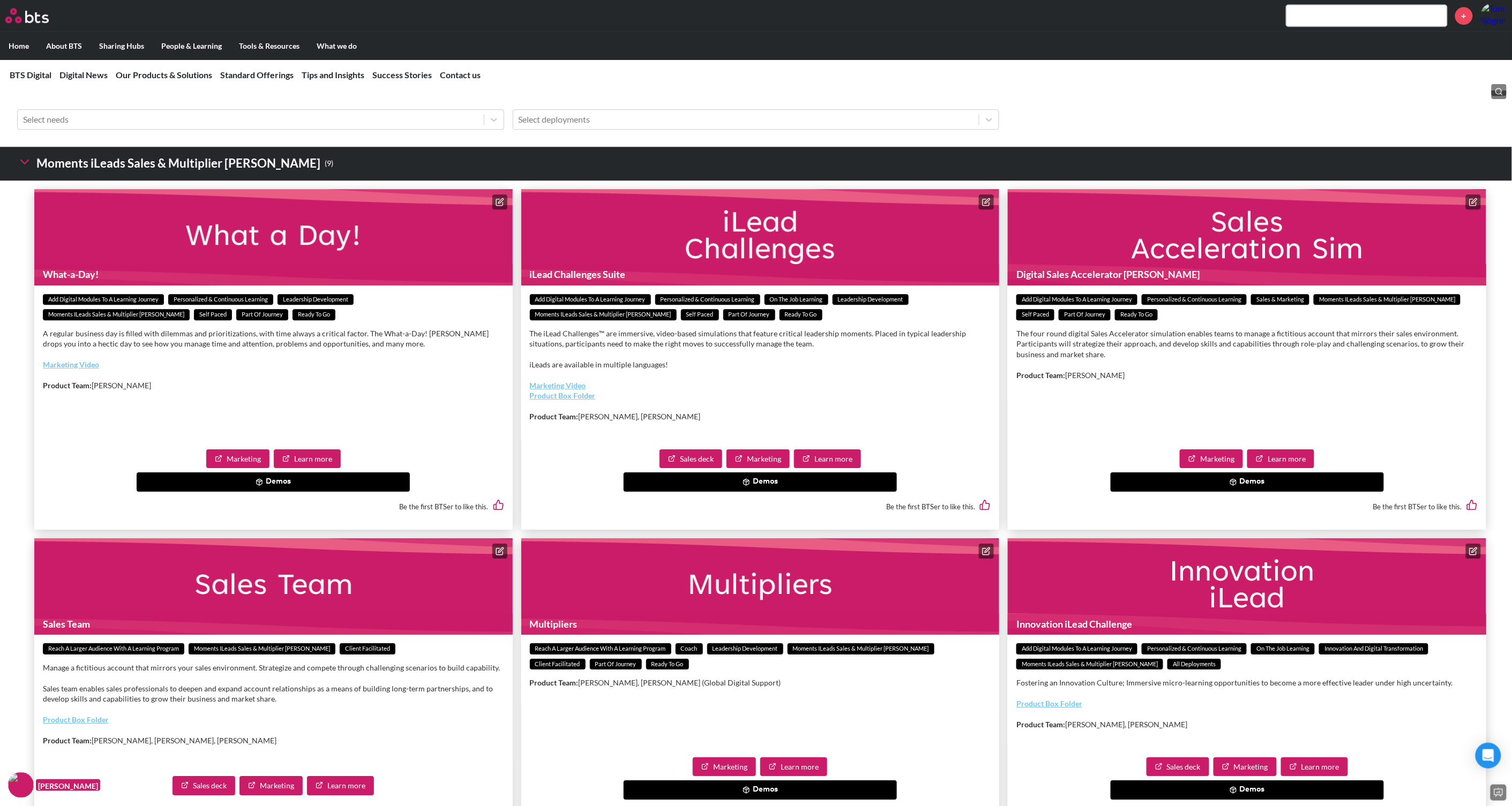
click at [27, 169] on icon at bounding box center [24, 161] width 15 height 15
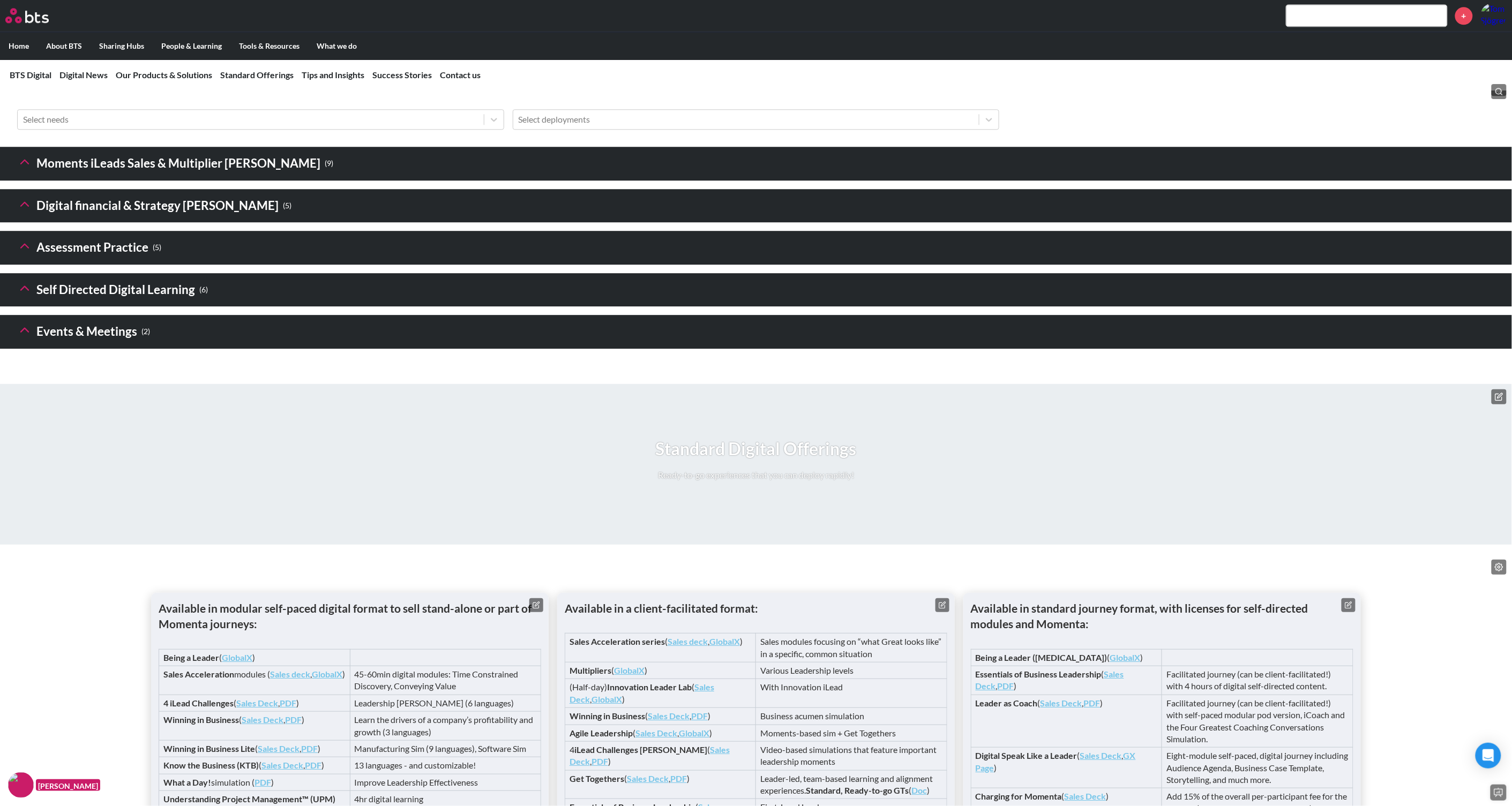
click at [25, 212] on icon at bounding box center [24, 204] width 15 height 15
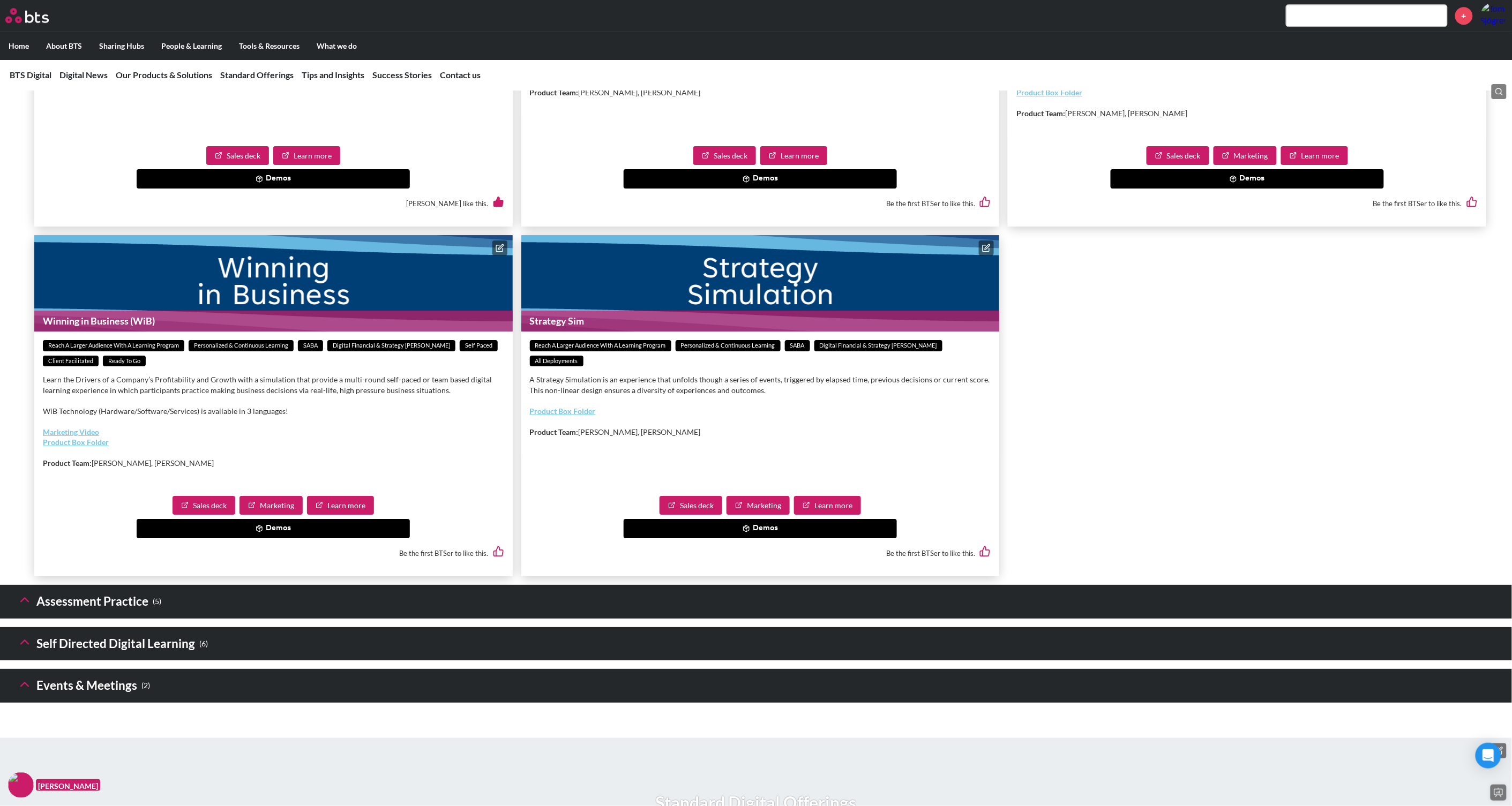
scroll to position [1473, 0]
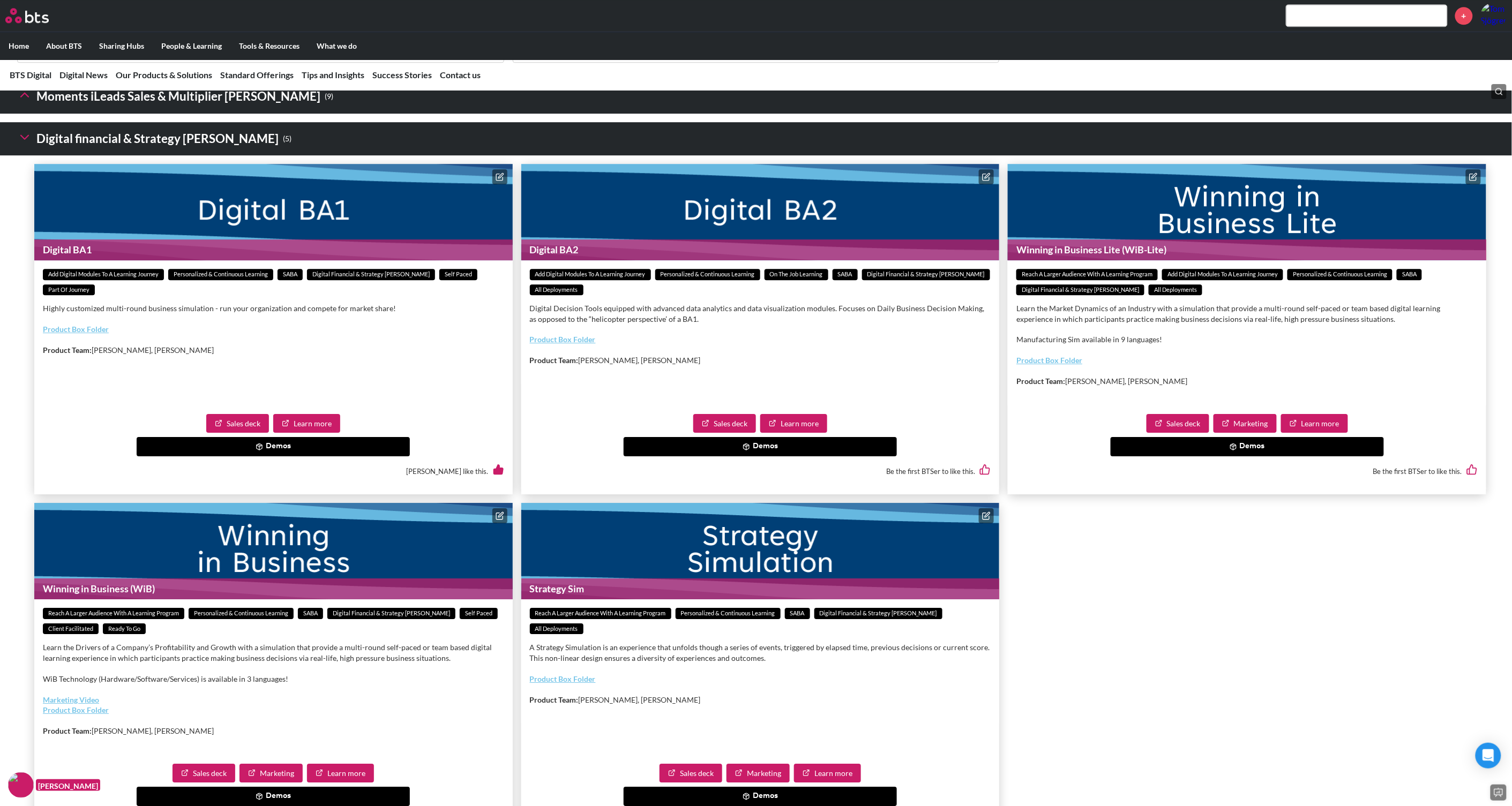
click at [22, 139] on polyline at bounding box center [24, 136] width 8 height 4
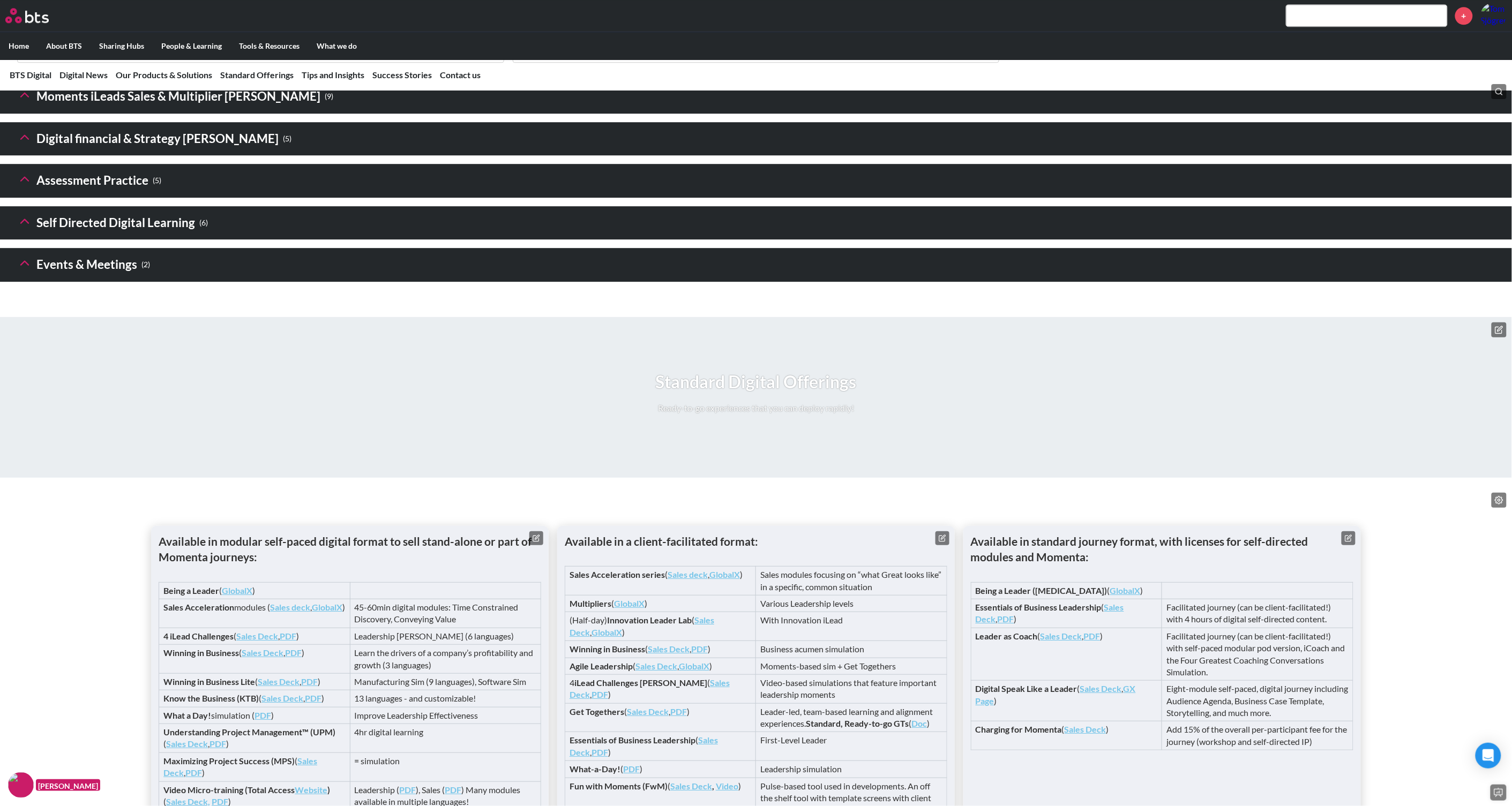
click at [28, 181] on polyline at bounding box center [24, 179] width 8 height 4
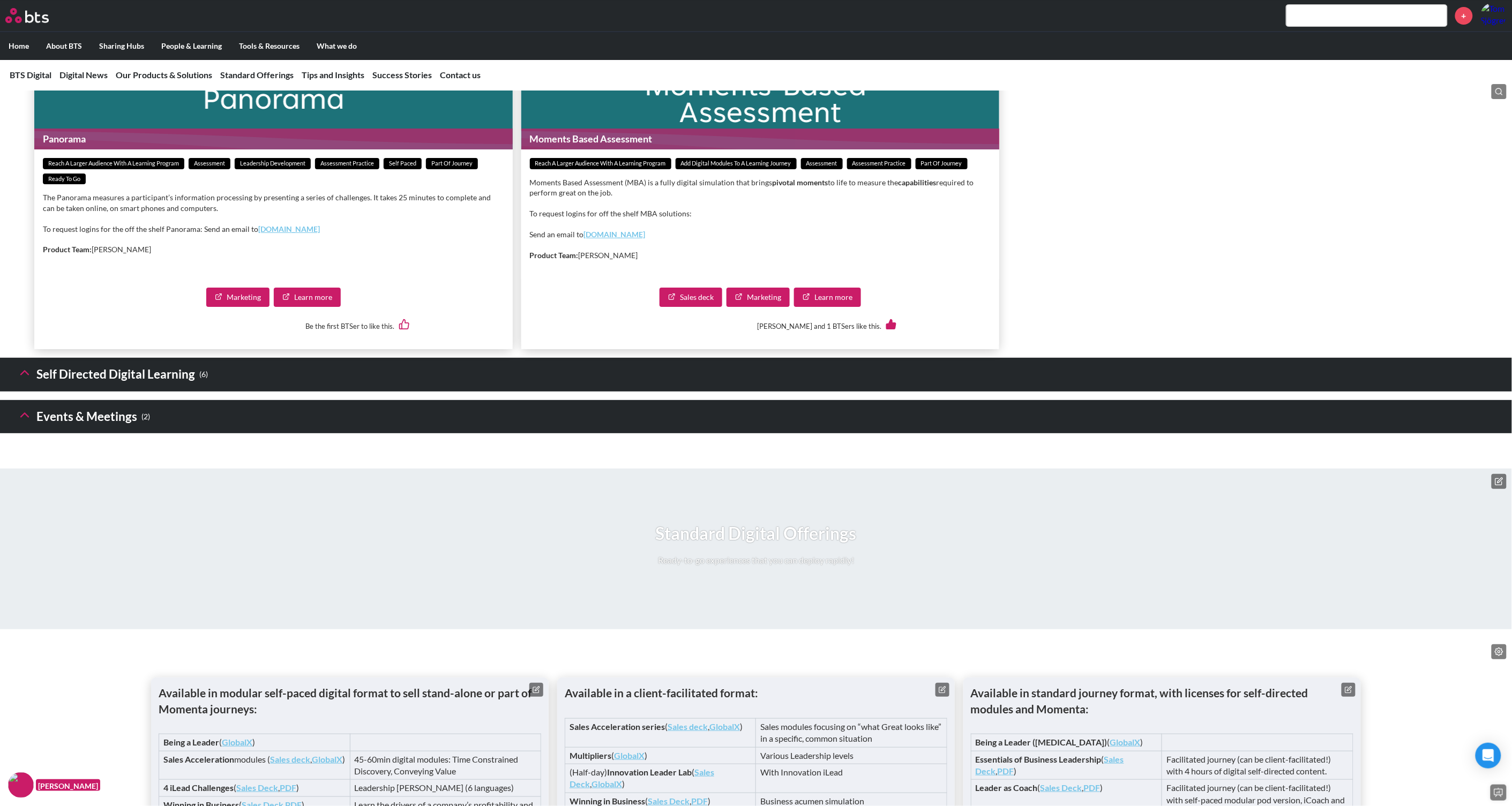
scroll to position [2075, 0]
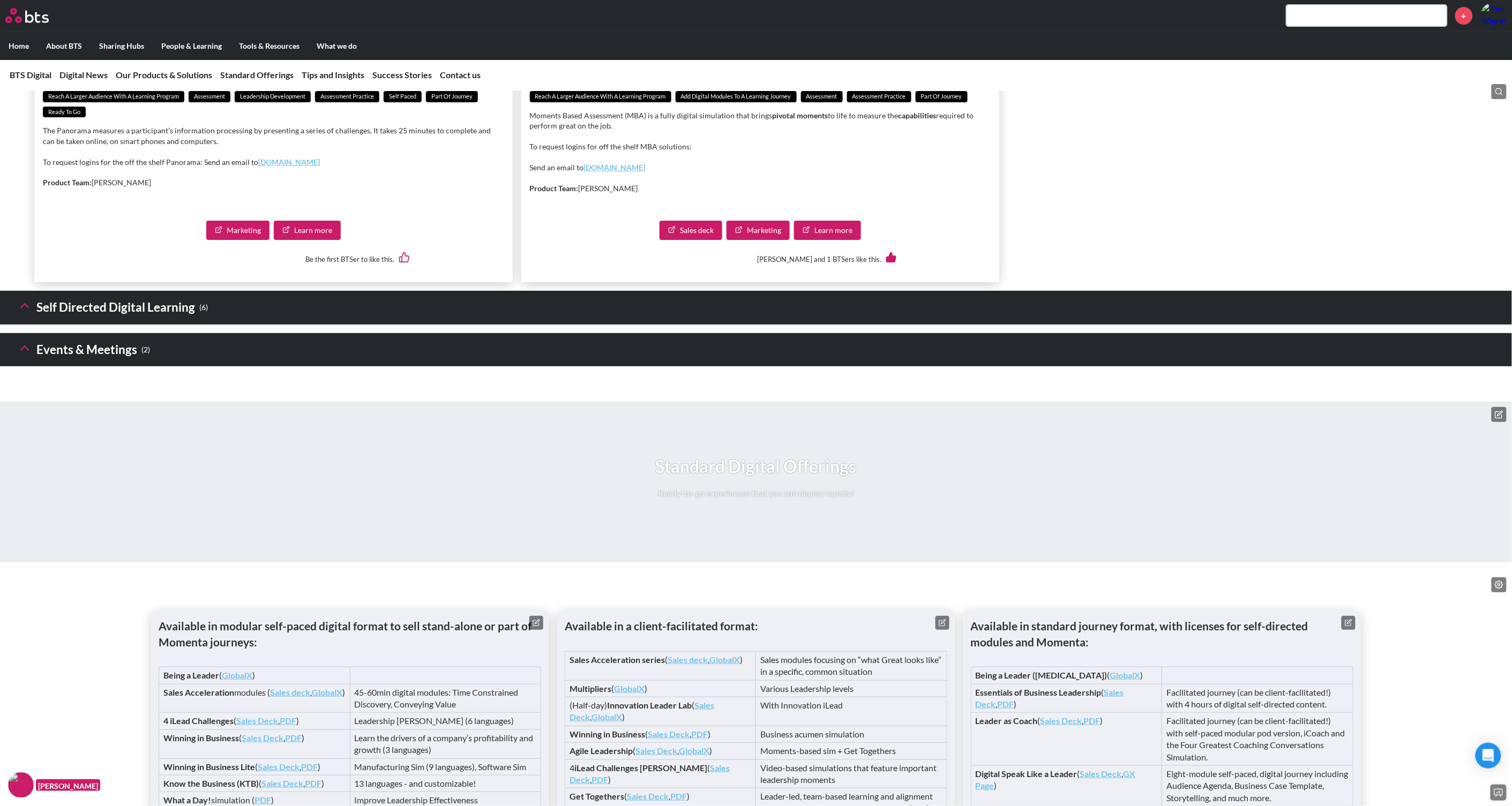
click at [21, 356] on icon at bounding box center [24, 347] width 15 height 15
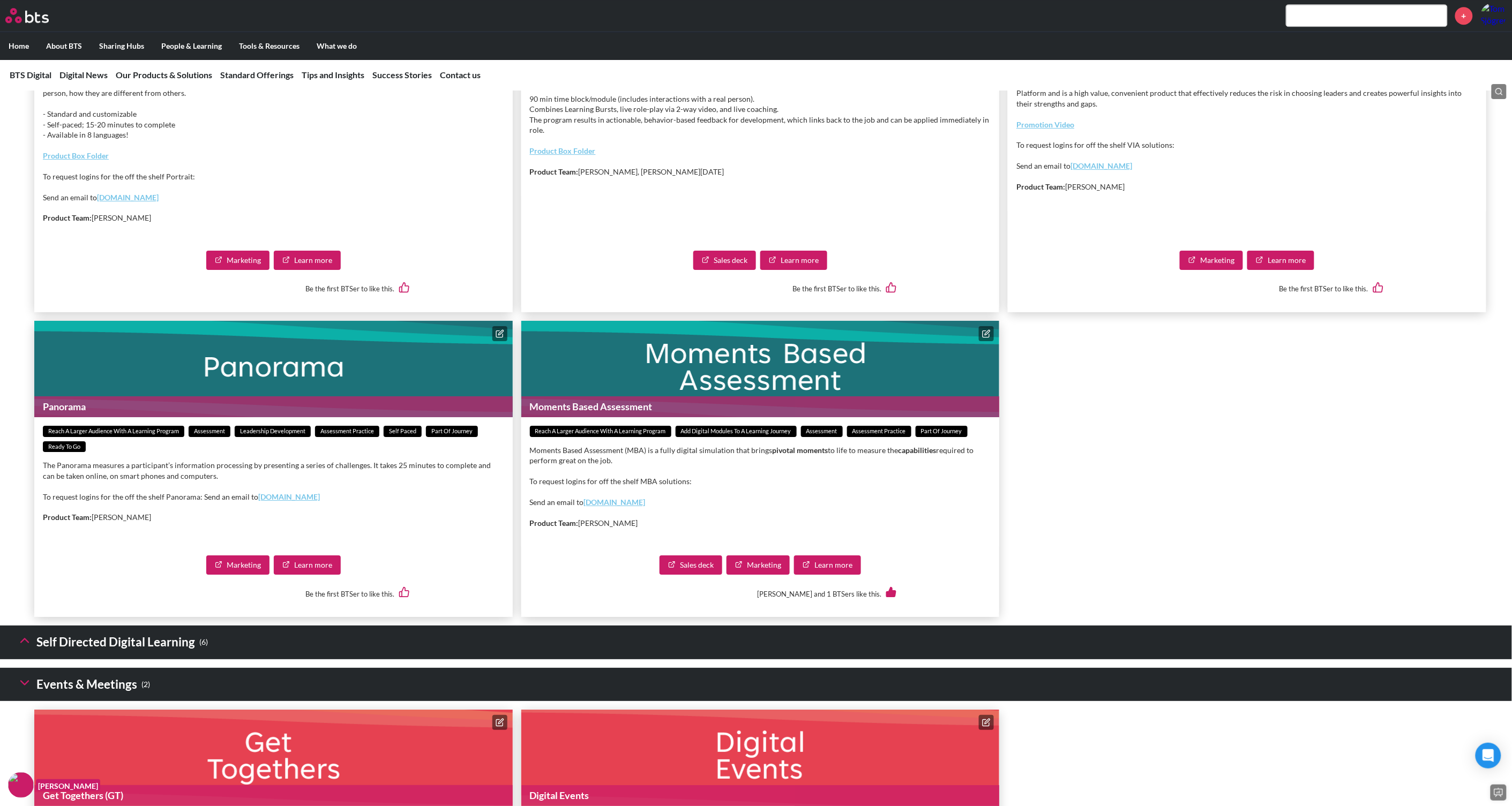
scroll to position [1473, 0]
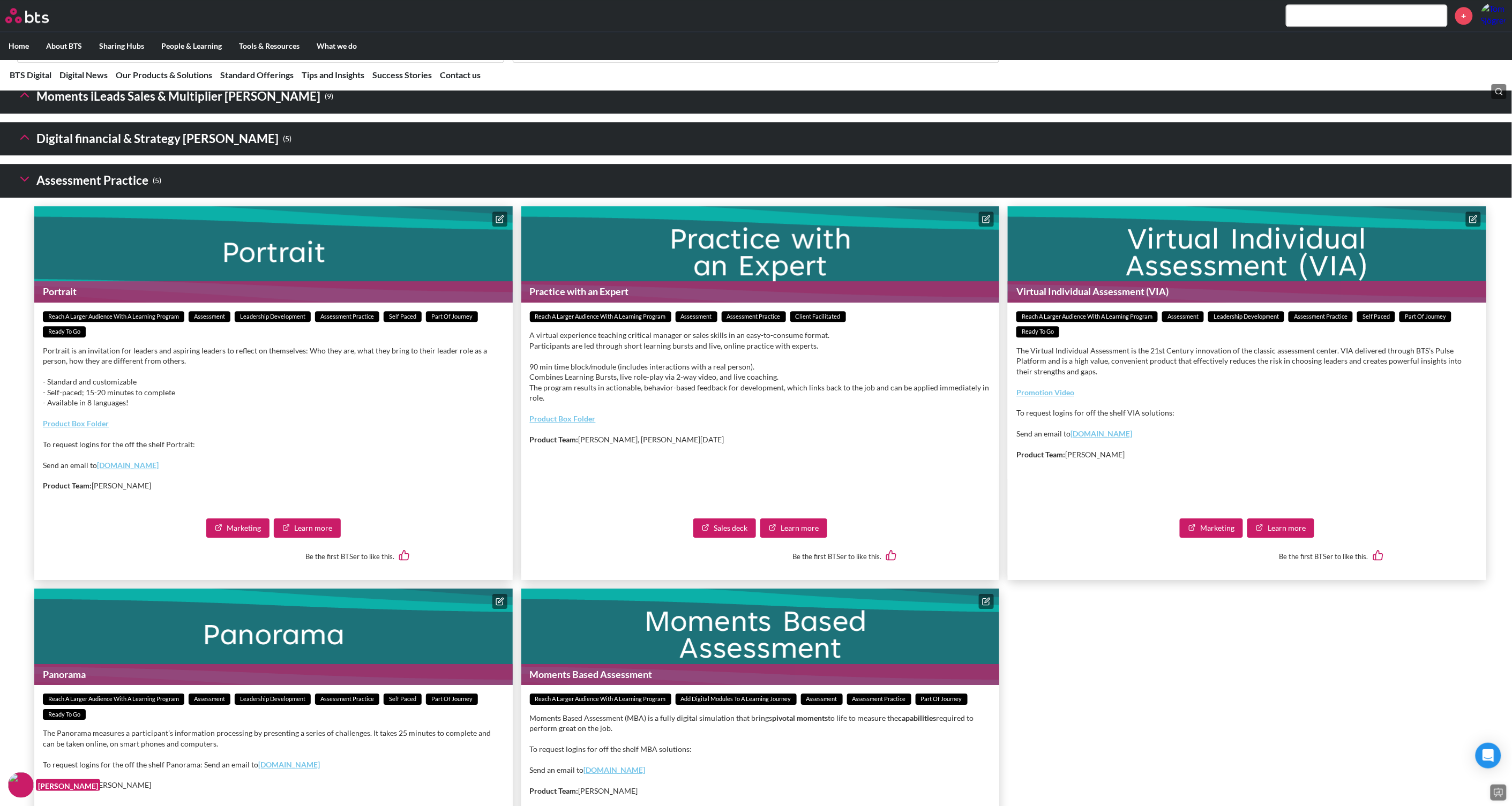
click at [22, 186] on icon at bounding box center [24, 178] width 15 height 15
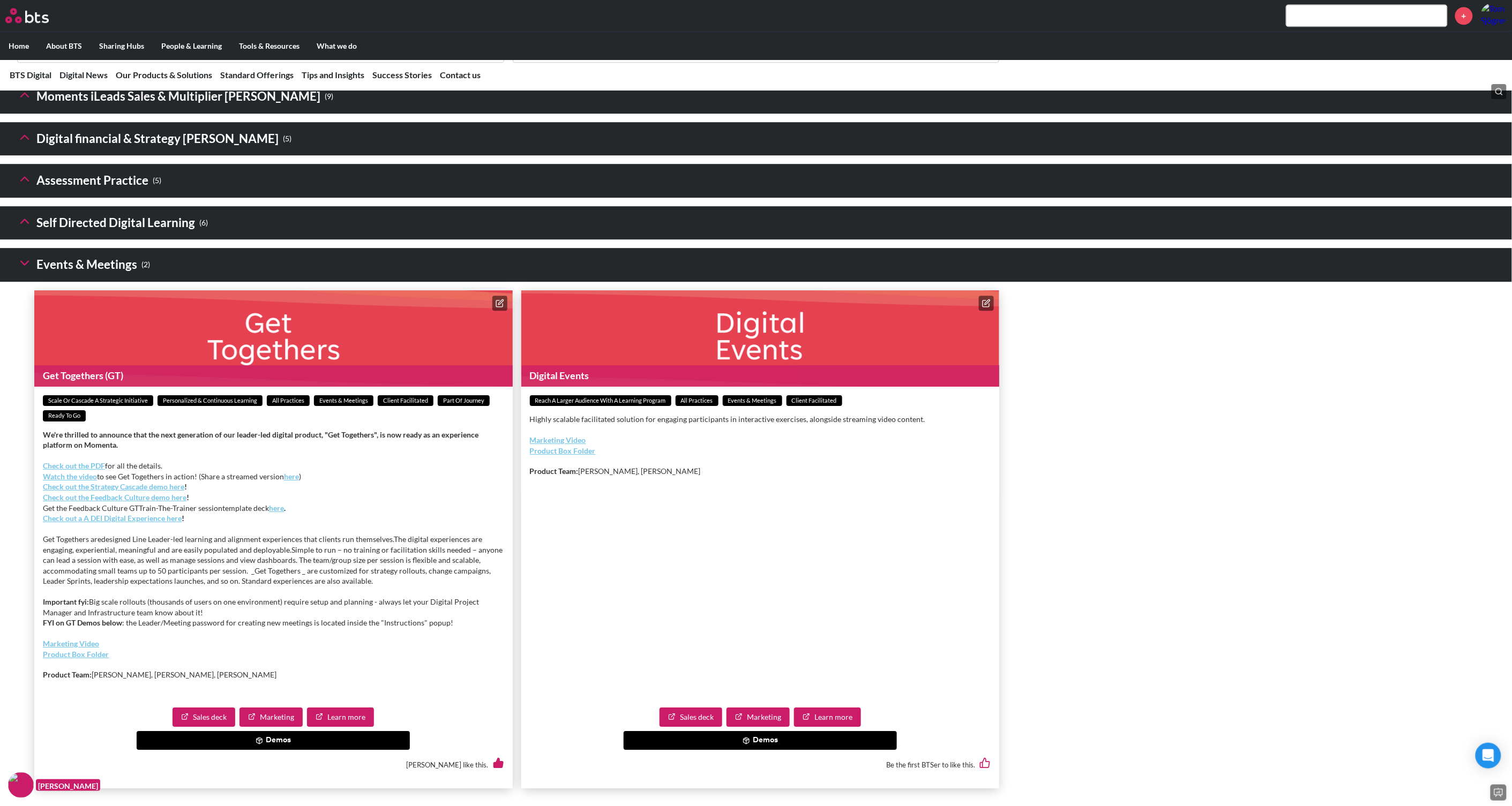
click at [25, 229] on icon at bounding box center [24, 221] width 15 height 15
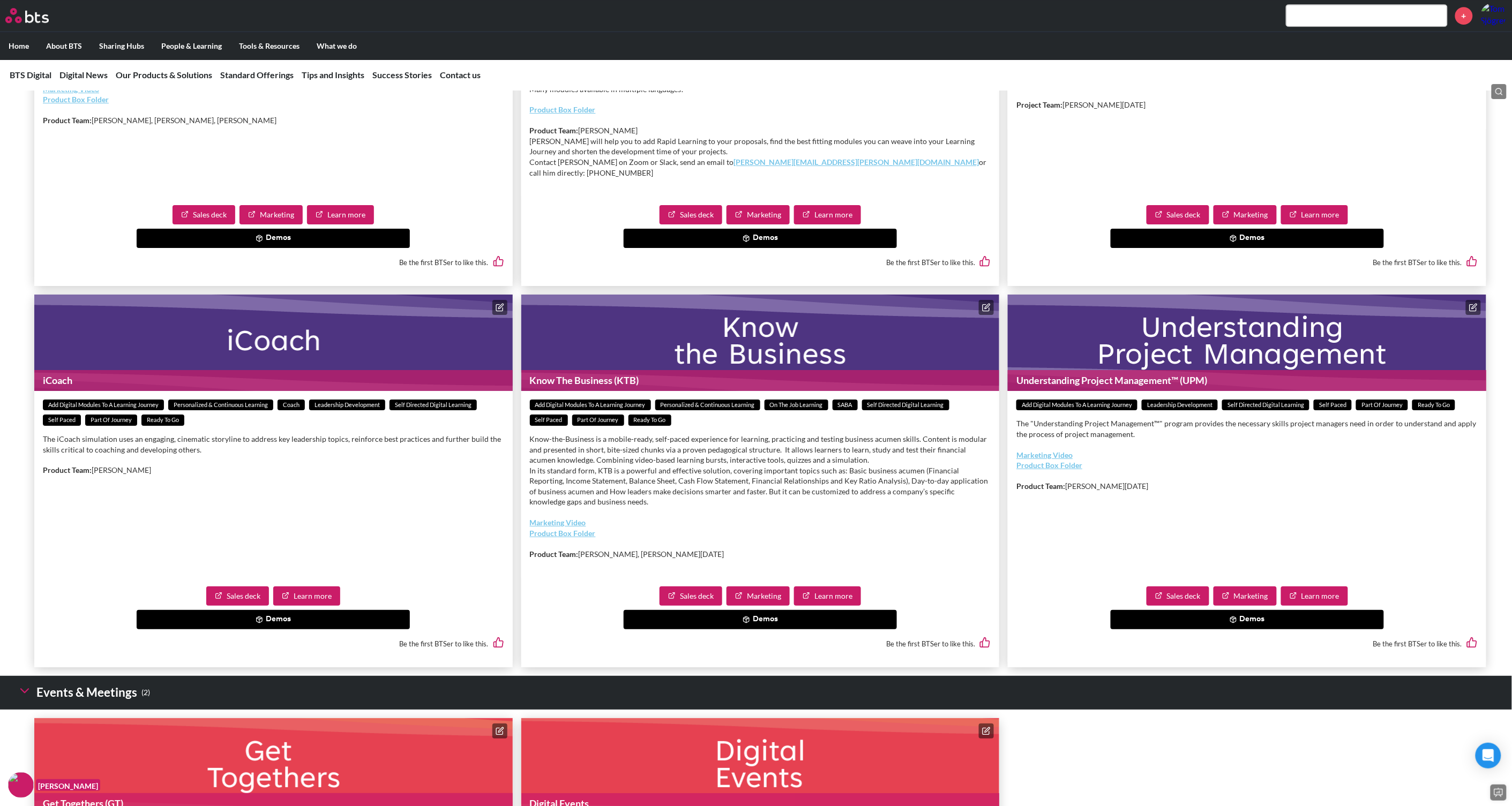
scroll to position [1606, 0]
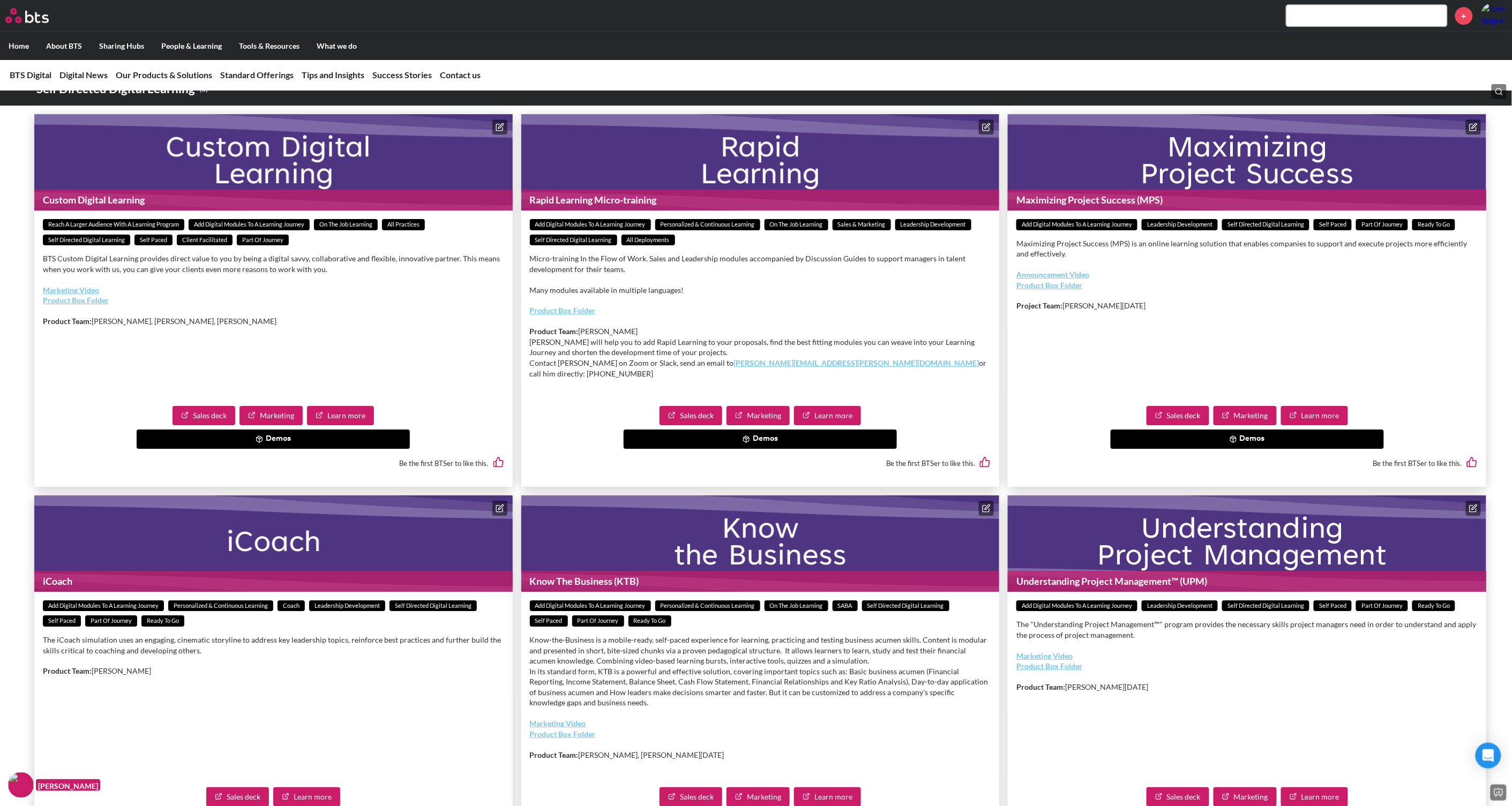
click at [22, 89] on polyline at bounding box center [24, 87] width 8 height 4
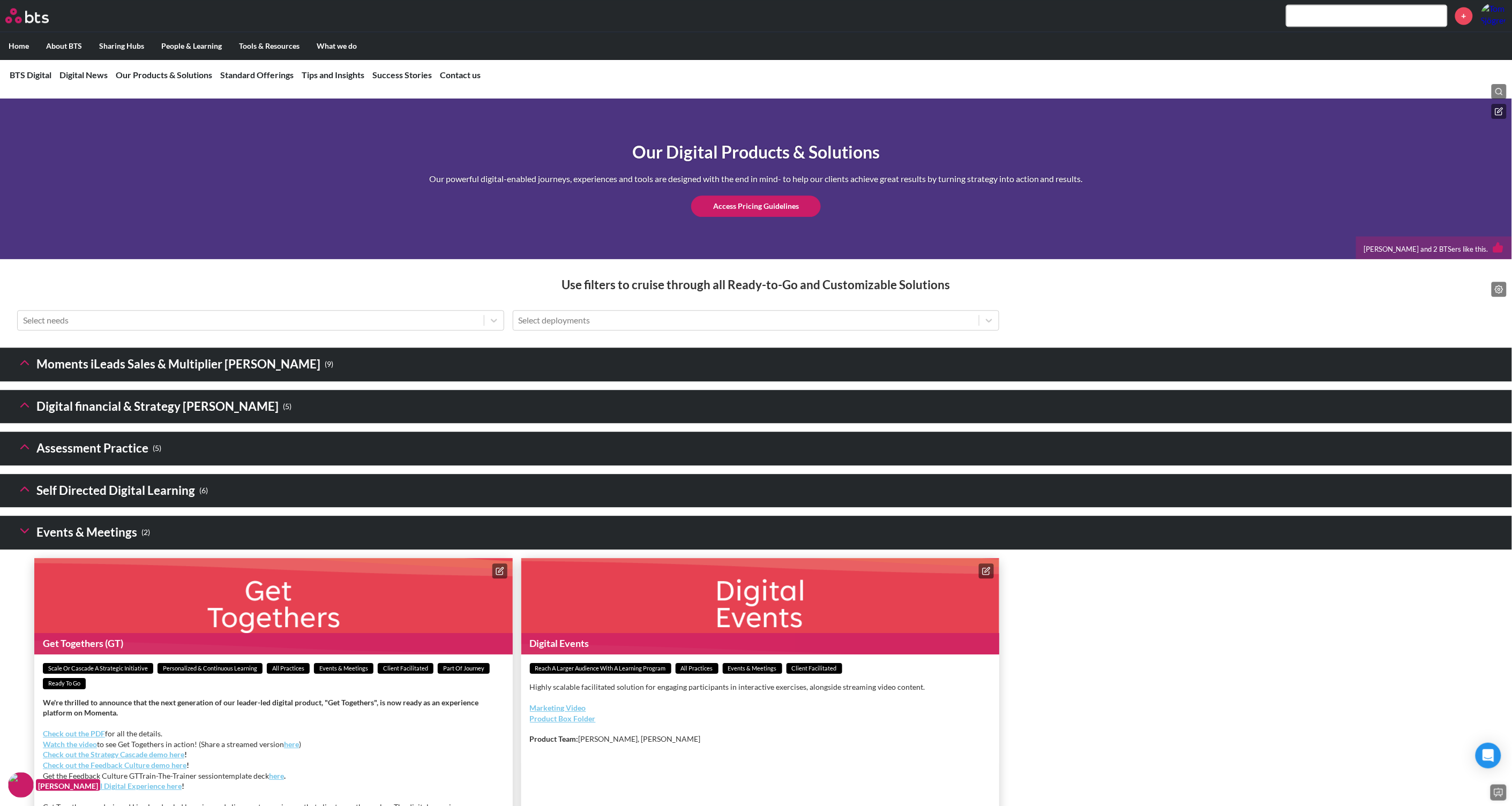
scroll to position [1138, 0]
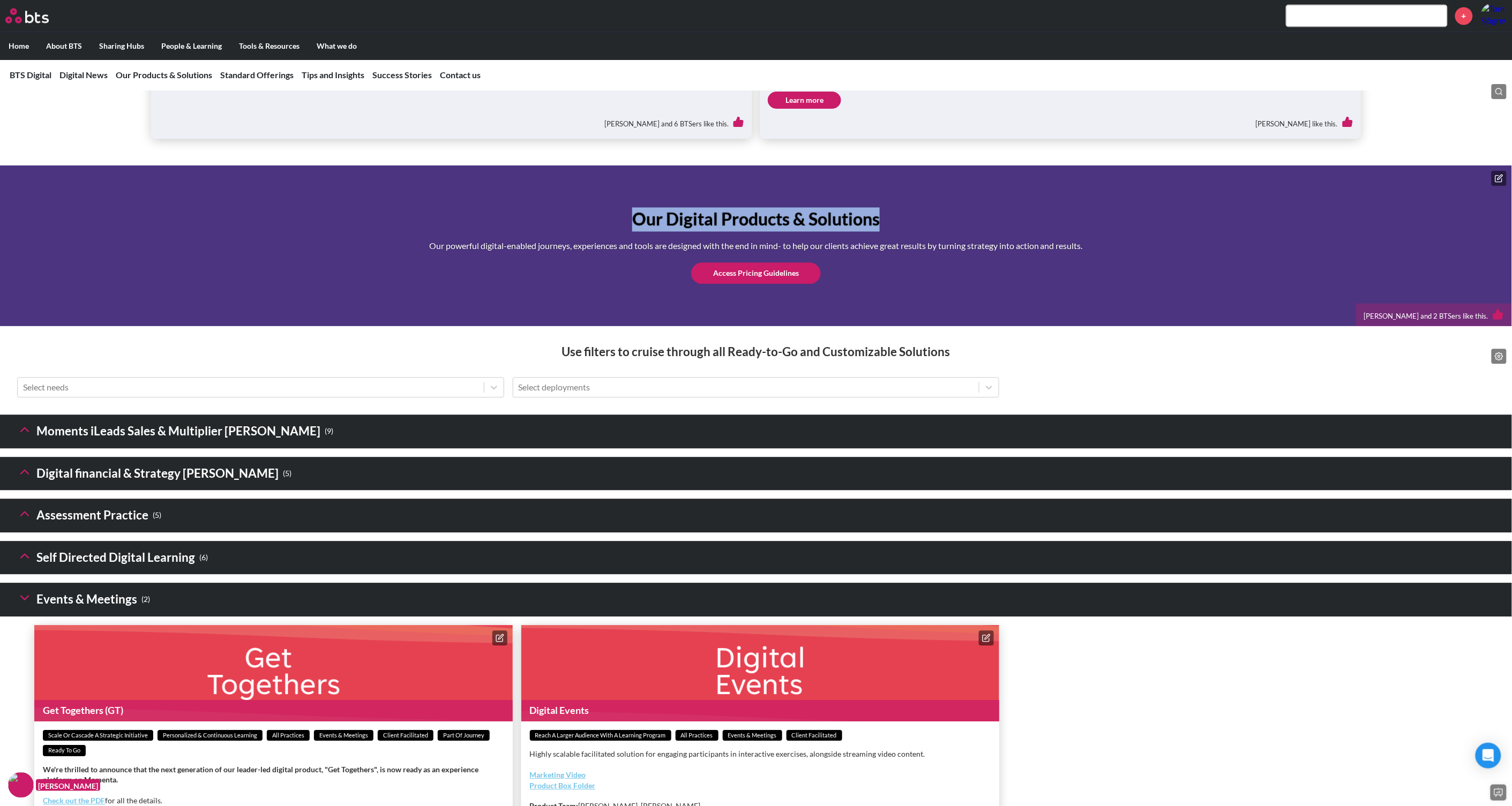
drag, startPoint x: 634, startPoint y: 291, endPoint x: 896, endPoint y: 289, distance: 262.0
click at [896, 232] on h1 "Our Digital Products & Solutions" at bounding box center [756, 219] width 654 height 24
copy h1 "Our Digital Products & Solutions"
click at [558, 283] on div "Our Digital Products & Solutions Our powerful digital-enabled journeys, experie…" at bounding box center [756, 245] width 654 height 76
drag, startPoint x: 636, startPoint y: 289, endPoint x: 881, endPoint y: 284, distance: 245.1
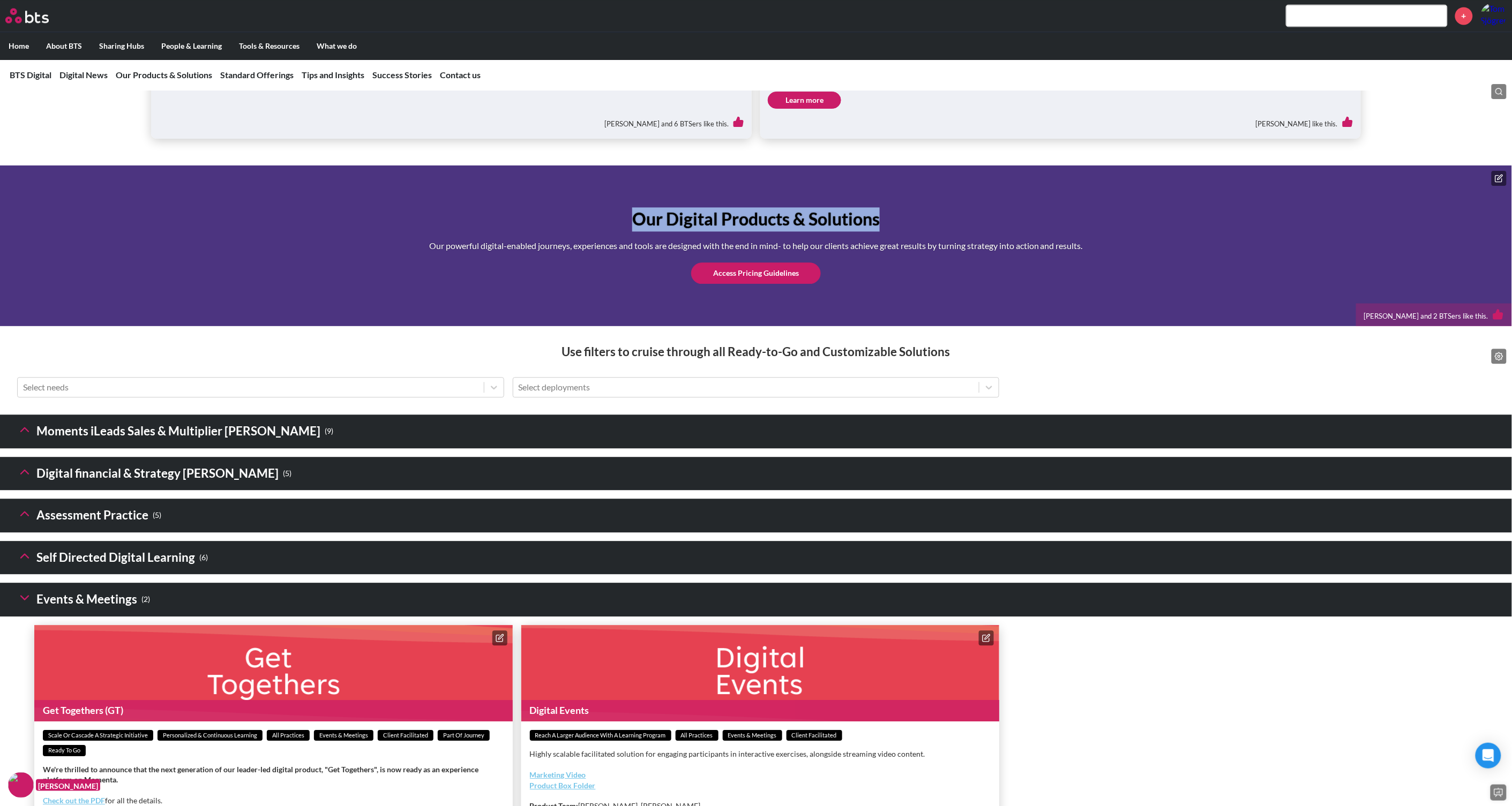
click at [881, 232] on h1 "Our Digital Products & Solutions" at bounding box center [756, 219] width 654 height 24
copy h1 "Our Digital Products & Solutions"
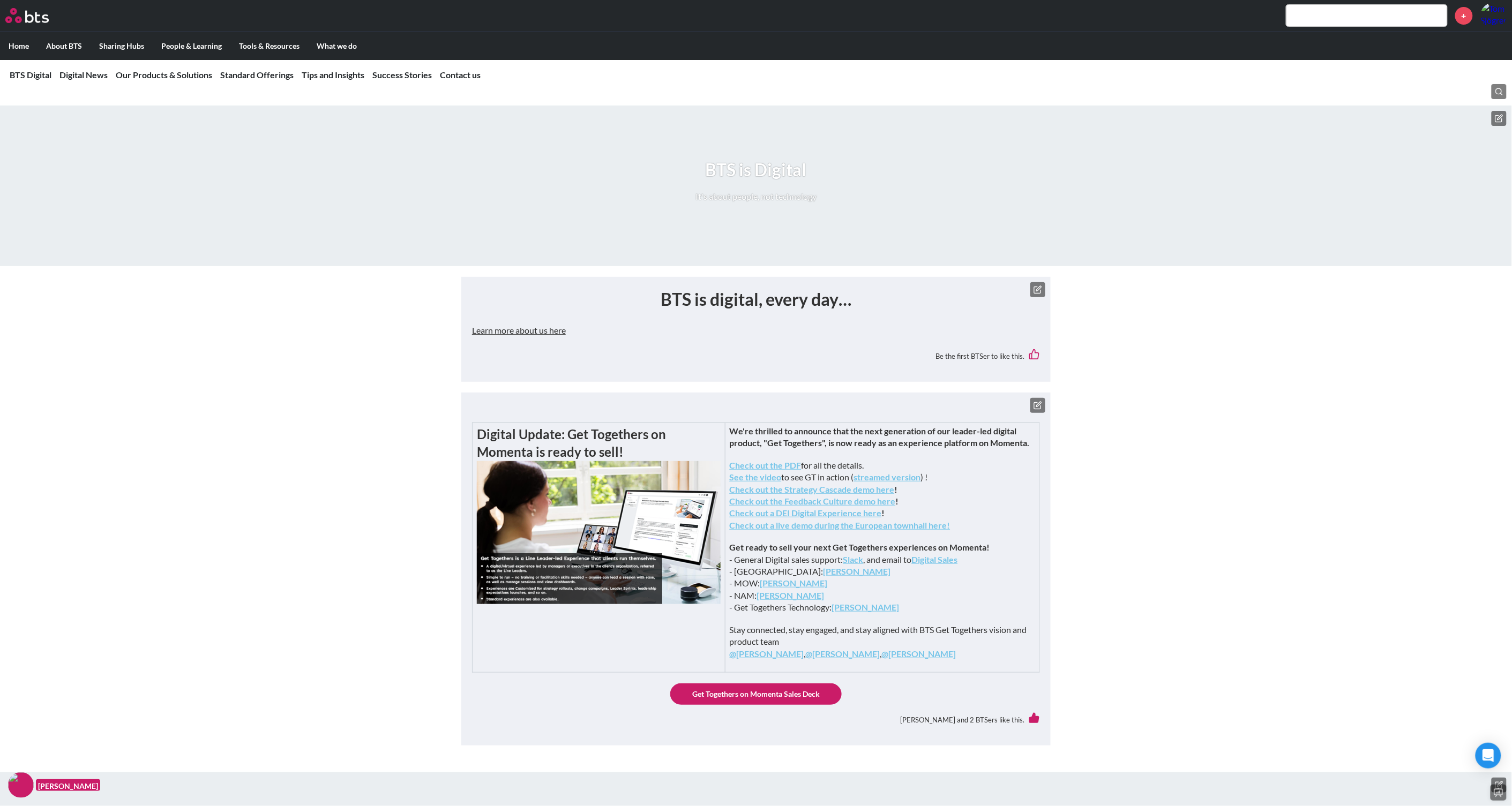
scroll to position [134, 0]
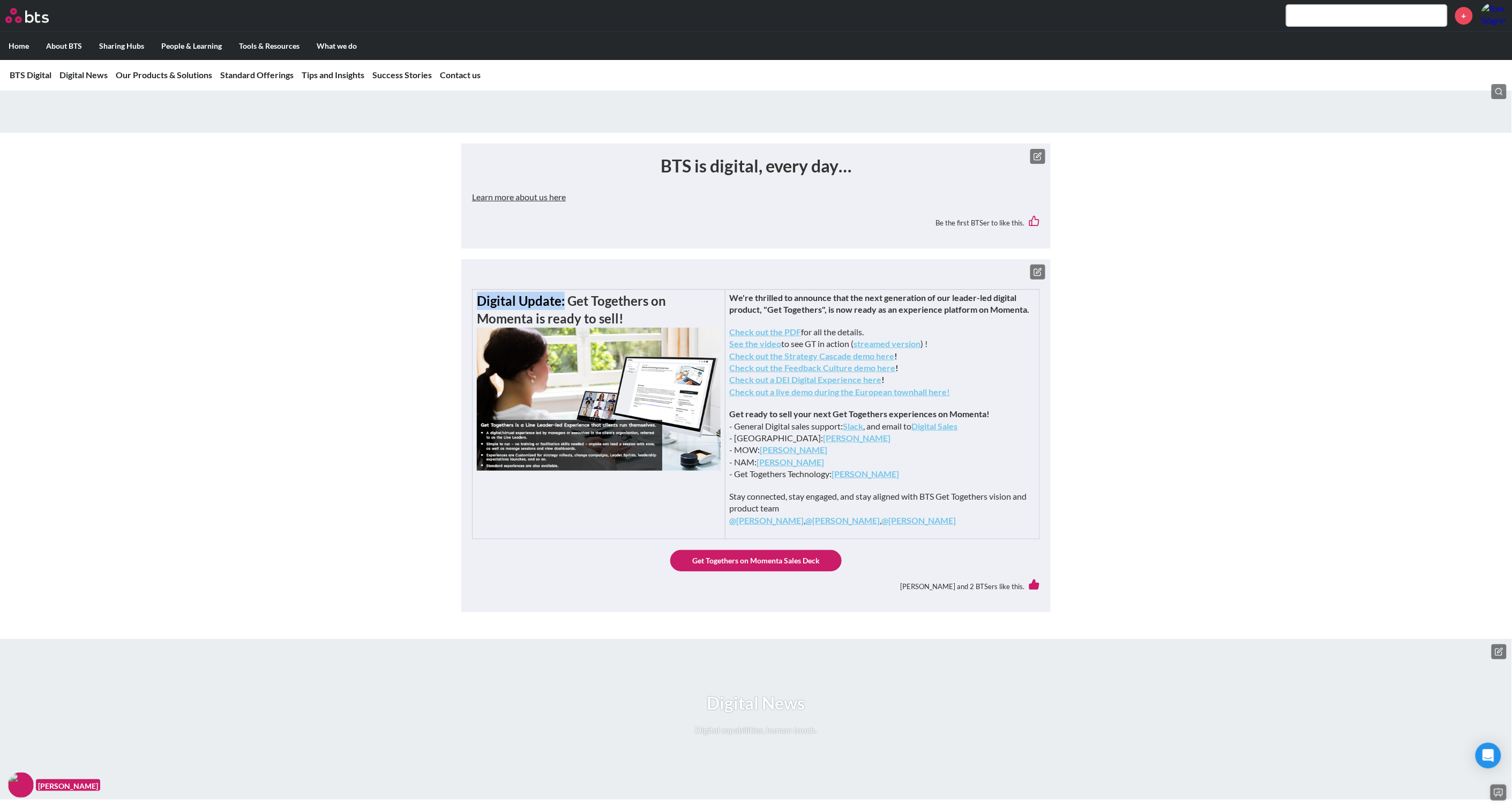
drag, startPoint x: 479, startPoint y: 300, endPoint x: 563, endPoint y: 303, distance: 84.1
click at [563, 303] on strong "Digital Update: Get Togethers on Momenta is ready to sell!" at bounding box center [572, 310] width 189 height 34
copy strong "Digital Update:"
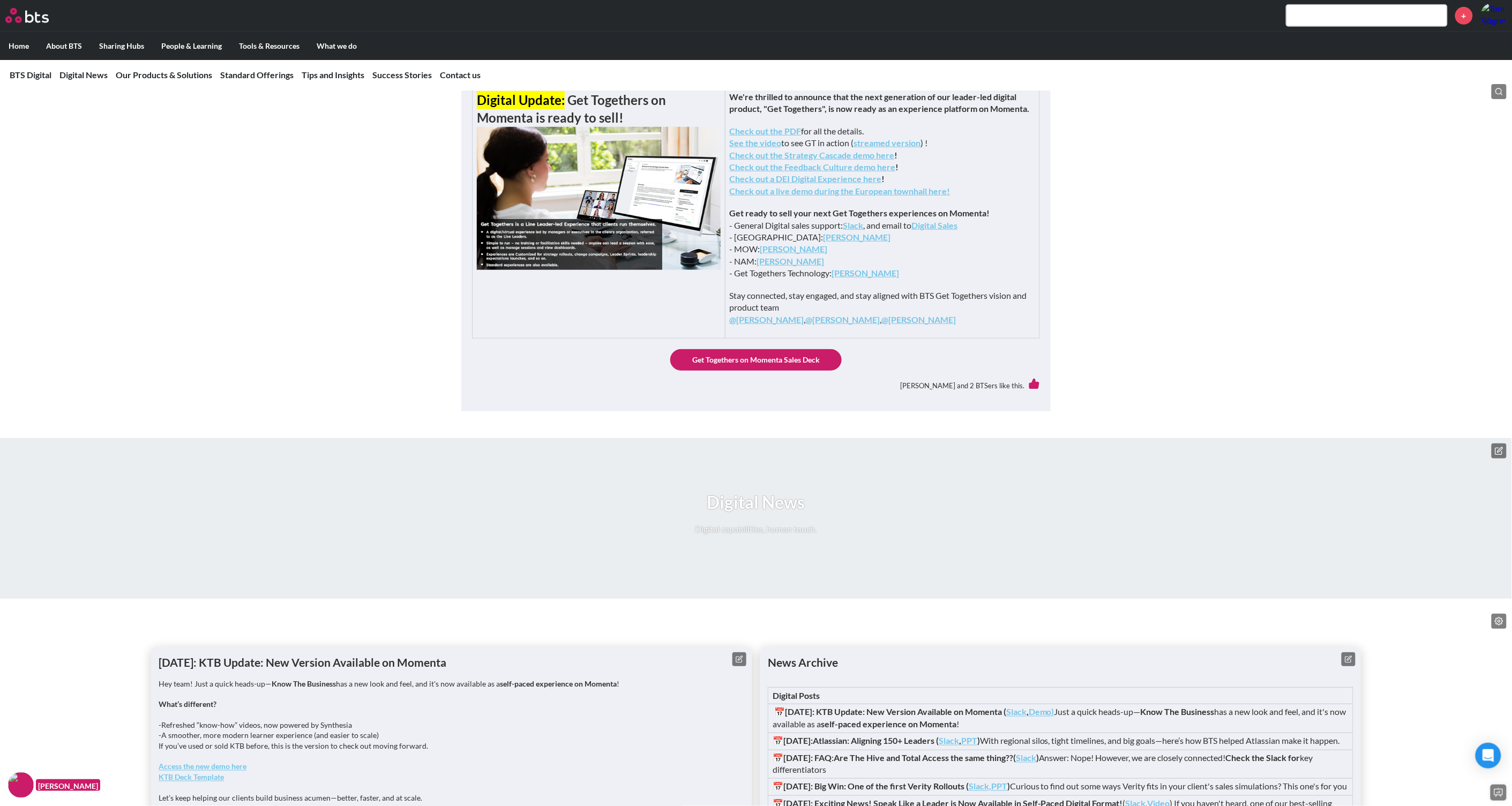
scroll to position [66, 0]
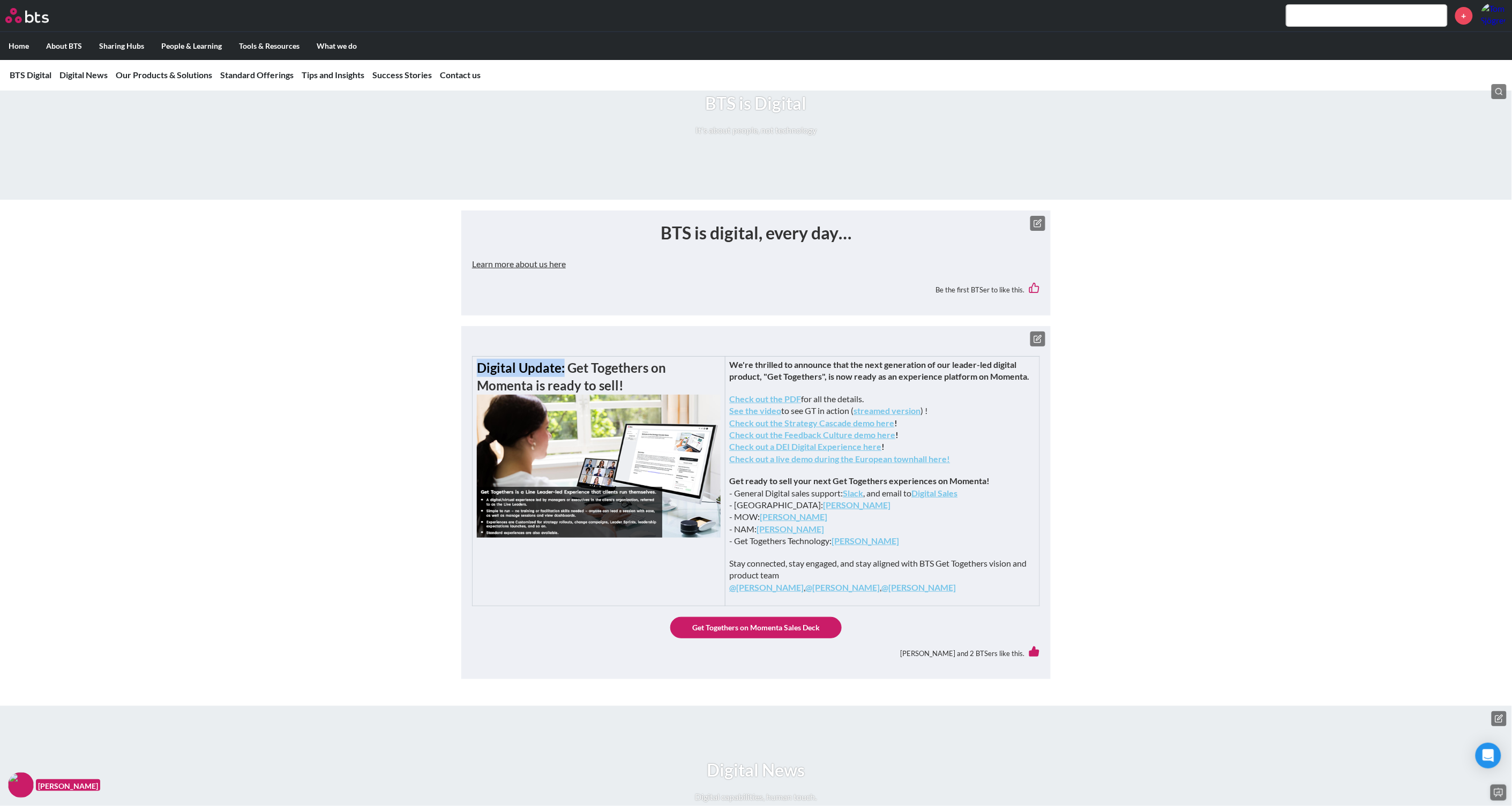
drag, startPoint x: 984, startPoint y: 426, endPoint x: 955, endPoint y: 423, distance: 29.2
click at [921, 415] on strong "streamed version" at bounding box center [887, 410] width 67 height 10
drag, startPoint x: 891, startPoint y: 422, endPoint x: 1010, endPoint y: 427, distance: 119.1
click at [1010, 427] on p "Check out the PDF for all the details. See the video to see GT in action ( stre…" at bounding box center [882, 428] width 306 height 72
drag, startPoint x: 1010, startPoint y: 427, endPoint x: 1031, endPoint y: 439, distance: 24.2
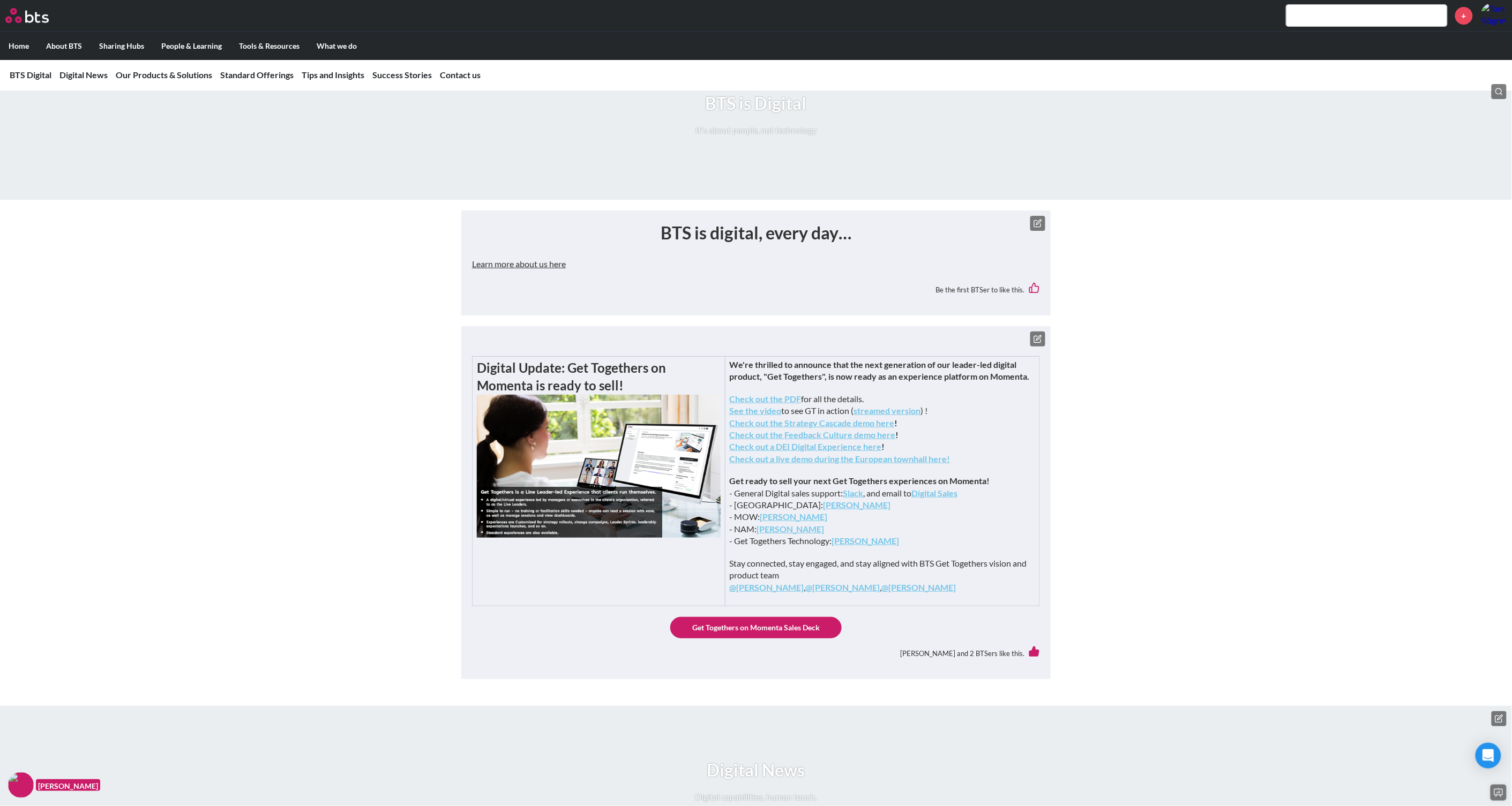
click at [1032, 439] on p "Check out the PDF for all the details. See the video to see GT in action ( stre…" at bounding box center [882, 428] width 306 height 72
drag, startPoint x: 1011, startPoint y: 418, endPoint x: 893, endPoint y: 422, distance: 118.1
click at [893, 422] on p "Check out the PDF for all the details. See the video to see GT in action ( stre…" at bounding box center [882, 428] width 306 height 72
copy p "GT in action ( streamed version )"
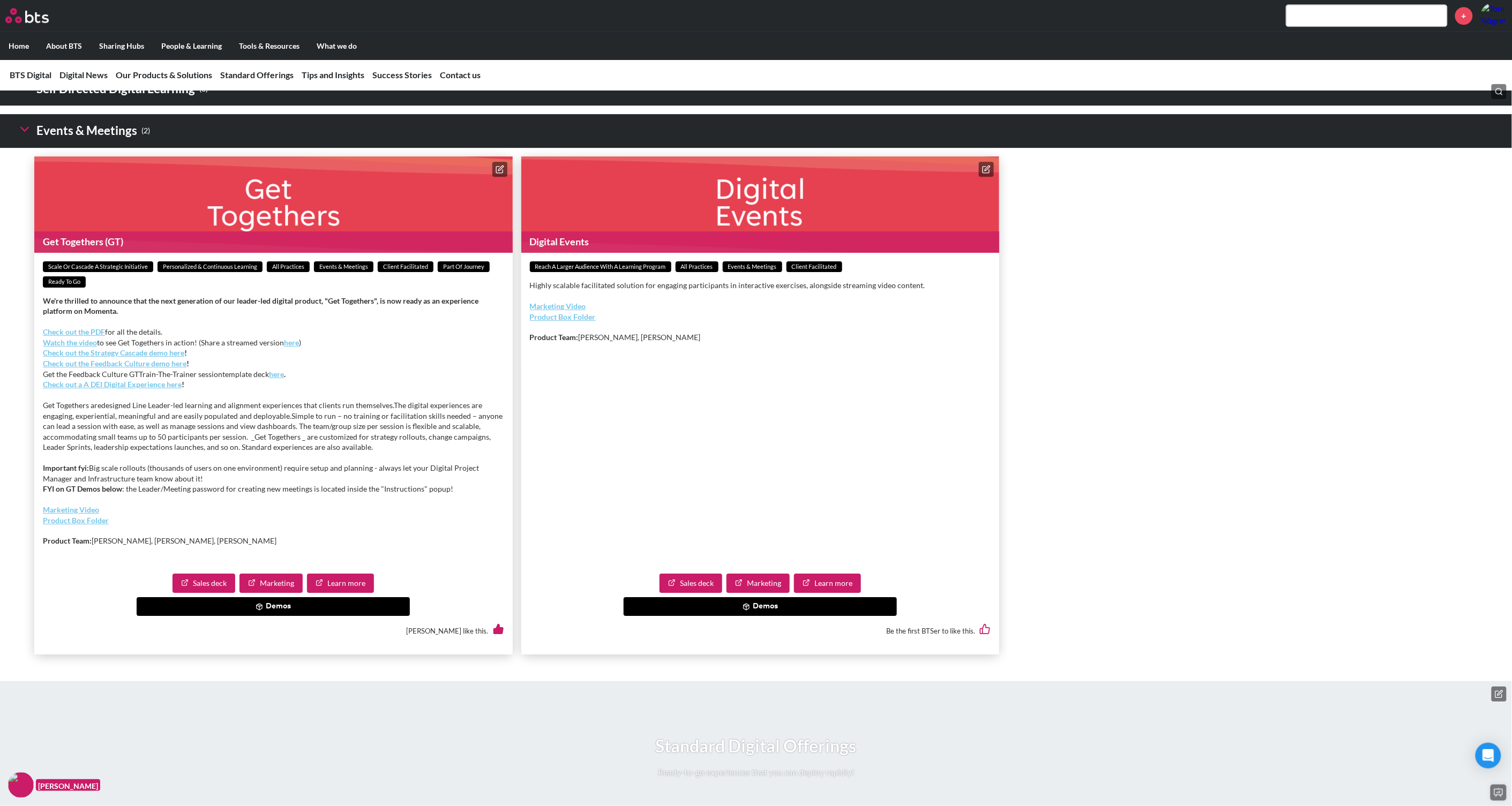
scroll to position [1673, 0]
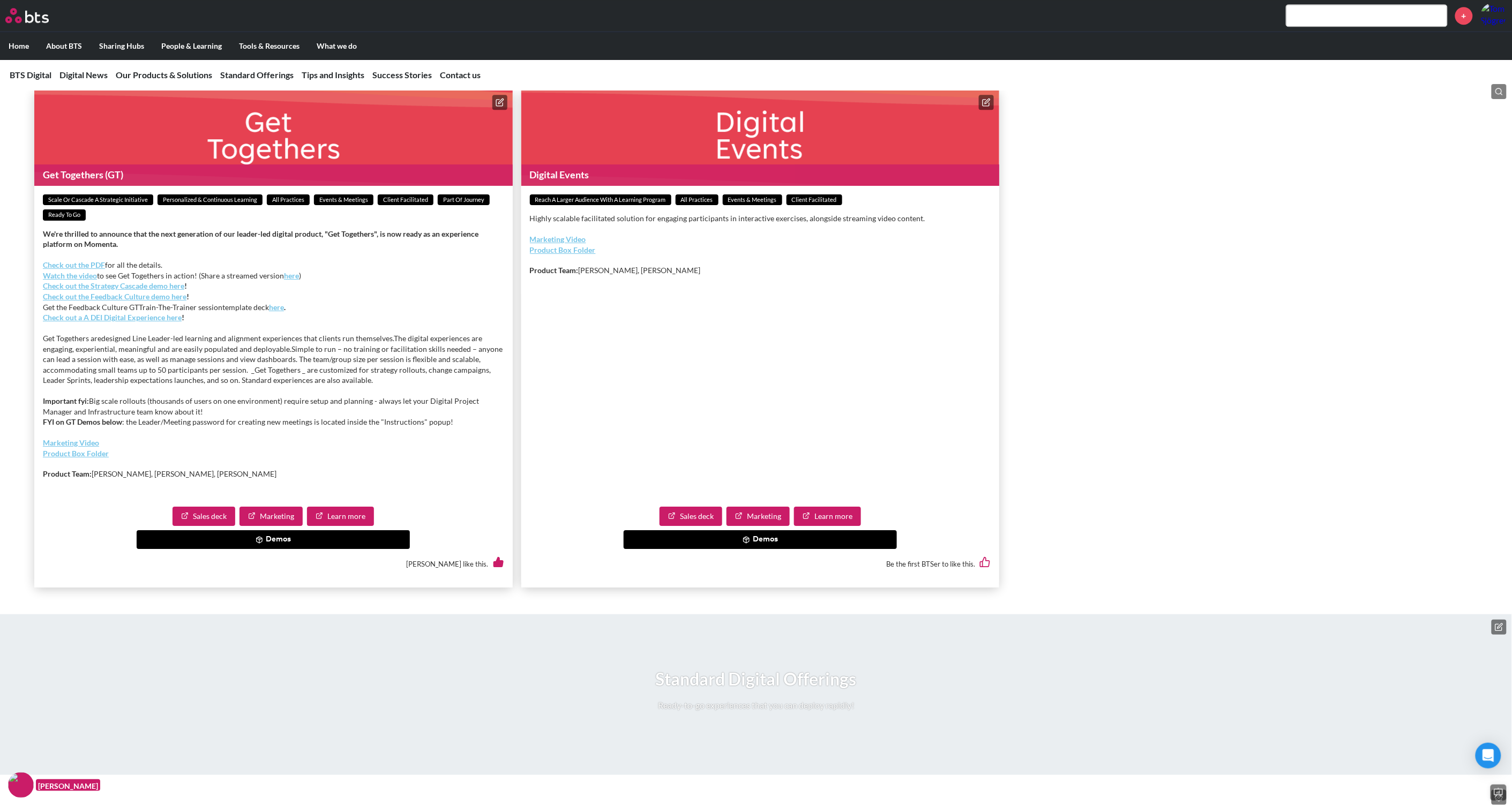
click at [342, 526] on link "Learn more" at bounding box center [340, 516] width 67 height 20
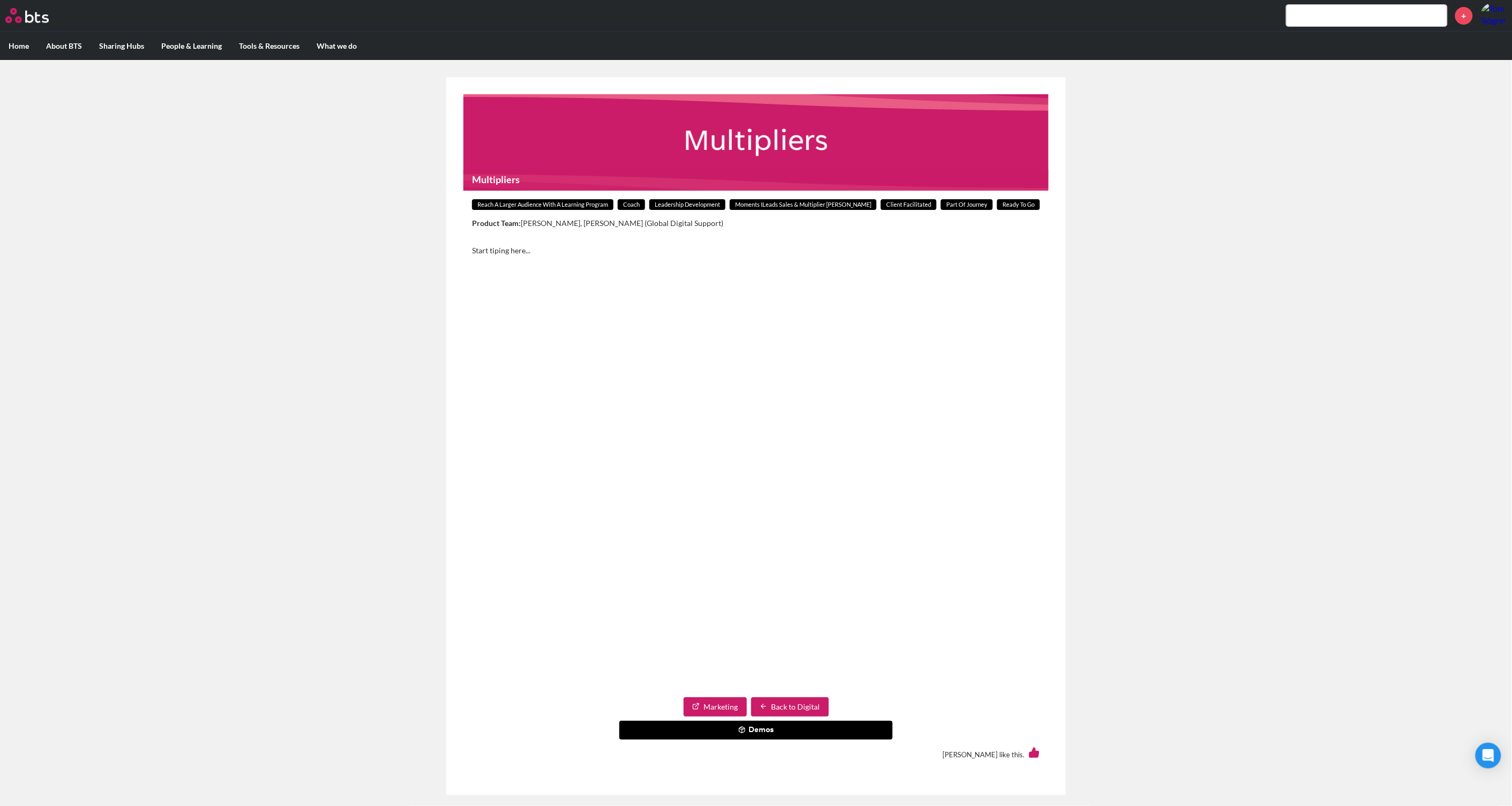
click at [669, 374] on article "Multipliers Reach a Larger Audience With a Learning Program Coach Leadership De…" at bounding box center [756, 436] width 619 height 718
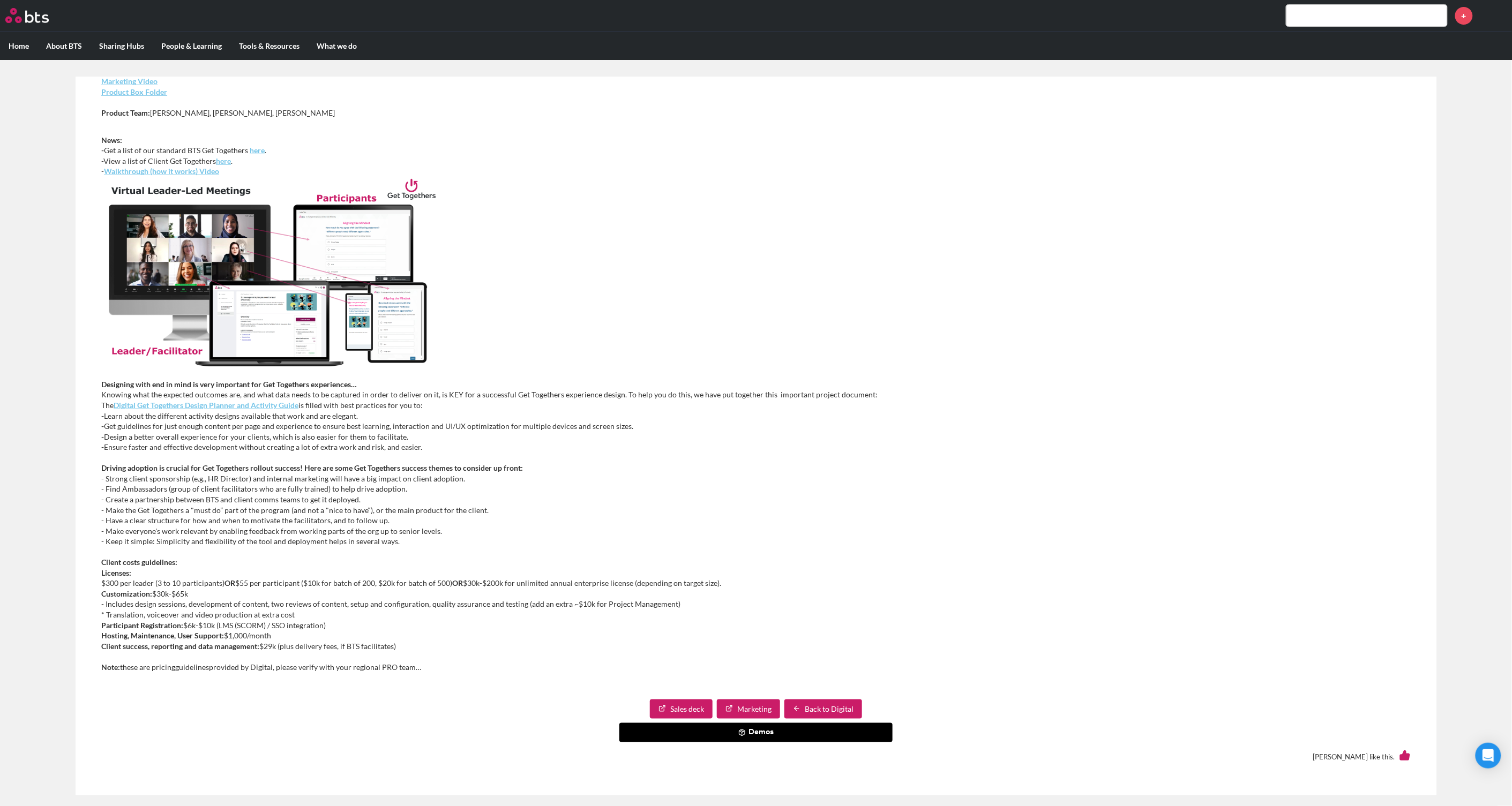
scroll to position [31, 0]
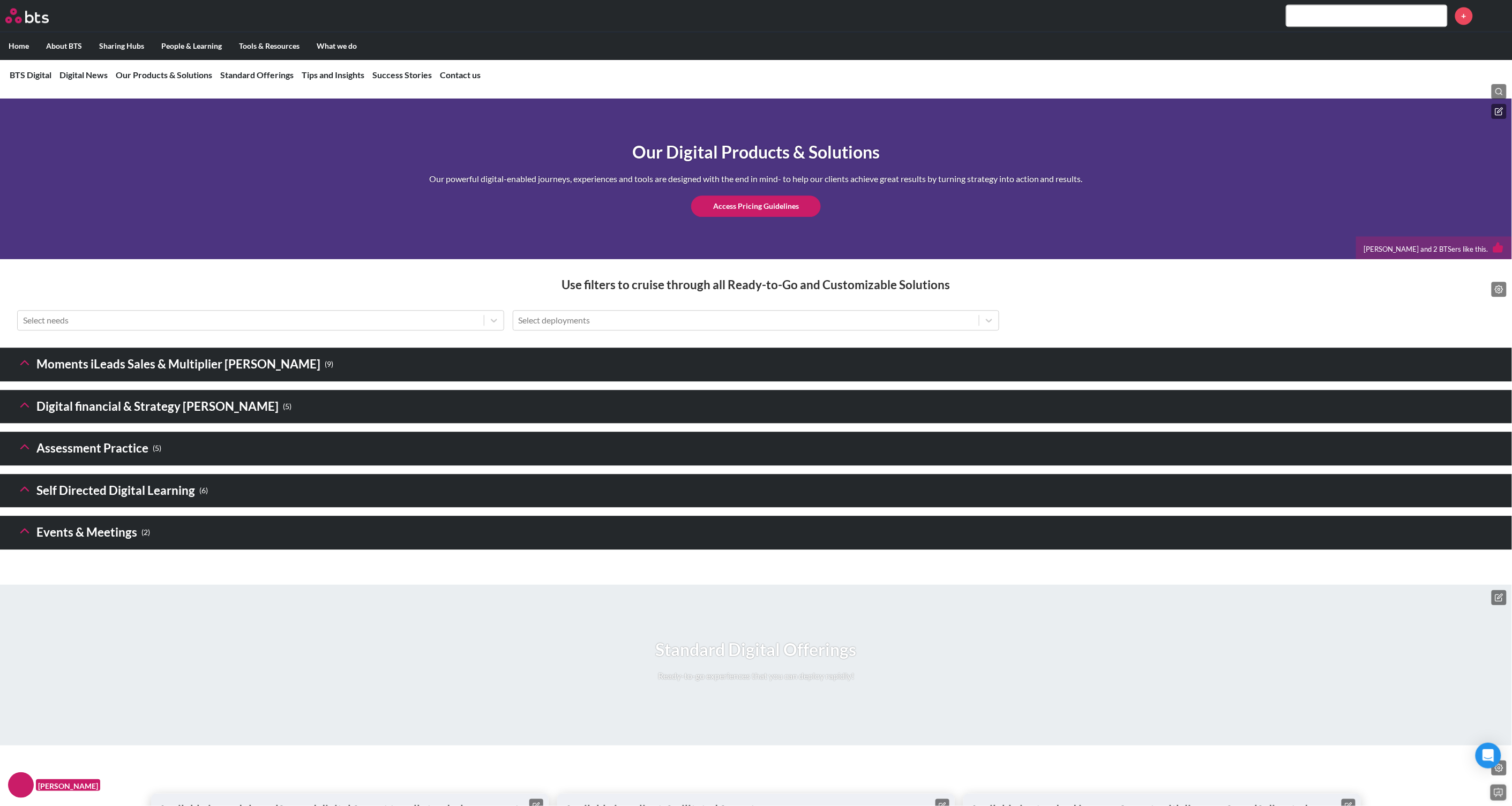
scroll to position [1473, 0]
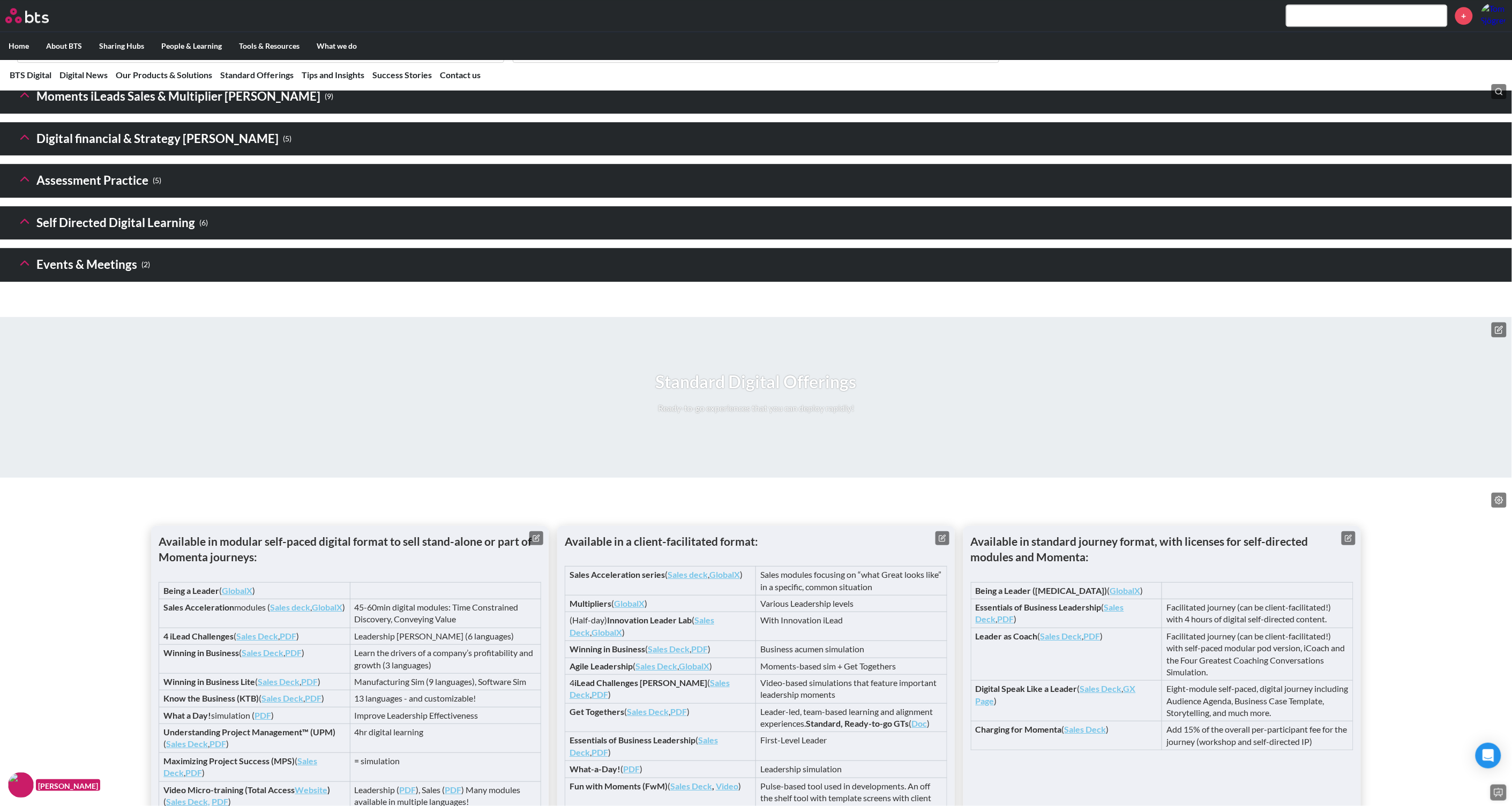
click at [20, 229] on icon at bounding box center [24, 221] width 15 height 15
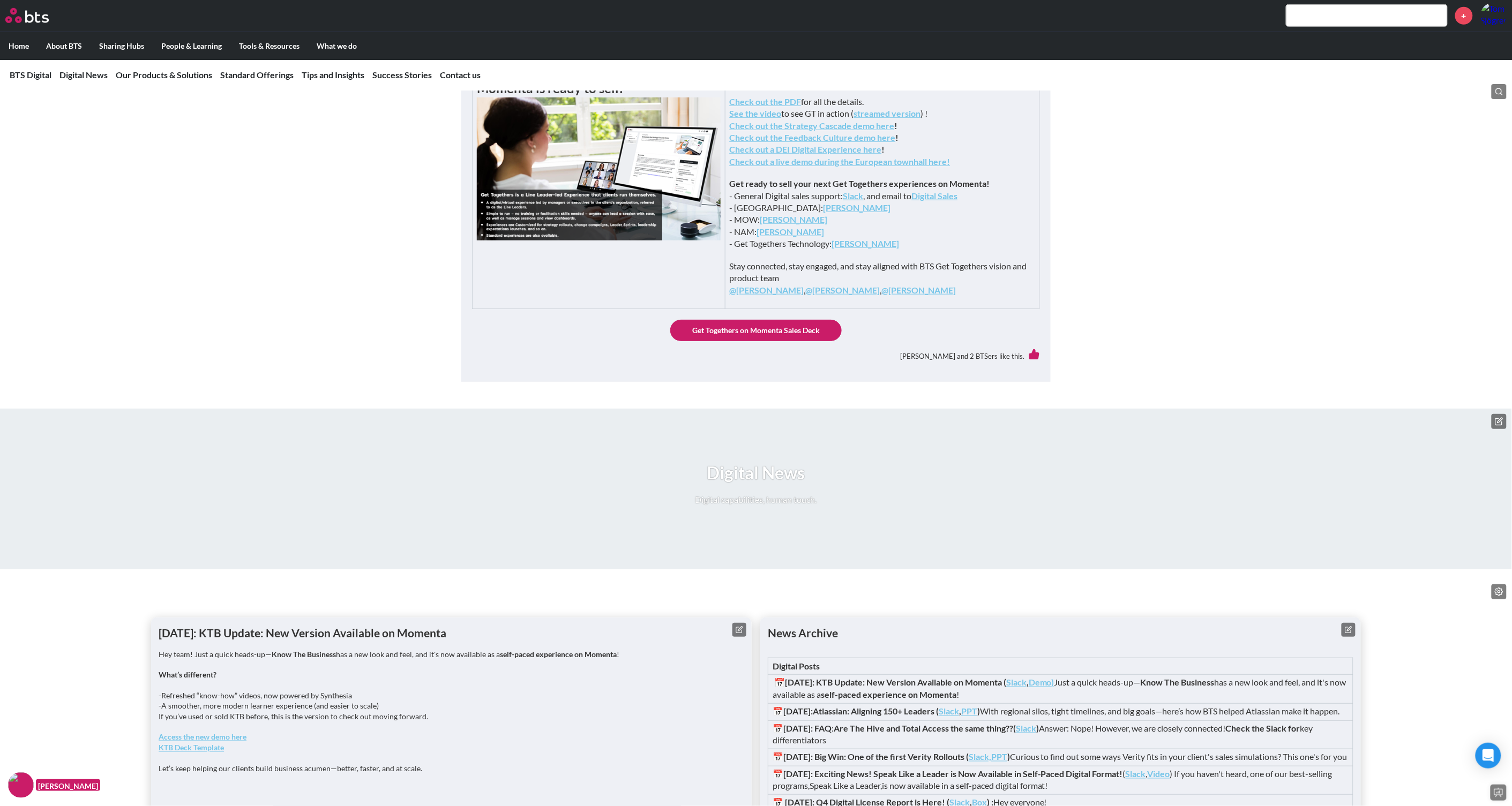
scroll to position [0, 0]
